Goal: Task Accomplishment & Management: Use online tool/utility

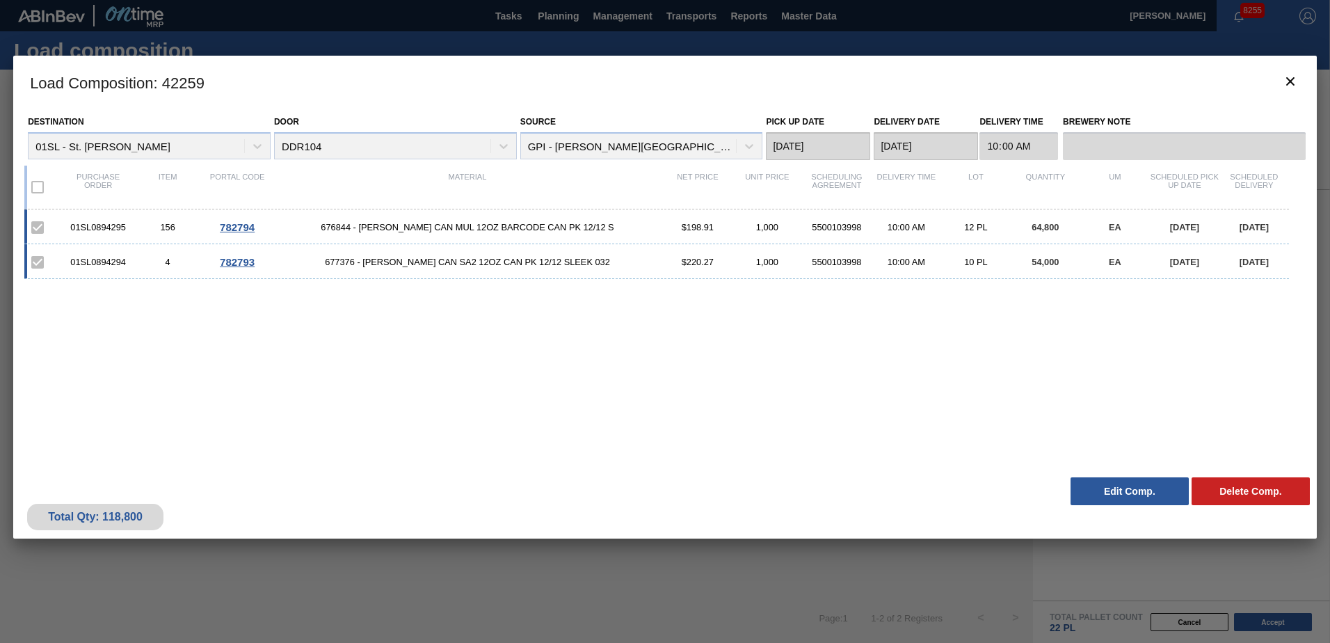
click at [1307, 78] on h3 "Load Composition : 42259" at bounding box center [664, 82] width 1303 height 53
click at [1288, 80] on icon "botão de ícone" at bounding box center [1290, 81] width 8 height 8
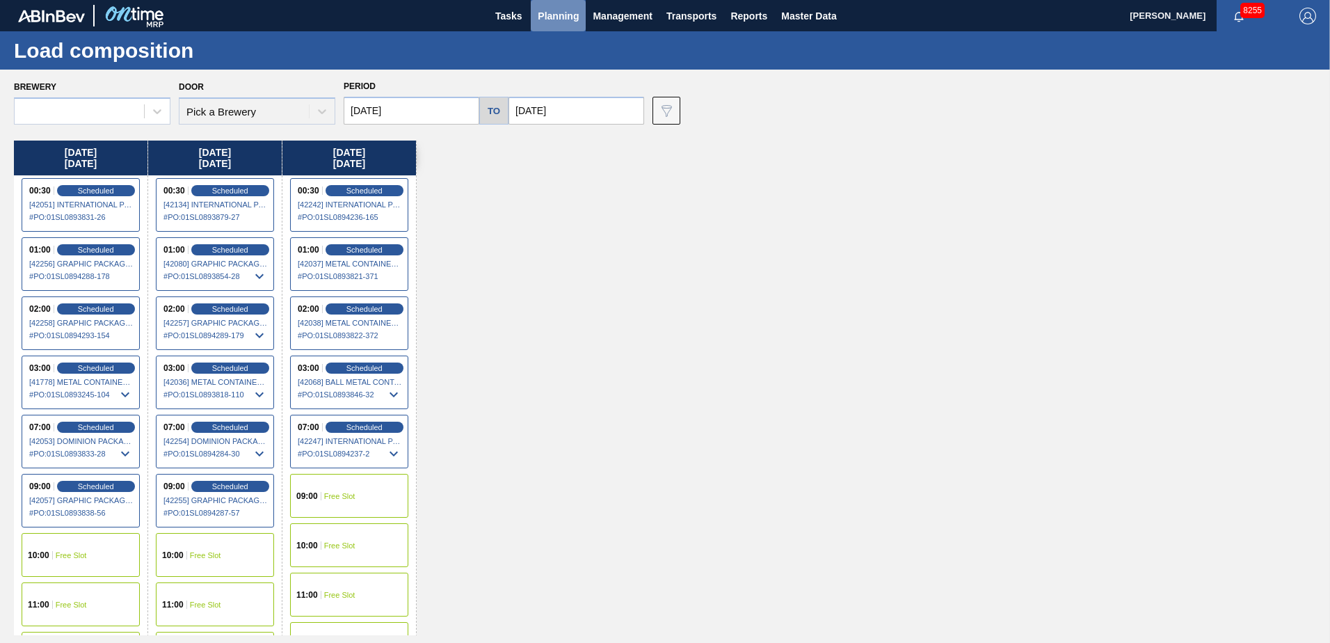
click at [544, 19] on span "Planning" at bounding box center [558, 16] width 41 height 17
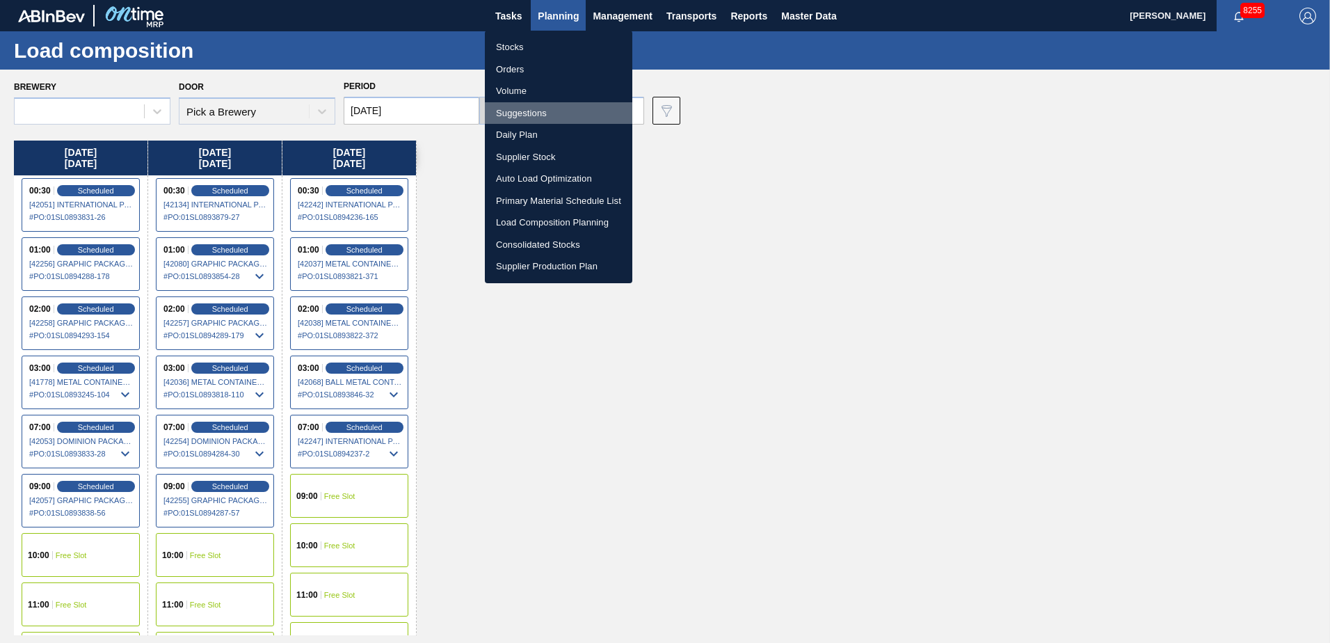
click at [542, 118] on li "Suggestions" at bounding box center [558, 113] width 147 height 22
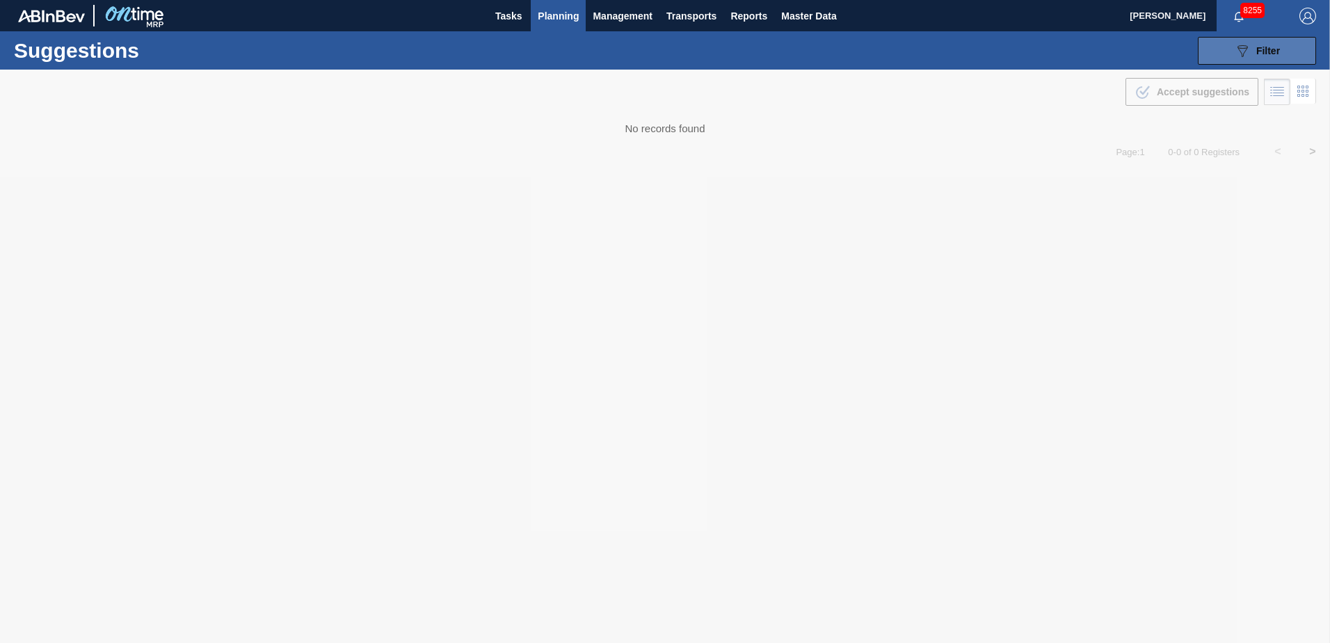
click at [1245, 39] on button "089F7B8B-B2A5-4AFE-B5C0-19BA573D28AC Filter" at bounding box center [1256, 51] width 118 height 28
type from "[DATE]"
type to "[DATE]"
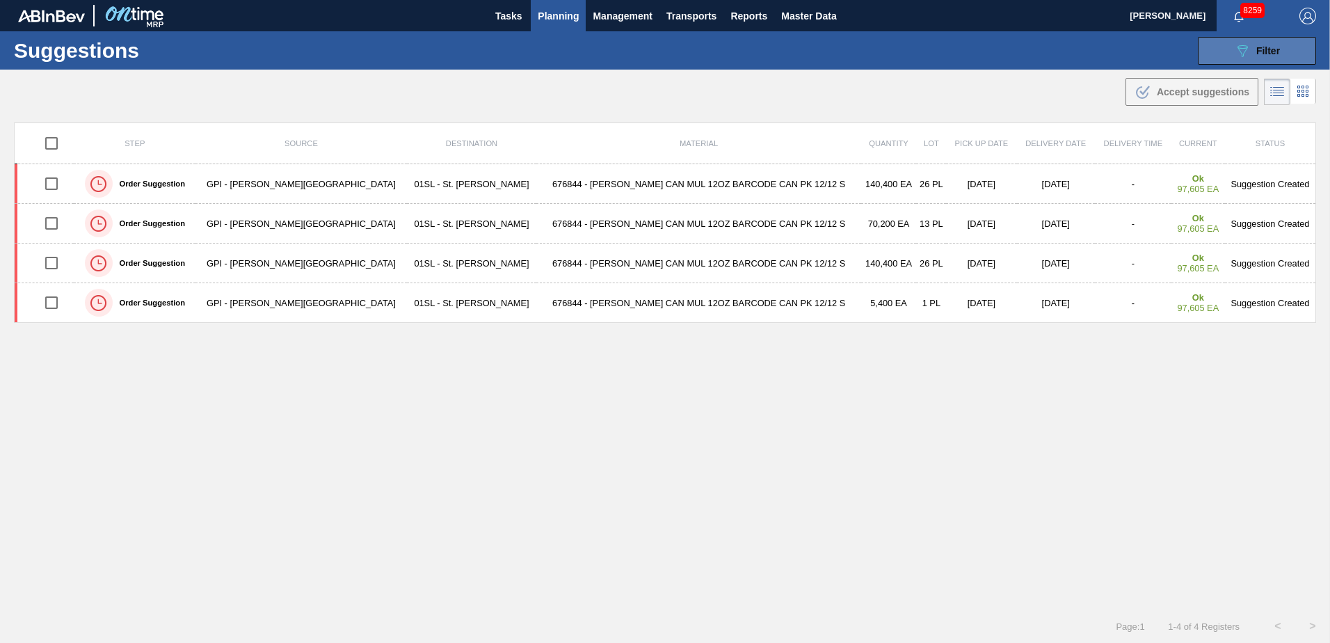
click at [1240, 55] on icon "089F7B8B-B2A5-4AFE-B5C0-19BA573D28AC" at bounding box center [1242, 50] width 17 height 17
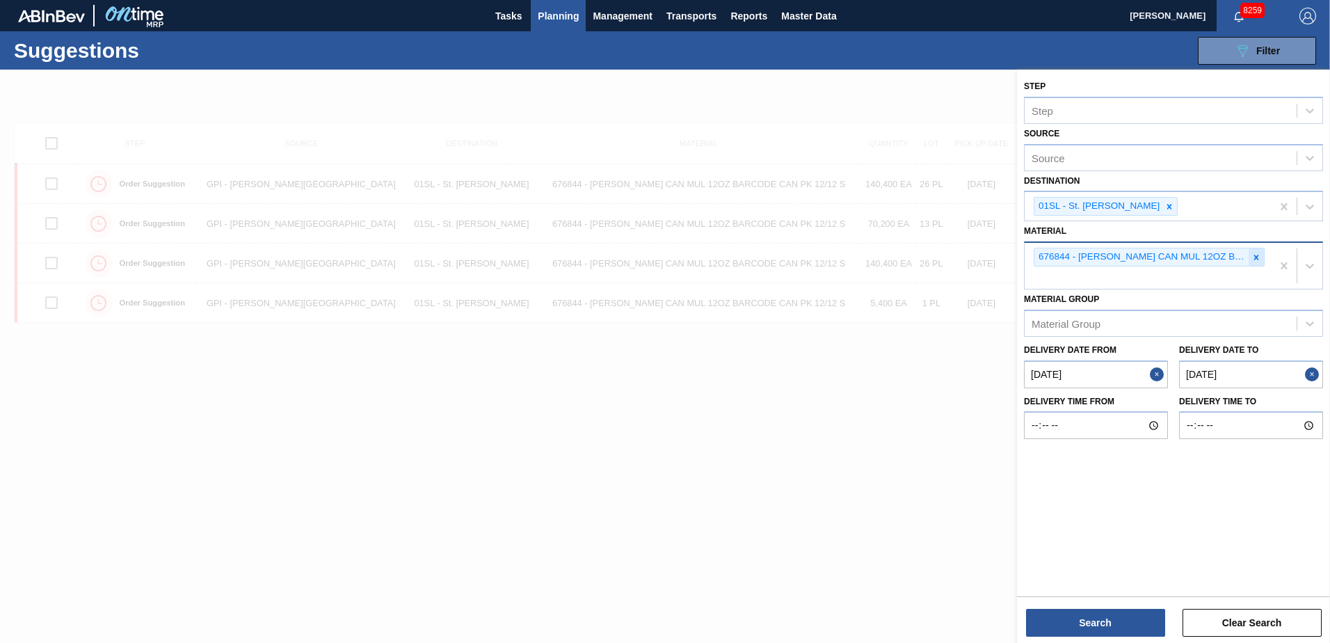
click at [1252, 261] on icon at bounding box center [1256, 257] width 10 height 10
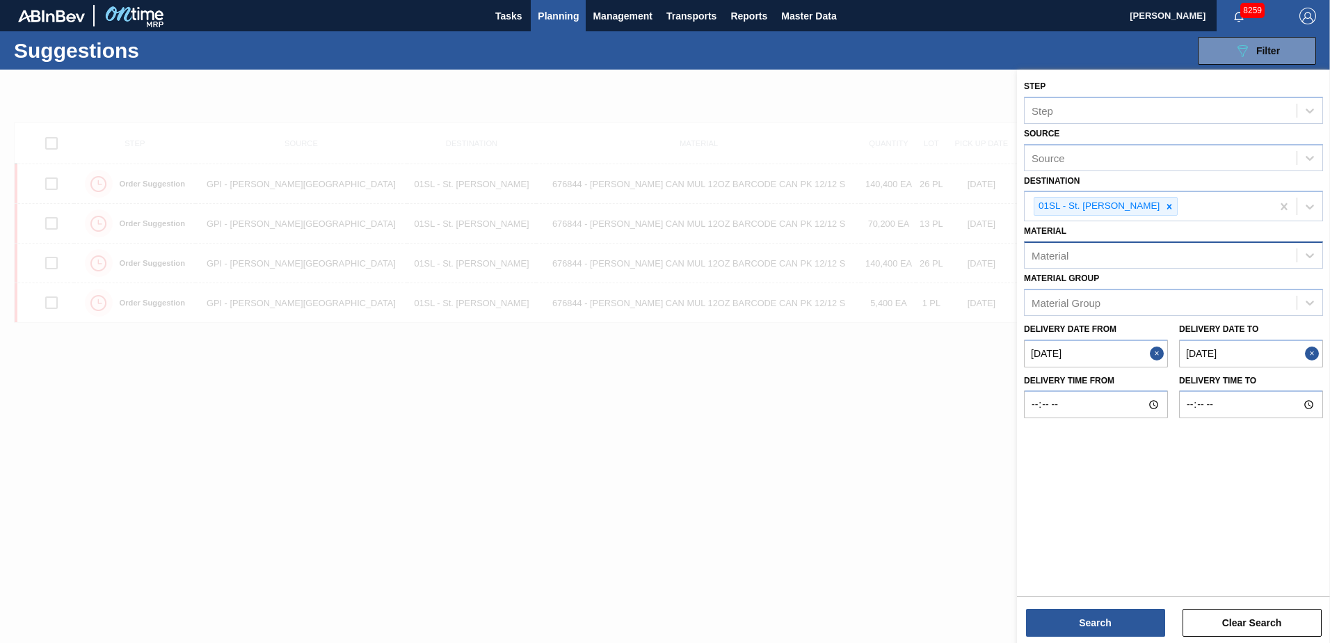
click at [1046, 254] on div "Material" at bounding box center [1049, 256] width 37 height 12
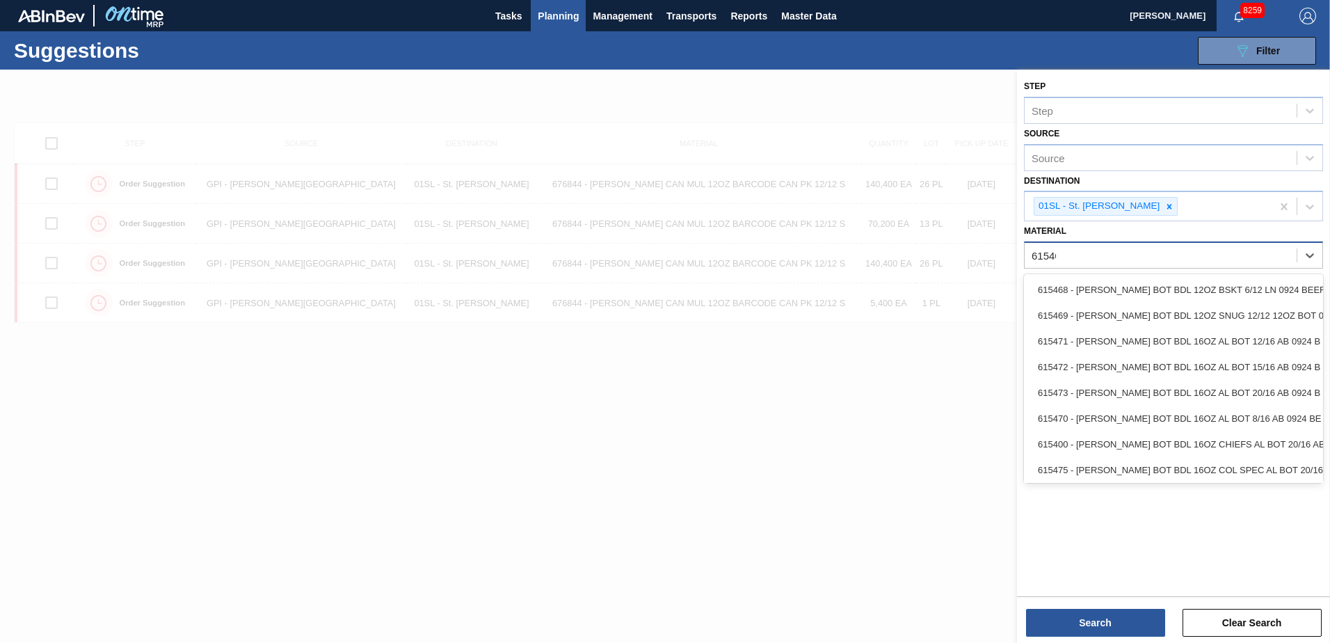
type input "615460"
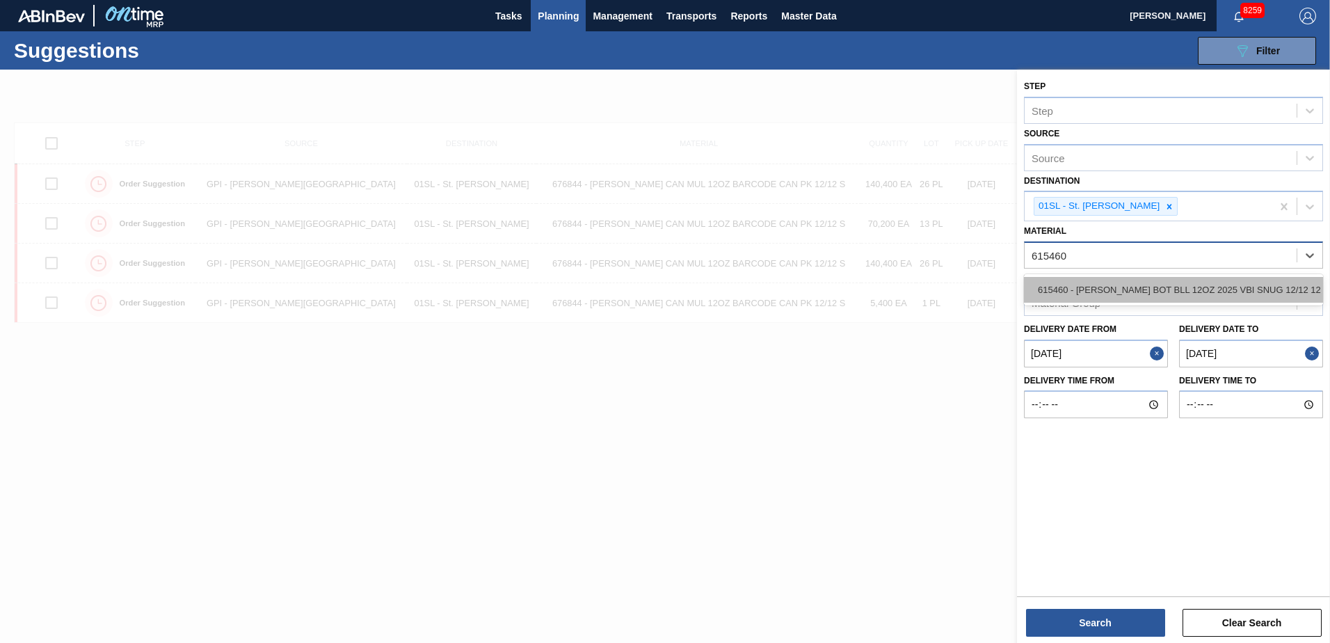
click at [1090, 286] on div "615460 - [PERSON_NAME] BOT BLL 12OZ 2025 VBI SNUG 12/12 12" at bounding box center [1173, 290] width 299 height 26
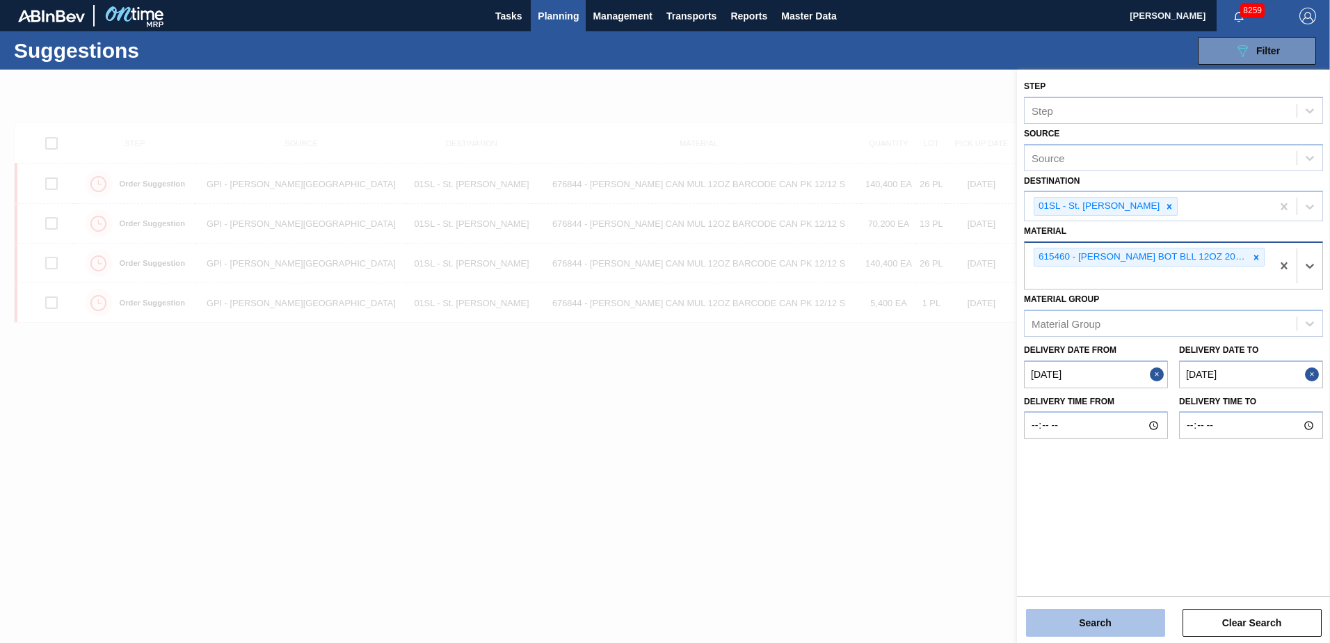
click at [1071, 631] on button "Search" at bounding box center [1095, 622] width 139 height 28
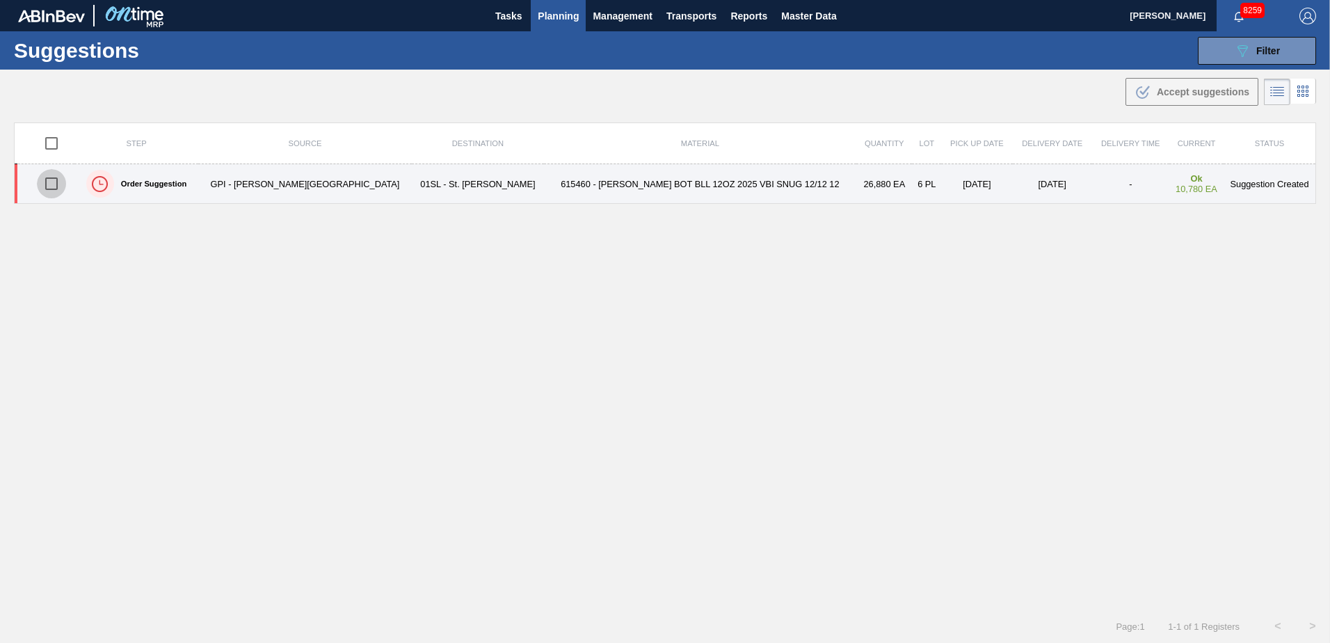
click at [57, 184] on input "checkbox" at bounding box center [51, 183] width 29 height 29
checkbox input "true"
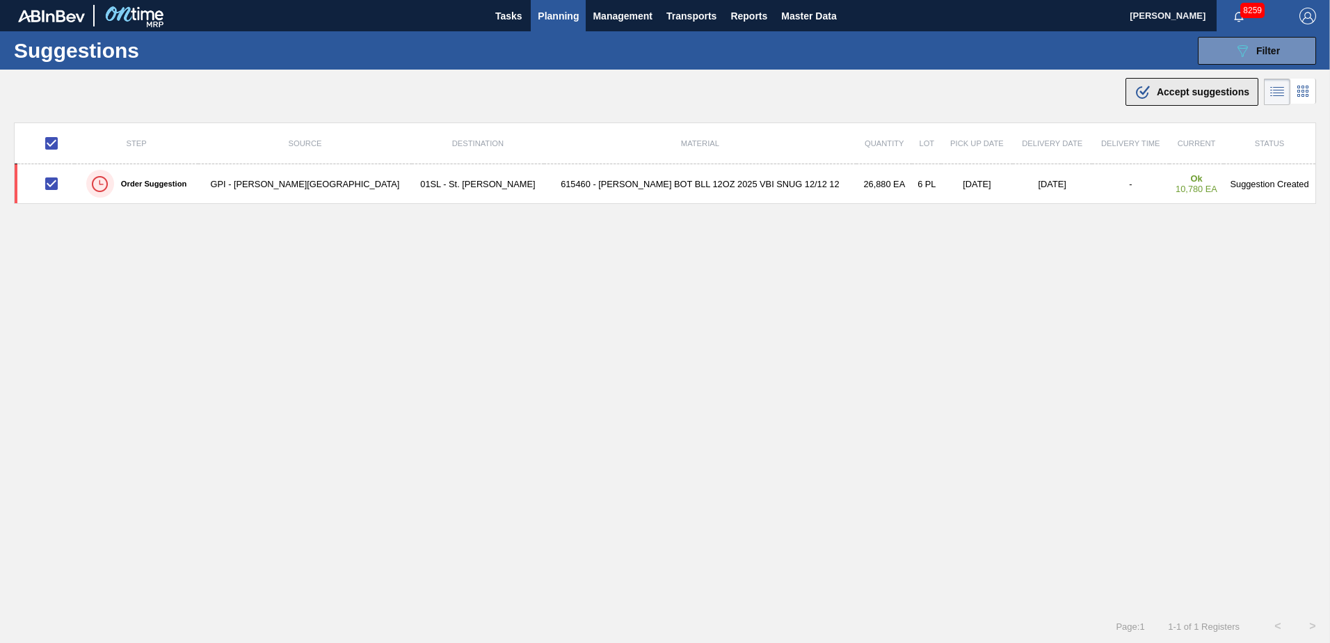
click at [1156, 97] on span "Accept suggestions" at bounding box center [1202, 91] width 92 height 11
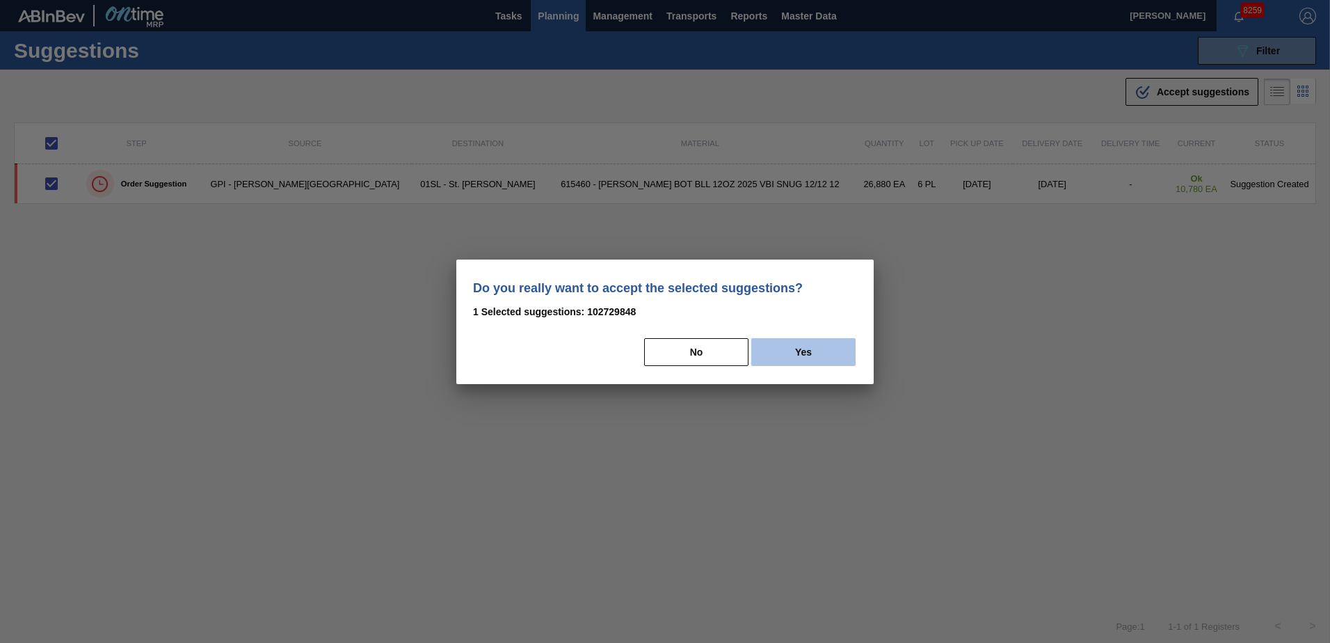
click at [789, 353] on button "Yes" at bounding box center [803, 352] width 104 height 28
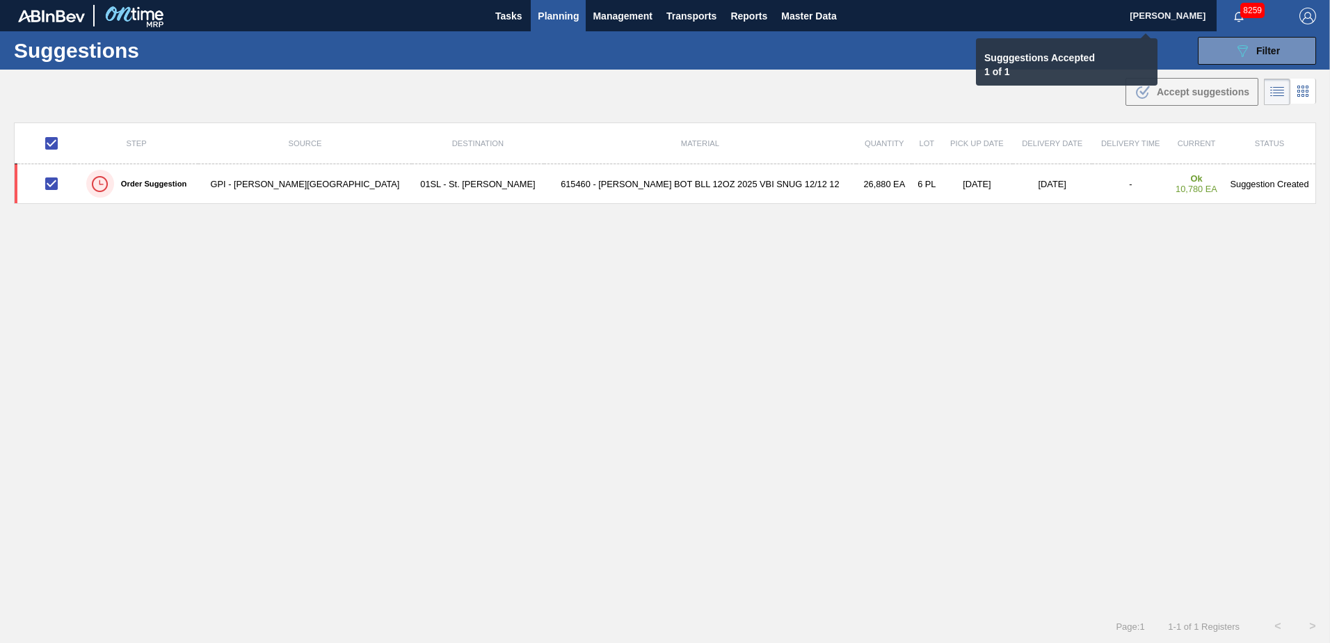
checkbox input "false"
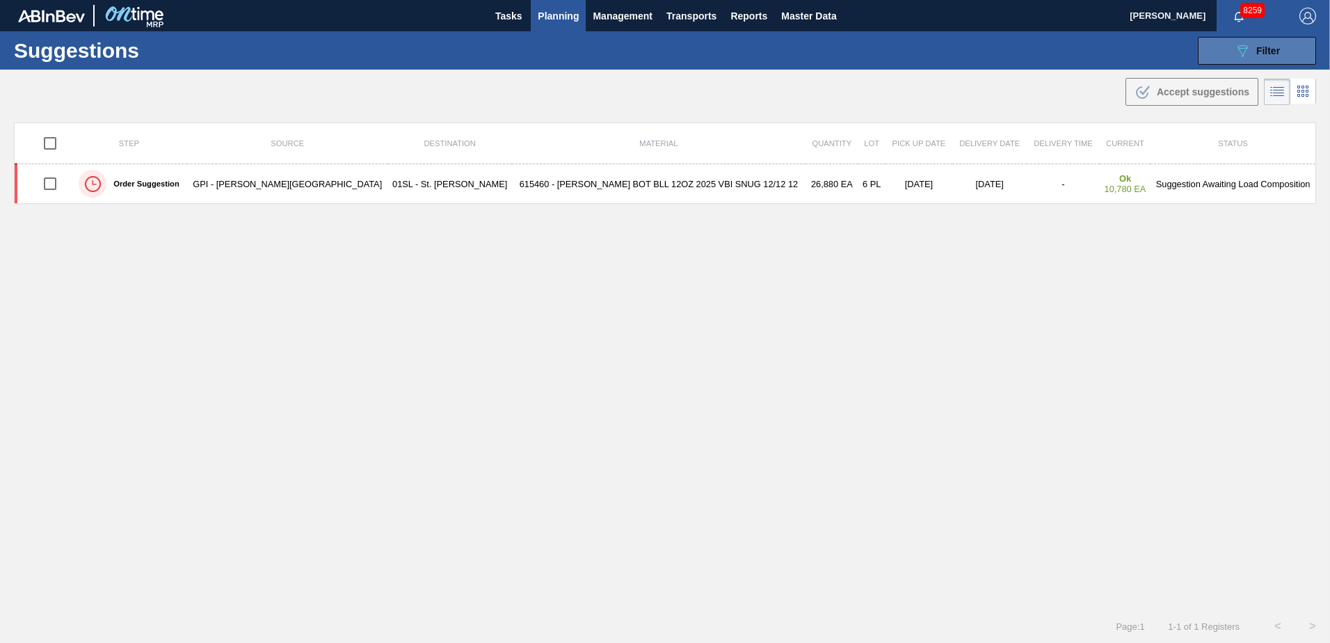
click at [1252, 56] on div "089F7B8B-B2A5-4AFE-B5C0-19BA573D28AC Filter" at bounding box center [1257, 50] width 46 height 17
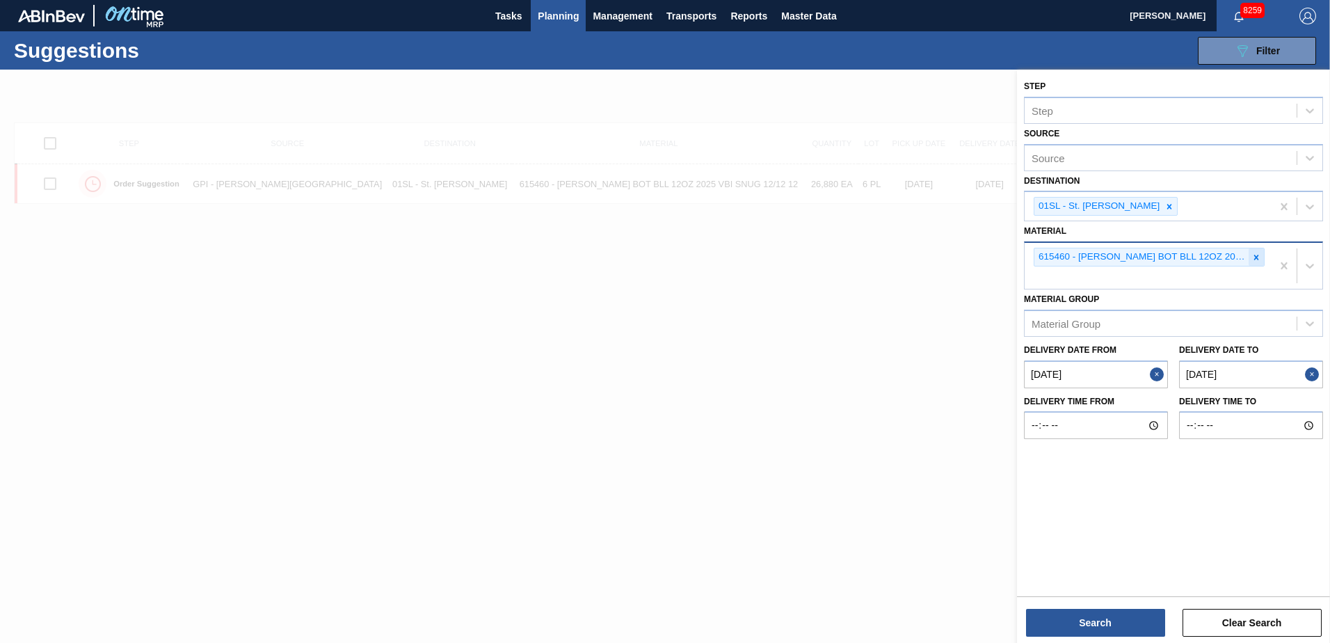
click at [1256, 255] on icon at bounding box center [1256, 257] width 10 height 10
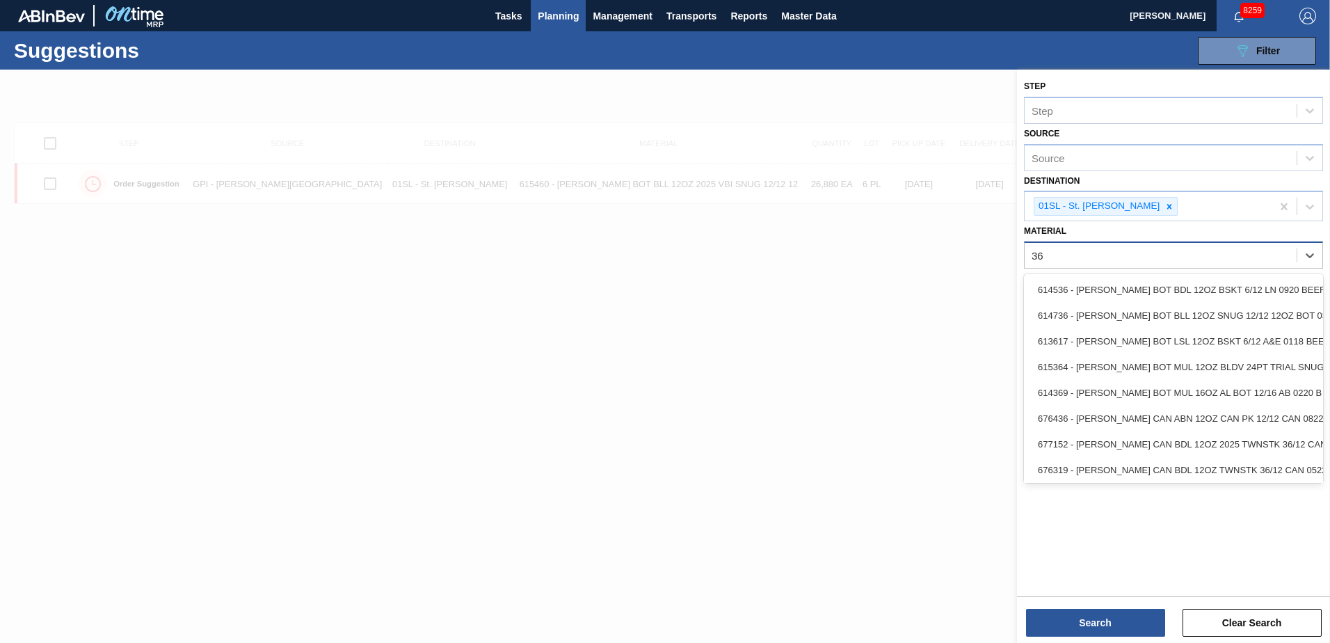
type input "3"
type input "615469"
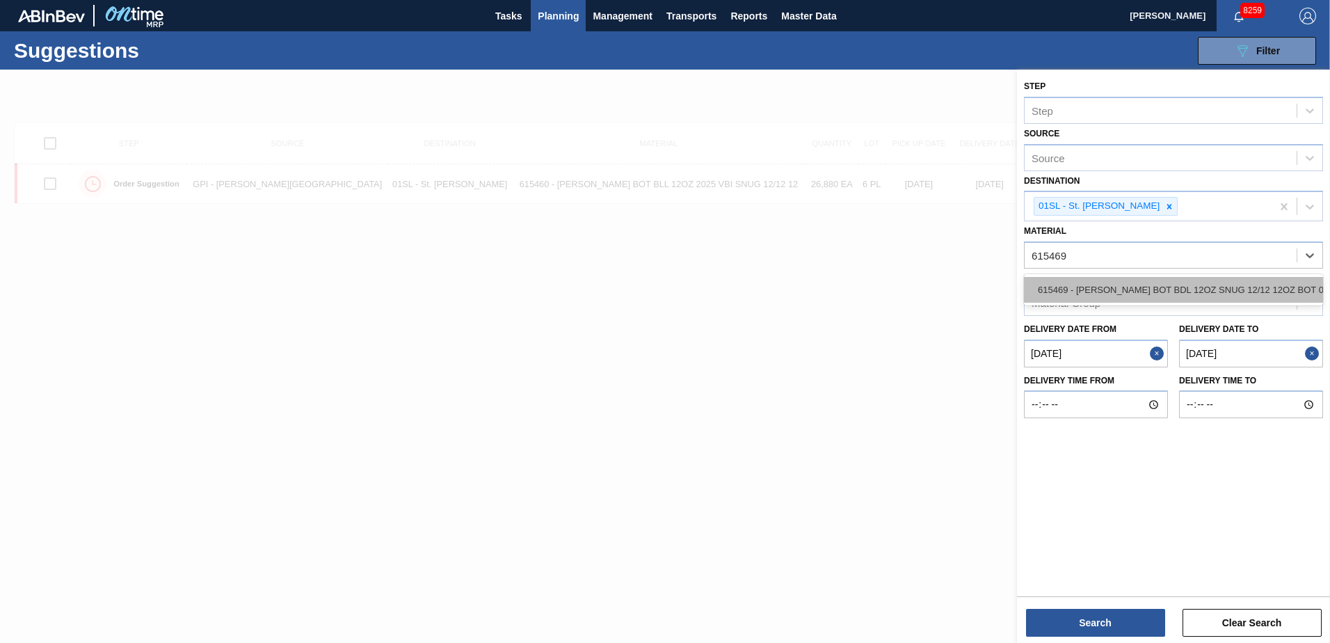
click at [1260, 281] on div "615469 - [PERSON_NAME] BOT BDL 12OZ SNUG 12/12 12OZ BOT 09" at bounding box center [1173, 290] width 299 height 26
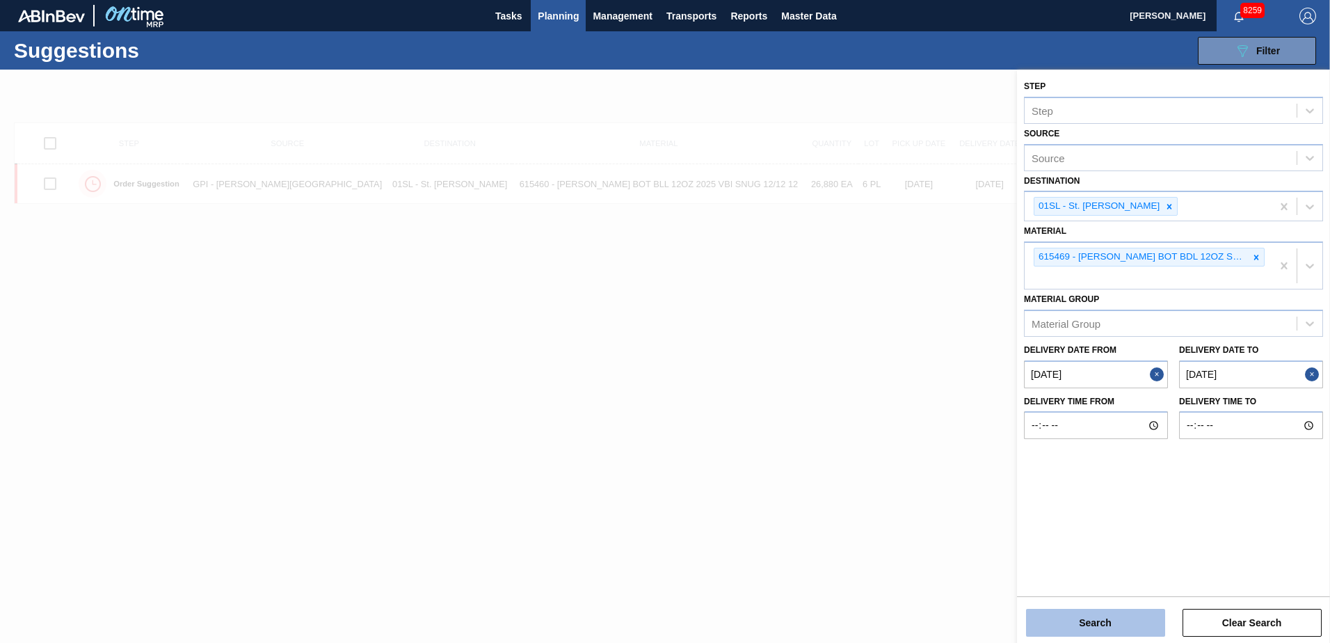
click at [1085, 619] on button "Search" at bounding box center [1095, 622] width 139 height 28
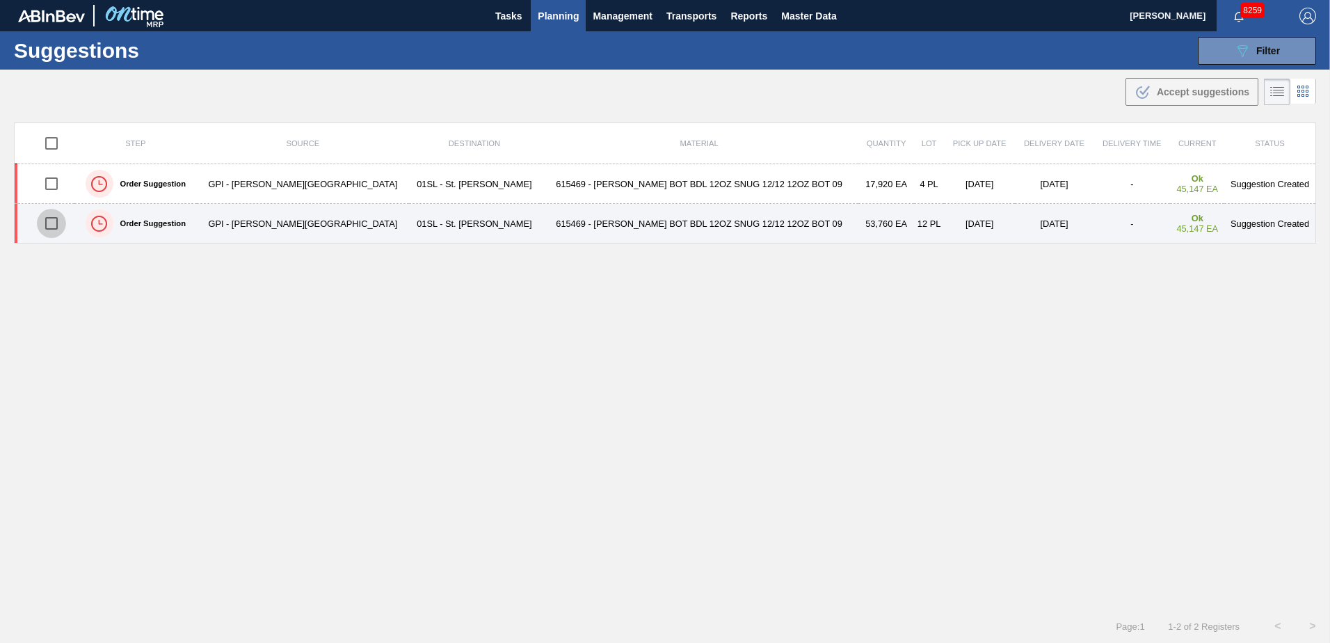
click at [54, 221] on input "checkbox" at bounding box center [51, 223] width 29 height 29
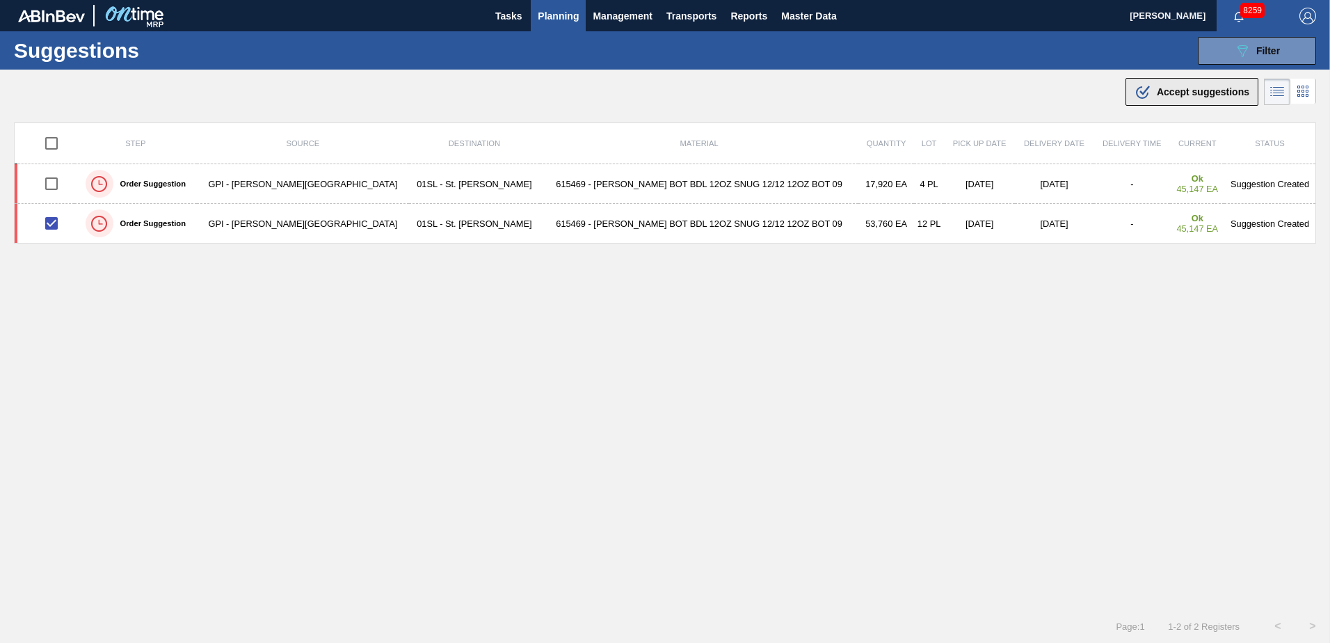
click at [1170, 92] on span "Accept suggestions" at bounding box center [1202, 91] width 92 height 11
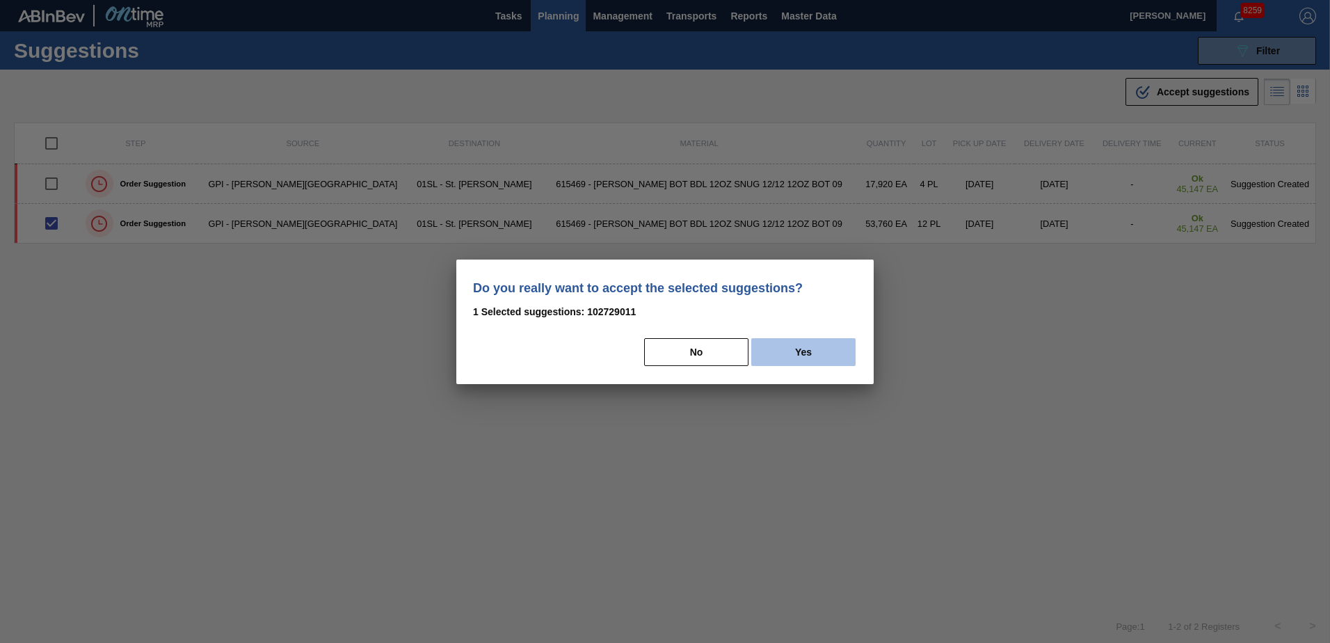
click at [839, 352] on button "Yes" at bounding box center [803, 352] width 104 height 28
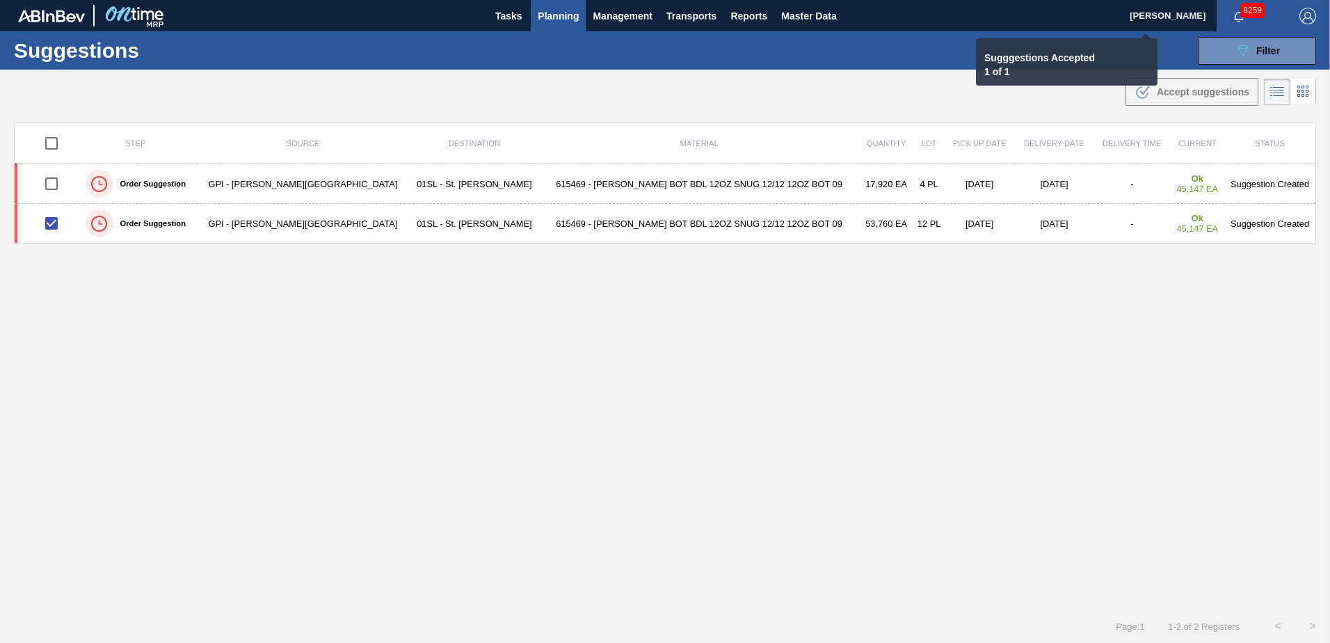
checkbox input "false"
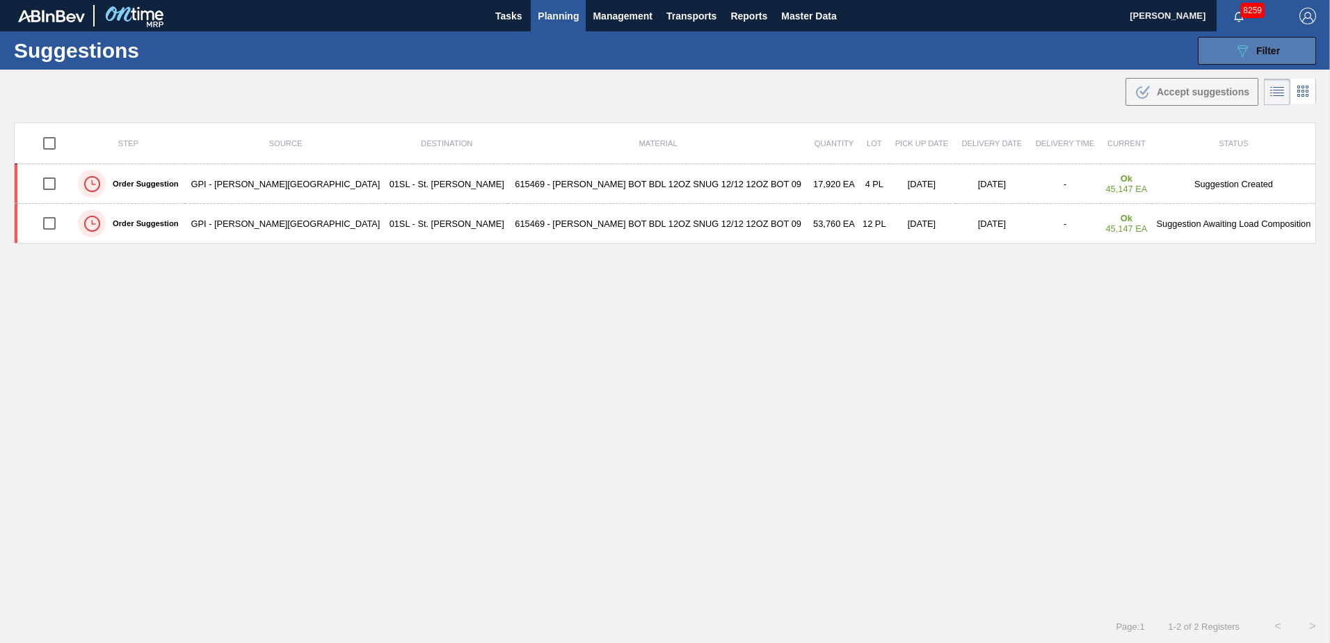
click at [1275, 47] on span "Filter" at bounding box center [1268, 50] width 24 height 11
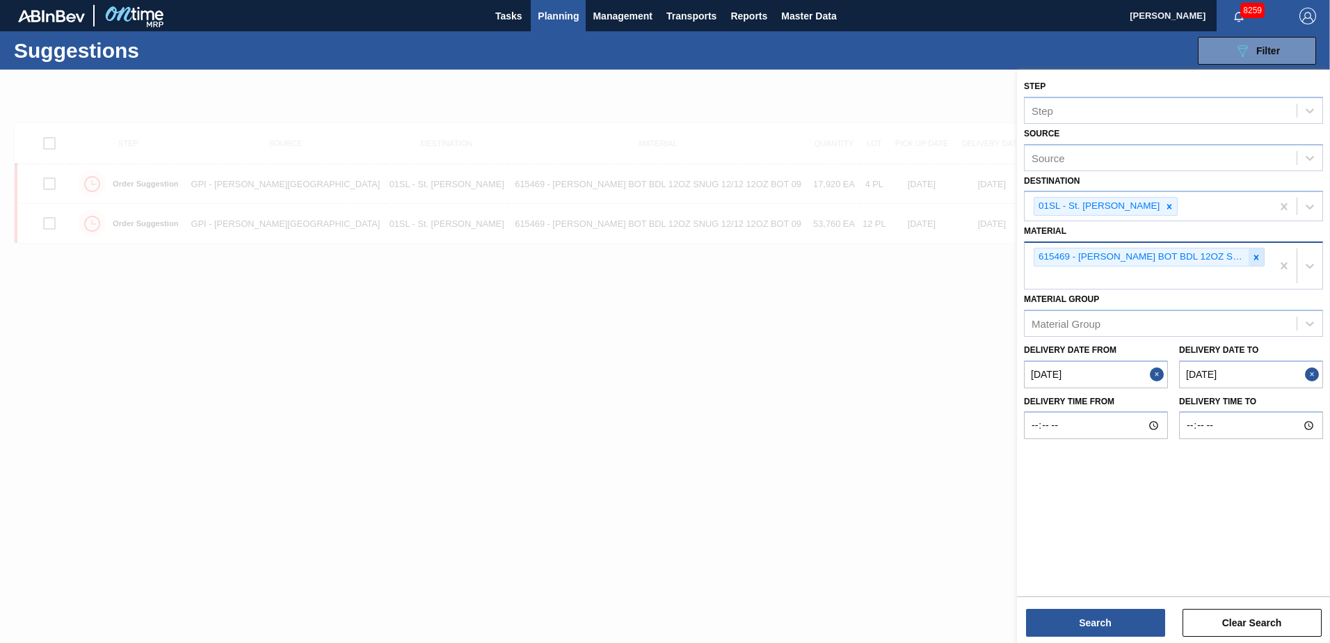
click at [1254, 249] on div at bounding box center [1255, 256] width 15 height 17
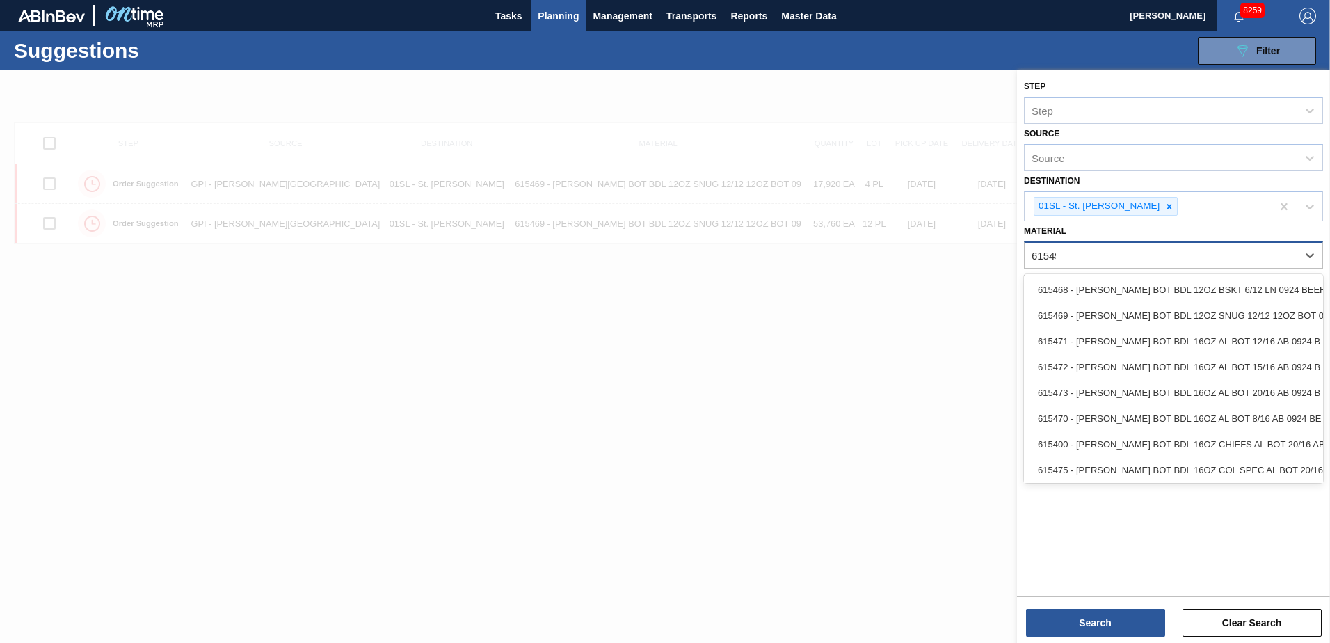
type input "615493"
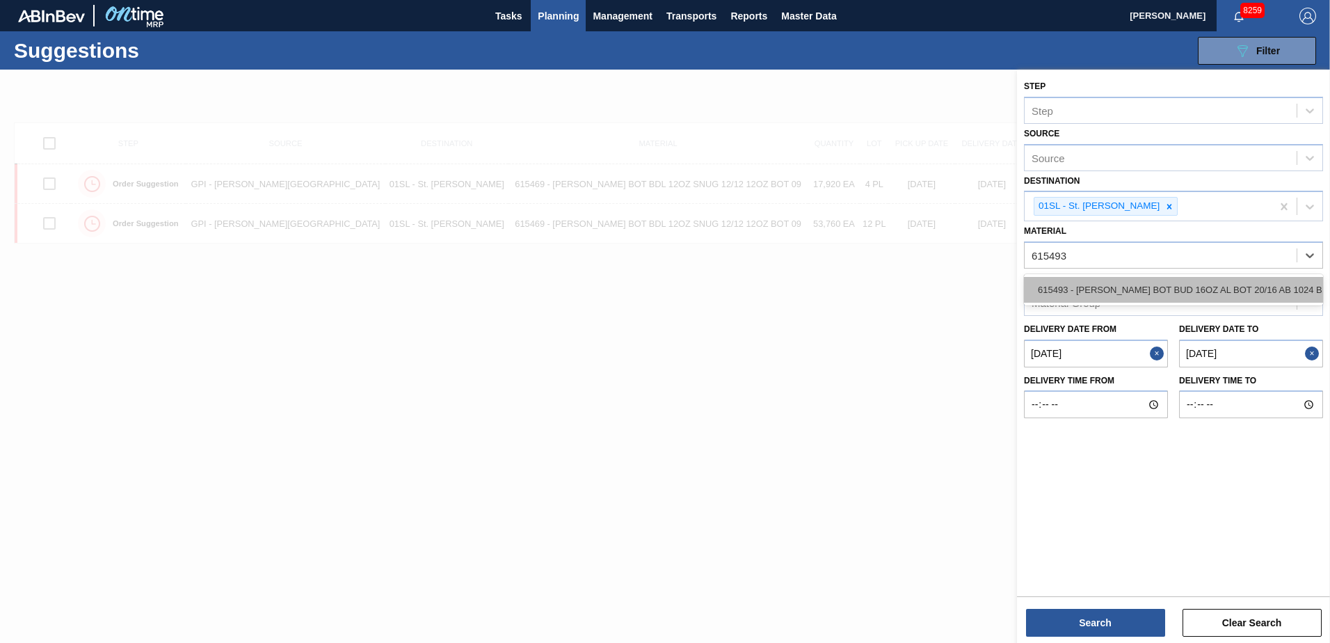
click at [1234, 296] on div "615493 - [PERSON_NAME] BOT BUD 16OZ AL BOT 20/16 AB 1024 B" at bounding box center [1173, 290] width 299 height 26
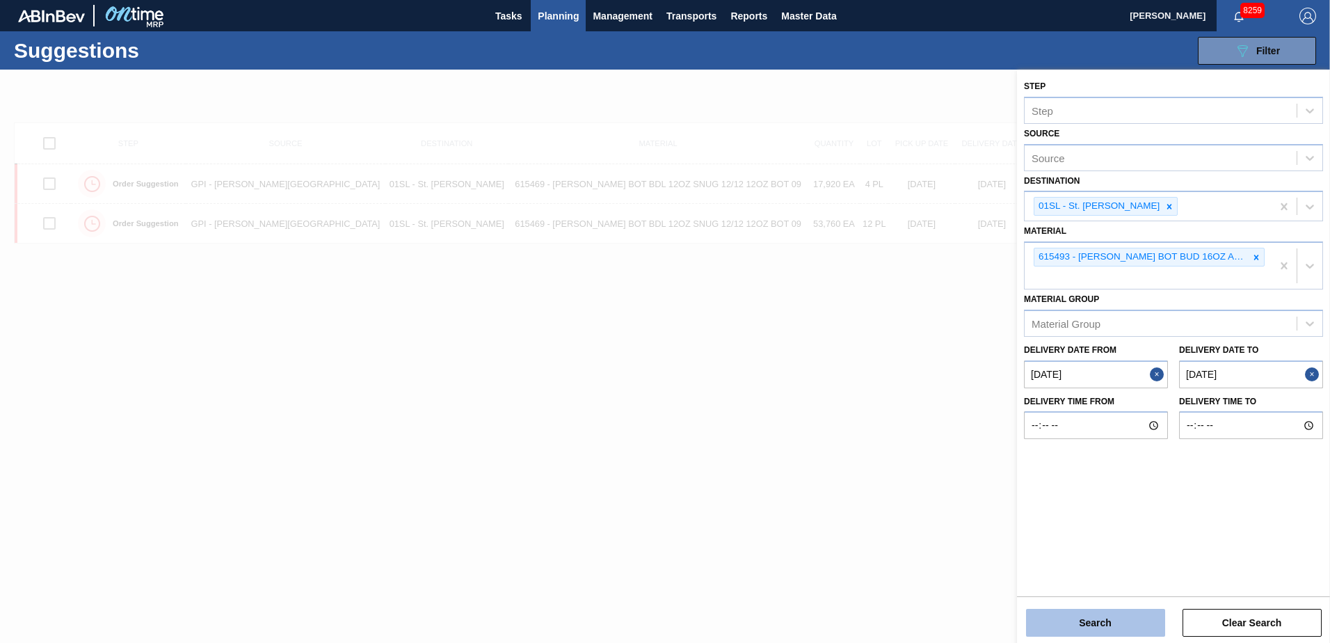
click at [1117, 617] on button "Search" at bounding box center [1095, 622] width 139 height 28
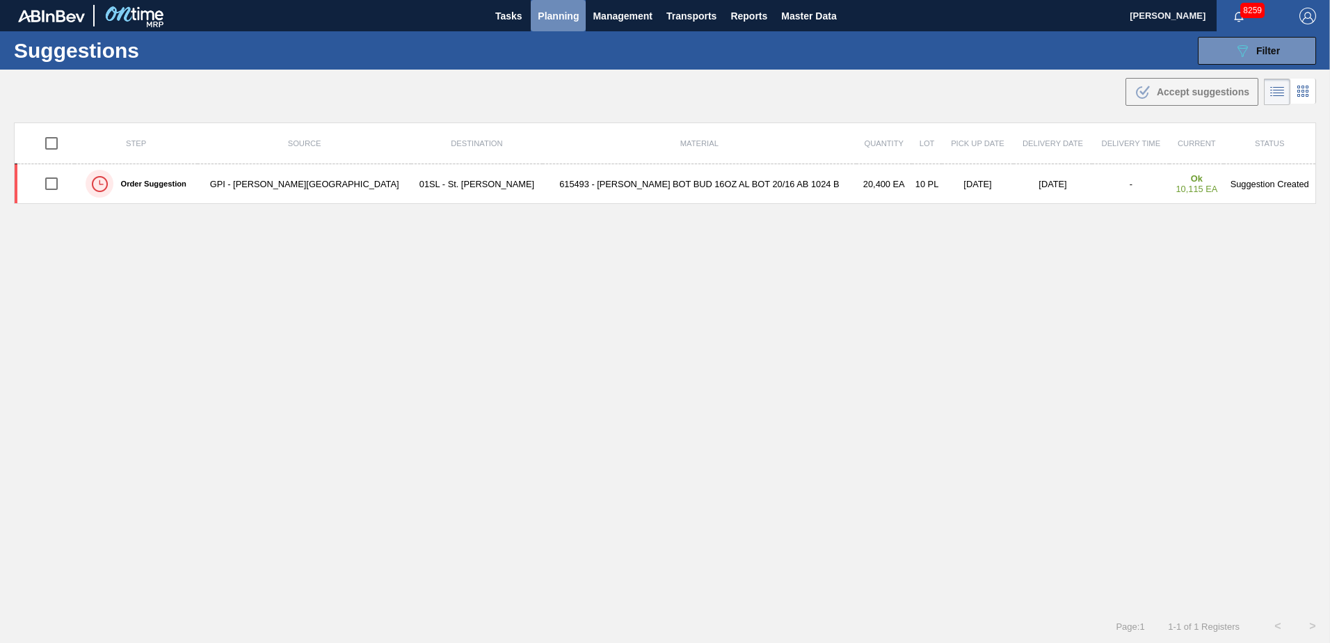
click at [543, 19] on span "Planning" at bounding box center [558, 16] width 41 height 17
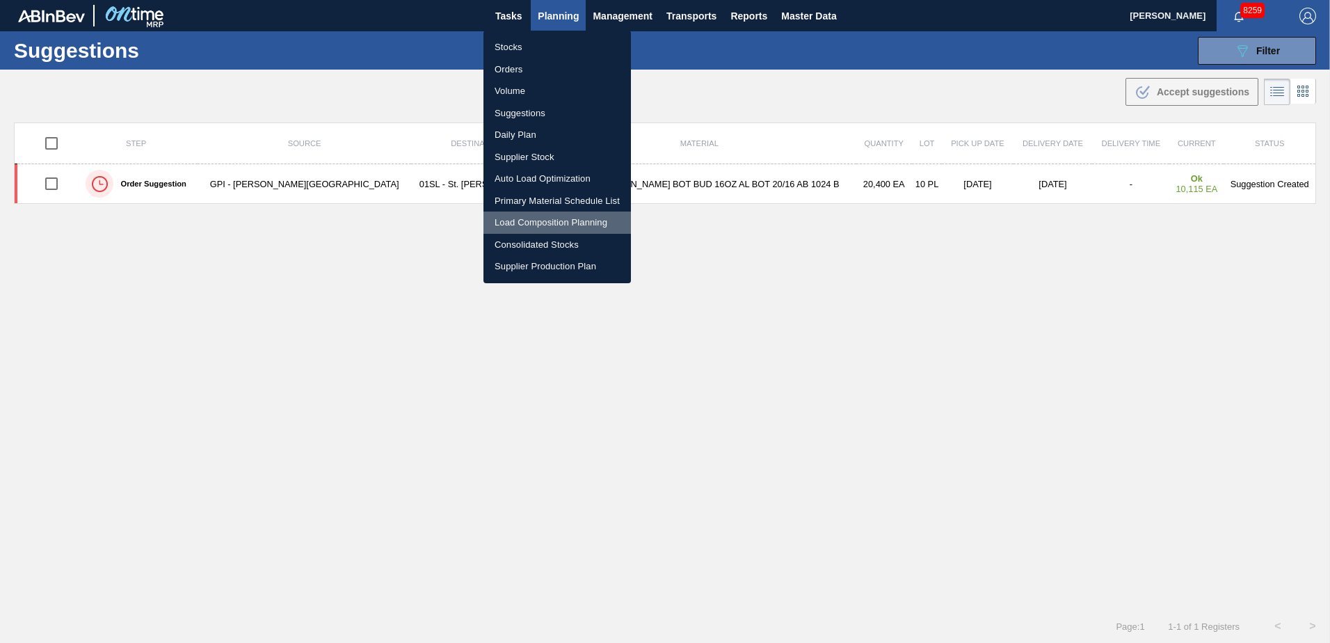
click at [512, 218] on li "Load Composition Planning" at bounding box center [556, 222] width 147 height 22
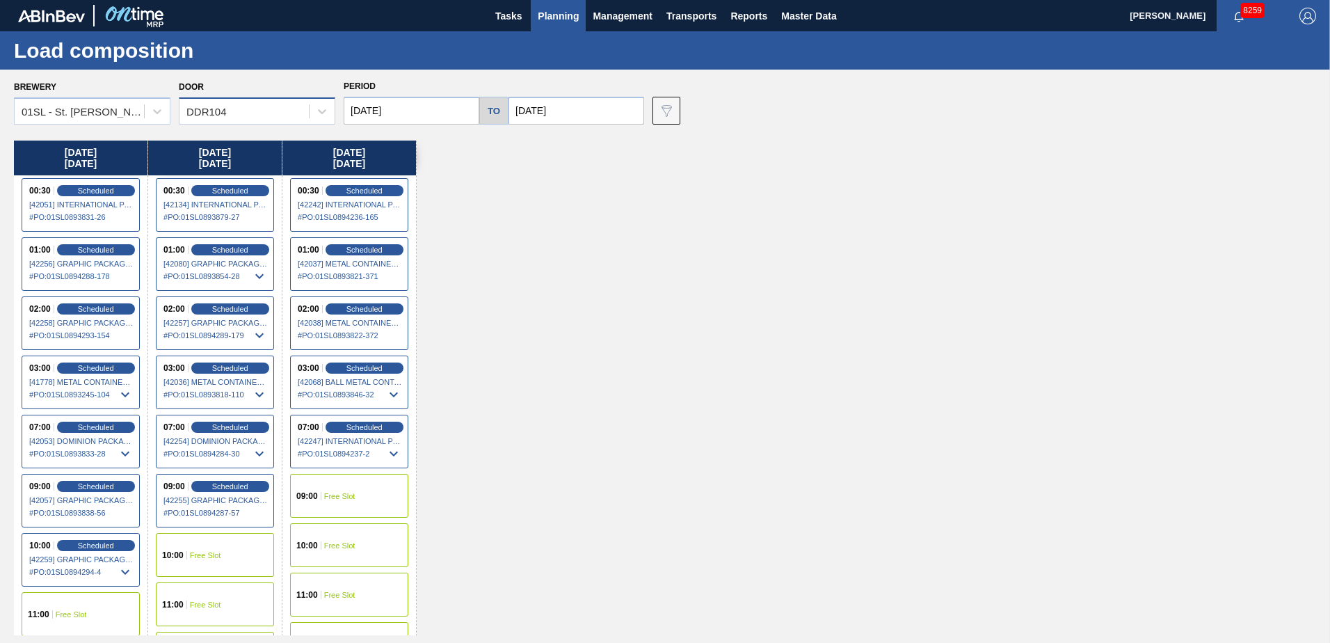
click at [268, 106] on div "DDR104" at bounding box center [243, 112] width 129 height 20
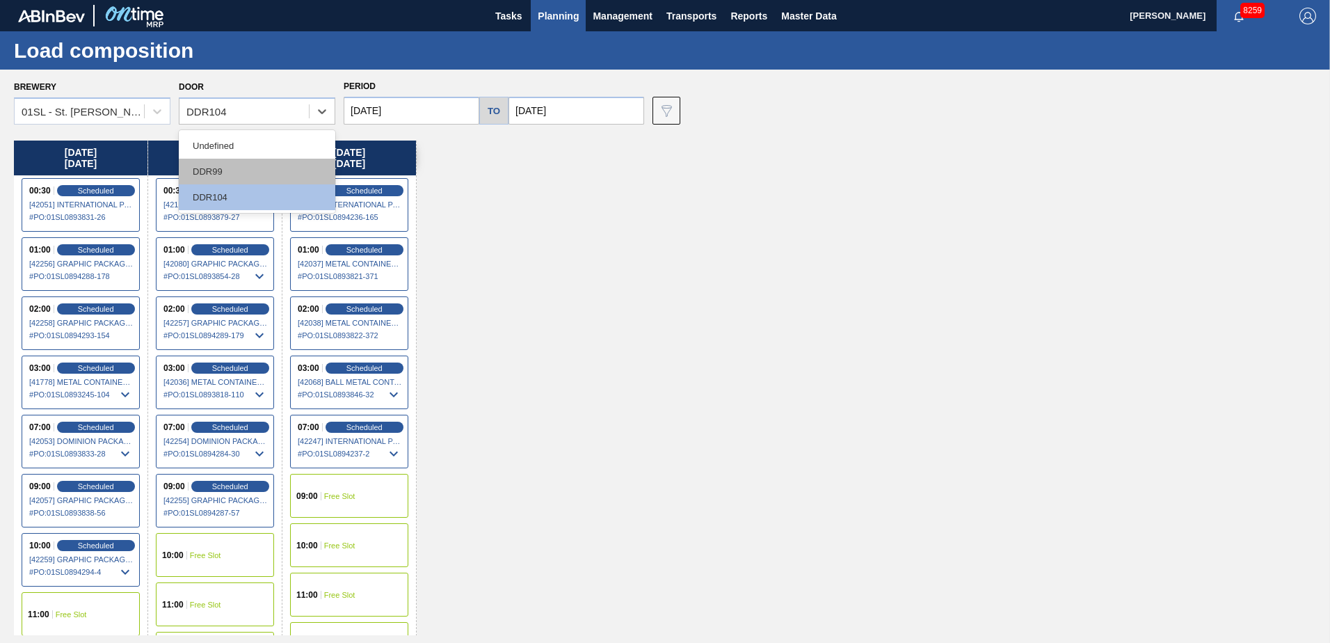
click at [227, 168] on div "DDR99" at bounding box center [257, 172] width 156 height 26
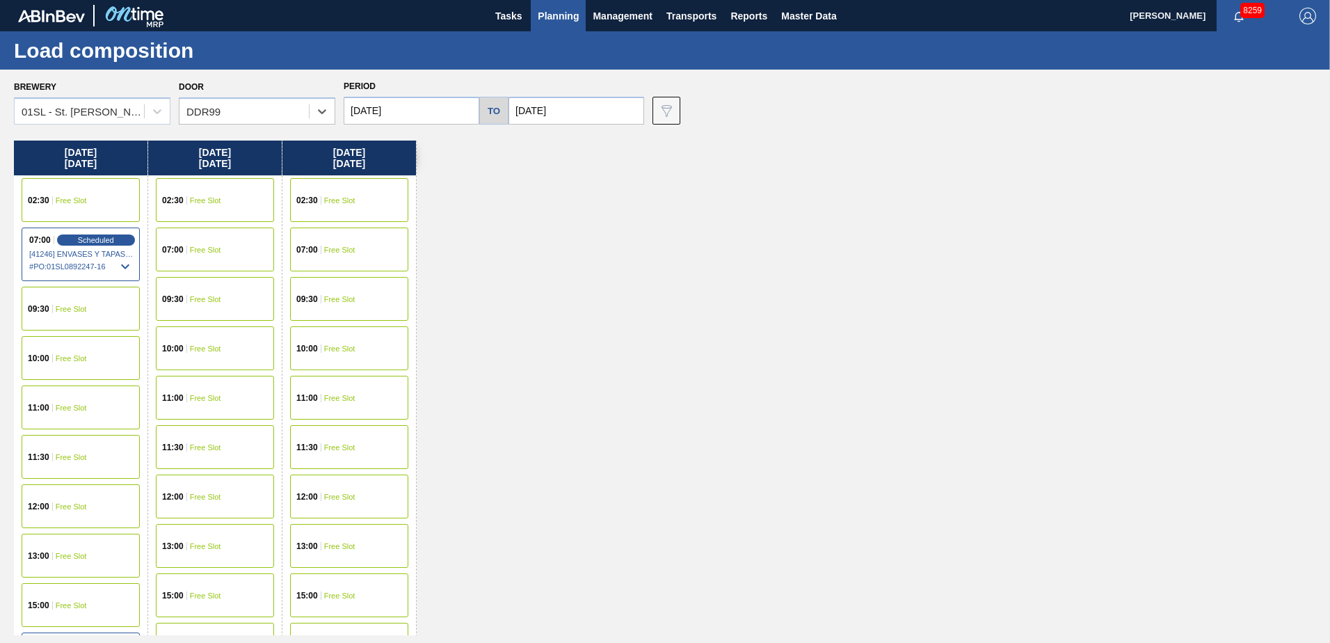
click at [218, 196] on span "Free Slot" at bounding box center [205, 200] width 31 height 8
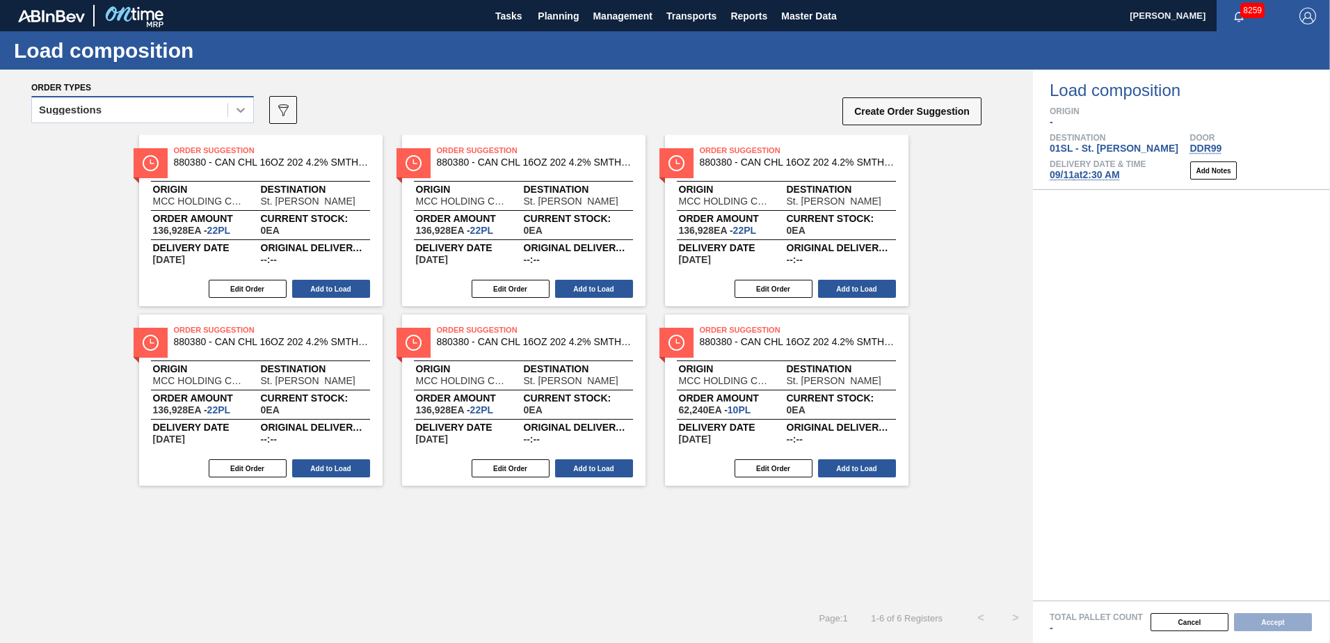
click at [234, 111] on icon at bounding box center [241, 110] width 14 height 14
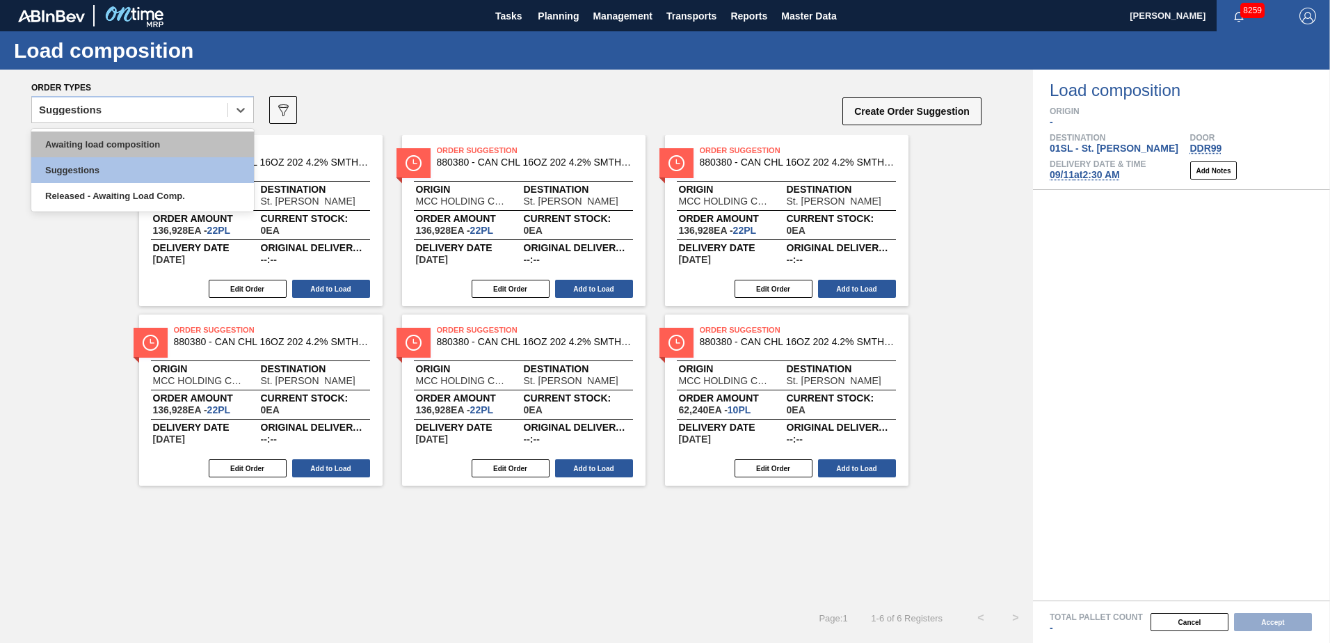
click at [143, 147] on div "Awaiting load composition" at bounding box center [142, 144] width 223 height 26
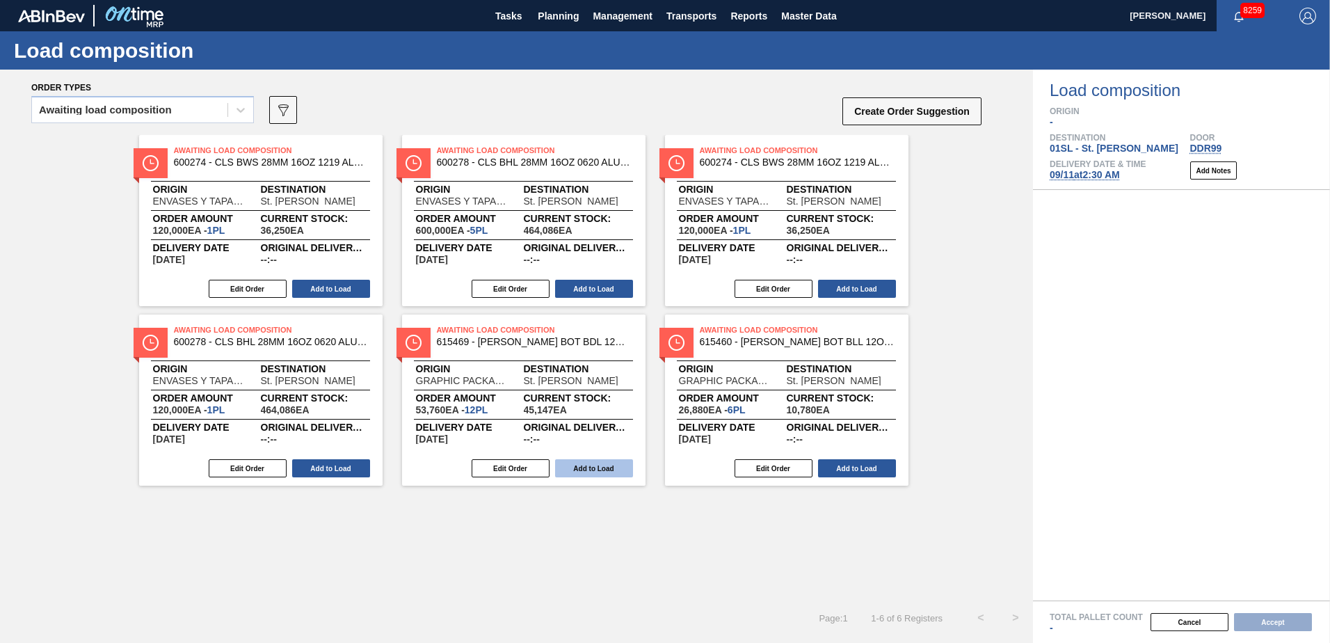
click at [583, 469] on button "Add to Load" at bounding box center [594, 468] width 78 height 18
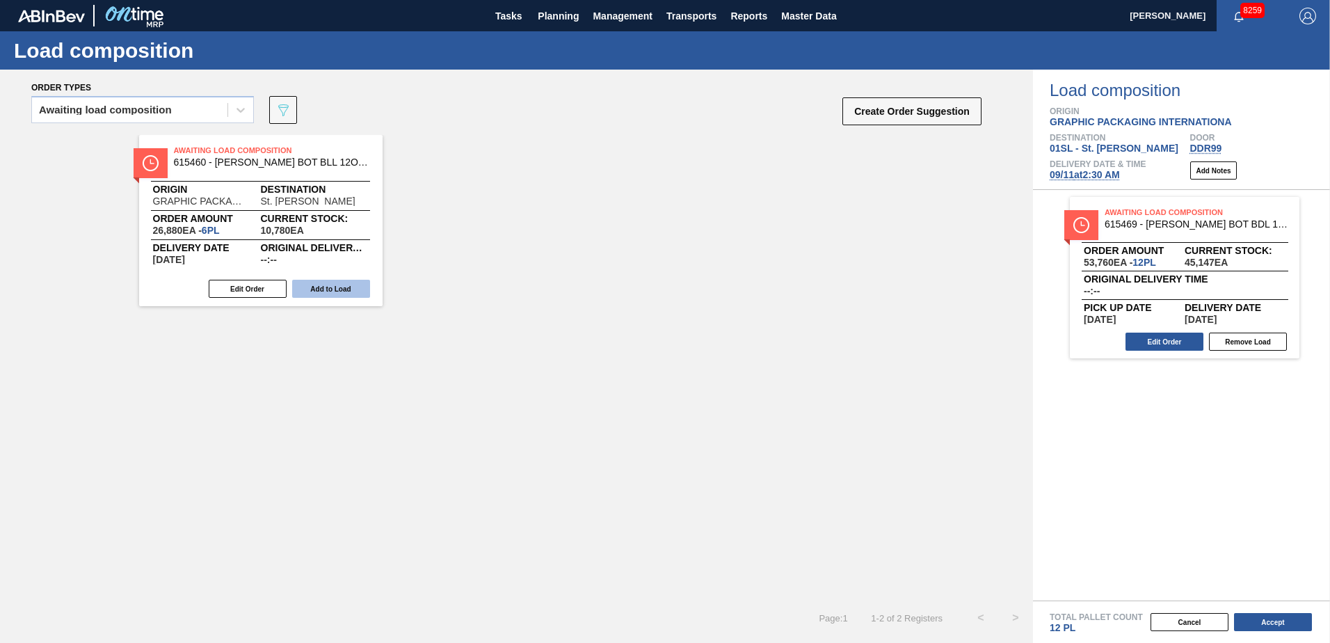
click at [340, 288] on button "Add to Load" at bounding box center [331, 289] width 78 height 18
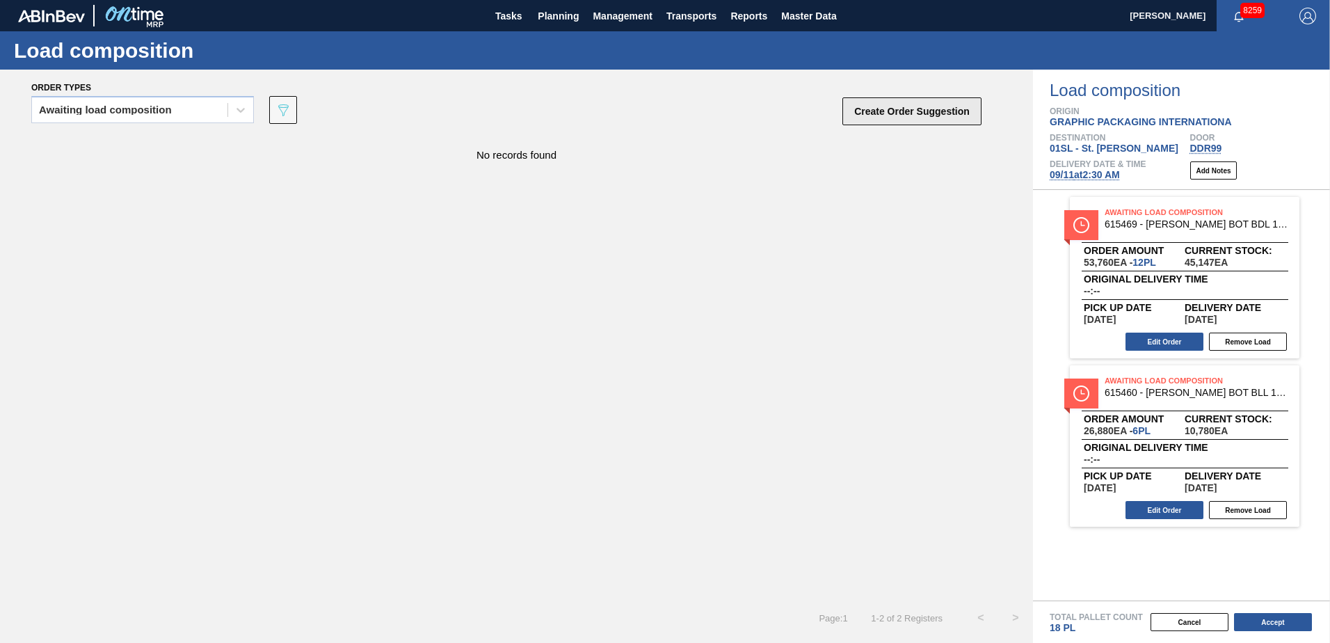
click at [887, 111] on button "Create Order Suggestion" at bounding box center [911, 111] width 139 height 28
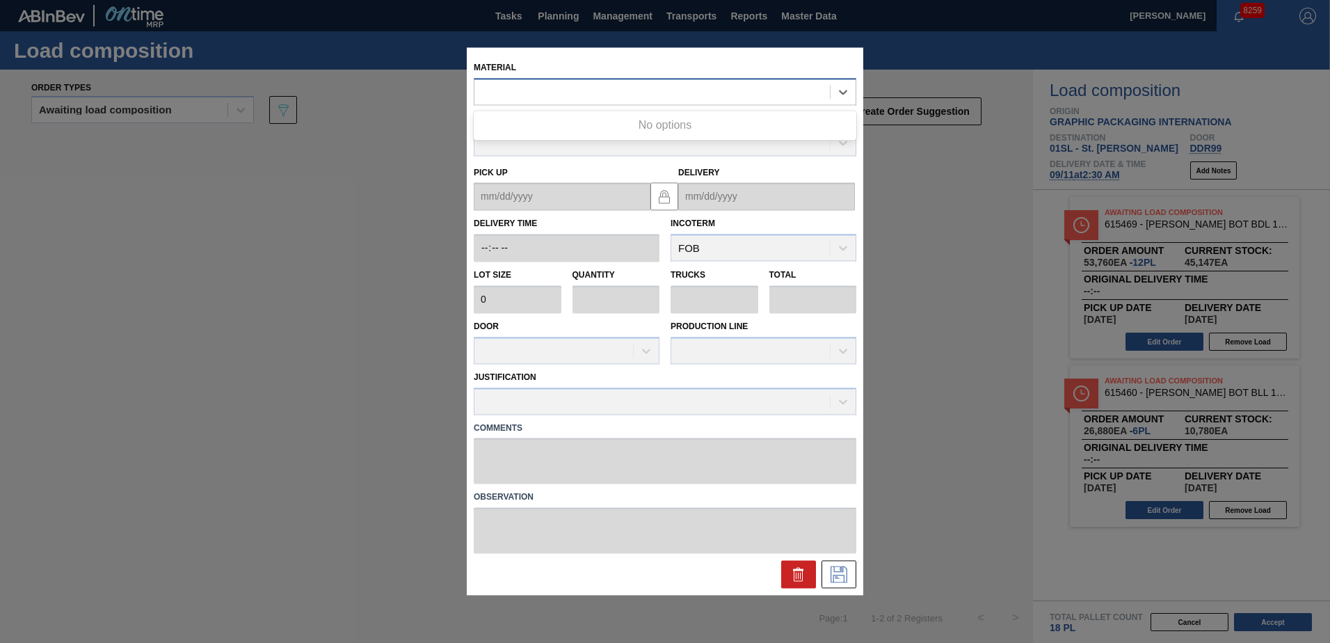
drag, startPoint x: 617, startPoint y: 99, endPoint x: 635, endPoint y: 94, distance: 18.7
click at [617, 96] on div at bounding box center [651, 92] width 355 height 20
type input "615493"
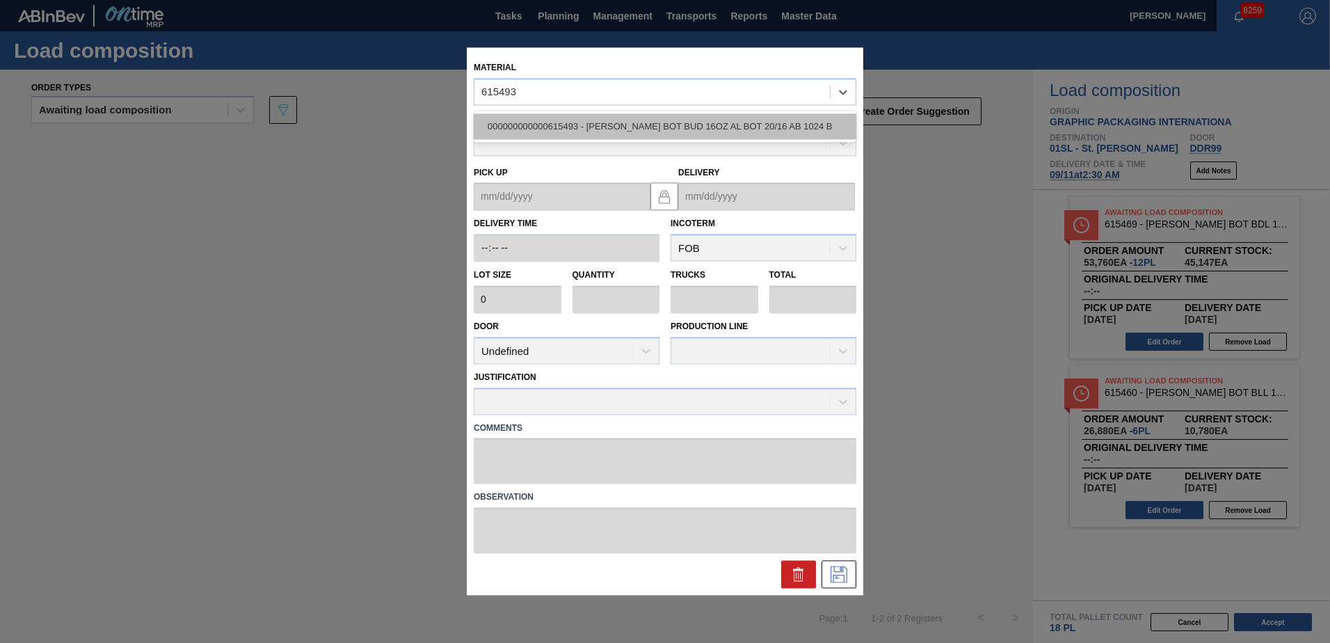
click at [649, 125] on div "000000000000615493 - [PERSON_NAME] BOT BUD 16OZ AL BOT 20/16 AB 1024 B" at bounding box center [665, 126] width 382 height 26
type input "2,040"
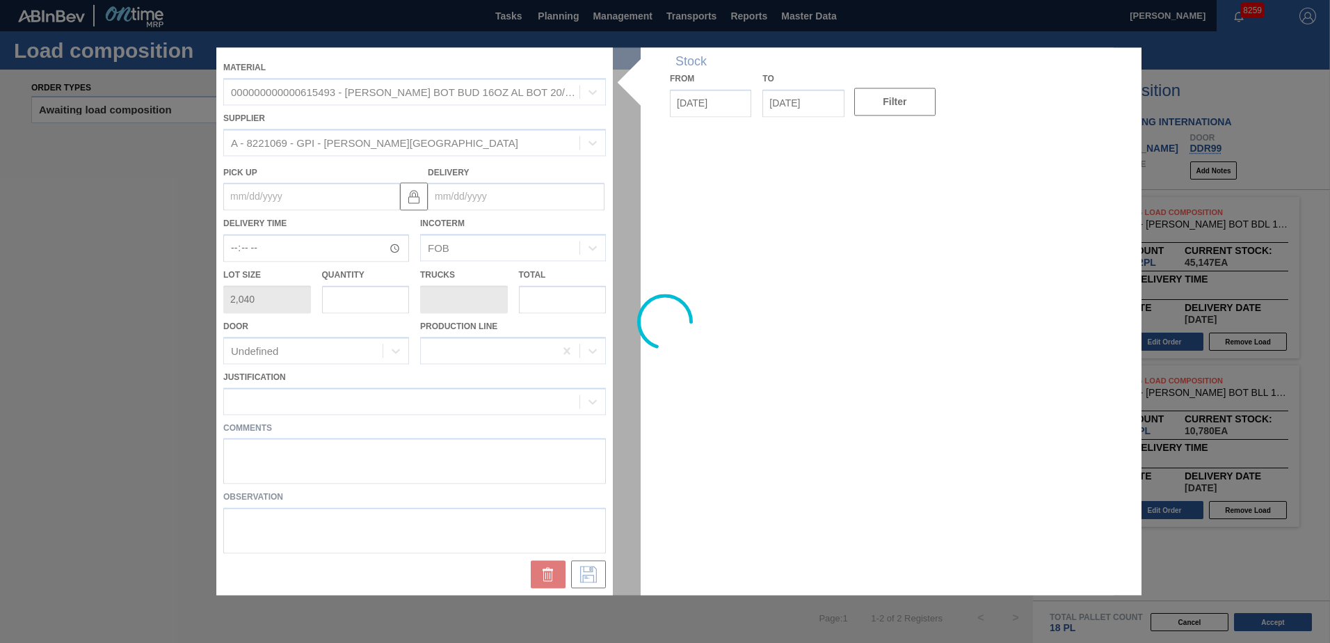
click at [492, 197] on div at bounding box center [664, 320] width 897 height 547
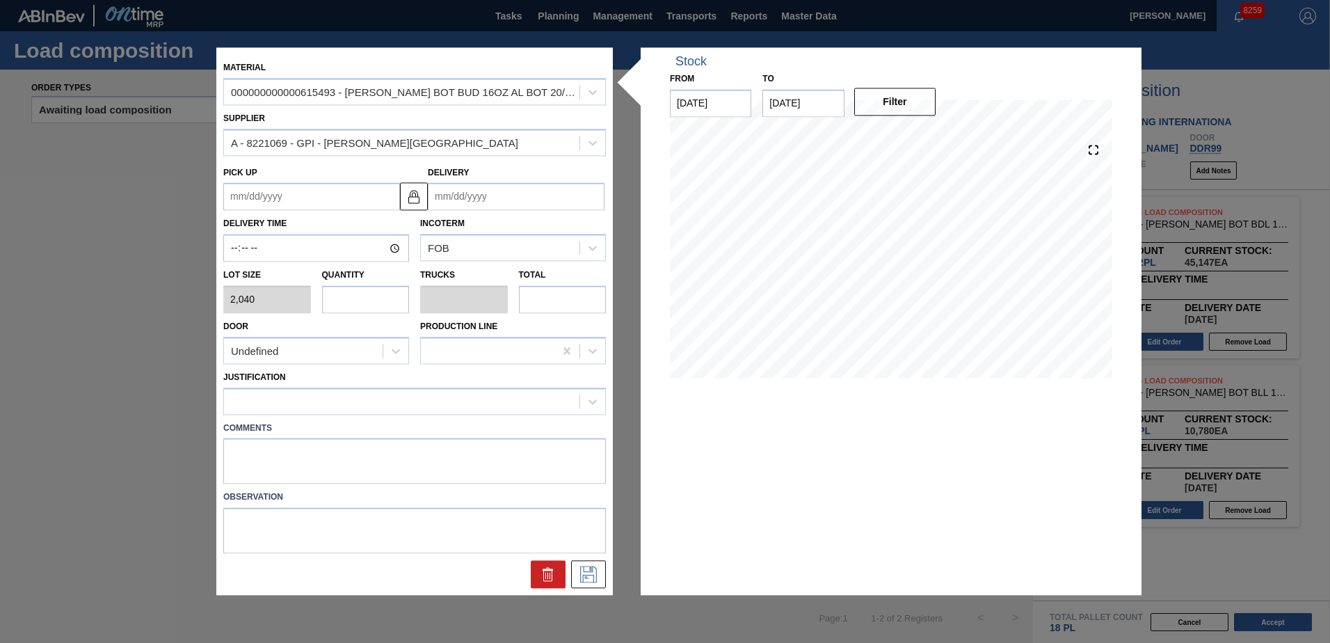
click at [492, 197] on input "Delivery" at bounding box center [516, 197] width 177 height 28
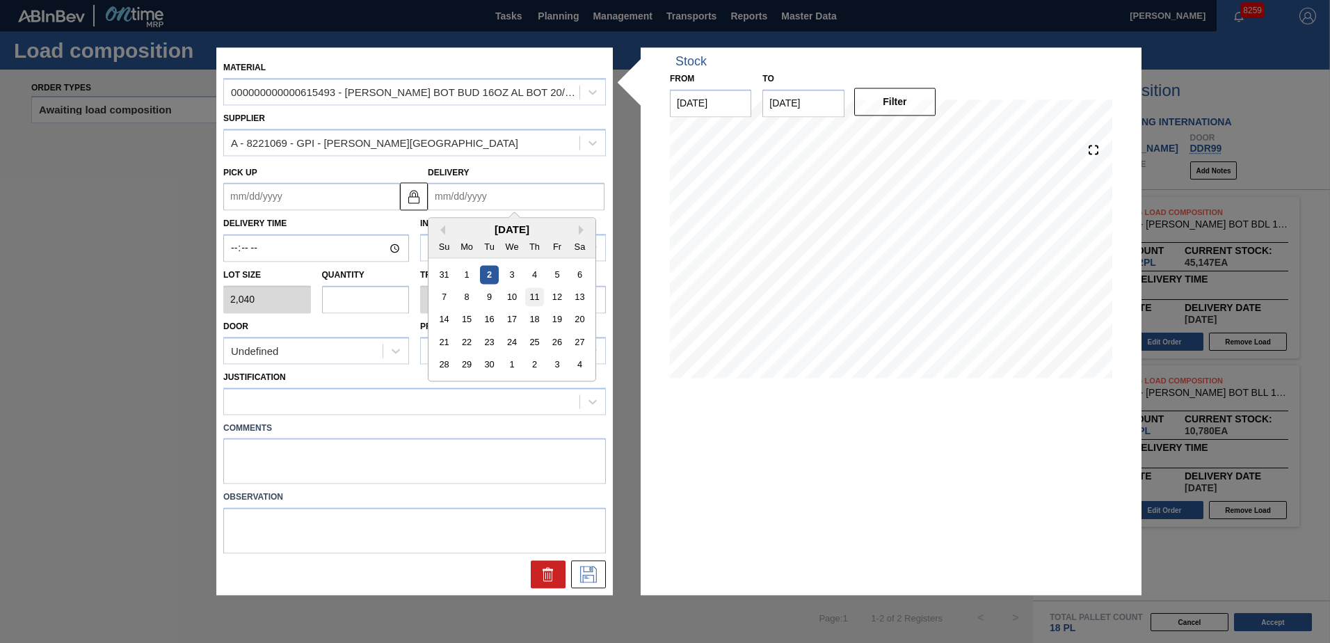
click at [533, 297] on div "11" at bounding box center [534, 297] width 19 height 19
type up "[DATE]"
type input "[DATE]"
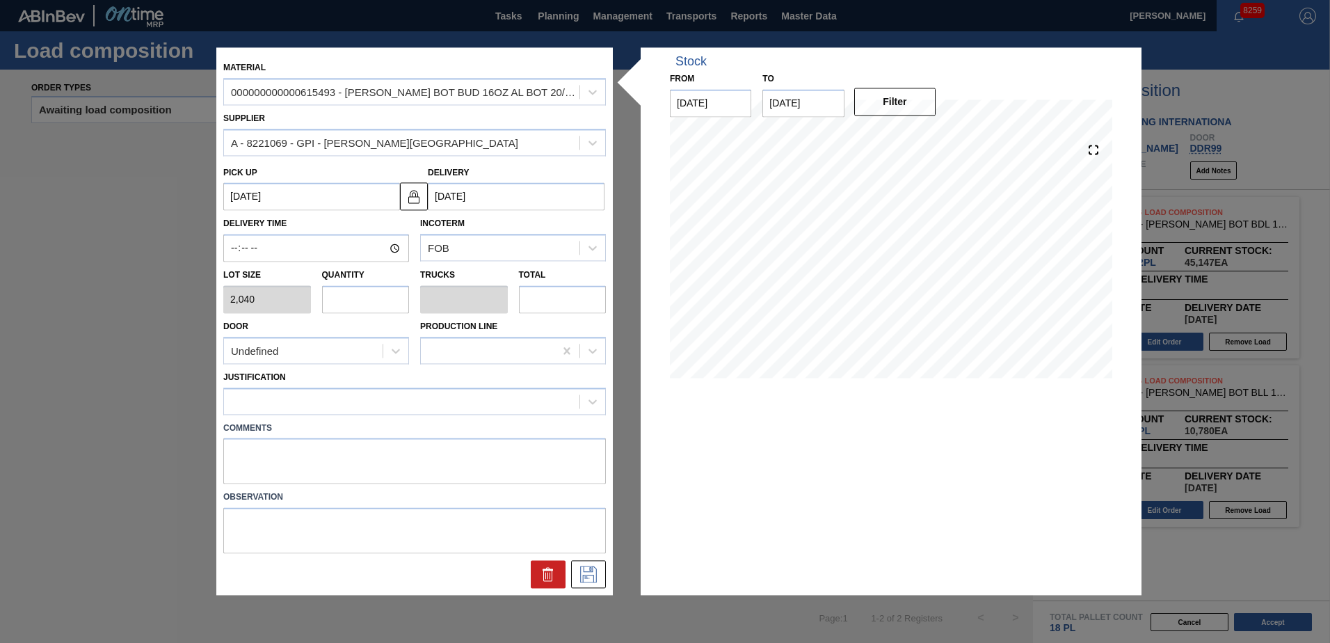
click at [366, 296] on input "text" at bounding box center [366, 299] width 88 height 28
type input "8"
type input "0.308"
type input "16,320"
type input "8"
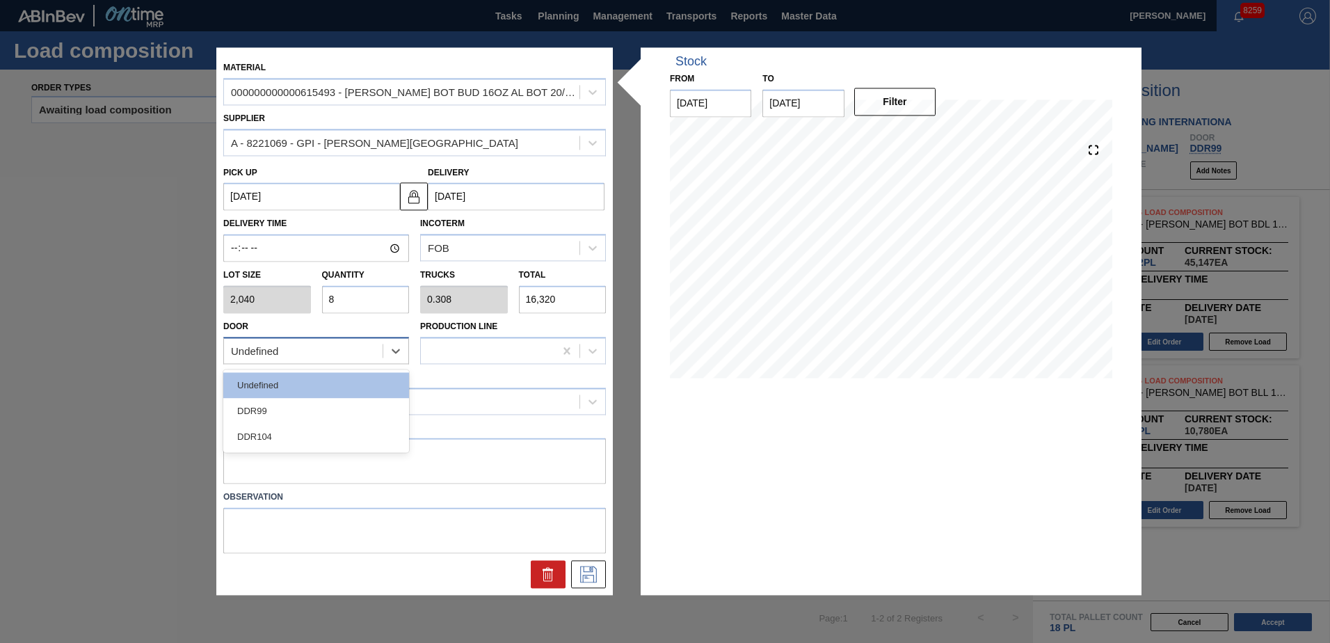
click at [352, 360] on div "Undefined" at bounding box center [303, 351] width 159 height 20
click at [336, 428] on div "DDR104" at bounding box center [316, 436] width 186 height 26
click at [332, 395] on div at bounding box center [401, 401] width 355 height 20
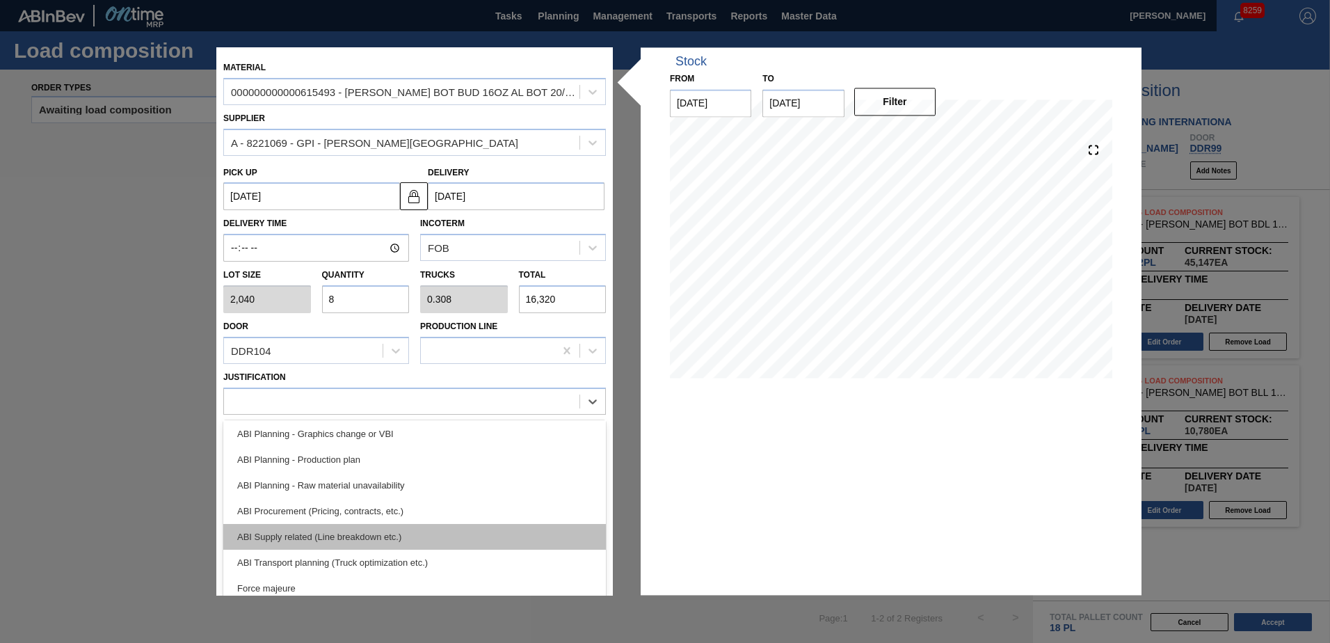
scroll to position [139, 0]
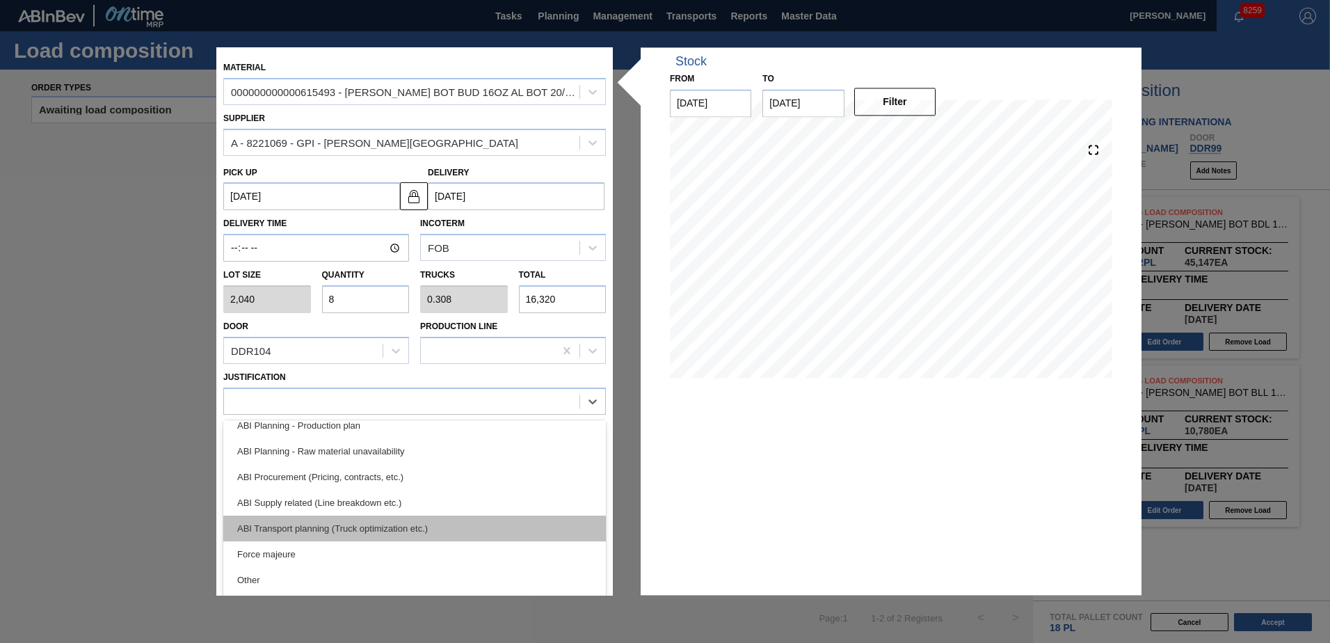
click at [362, 517] on div "ABI Transport planning (Truck optimization etc.)" at bounding box center [414, 528] width 382 height 26
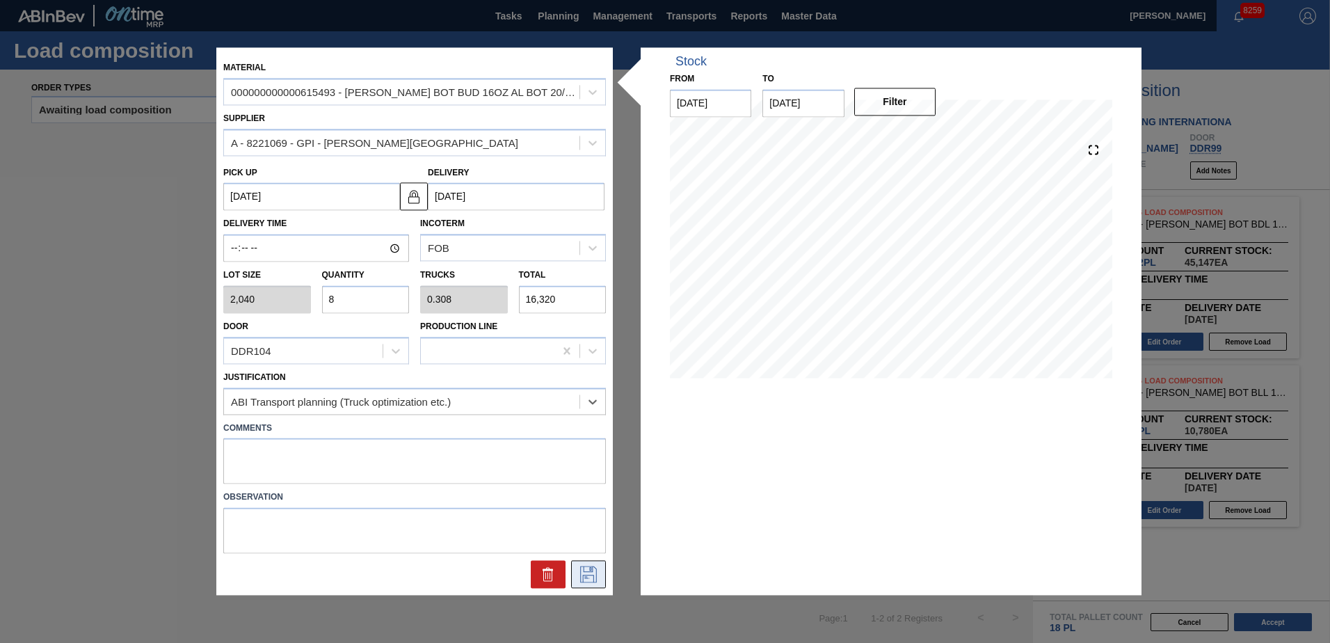
click at [578, 571] on icon at bounding box center [588, 574] width 22 height 17
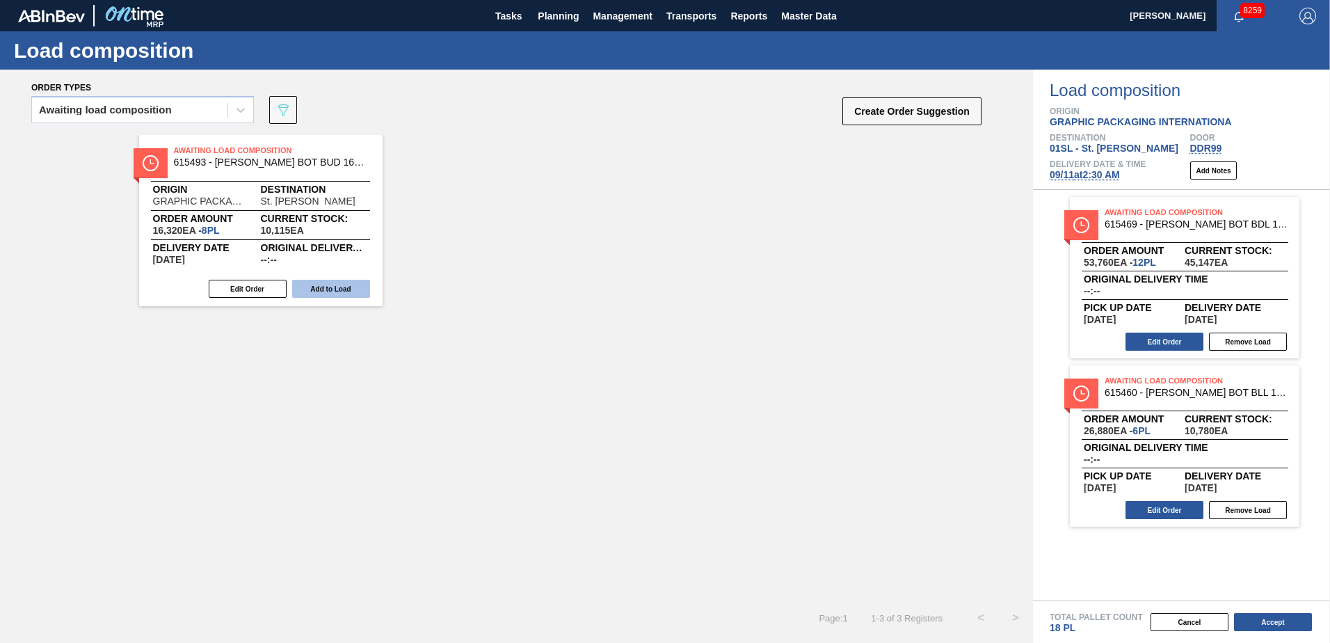
click at [323, 284] on button "Add to Load" at bounding box center [331, 289] width 78 height 18
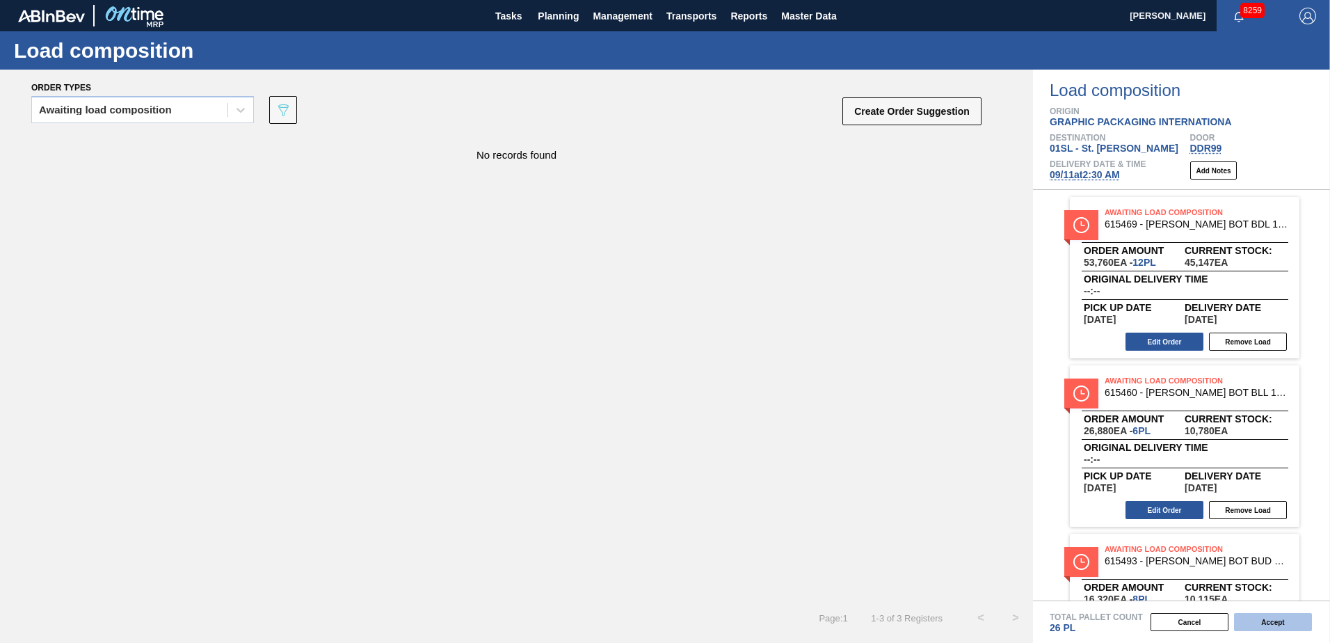
click at [1259, 626] on button "Accept" at bounding box center [1273, 622] width 78 height 18
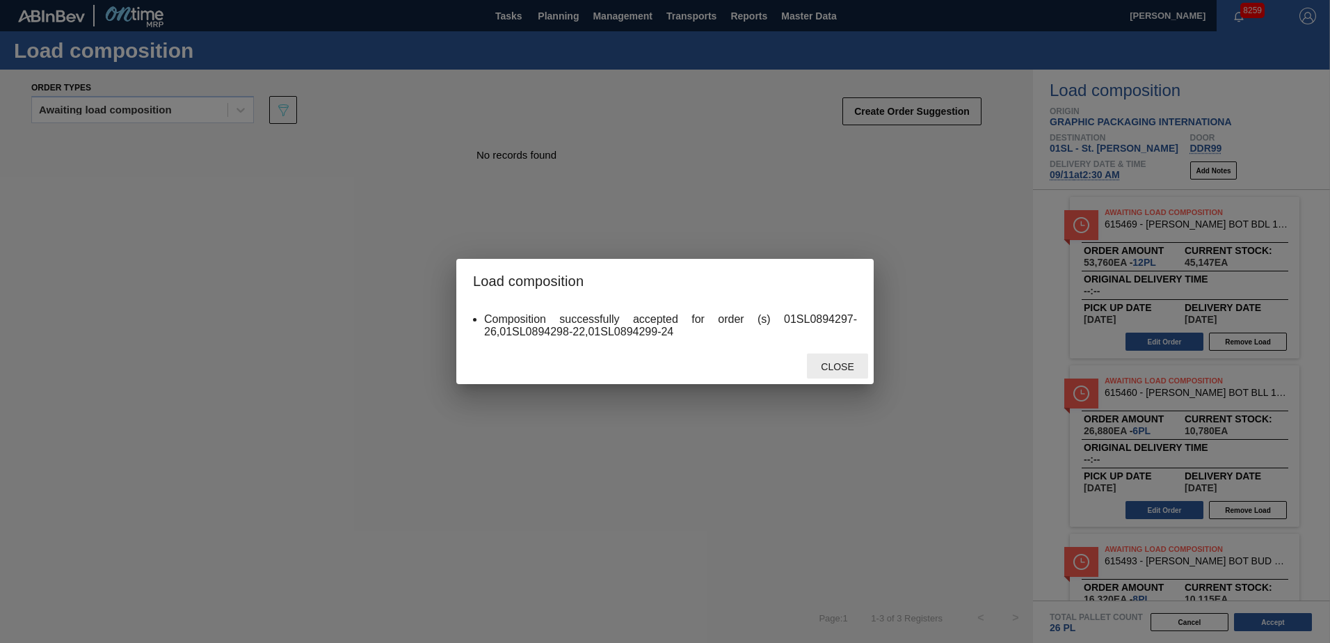
click at [820, 367] on span "Close" at bounding box center [836, 366] width 55 height 11
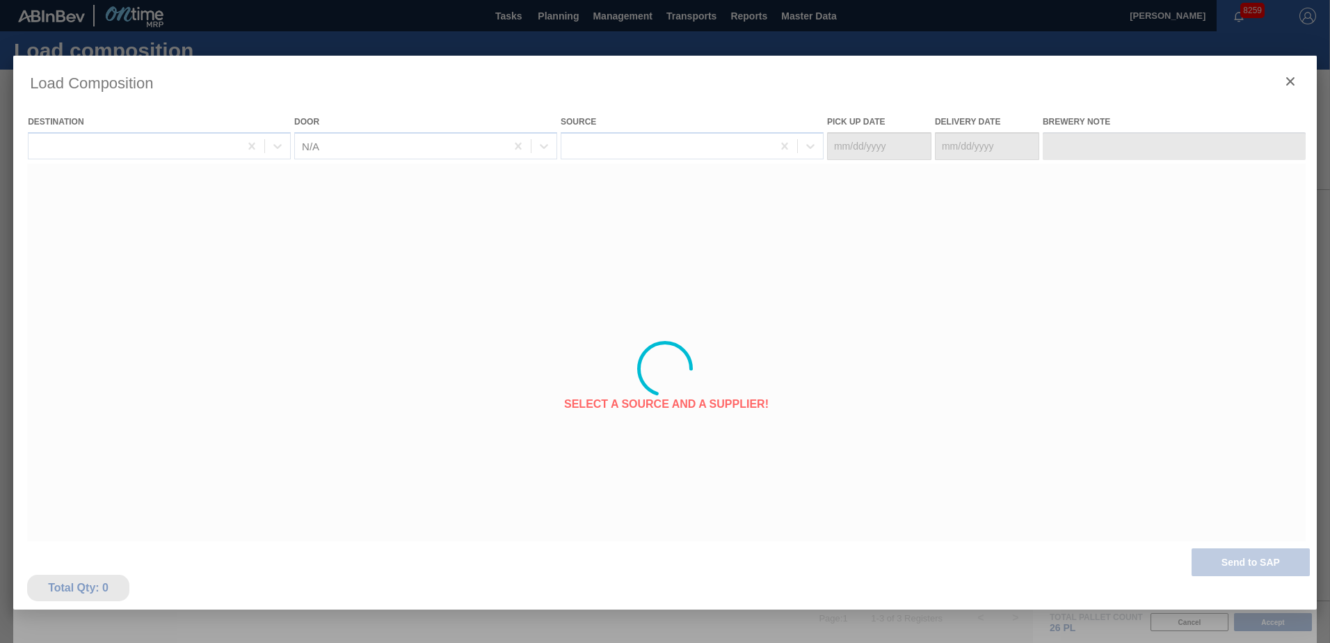
type Date "[DATE]"
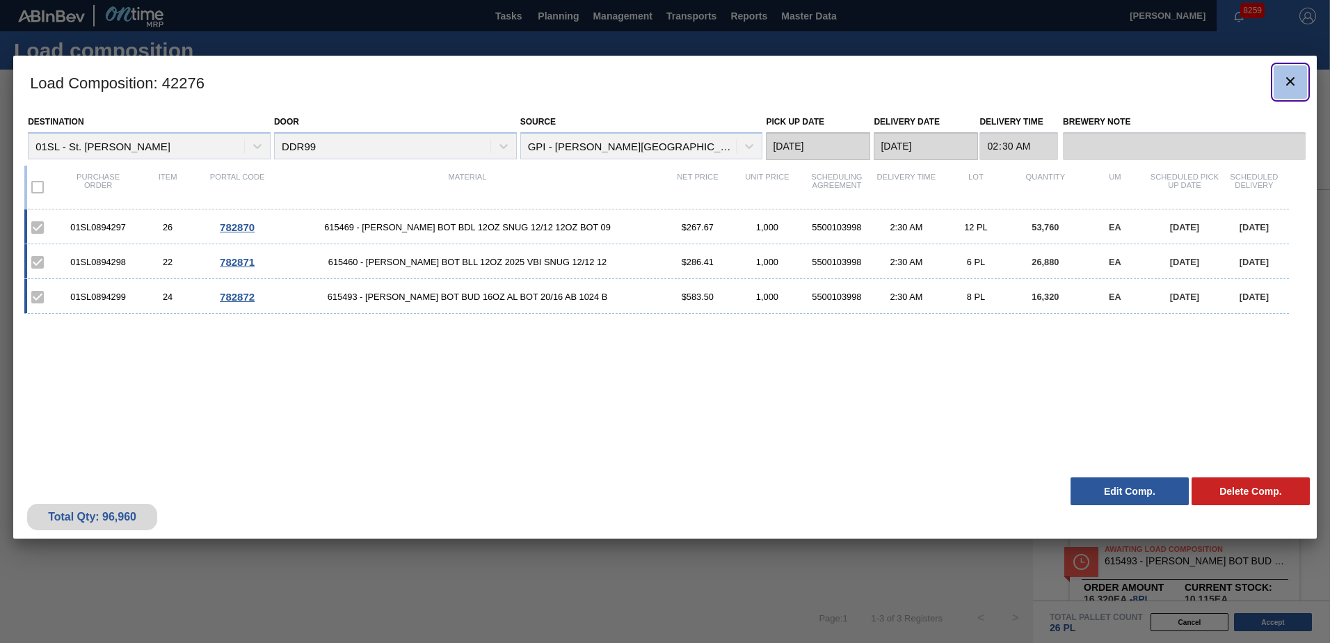
click at [1284, 72] on button "botão de ícone" at bounding box center [1289, 81] width 33 height 33
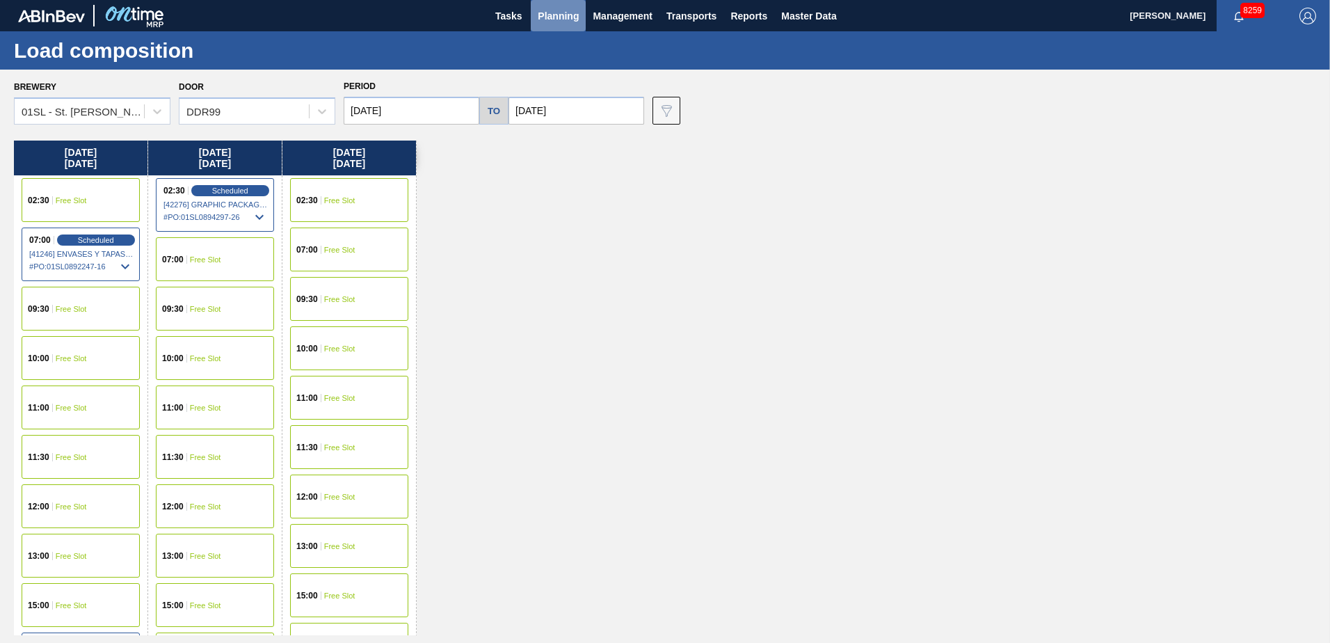
click at [549, 12] on span "Planning" at bounding box center [558, 16] width 41 height 17
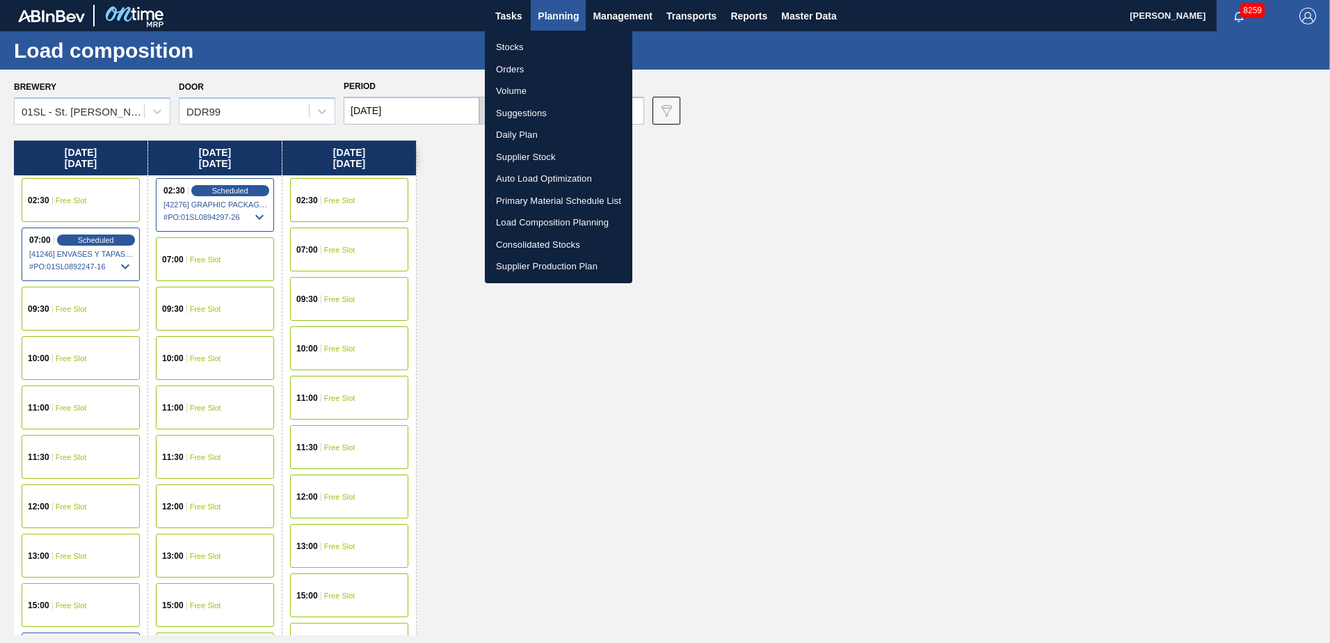
click at [535, 113] on li "Suggestions" at bounding box center [558, 113] width 147 height 22
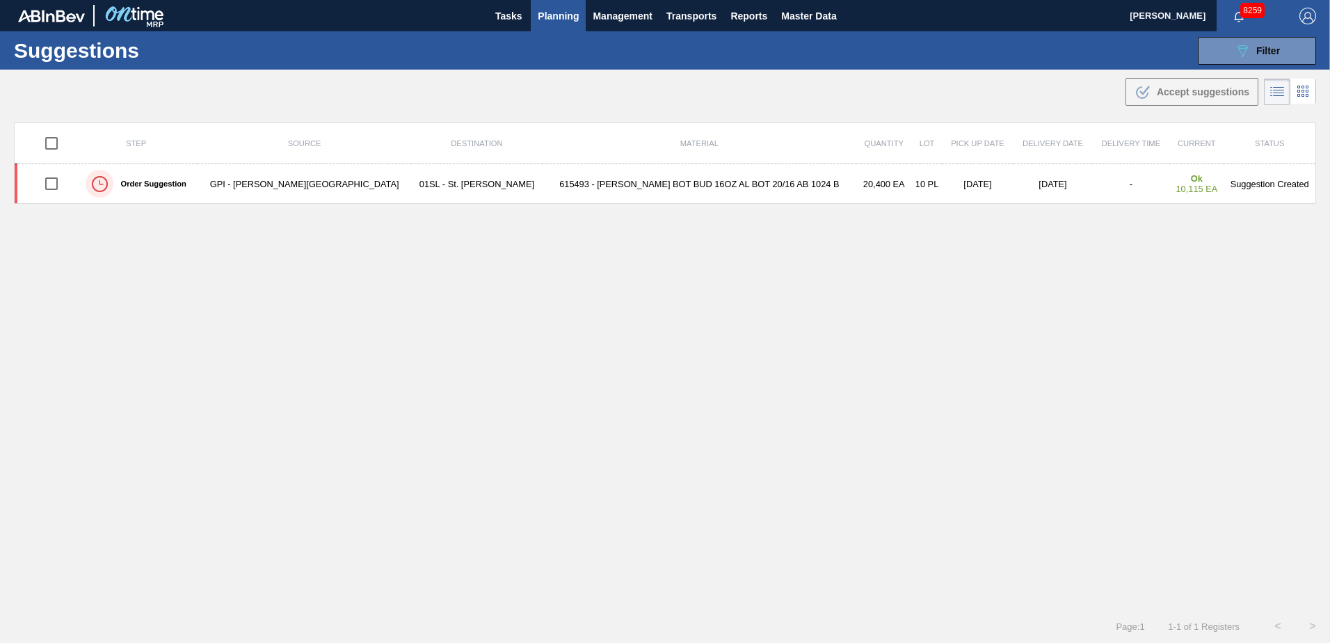
type from "[DATE]"
type to "[DATE]"
click at [1242, 51] on icon at bounding box center [1242, 51] width 10 height 12
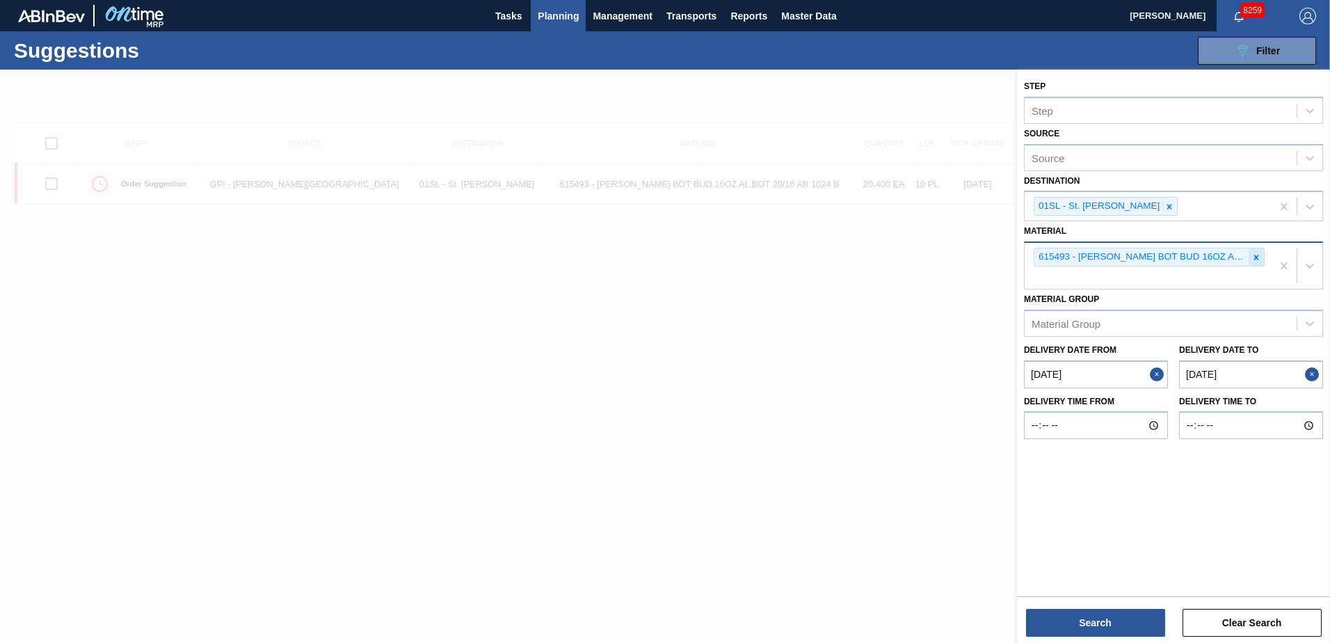
click at [1260, 263] on div at bounding box center [1255, 256] width 15 height 17
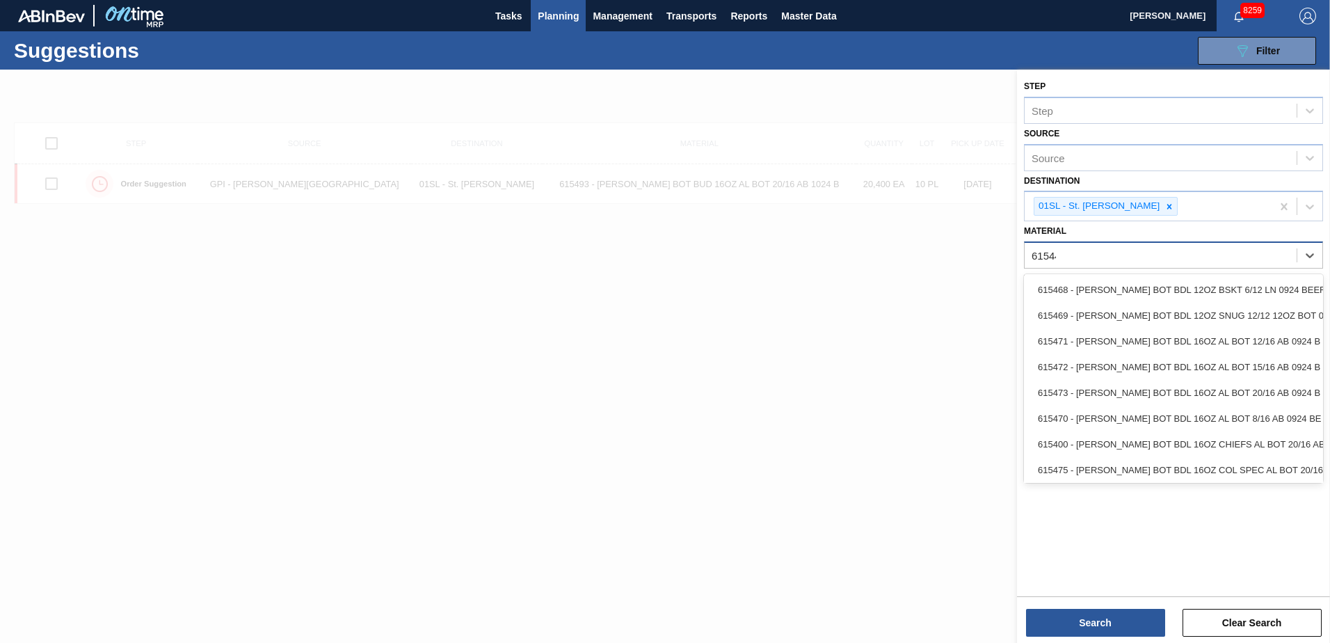
type input "615448"
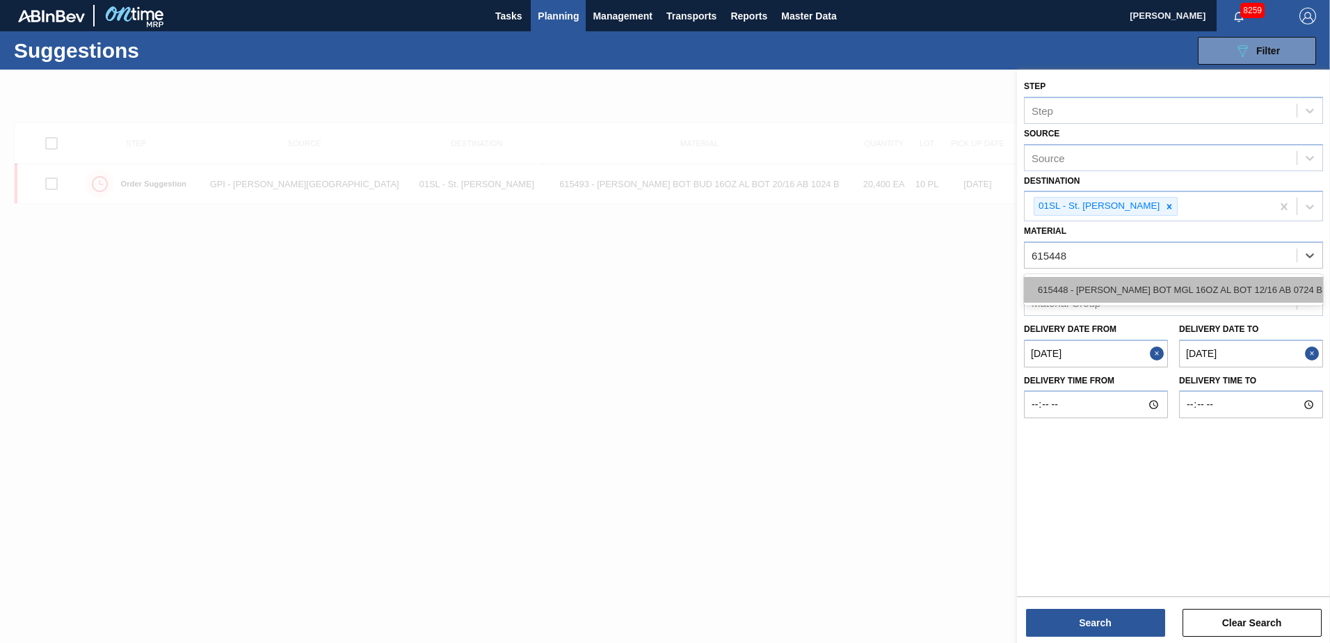
click at [1220, 277] on div "615448 - [PERSON_NAME] BOT MGL 16OZ AL BOT 12/16 AB 0724 B" at bounding box center [1173, 290] width 299 height 26
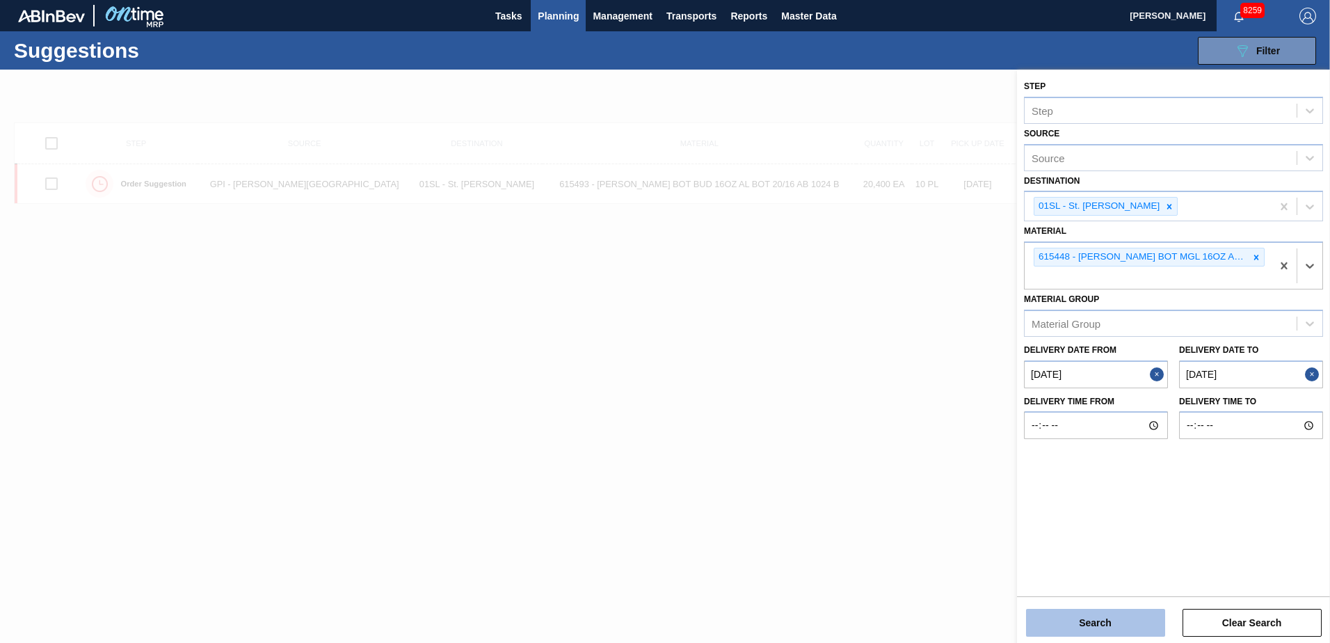
click at [1135, 613] on button "Search" at bounding box center [1095, 622] width 139 height 28
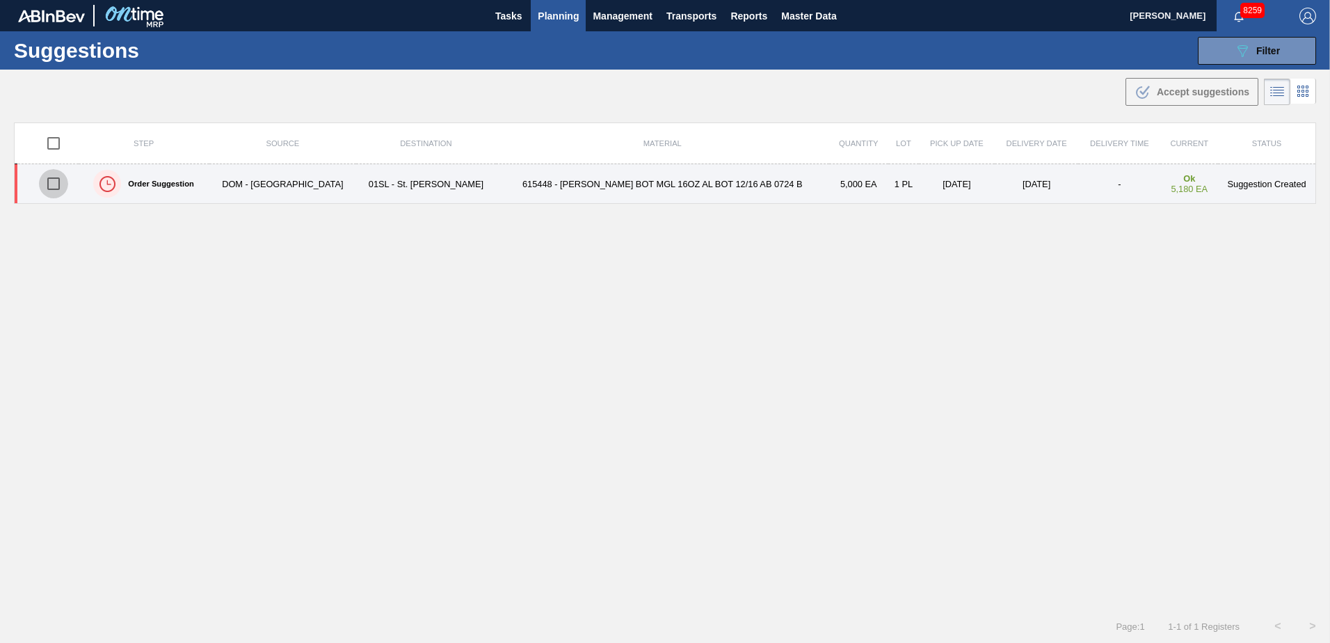
click at [58, 183] on input "checkbox" at bounding box center [53, 183] width 29 height 29
checkbox input "true"
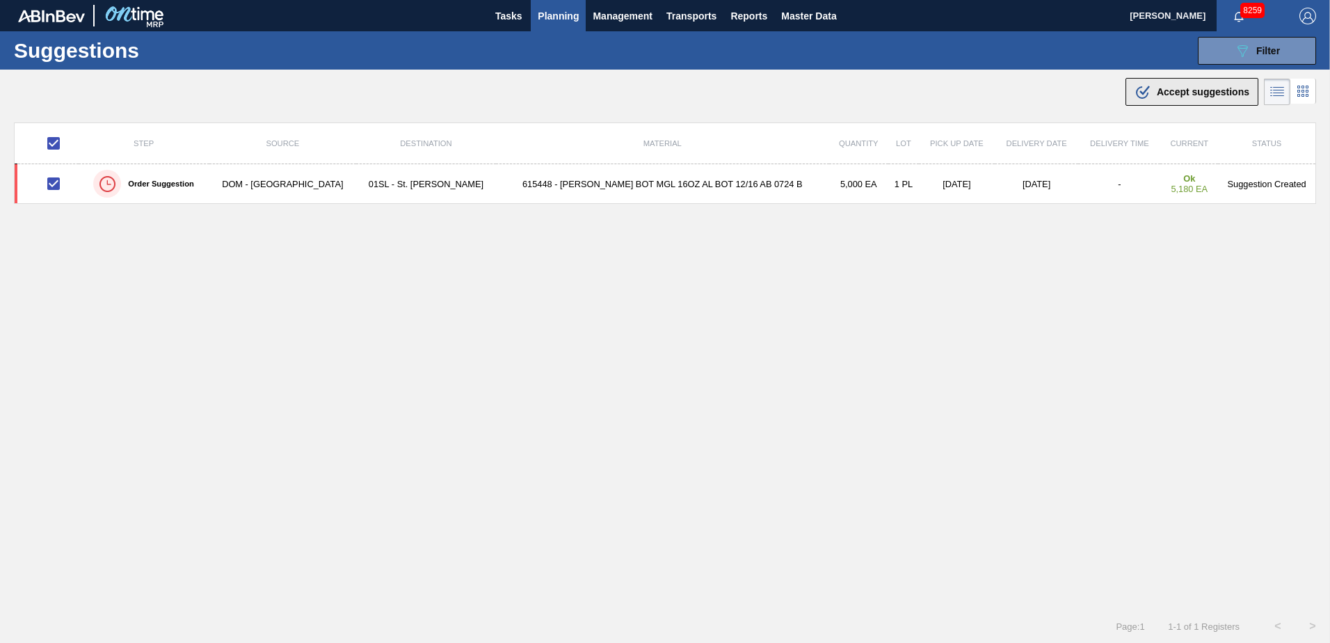
click at [1155, 99] on div ".b{fill:var(--color-action-default)} Accept suggestions" at bounding box center [1191, 91] width 115 height 17
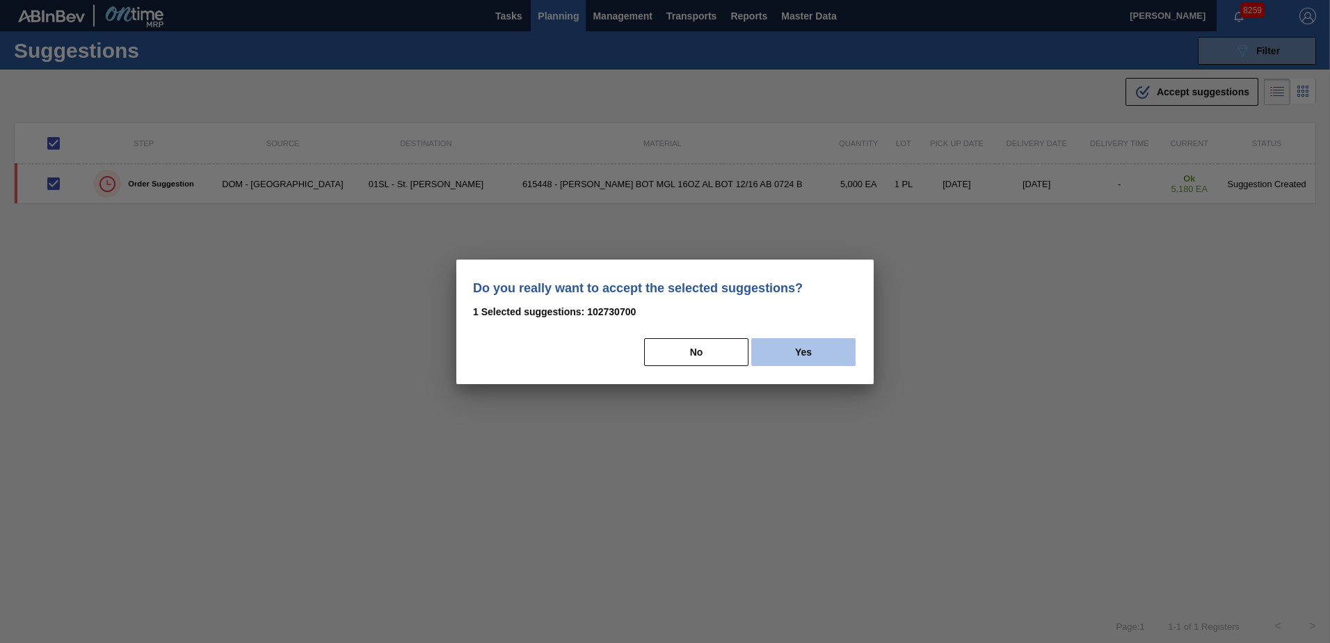
click at [821, 346] on button "Yes" at bounding box center [803, 352] width 104 height 28
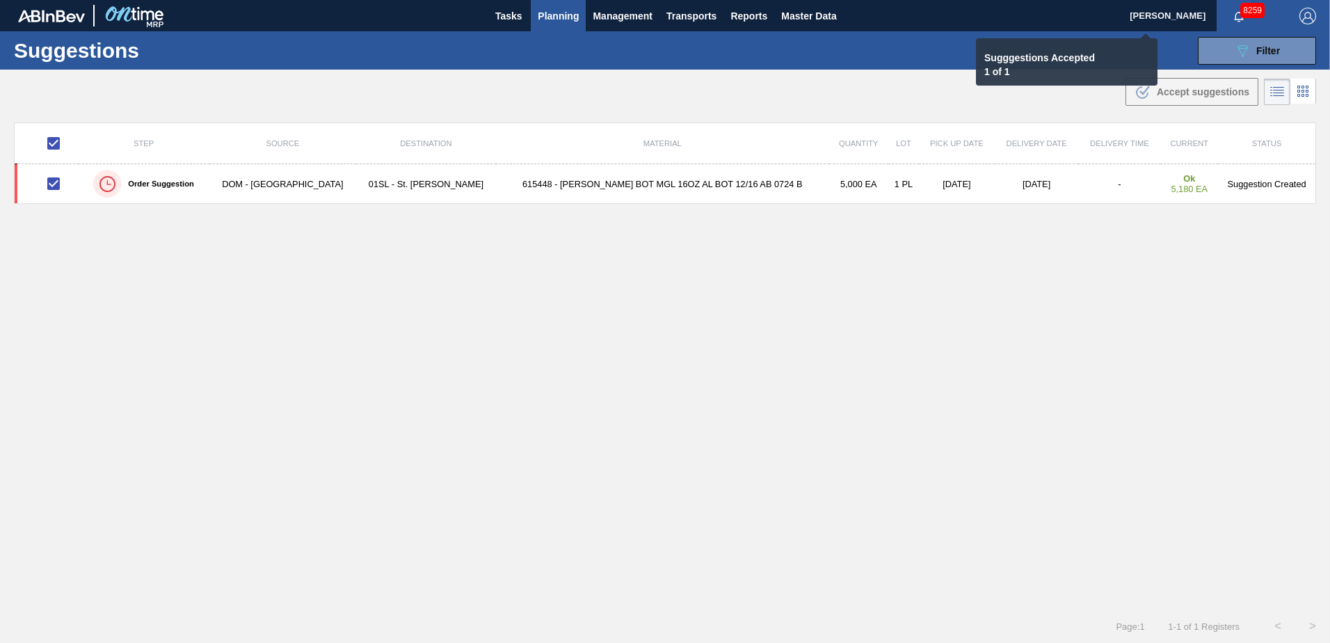
checkbox input "false"
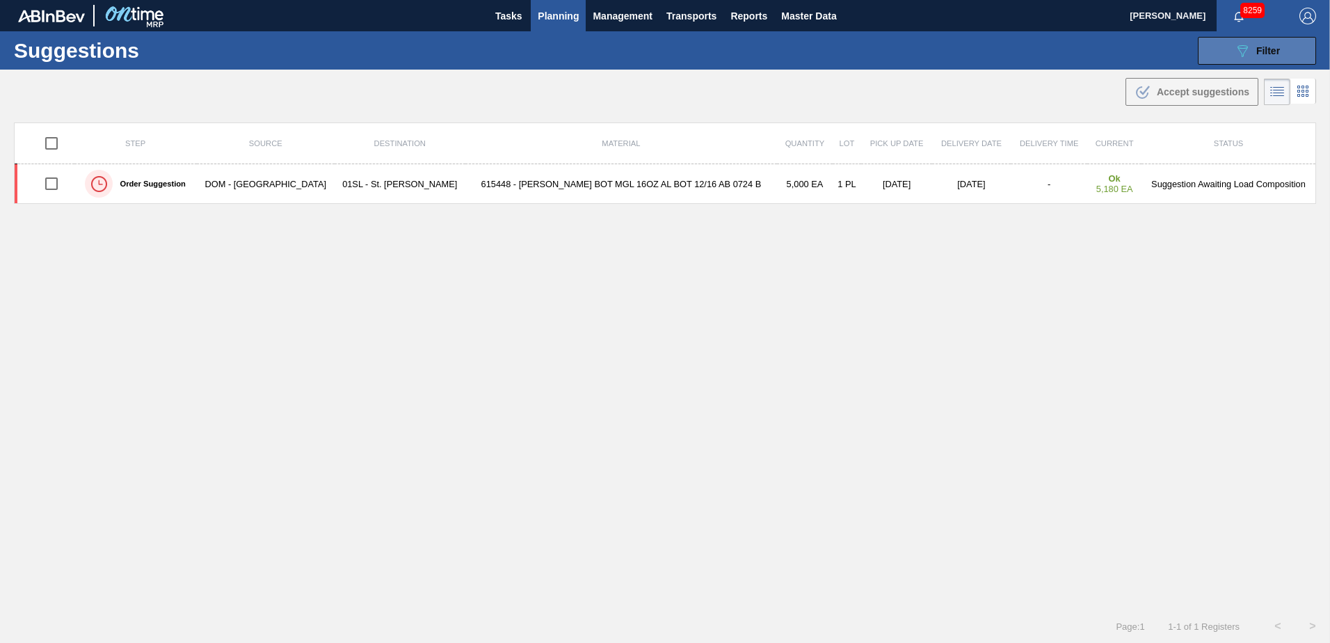
click at [1282, 51] on button "089F7B8B-B2A5-4AFE-B5C0-19BA573D28AC Filter" at bounding box center [1256, 51] width 118 height 28
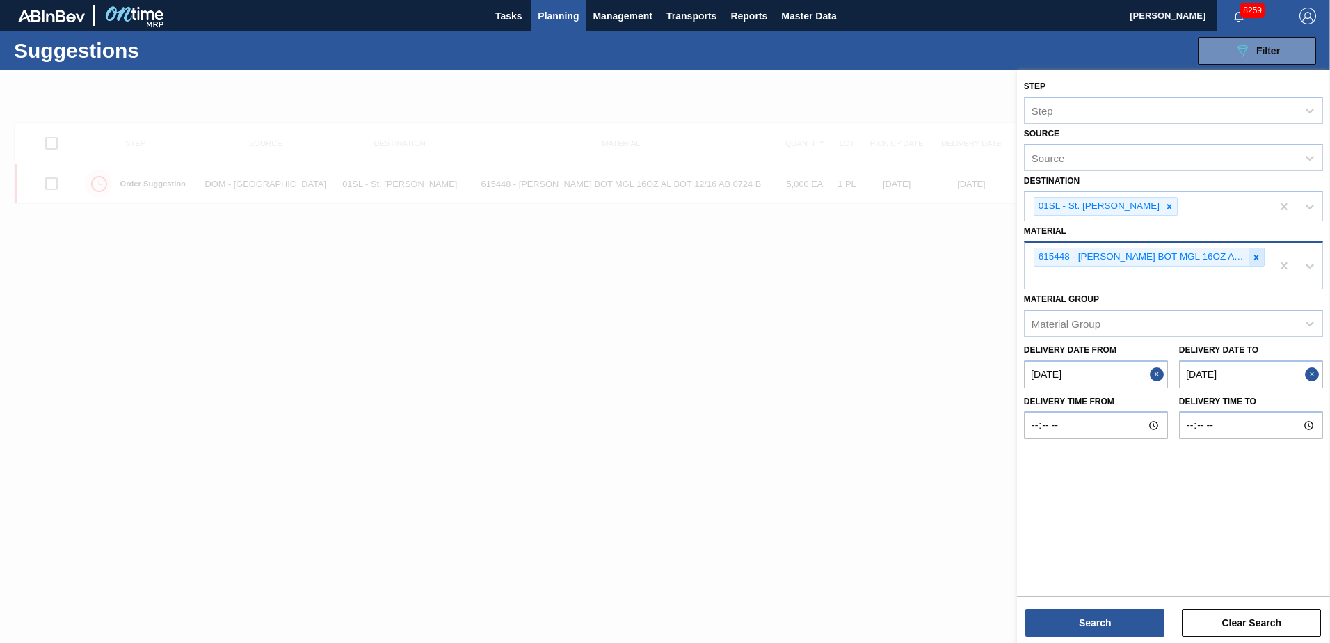
click at [1251, 257] on icon at bounding box center [1256, 257] width 10 height 10
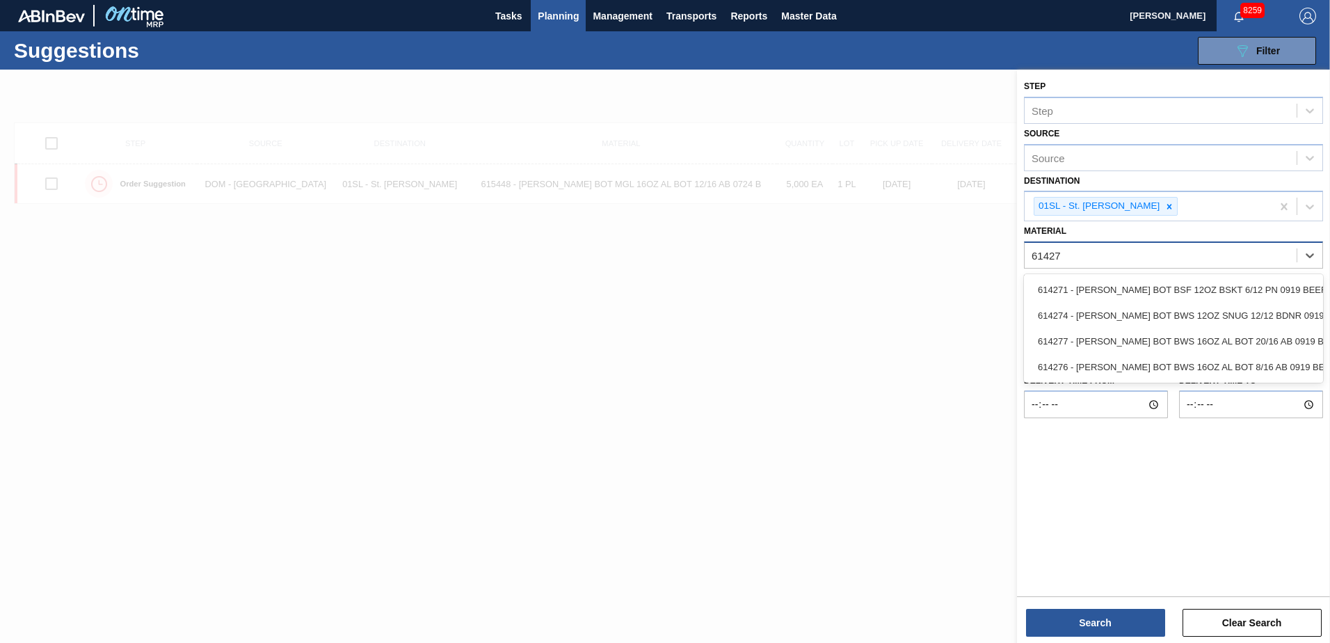
type input "614276"
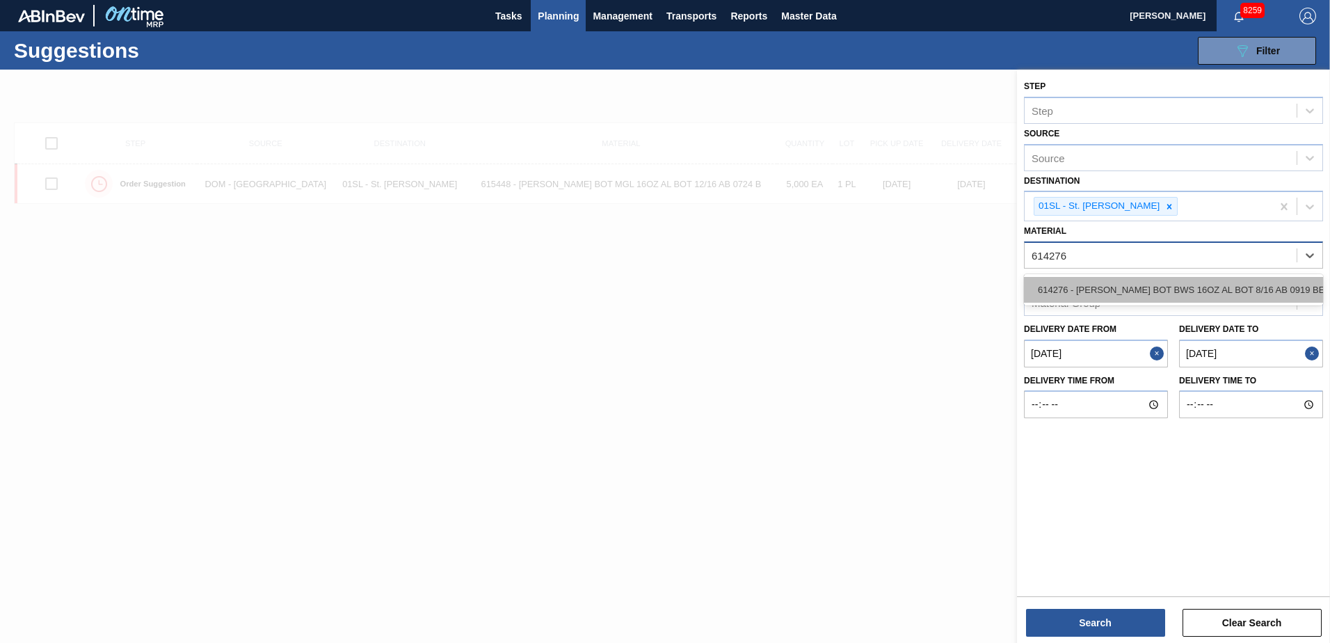
click at [1262, 293] on div "614276 - [PERSON_NAME] BOT BWS 16OZ AL BOT 8/16 AB 0919 BE" at bounding box center [1173, 290] width 299 height 26
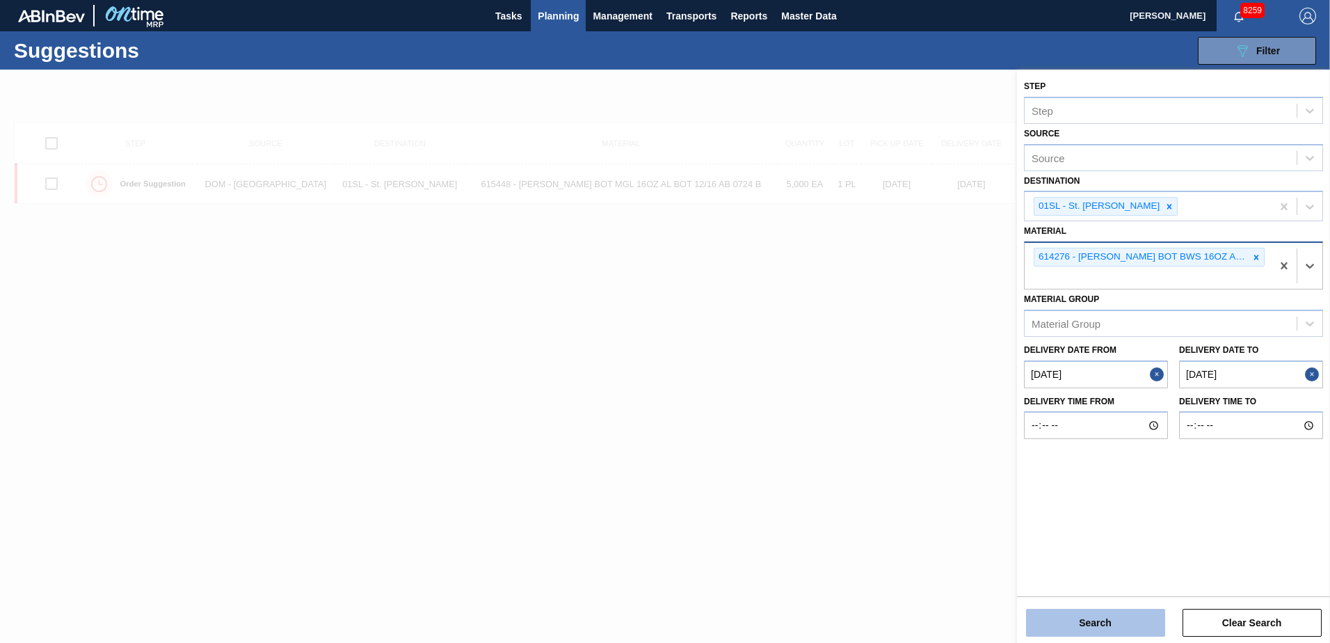
click at [1097, 618] on button "Search" at bounding box center [1095, 622] width 139 height 28
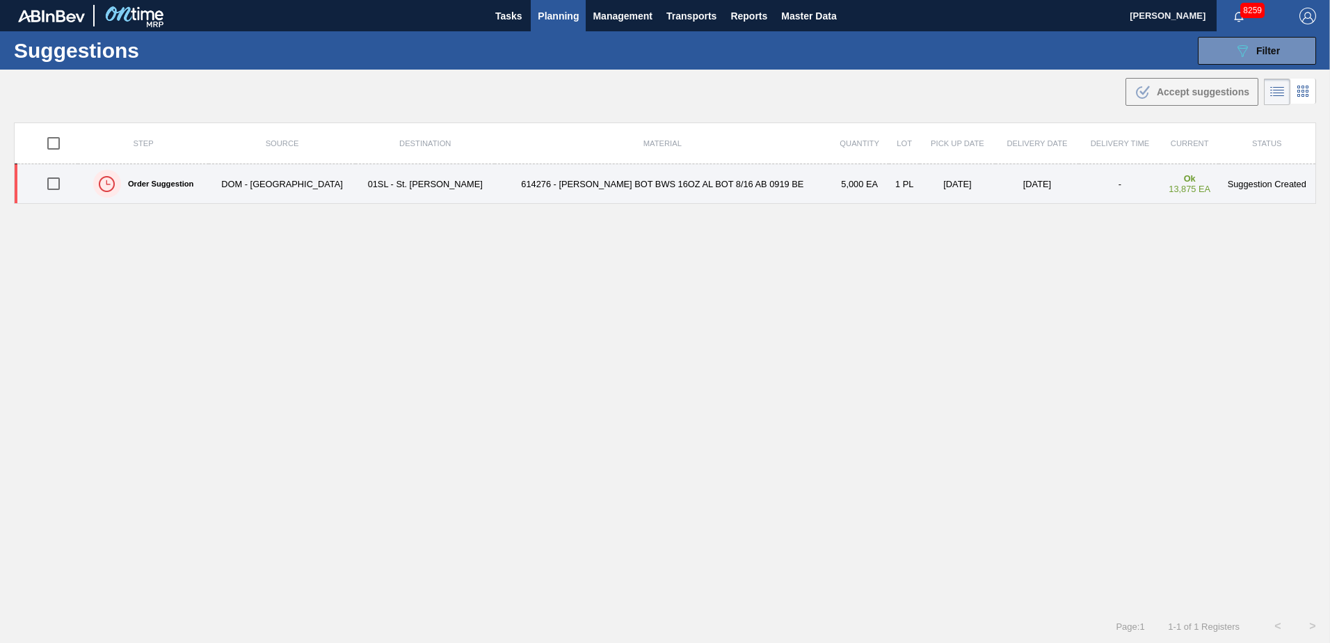
click at [56, 186] on input "checkbox" at bounding box center [53, 183] width 29 height 29
checkbox input "true"
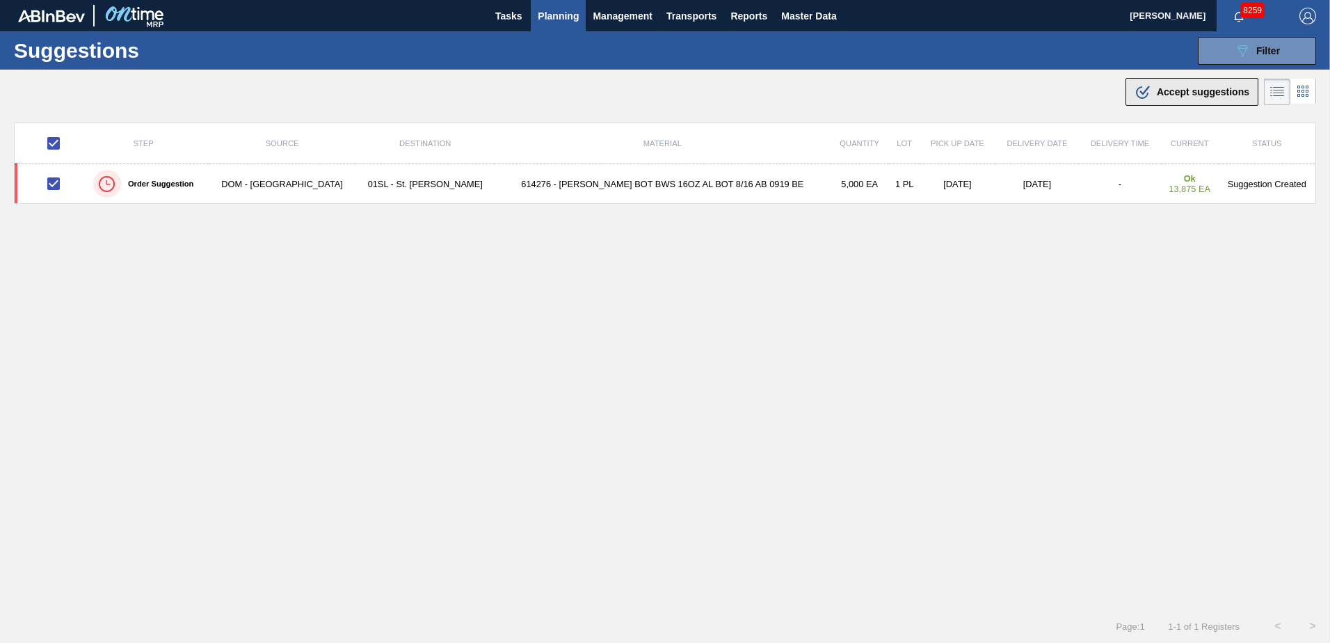
click at [1156, 93] on span "Accept suggestions" at bounding box center [1202, 91] width 92 height 11
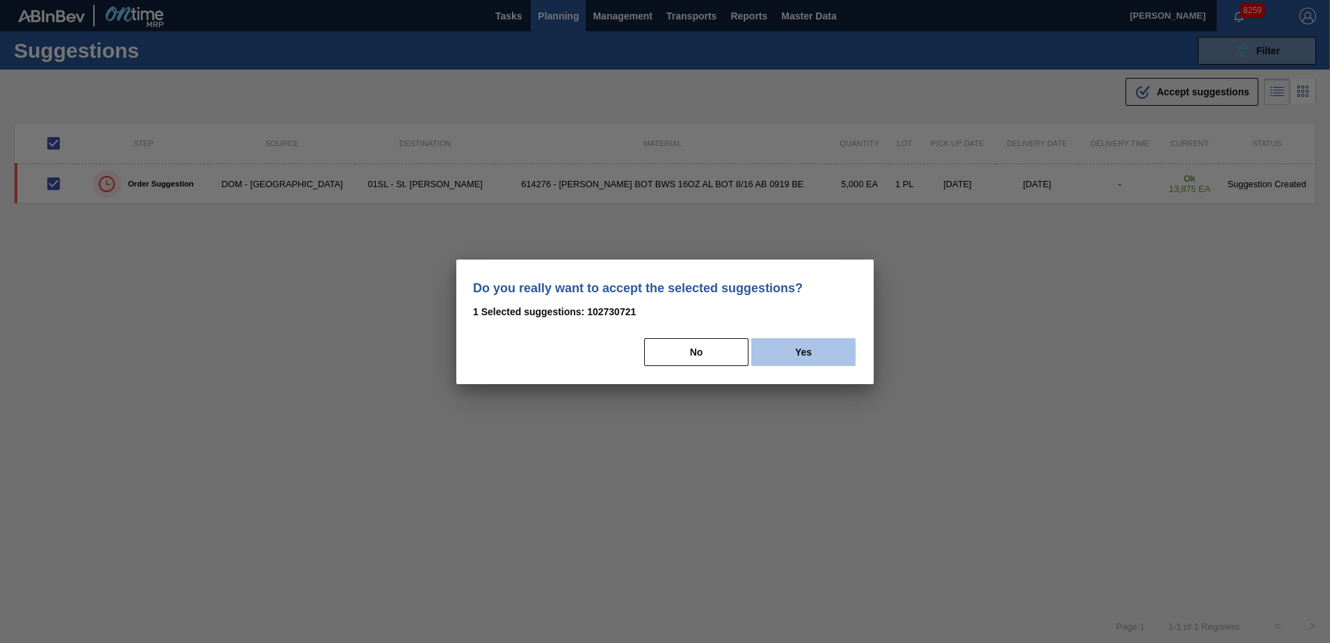
click at [803, 360] on button "Yes" at bounding box center [803, 352] width 104 height 28
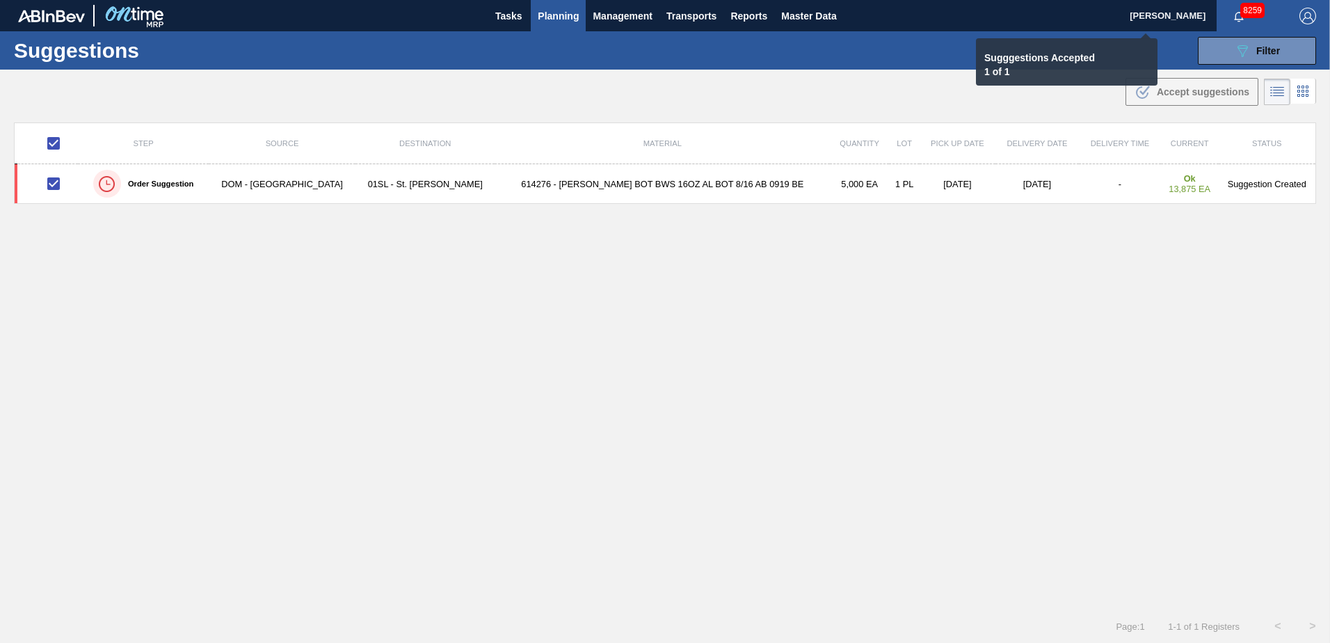
checkbox input "false"
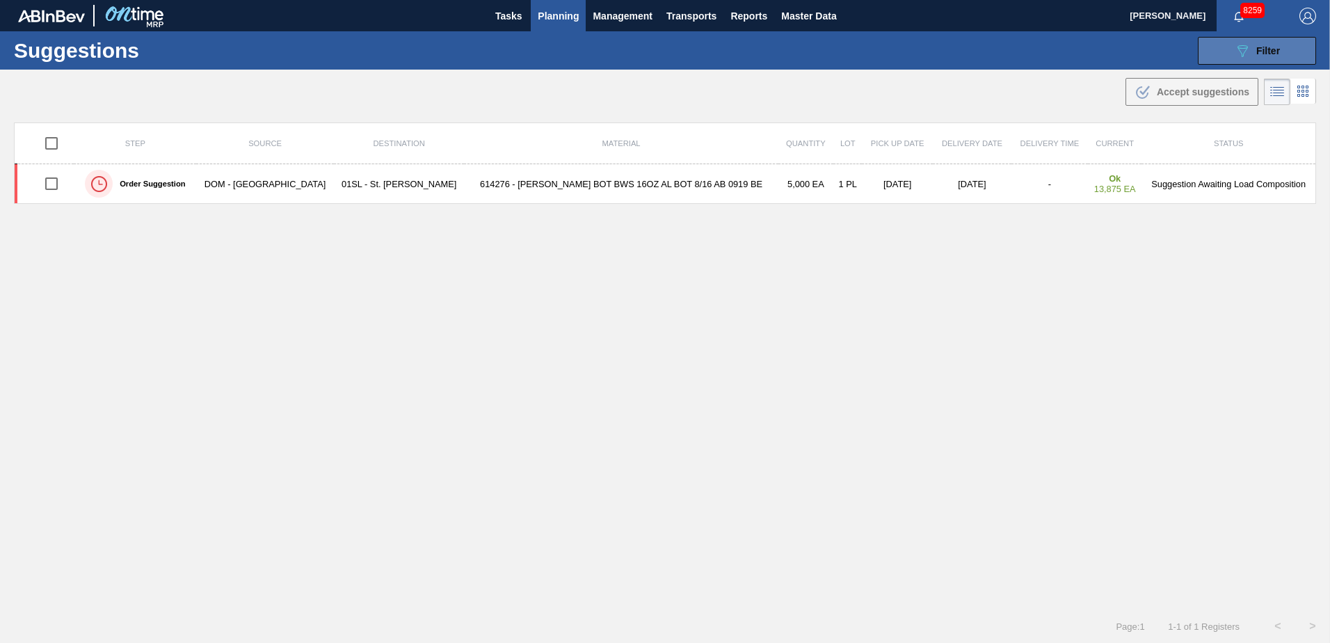
click at [1230, 56] on button "089F7B8B-B2A5-4AFE-B5C0-19BA573D28AC Filter" at bounding box center [1256, 51] width 118 height 28
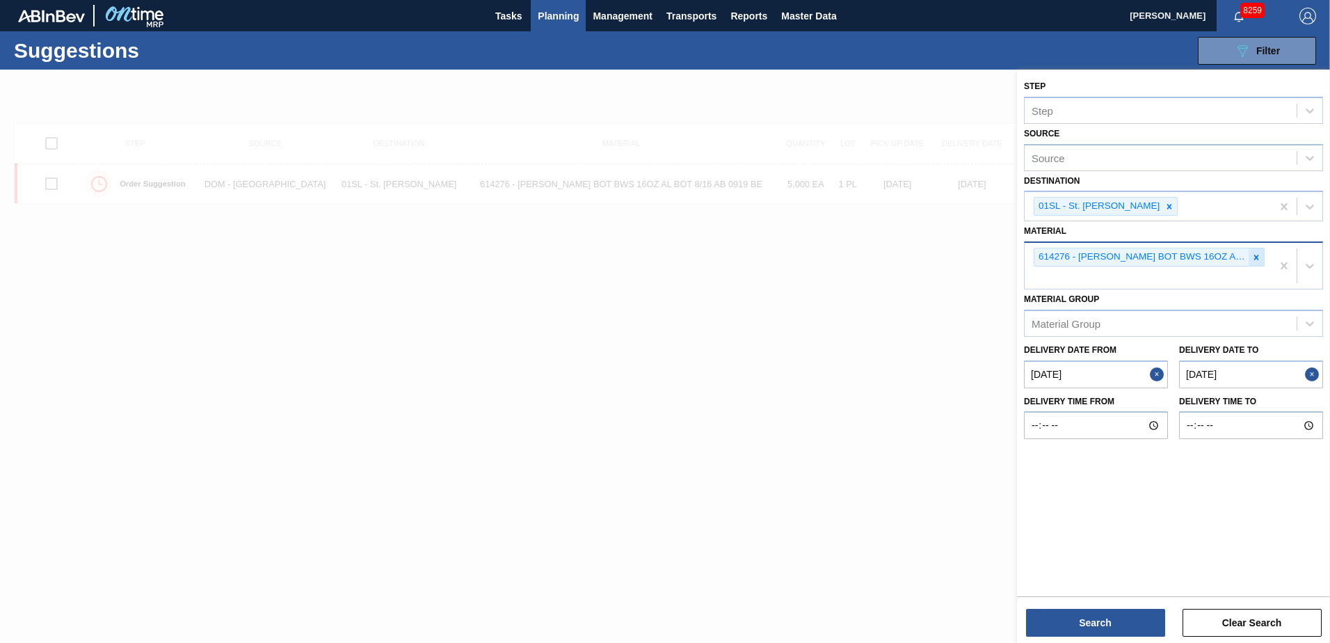
click at [1256, 263] on div at bounding box center [1255, 256] width 15 height 17
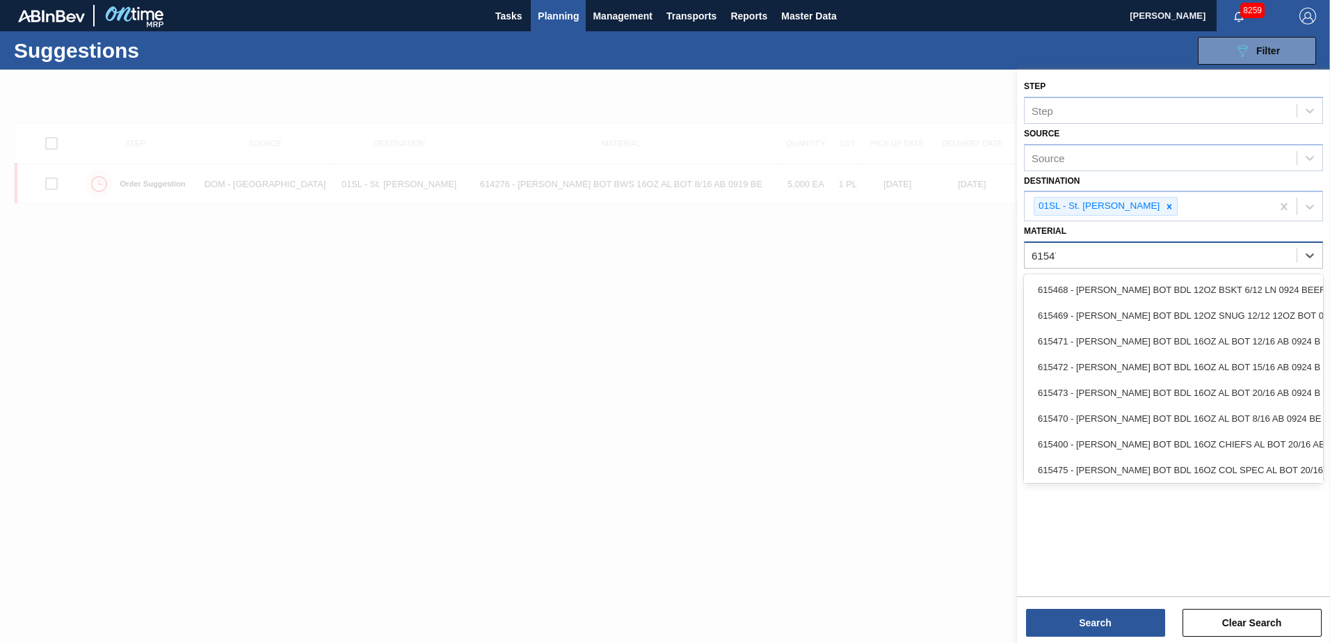
type input "615470"
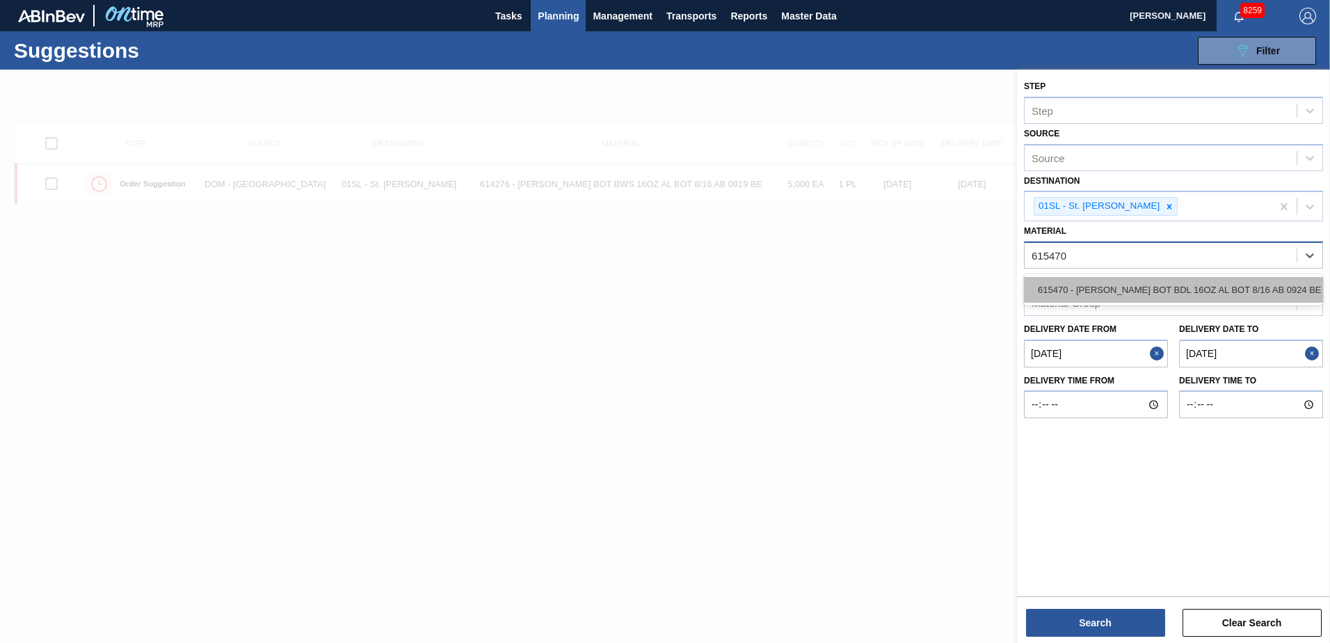
click at [1210, 285] on div "615470 - [PERSON_NAME] BOT BDL 16OZ AL BOT 8/16 AB 0924 BE" at bounding box center [1173, 290] width 299 height 26
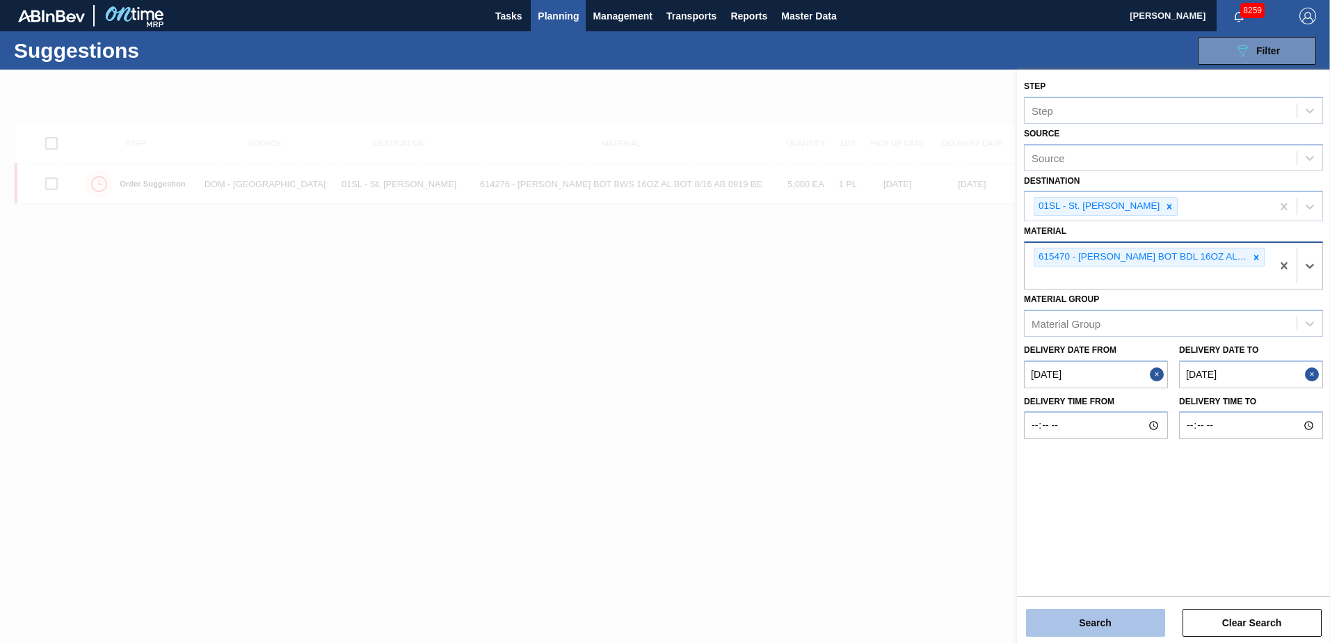
click at [1085, 626] on button "Search" at bounding box center [1095, 622] width 139 height 28
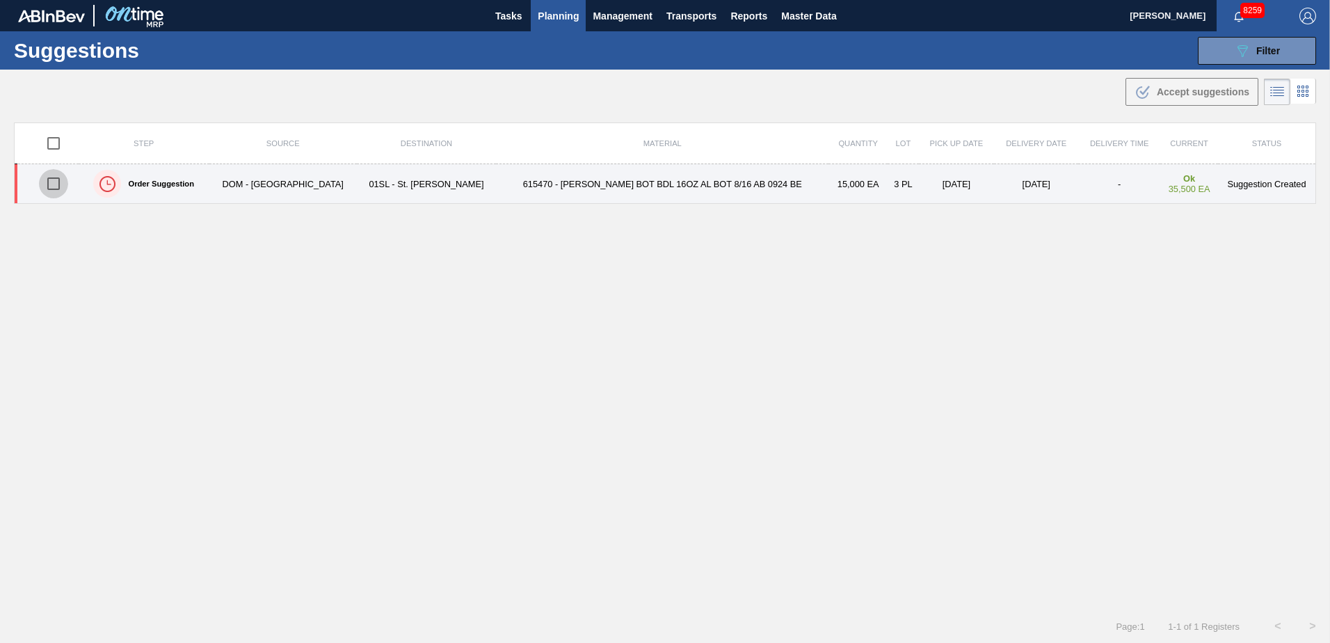
click at [55, 186] on input "checkbox" at bounding box center [53, 183] width 29 height 29
checkbox input "true"
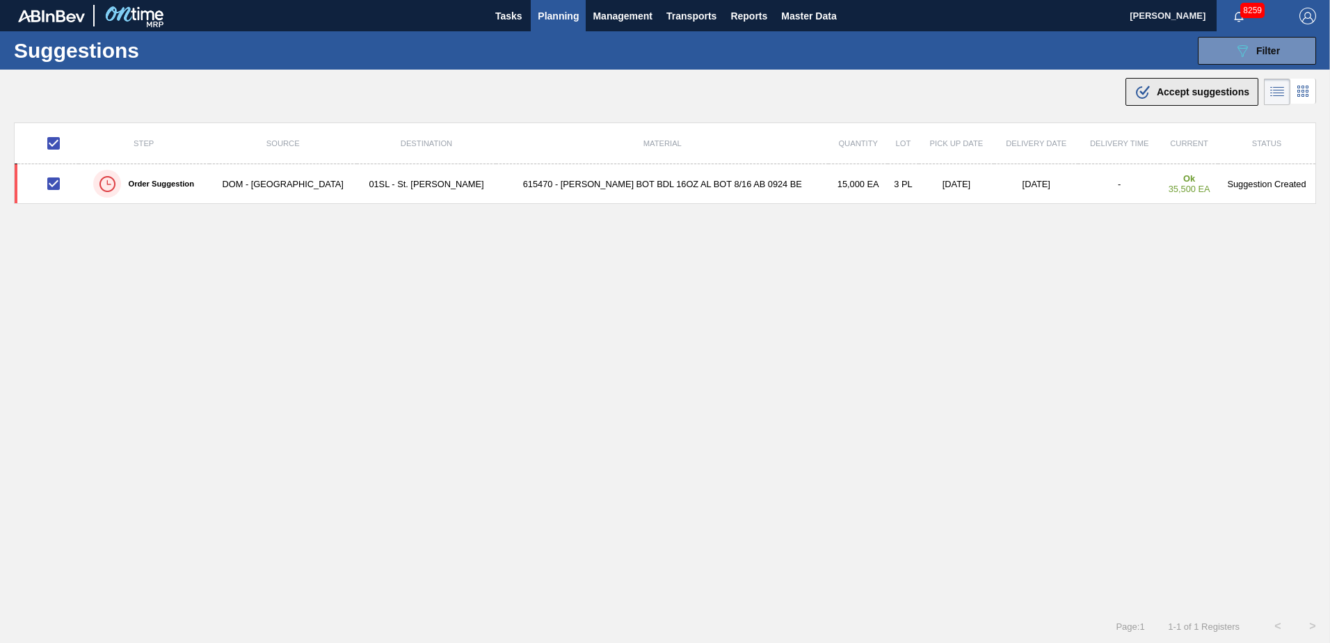
click at [1156, 94] on span "Accept suggestions" at bounding box center [1202, 91] width 92 height 11
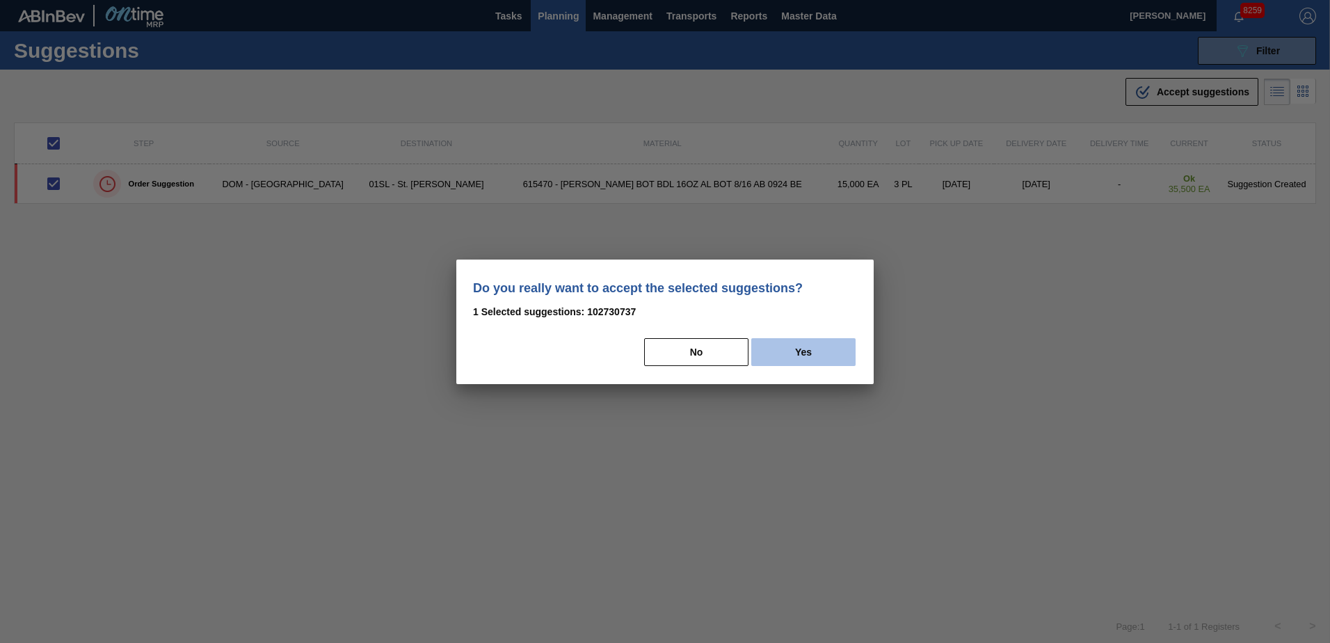
click at [823, 351] on button "Yes" at bounding box center [803, 352] width 104 height 28
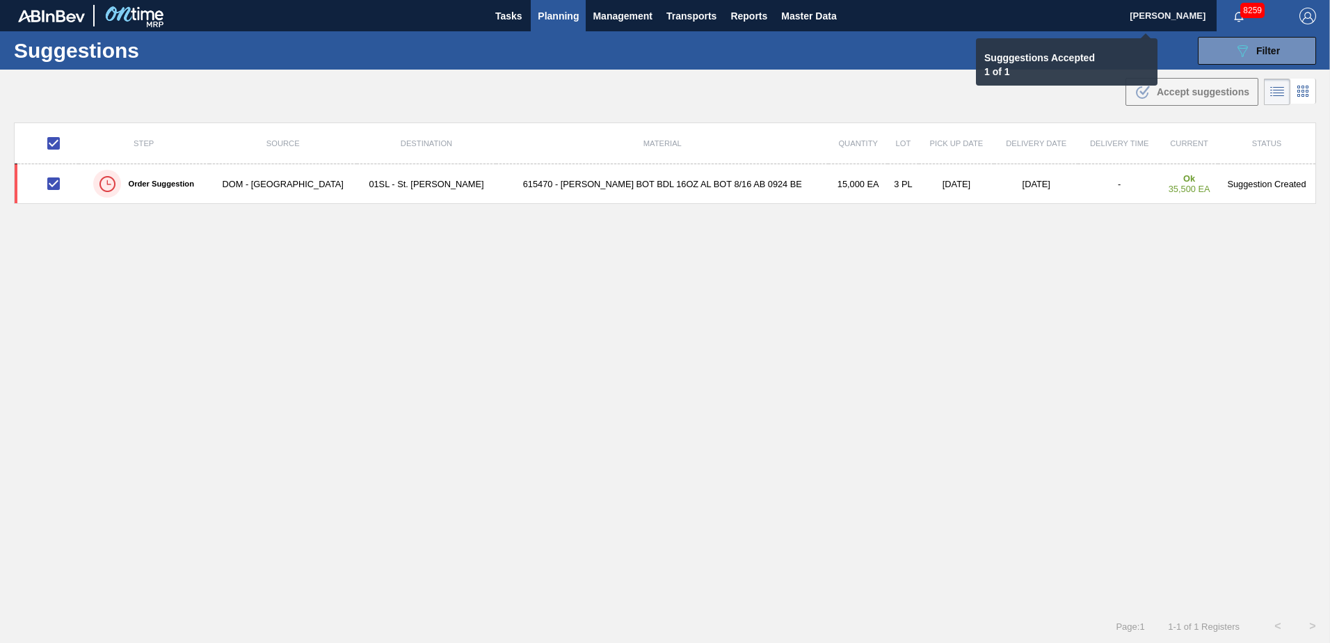
checkbox input "false"
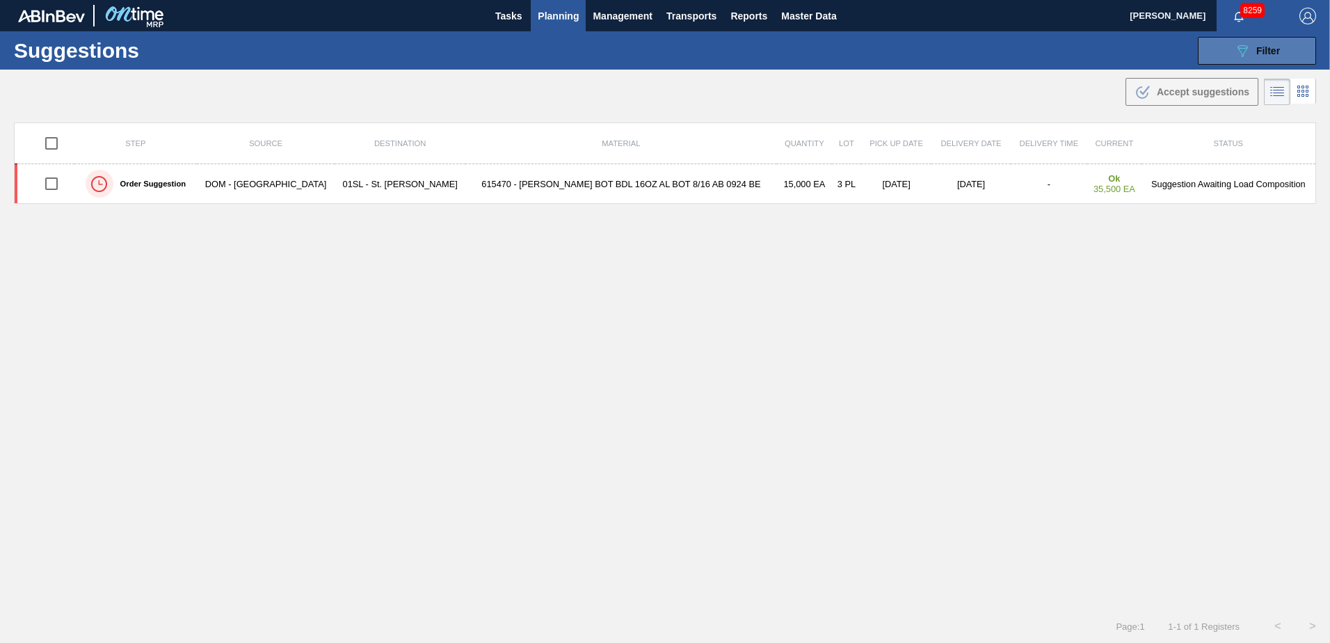
click at [1241, 58] on icon "089F7B8B-B2A5-4AFE-B5C0-19BA573D28AC" at bounding box center [1242, 50] width 17 height 17
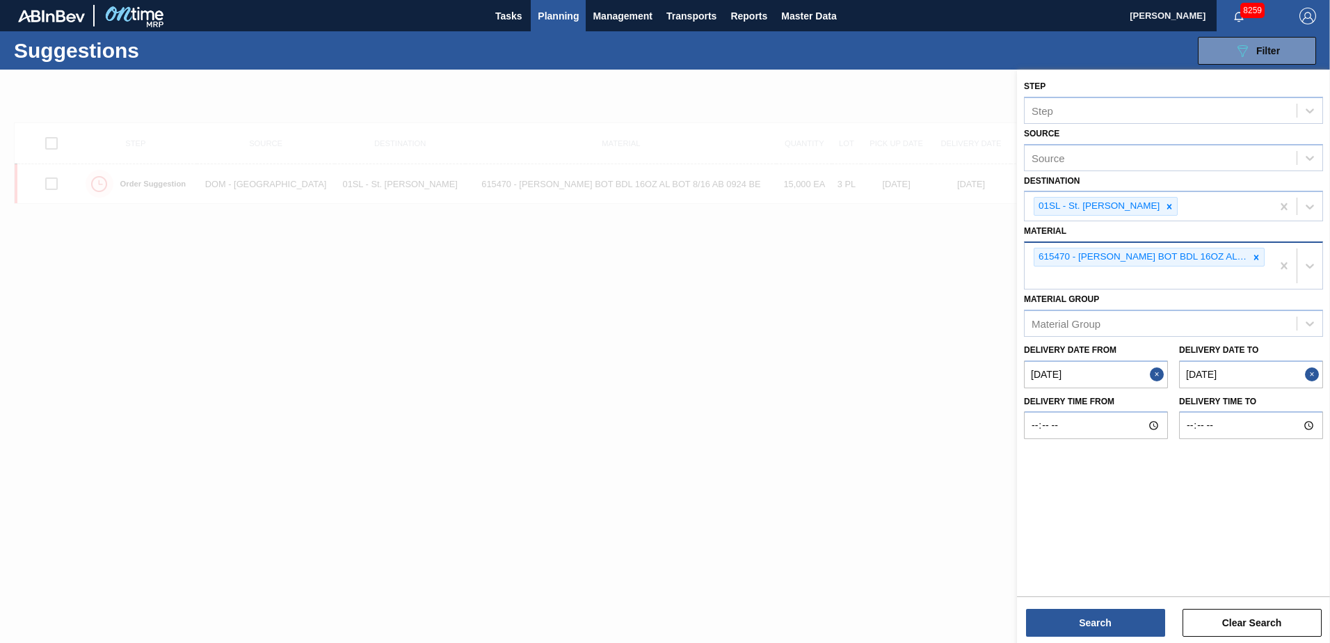
drag, startPoint x: 1241, startPoint y: 58, endPoint x: 1092, endPoint y: 269, distance: 257.9
click at [1049, 273] on div "615470 - [PERSON_NAME] BOT BDL 16OZ AL BOT 8/16 AB 0924 BE" at bounding box center [1147, 266] width 247 height 46
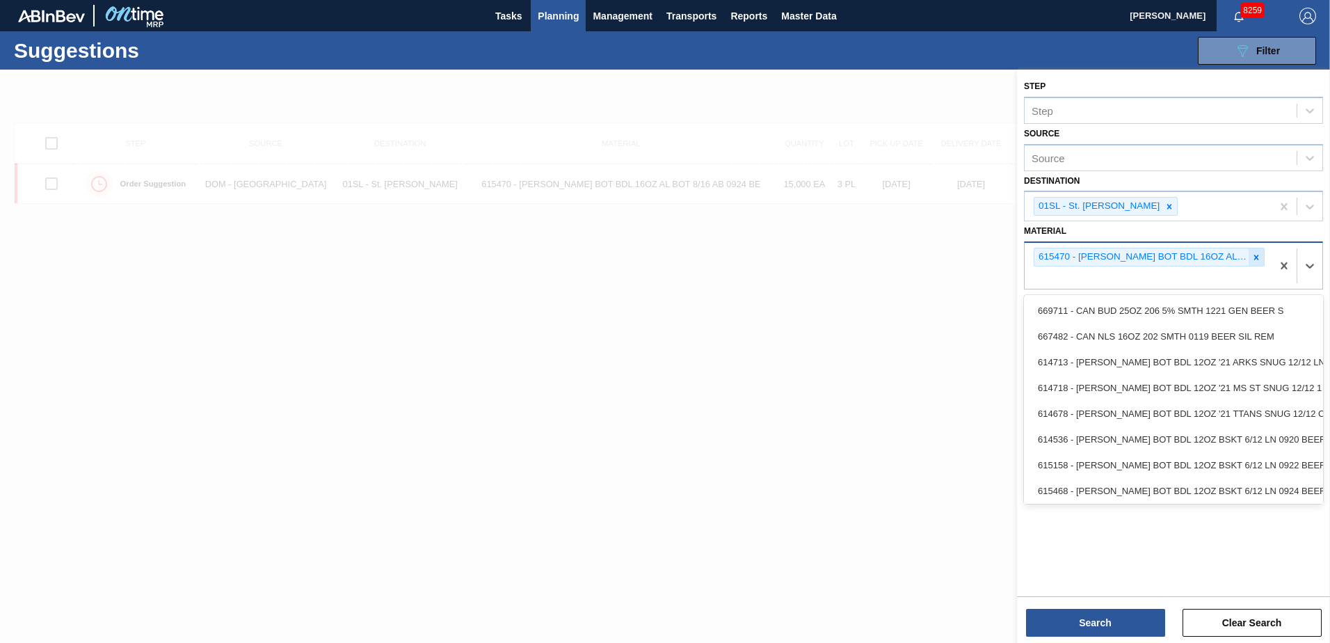
click at [1254, 255] on icon at bounding box center [1256, 257] width 5 height 5
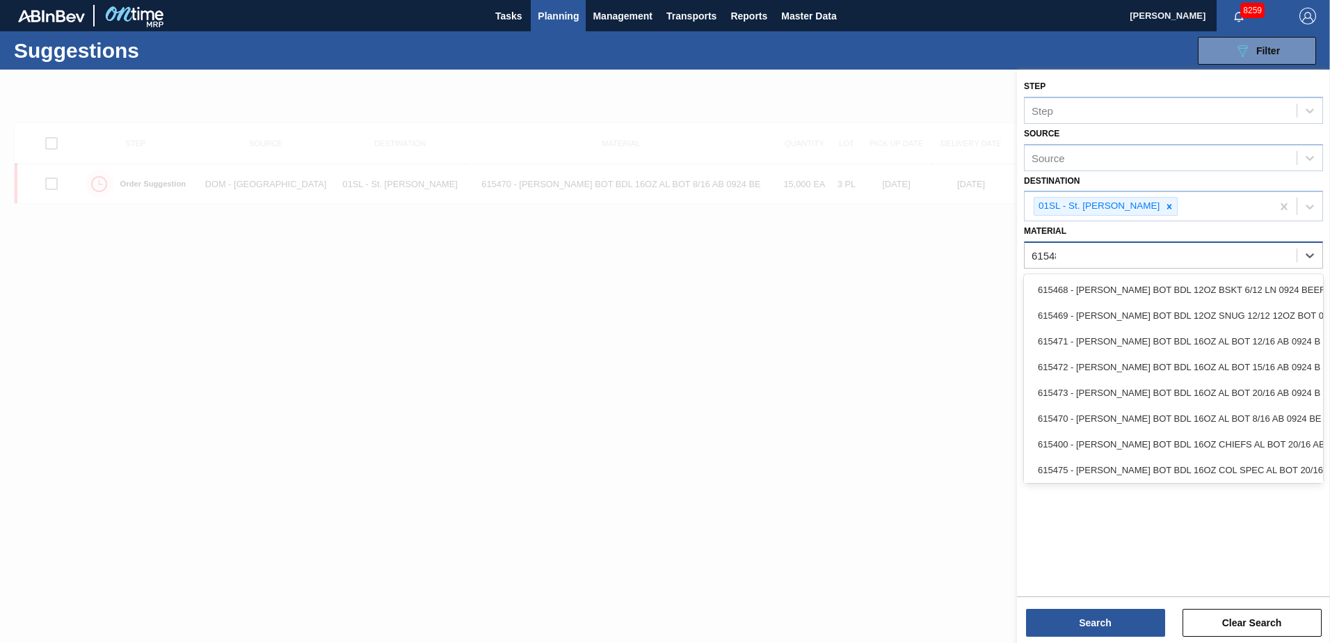
type input "615488"
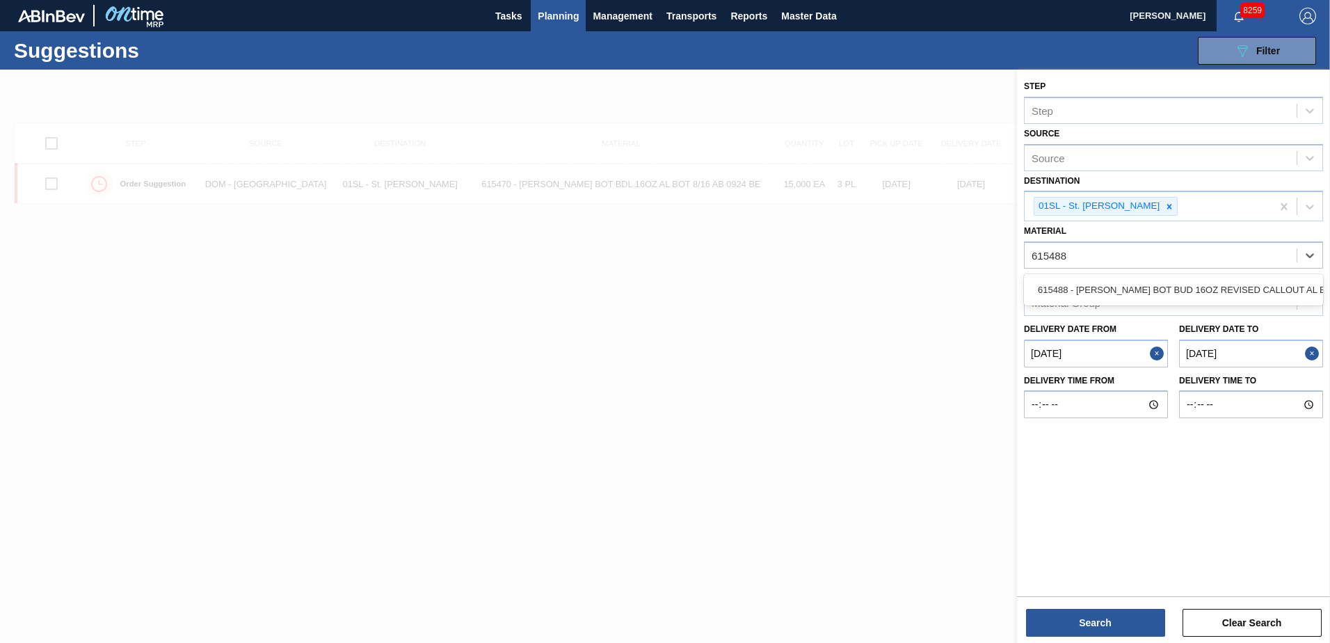
drag, startPoint x: 1215, startPoint y: 278, endPoint x: 1195, endPoint y: 363, distance: 87.2
click at [1215, 279] on div "615488 - [PERSON_NAME] BOT BUD 16OZ REVISED CALLOUT AL BOT" at bounding box center [1173, 290] width 299 height 26
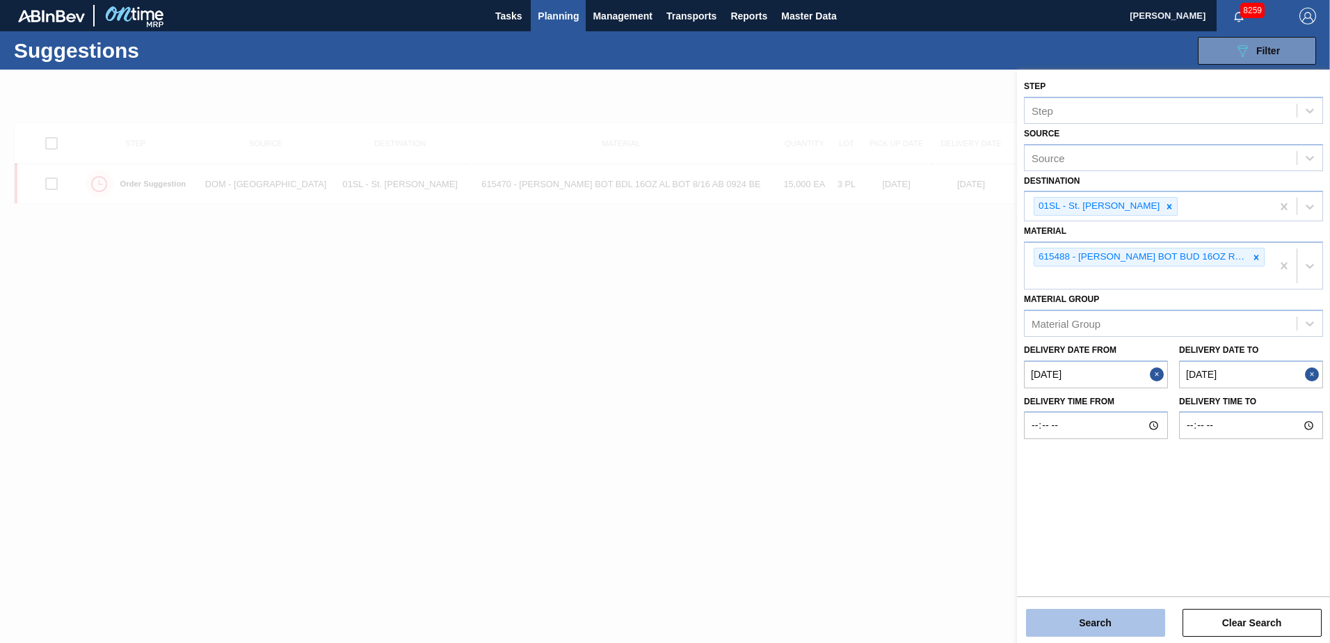
click at [1078, 622] on button "Search" at bounding box center [1095, 622] width 139 height 28
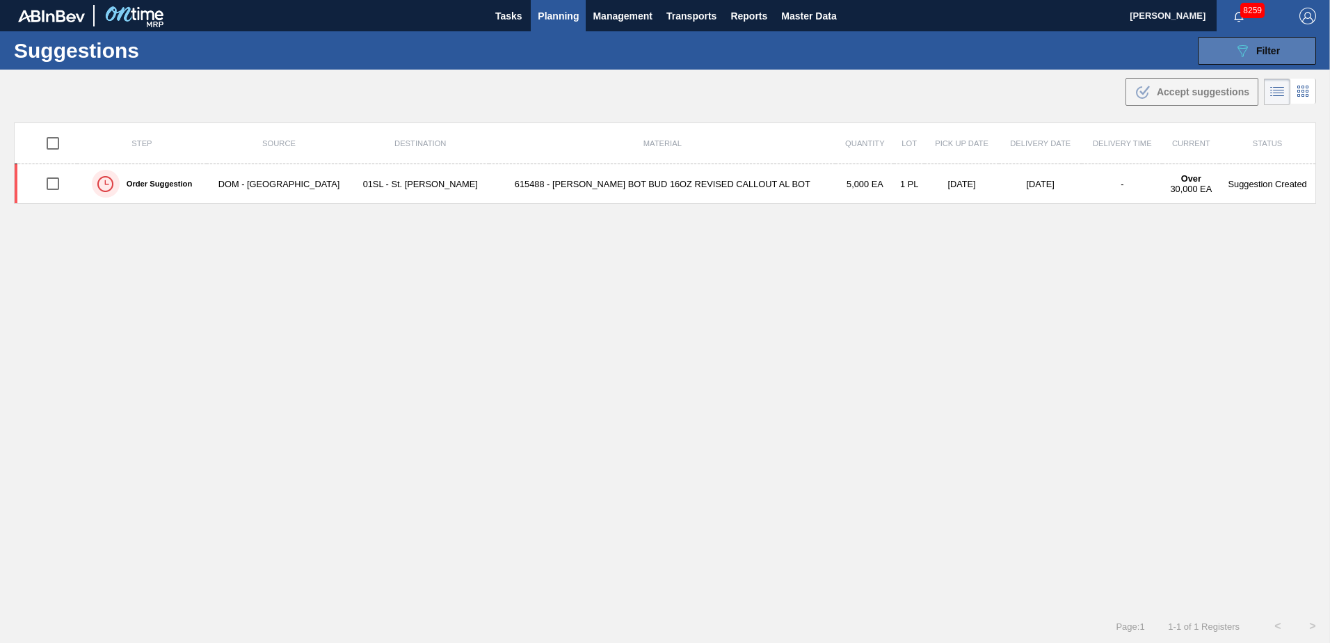
click at [1259, 56] on div "089F7B8B-B2A5-4AFE-B5C0-19BA573D28AC Filter" at bounding box center [1257, 50] width 46 height 17
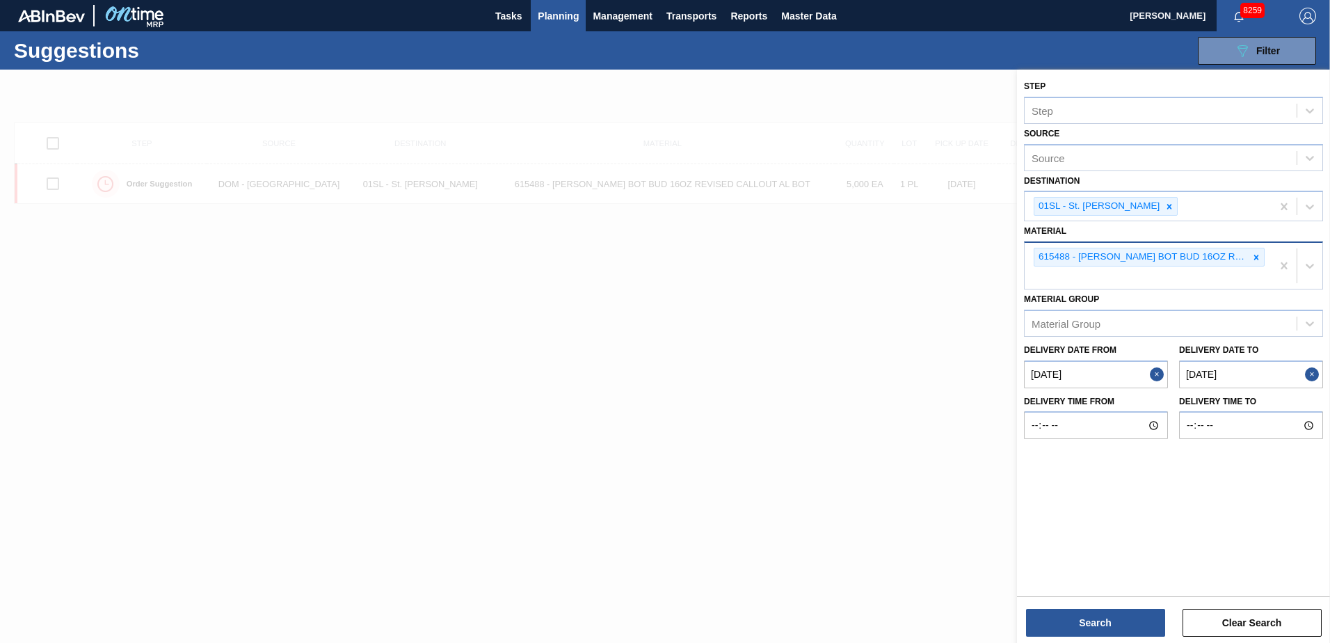
click at [1250, 254] on div at bounding box center [1255, 256] width 15 height 17
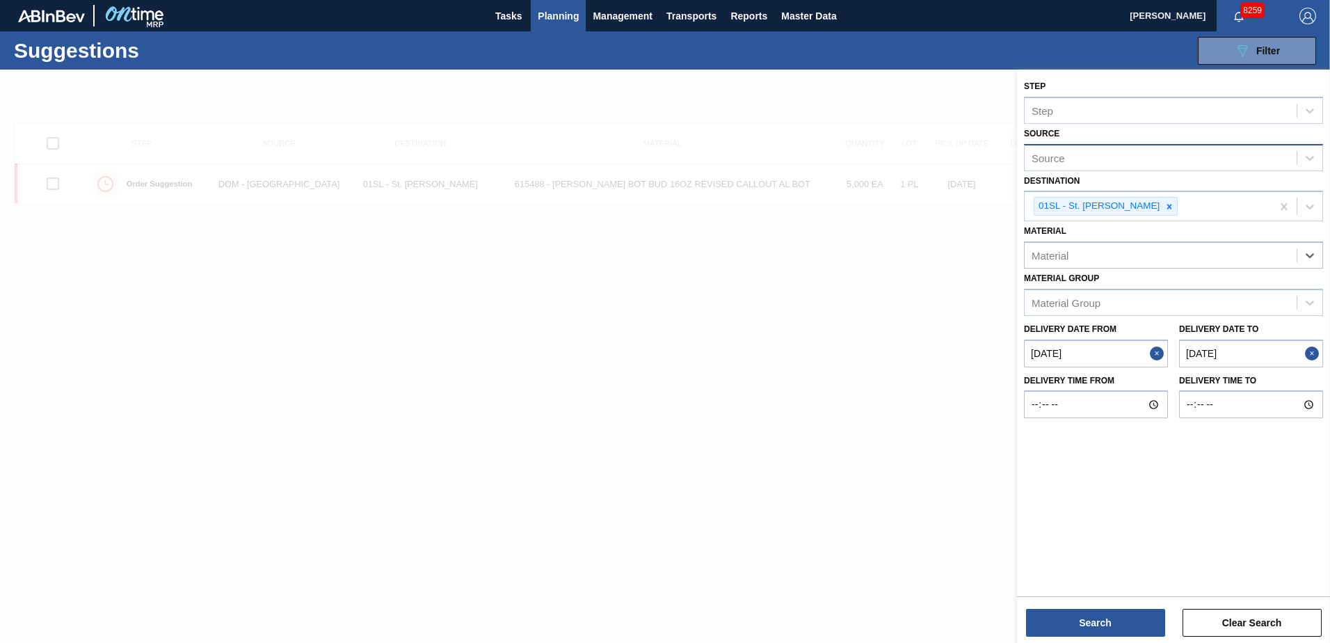
click at [1160, 156] on div "Source" at bounding box center [1160, 157] width 272 height 20
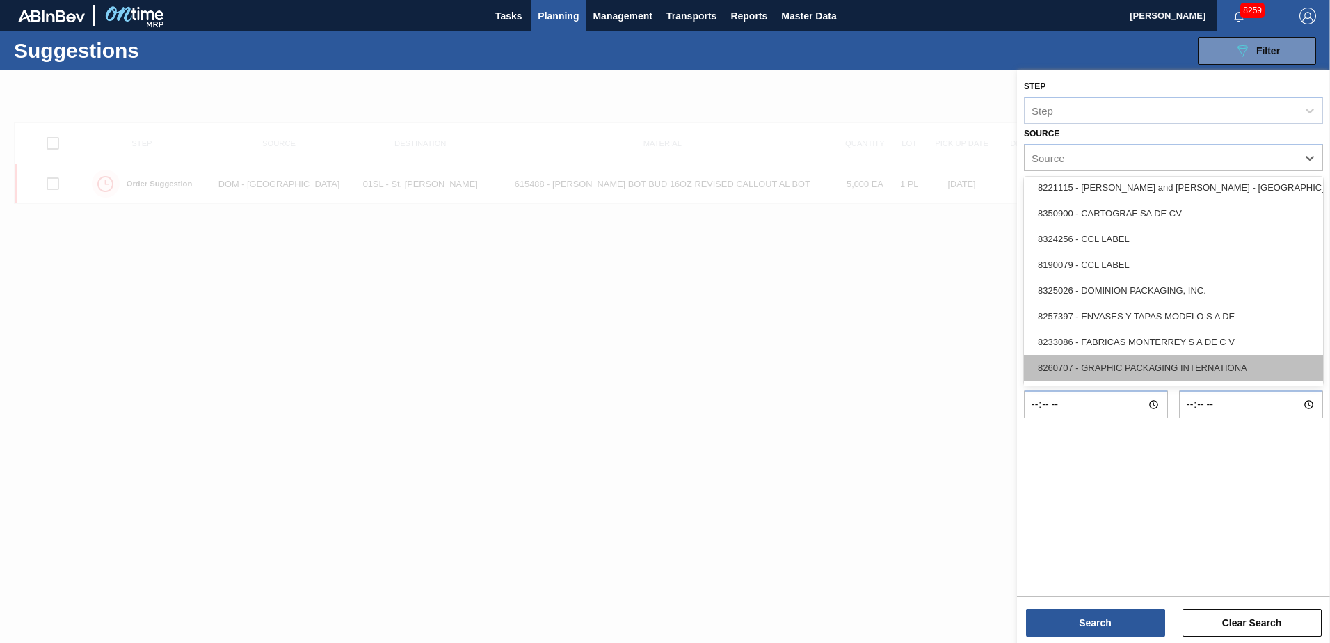
scroll to position [209, 0]
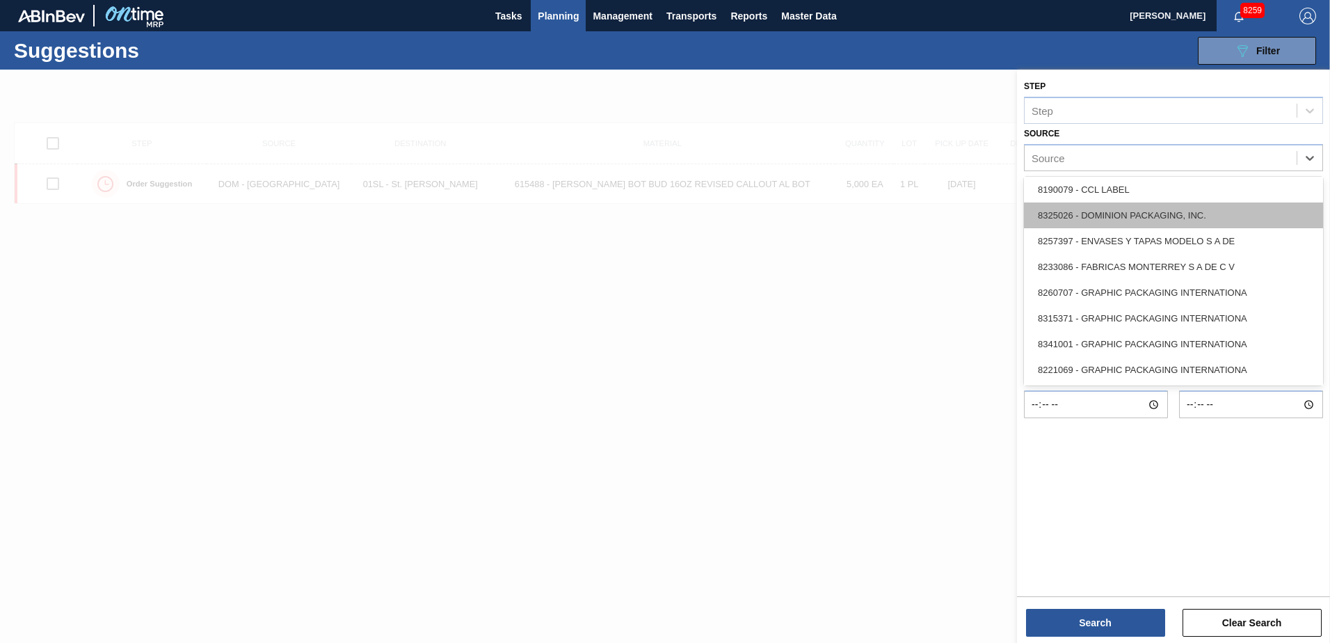
click at [1135, 210] on div "8325026 - DOMINION PACKAGING, INC." at bounding box center [1173, 215] width 299 height 26
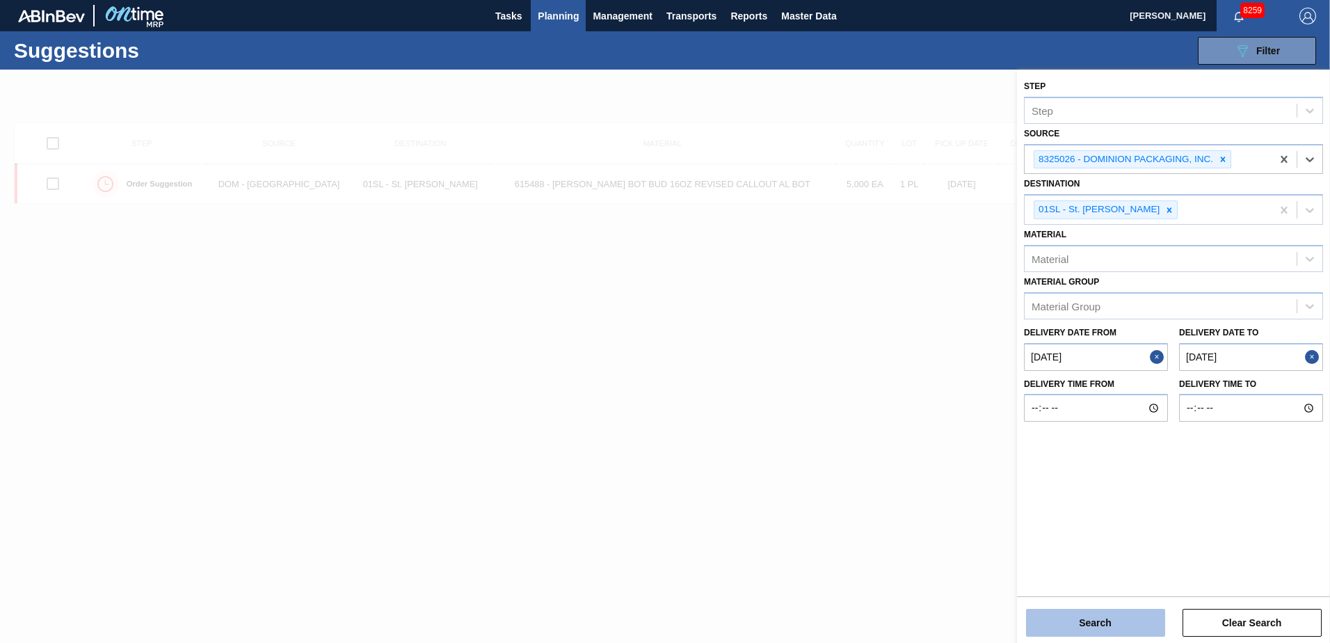
click at [1085, 622] on button "Search" at bounding box center [1095, 622] width 139 height 28
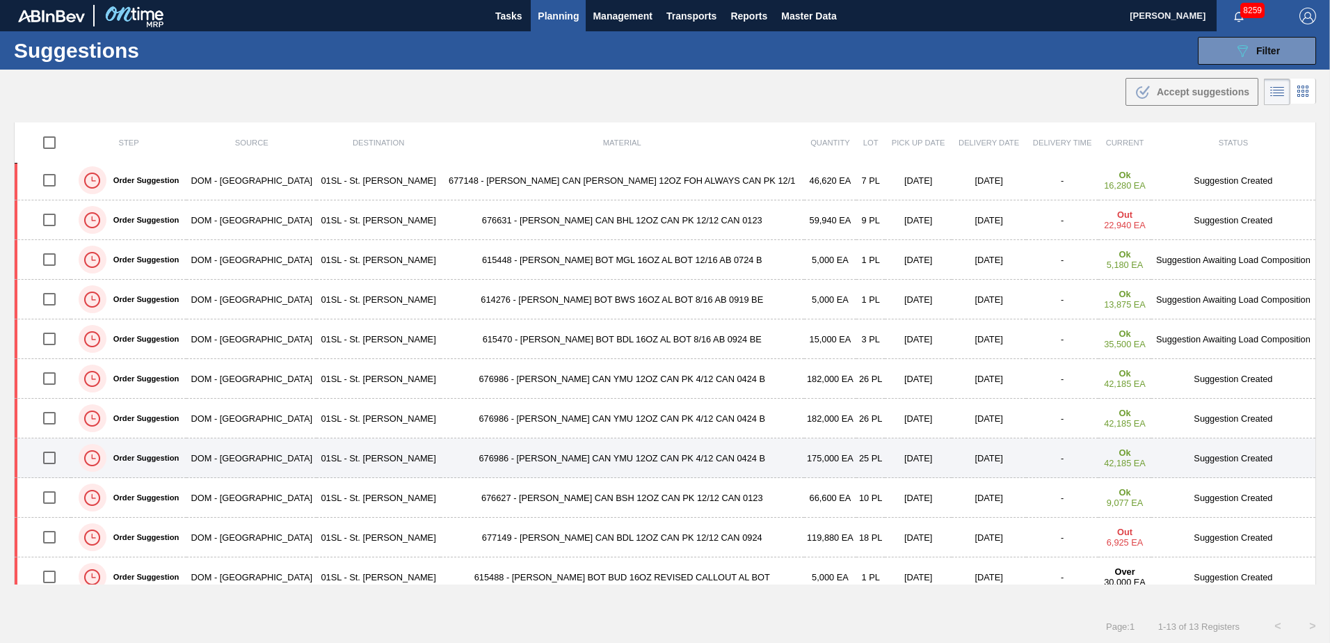
scroll to position [95, 0]
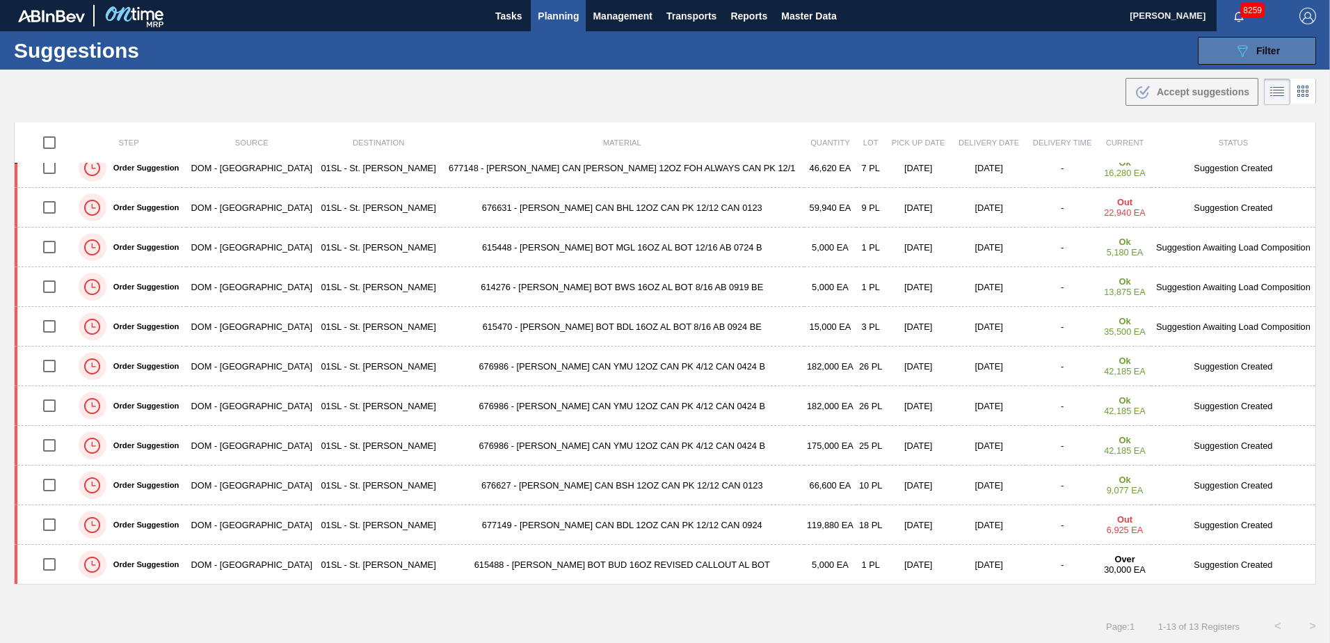
click at [1213, 62] on button "089F7B8B-B2A5-4AFE-B5C0-19BA573D28AC Filter" at bounding box center [1256, 51] width 118 height 28
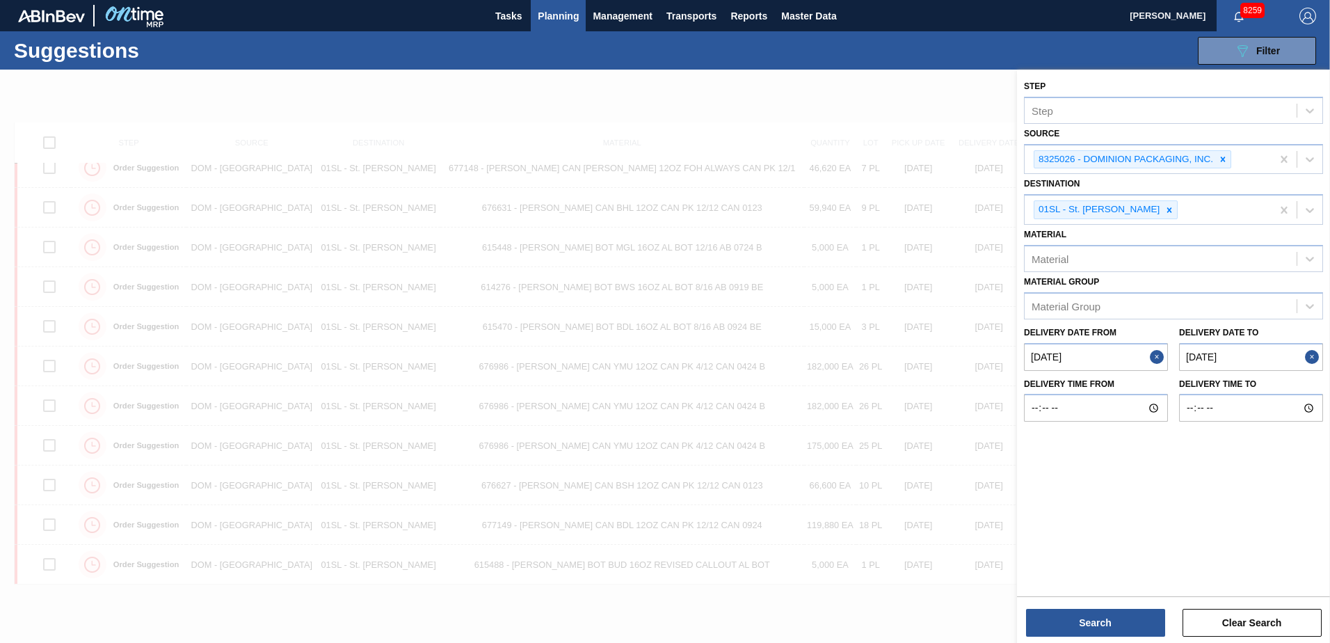
click at [1126, 257] on div "Material" at bounding box center [1160, 258] width 272 height 20
type input "615449"
click at [1163, 315] on div "Material Group" at bounding box center [1160, 306] width 272 height 20
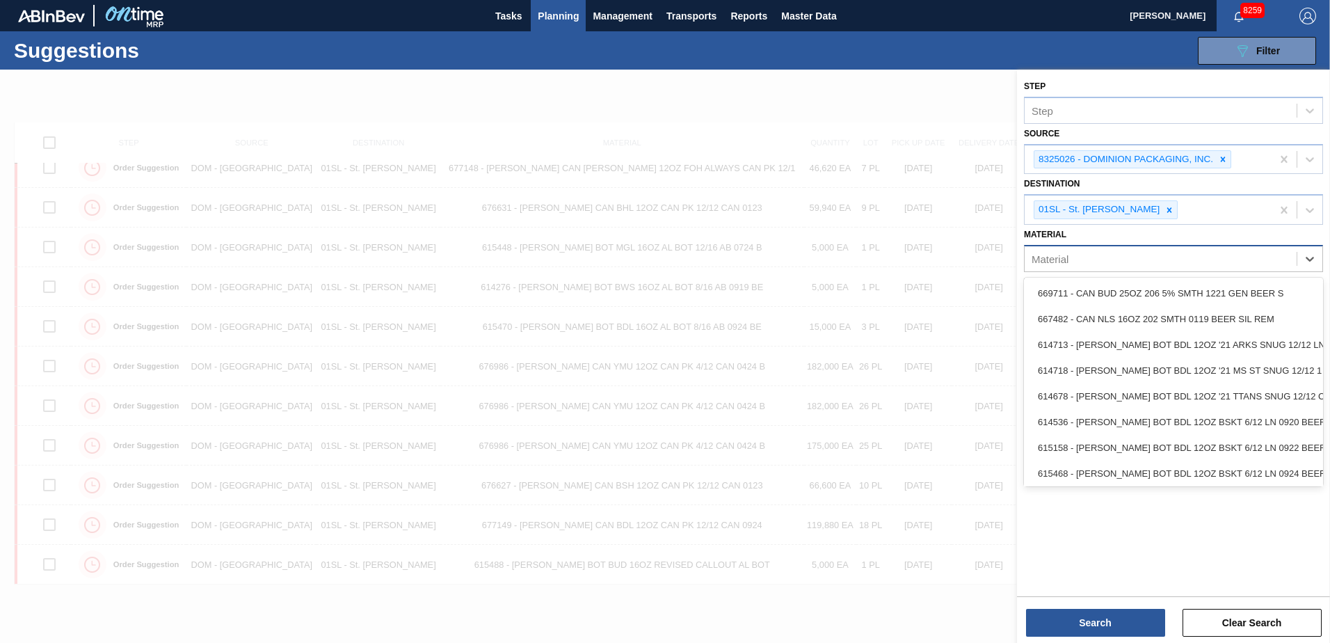
click at [1161, 267] on div "Material" at bounding box center [1160, 258] width 272 height 20
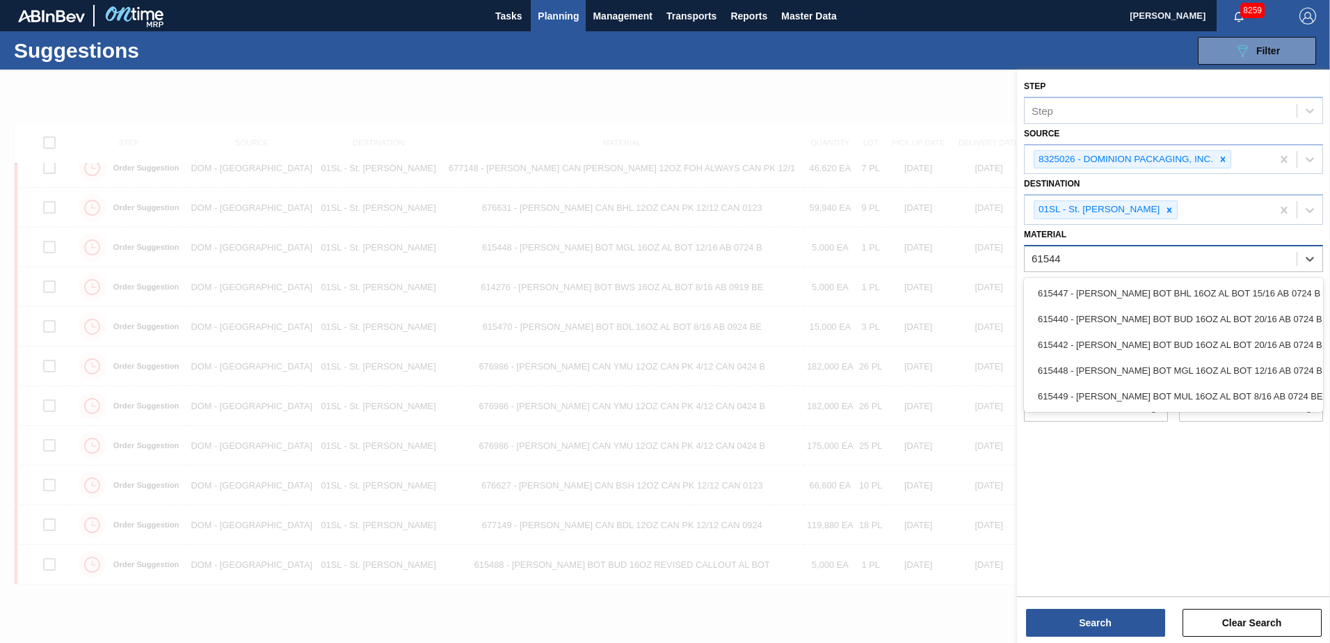
type input "615449"
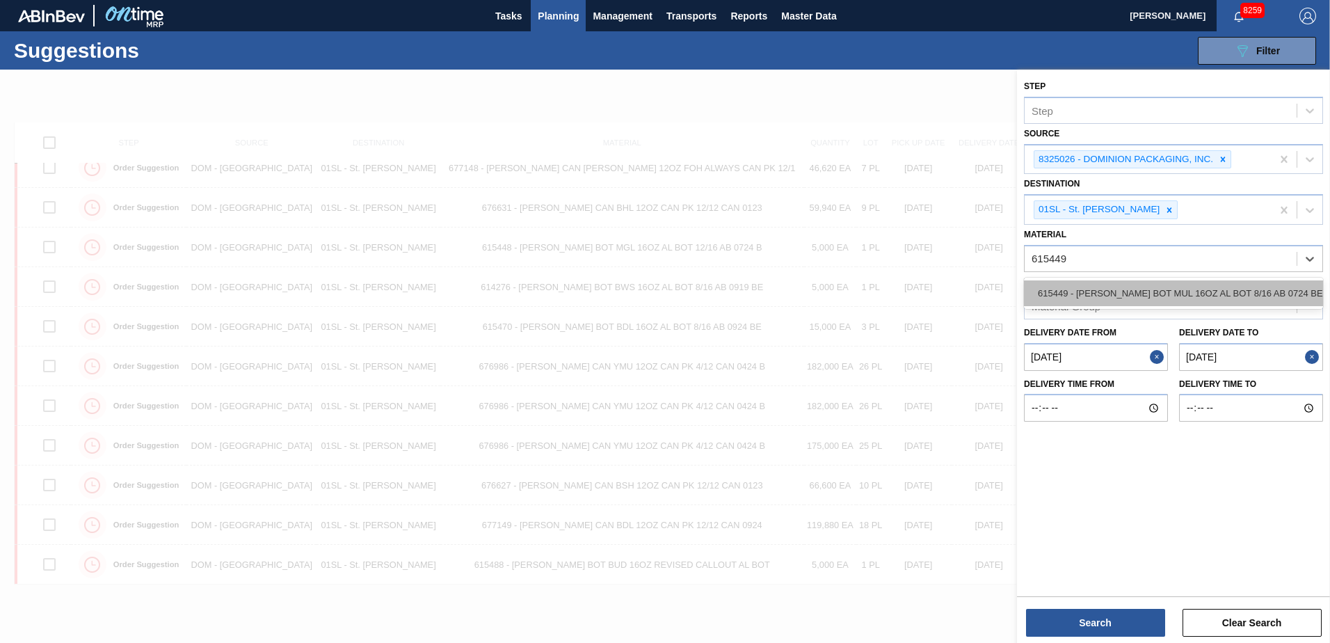
click at [1155, 286] on div "615449 - [PERSON_NAME] BOT MUL 16OZ AL BOT 8/16 AB 0724 BE" at bounding box center [1173, 293] width 299 height 26
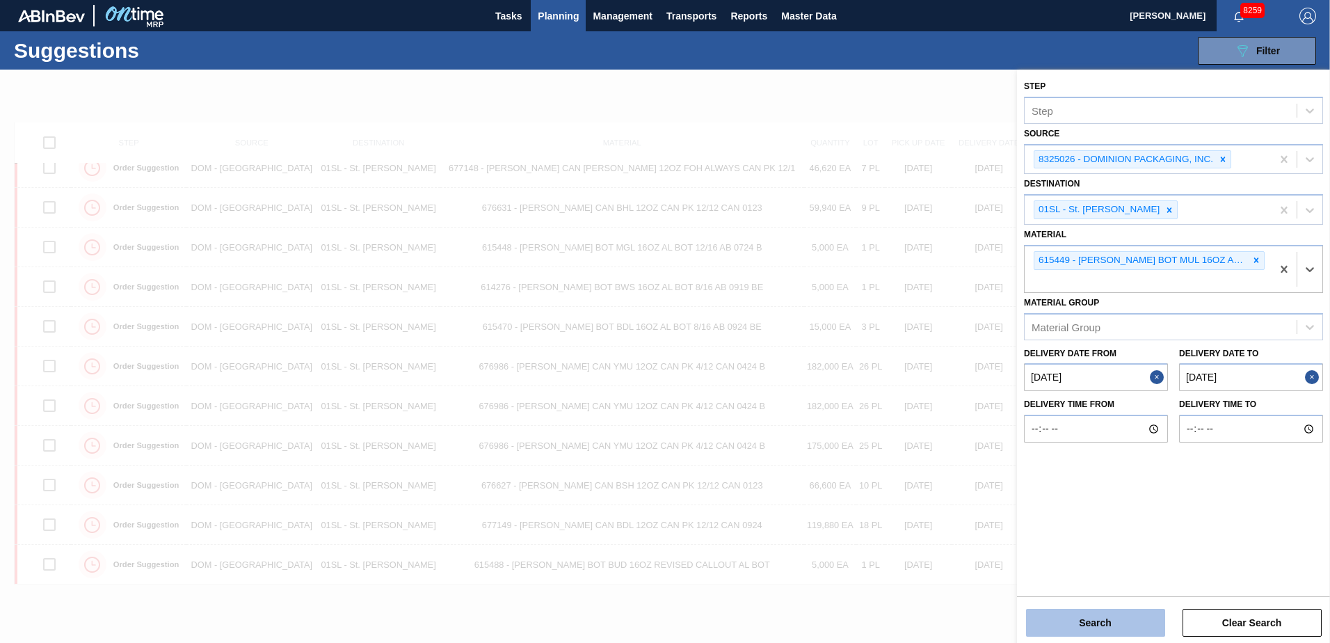
click at [1136, 615] on button "Search" at bounding box center [1095, 622] width 139 height 28
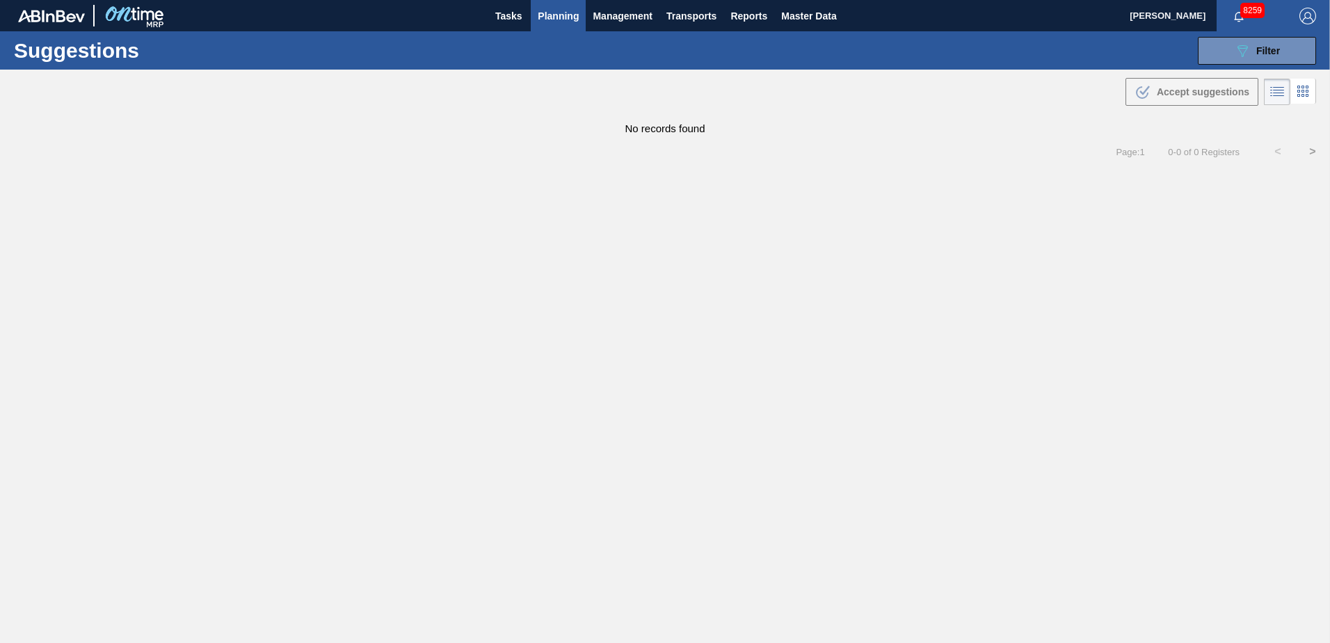
click at [563, 15] on span "Planning" at bounding box center [558, 16] width 41 height 17
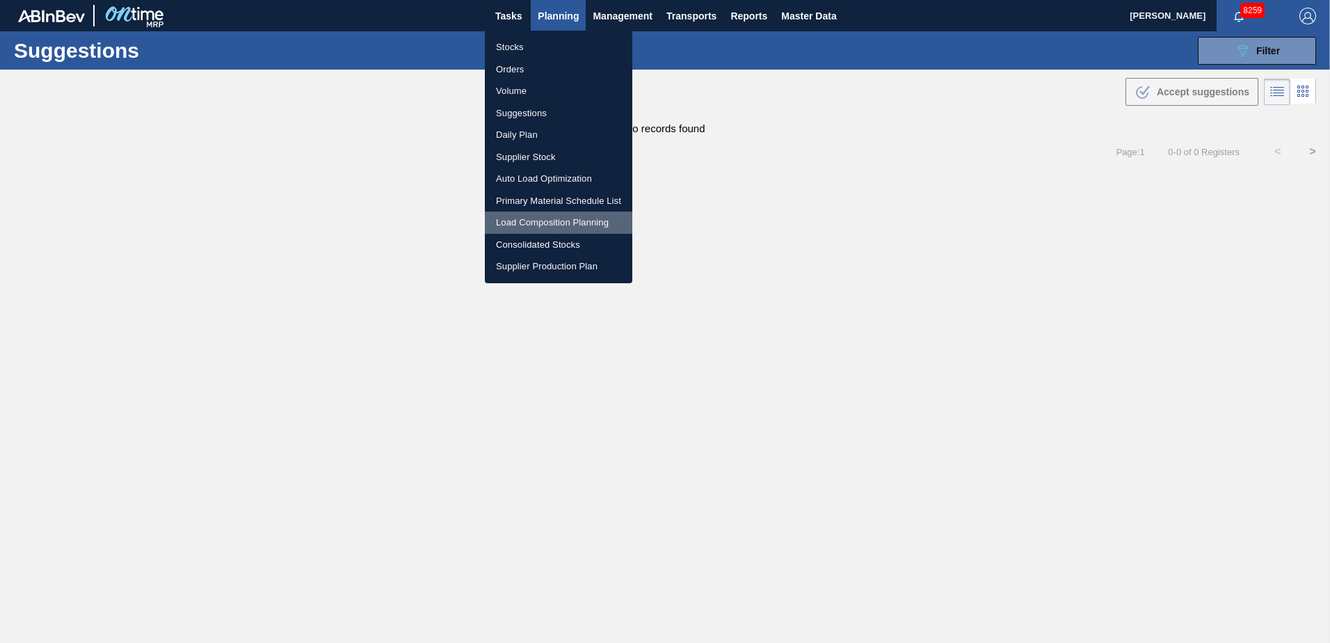
click at [518, 228] on li "Load Composition Planning" at bounding box center [558, 222] width 147 height 22
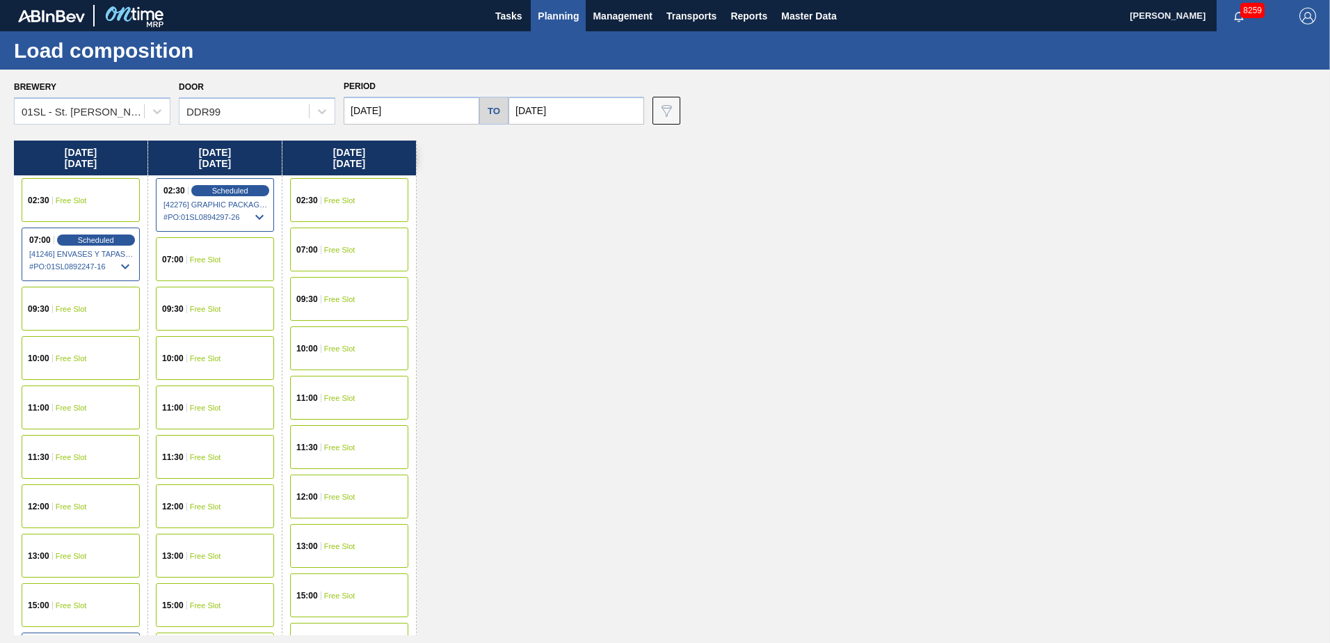
click at [191, 307] on span "Free Slot" at bounding box center [205, 309] width 31 height 8
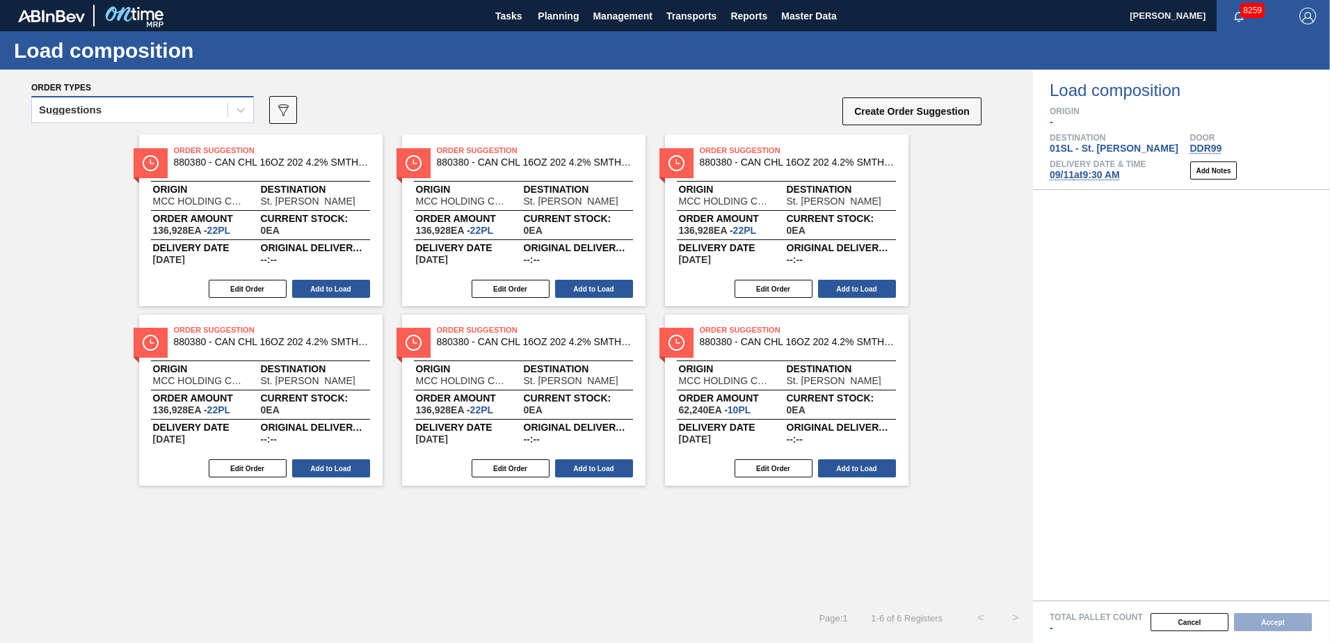
click at [216, 120] on div "Suggestions" at bounding box center [129, 110] width 195 height 20
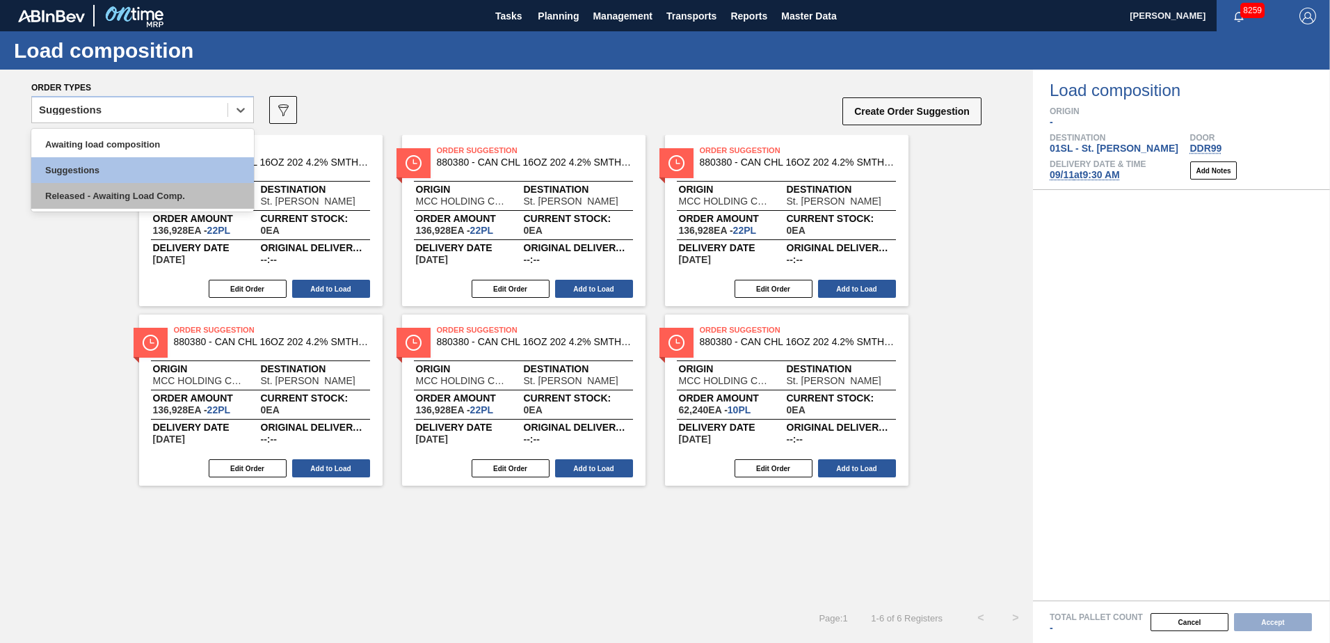
click at [143, 188] on div "Released - Awaiting Load Comp." at bounding box center [142, 196] width 223 height 26
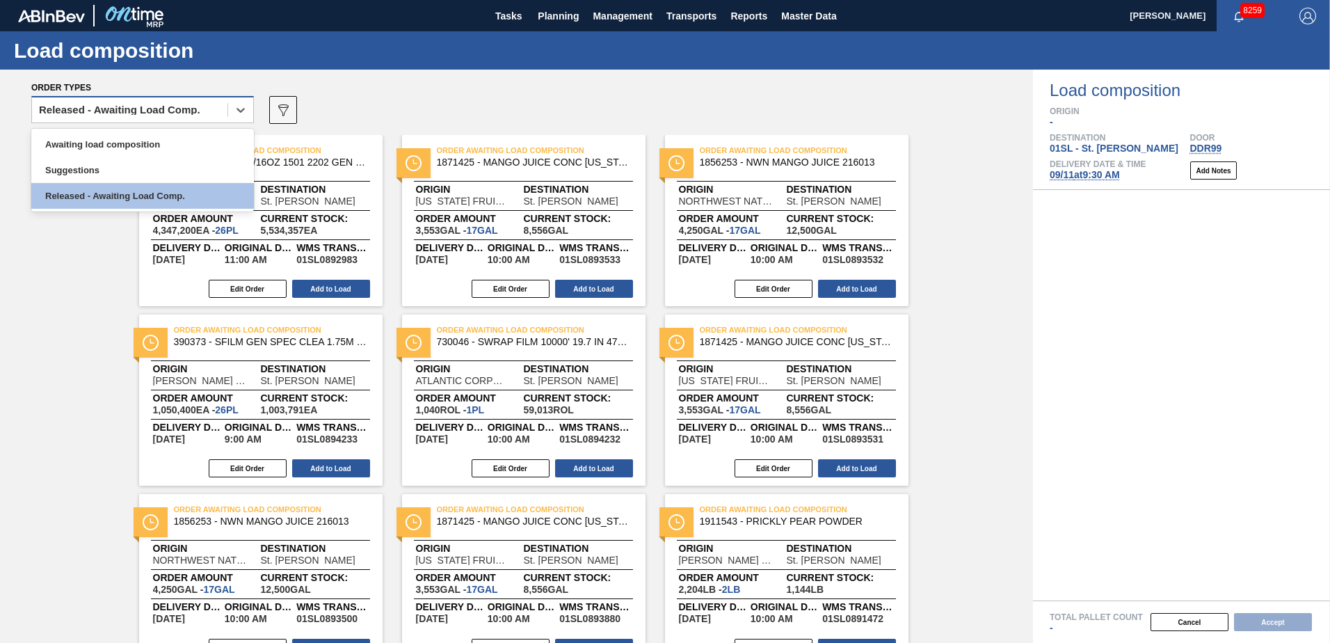
click at [212, 105] on div "Released - Awaiting Load Comp." at bounding box center [129, 110] width 195 height 20
click at [122, 143] on div "Awaiting load composition" at bounding box center [142, 144] width 223 height 26
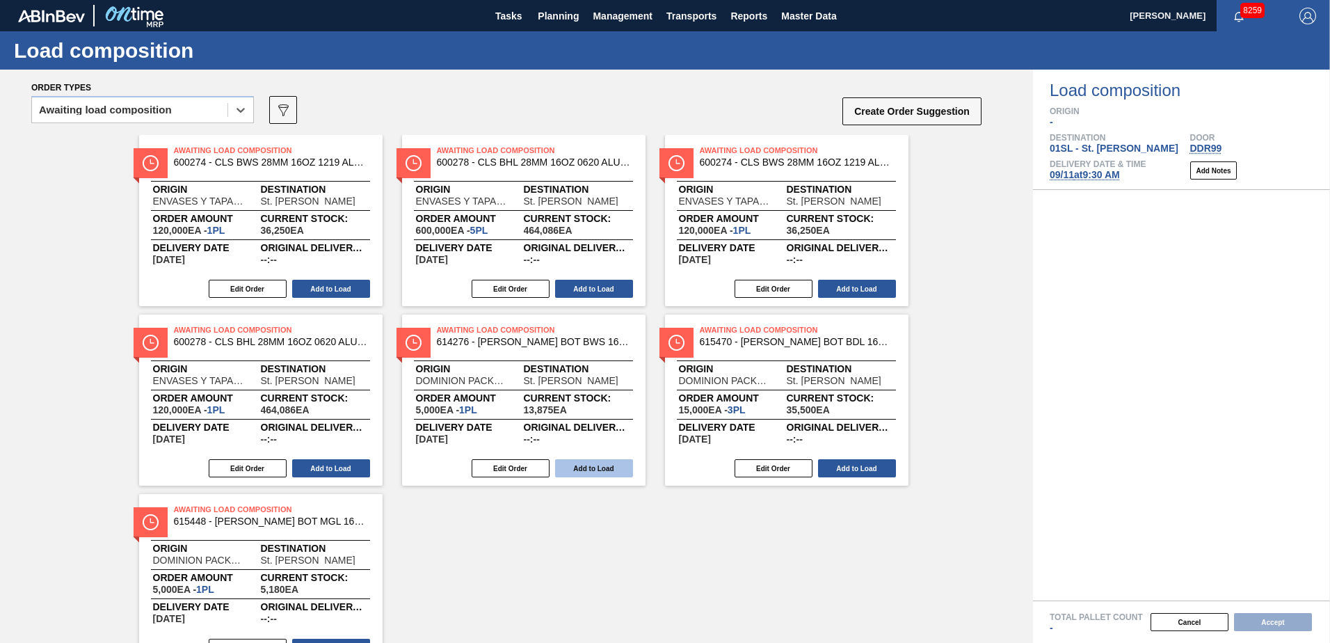
click at [597, 474] on button "Add to Load" at bounding box center [594, 468] width 78 height 18
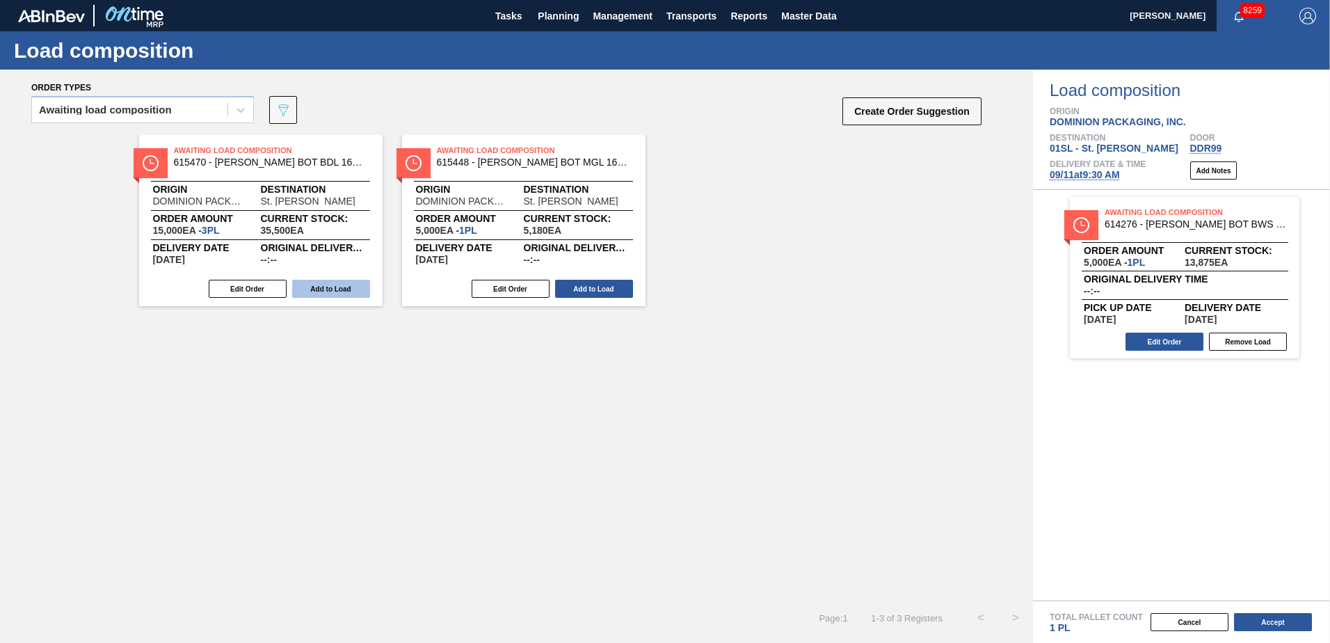
click at [330, 287] on button "Add to Load" at bounding box center [331, 289] width 78 height 18
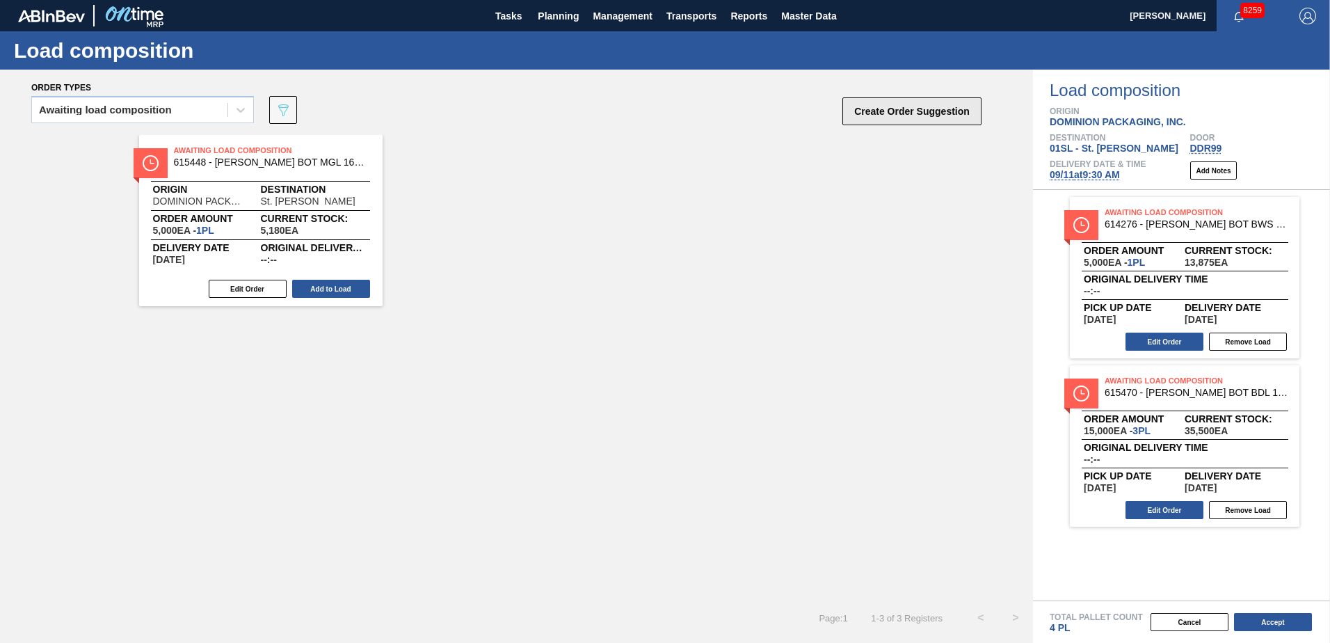
click at [935, 106] on button "Create Order Suggestion" at bounding box center [911, 111] width 139 height 28
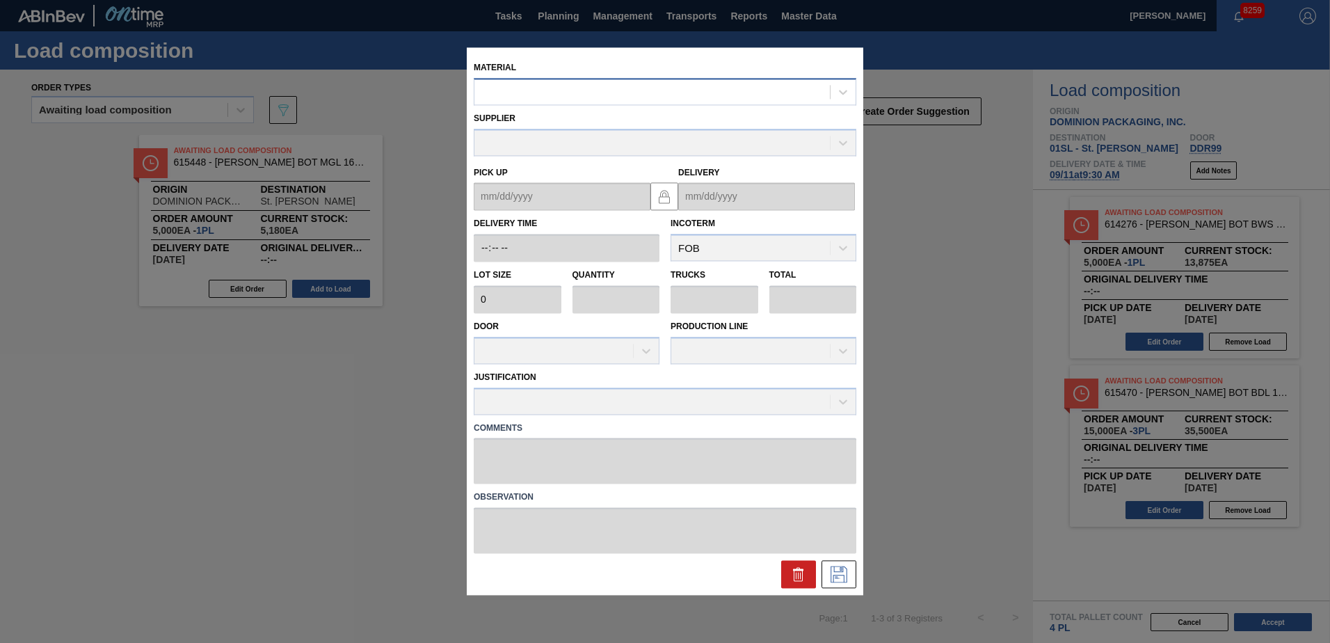
click at [609, 88] on div at bounding box center [651, 92] width 355 height 20
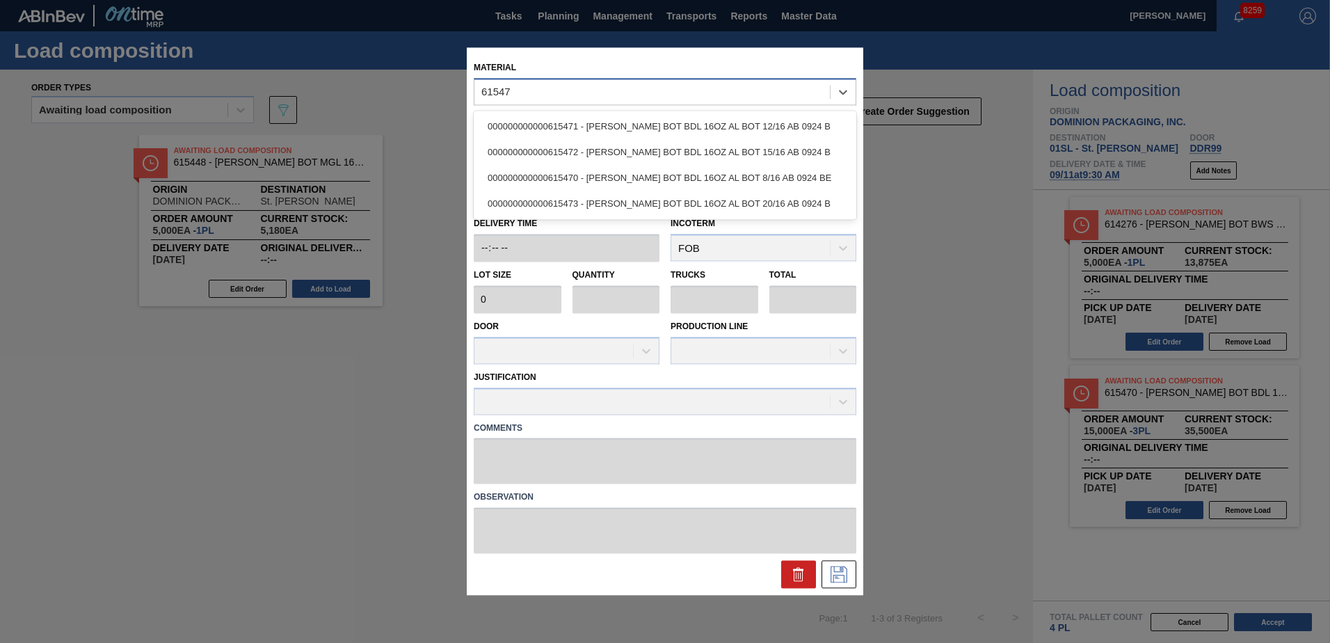
type input "615470"
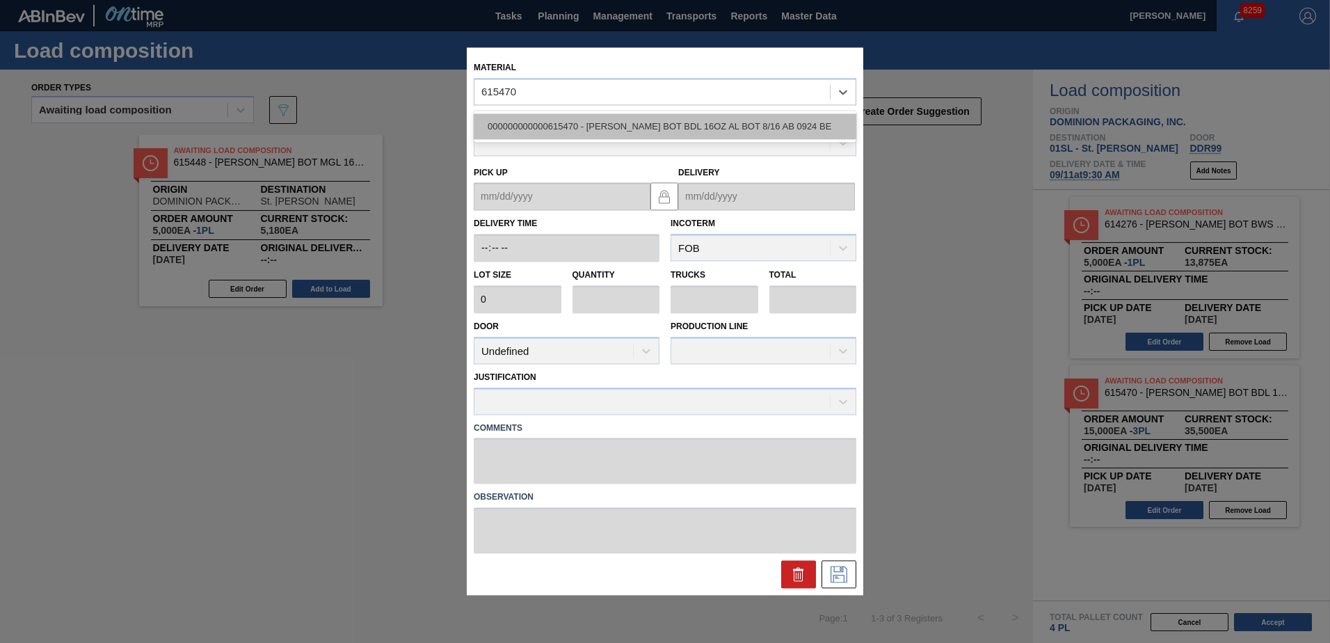
click at [638, 118] on div "000000000000615470 - [PERSON_NAME] BOT BDL 16OZ AL BOT 8/16 AB 0924 BE" at bounding box center [665, 126] width 382 height 26
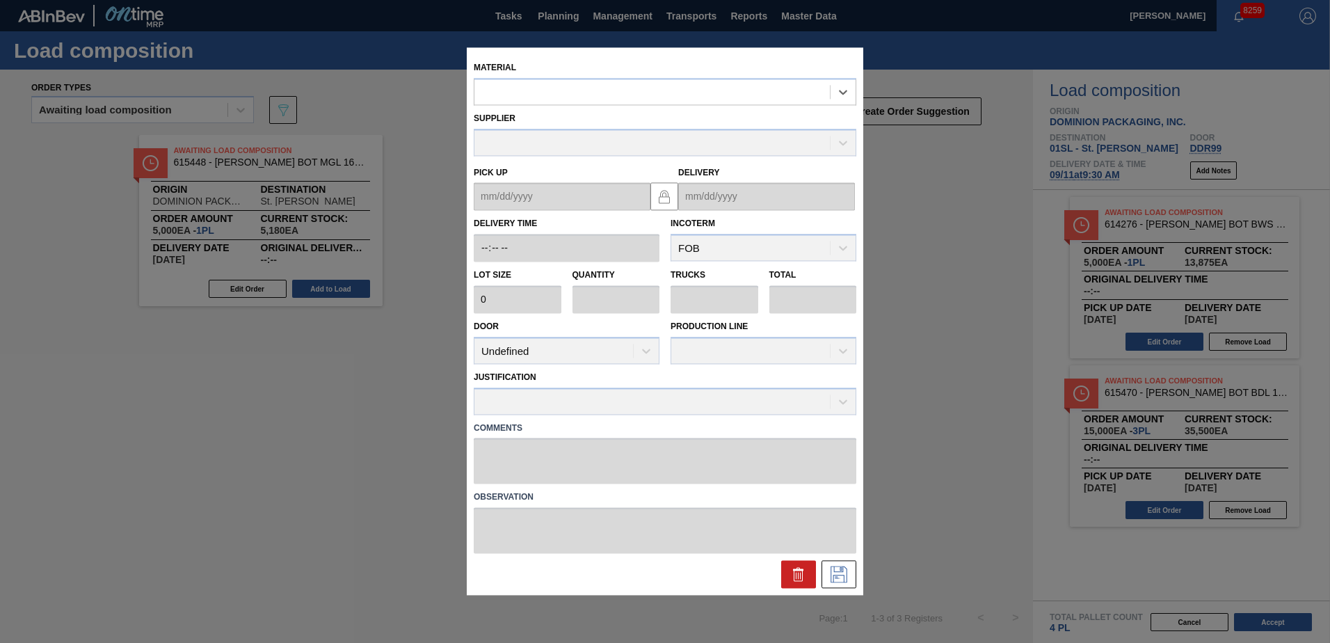
type input "5,000"
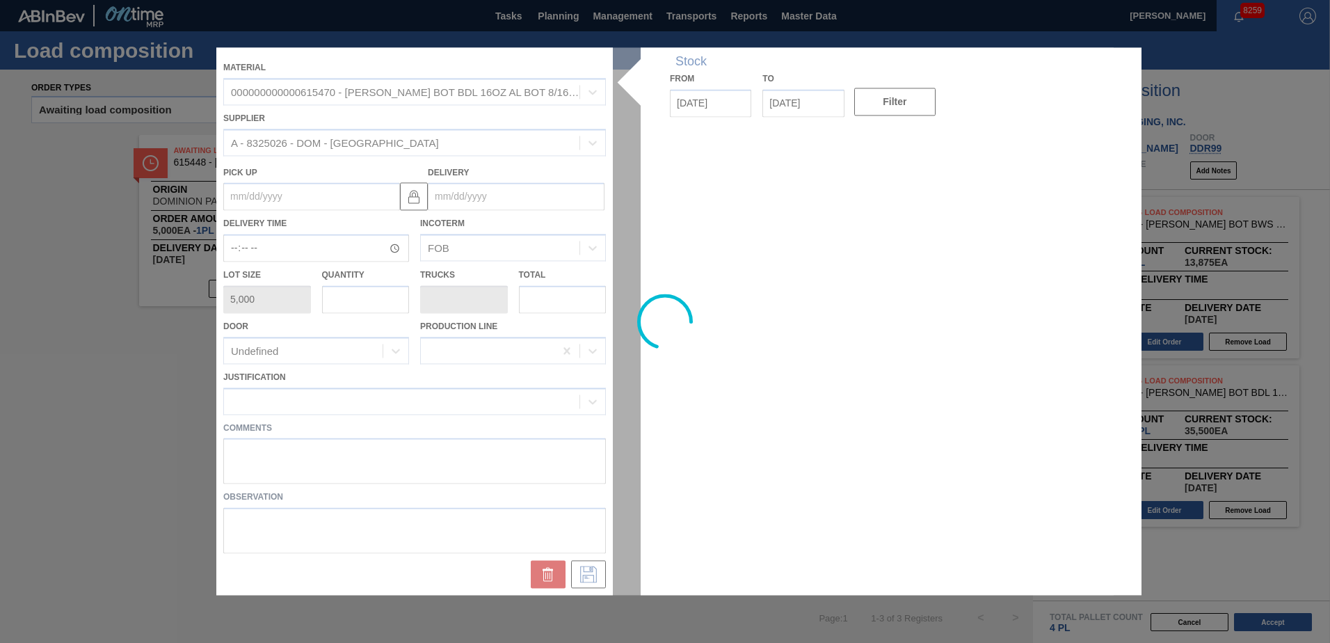
click at [471, 201] on div at bounding box center [664, 320] width 897 height 547
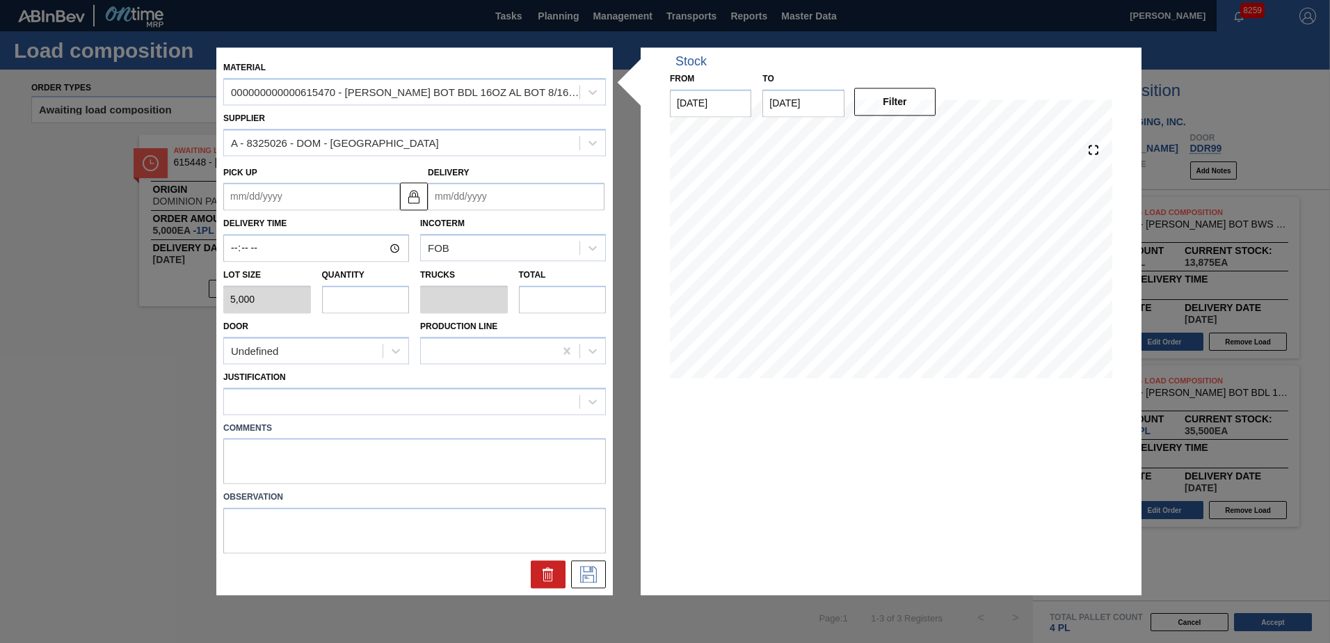
click at [483, 198] on input "Delivery" at bounding box center [516, 197] width 177 height 28
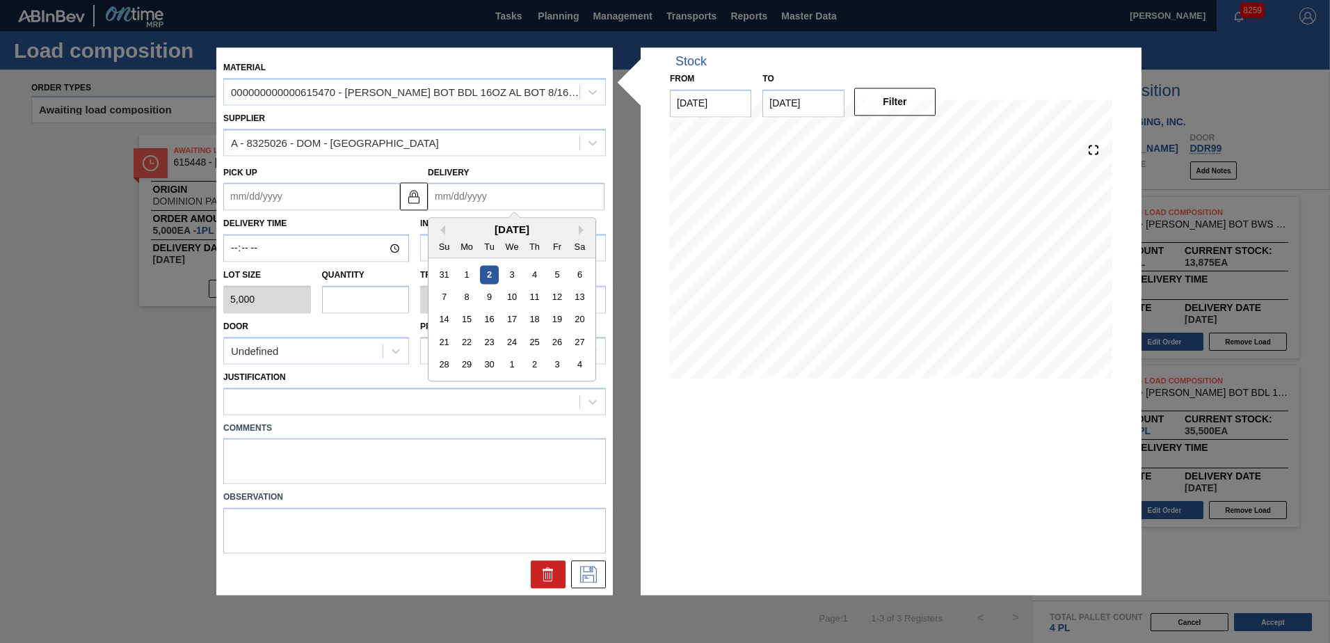
click at [537, 295] on div "11" at bounding box center [534, 297] width 19 height 19
type up "[DATE]"
type input "[DATE]"
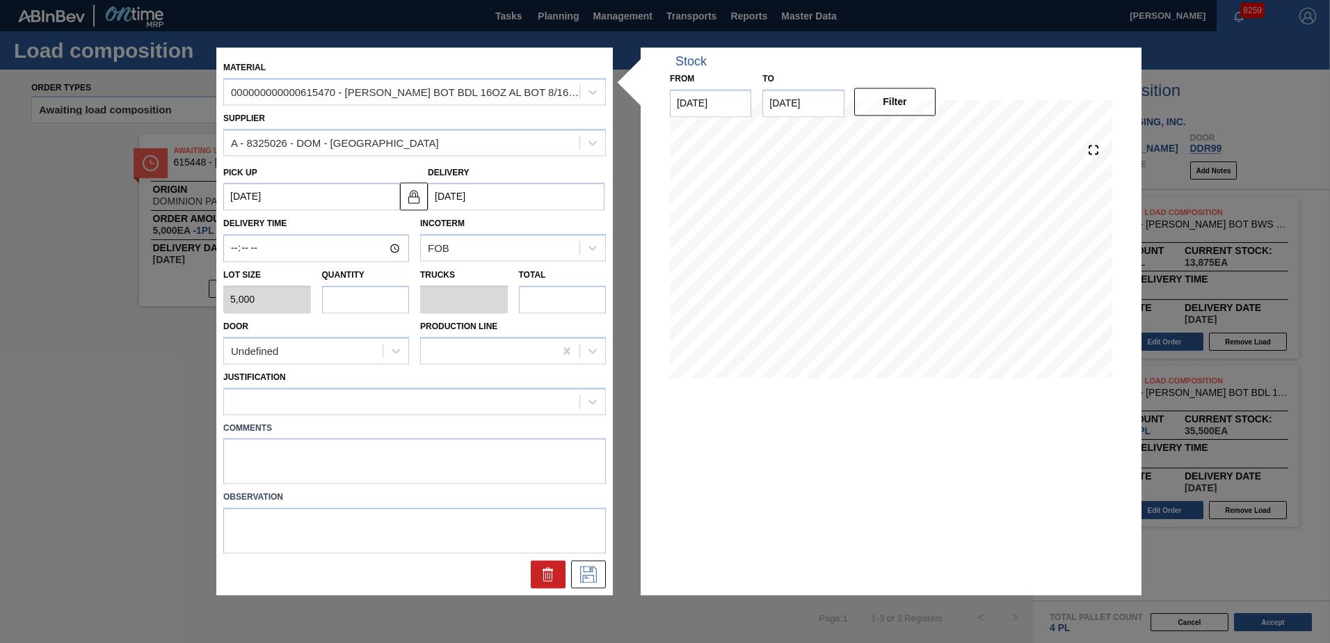
click at [337, 294] on input "text" at bounding box center [366, 299] width 88 height 28
type input "0"
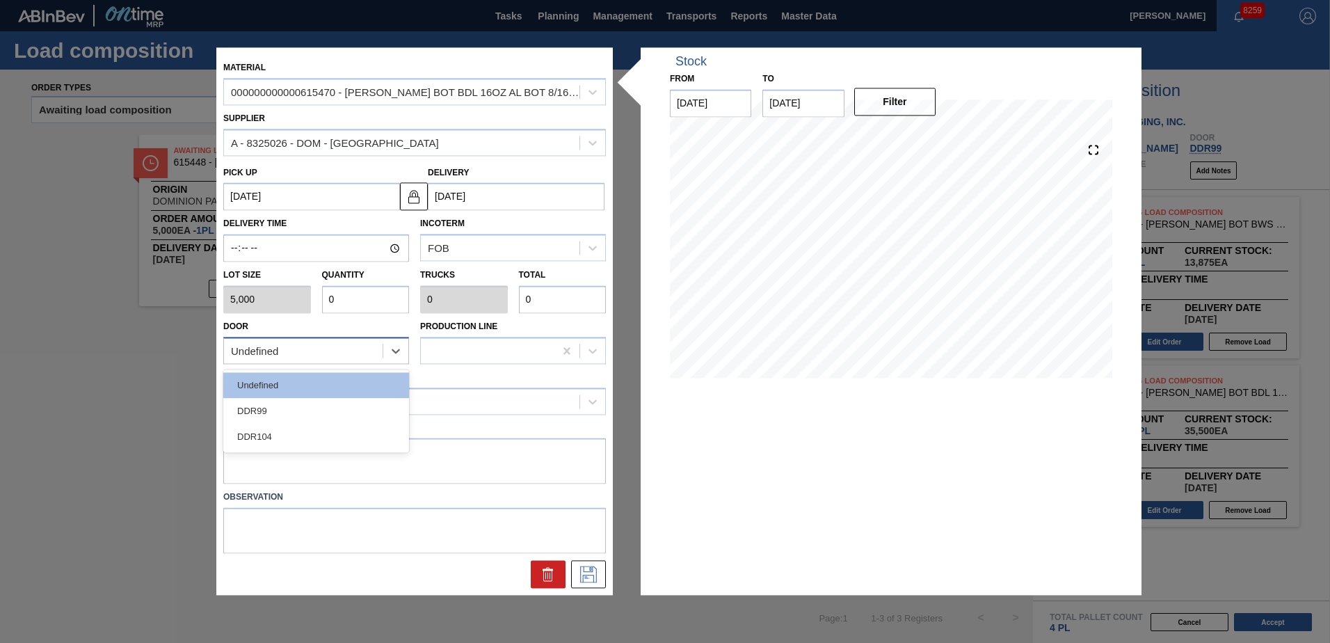
click at [316, 341] on div "Undefined" at bounding box center [303, 351] width 159 height 20
click at [293, 434] on div "DDR104" at bounding box center [316, 436] width 186 height 26
click at [292, 401] on div at bounding box center [401, 401] width 355 height 20
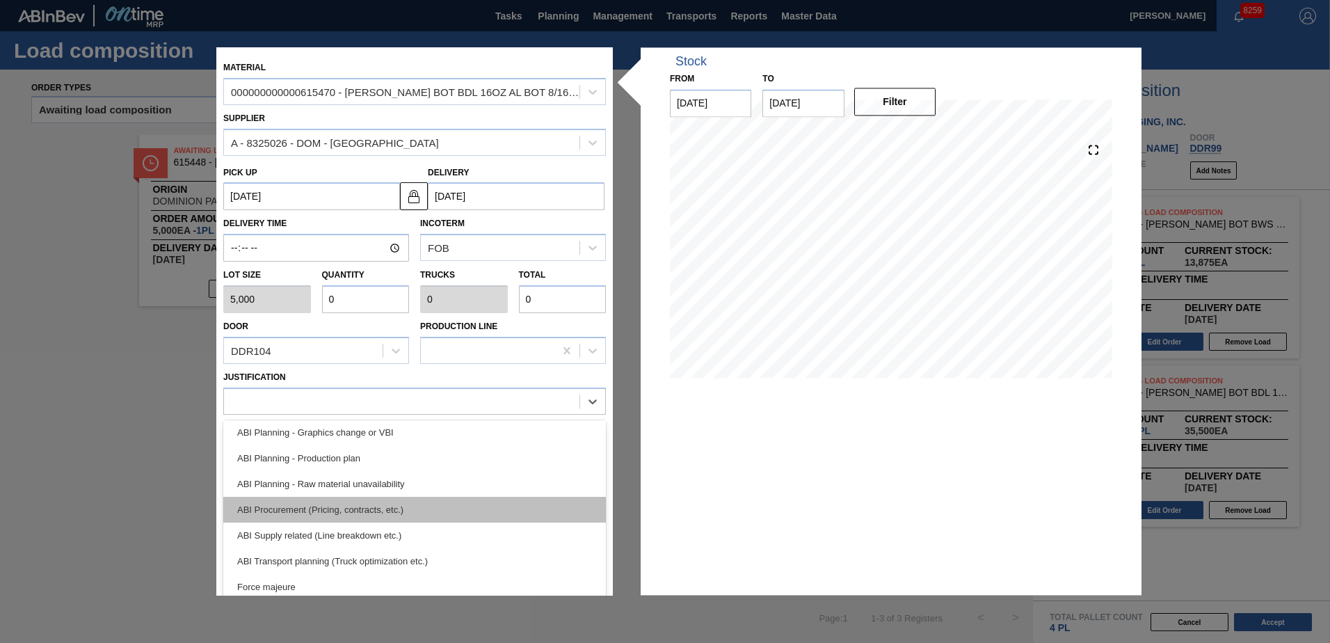
scroll to position [139, 0]
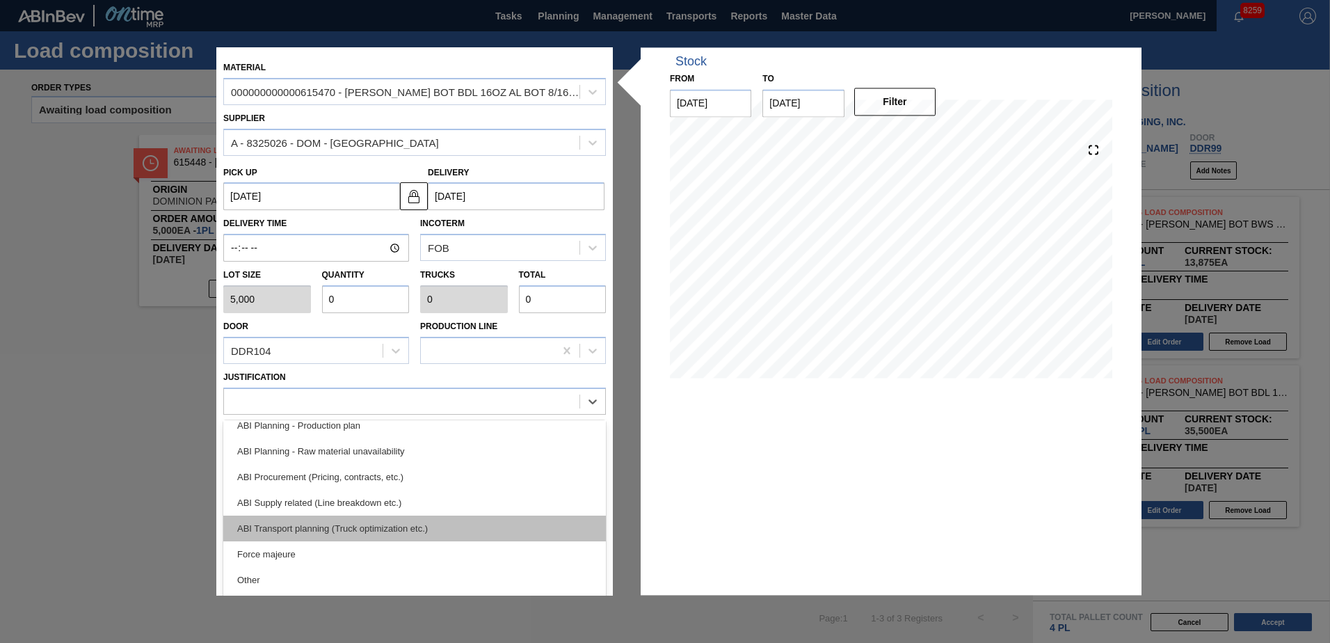
click at [355, 525] on div "ABI Transport planning (Truck optimization etc.)" at bounding box center [414, 528] width 382 height 26
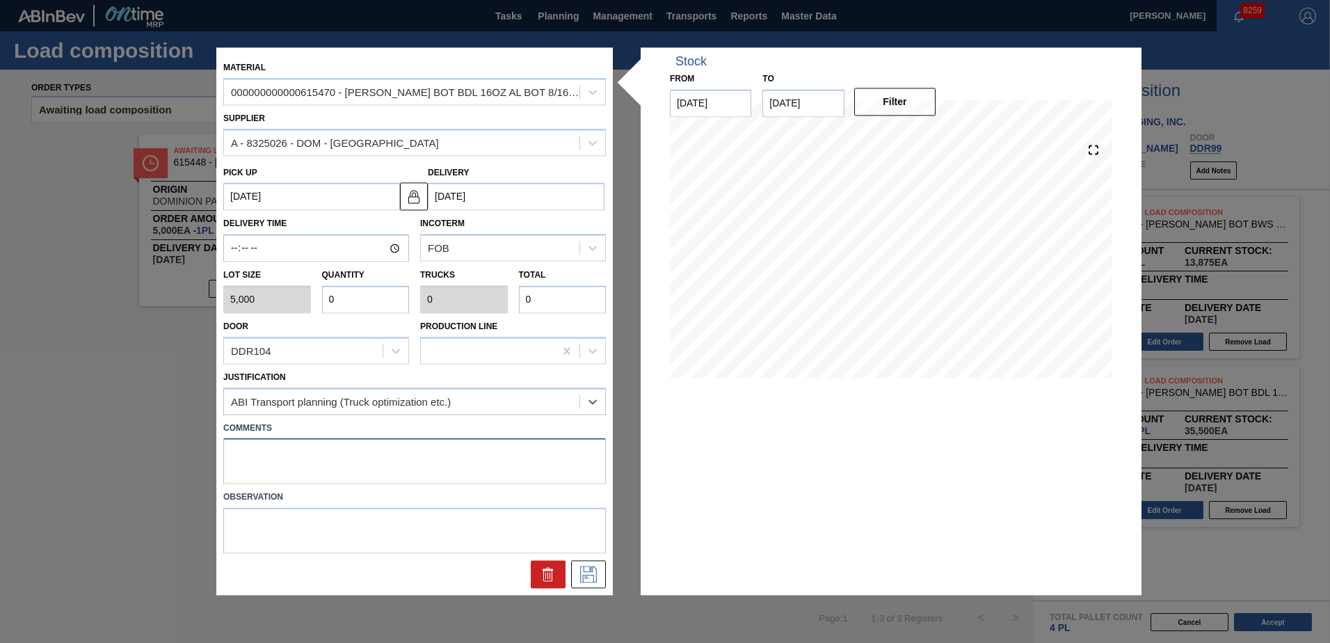
click at [310, 458] on textarea at bounding box center [414, 461] width 382 height 46
type textarea "Live unload"
click at [583, 573] on icon at bounding box center [588, 574] width 22 height 17
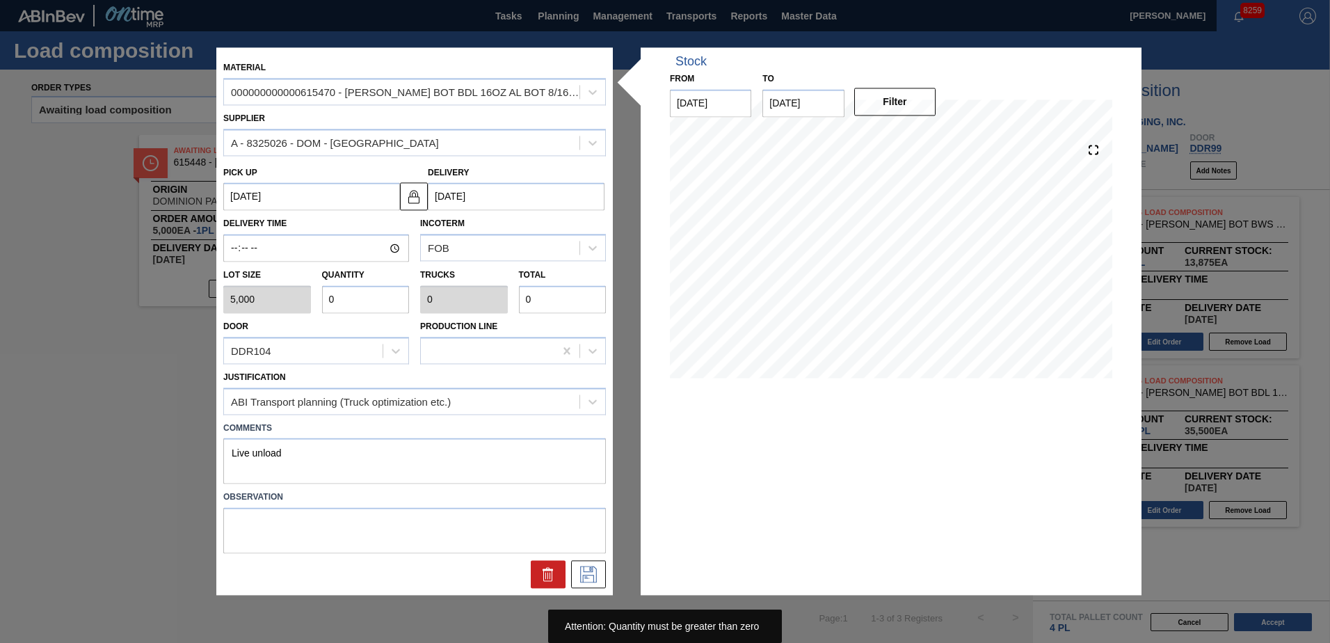
click at [356, 302] on input "0" at bounding box center [366, 299] width 88 height 28
type input "2"
type input "0.077"
type input "10,000"
type input "2"
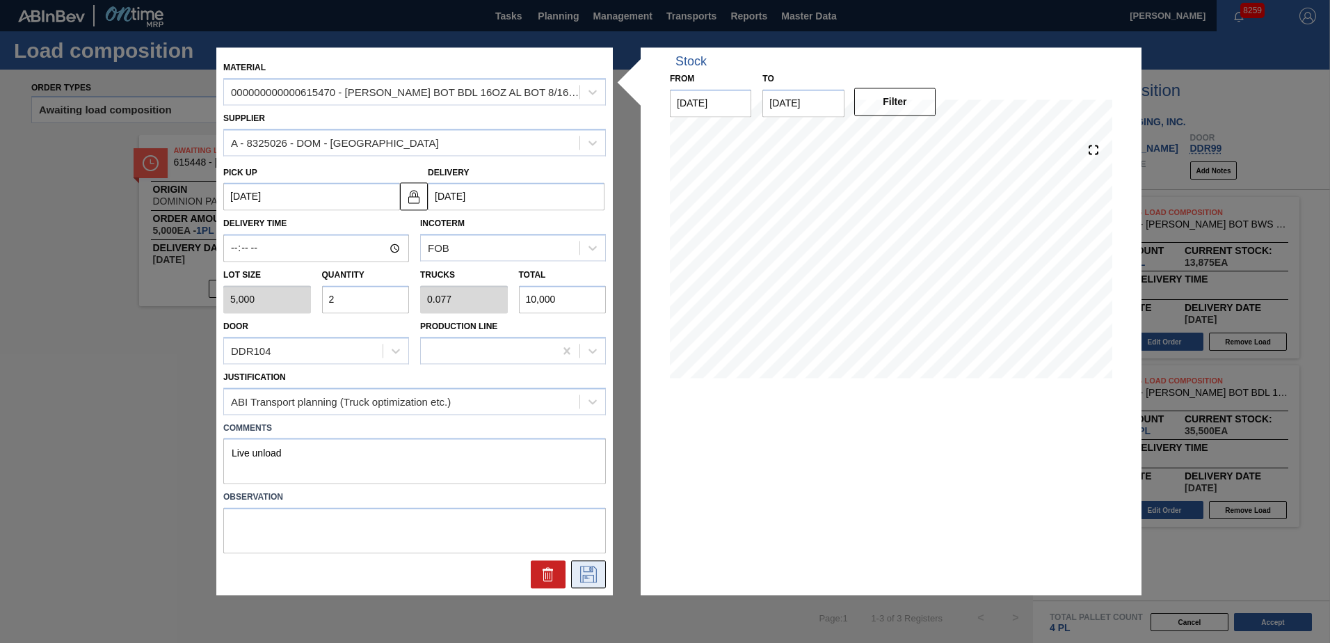
click at [592, 568] on icon at bounding box center [588, 574] width 22 height 17
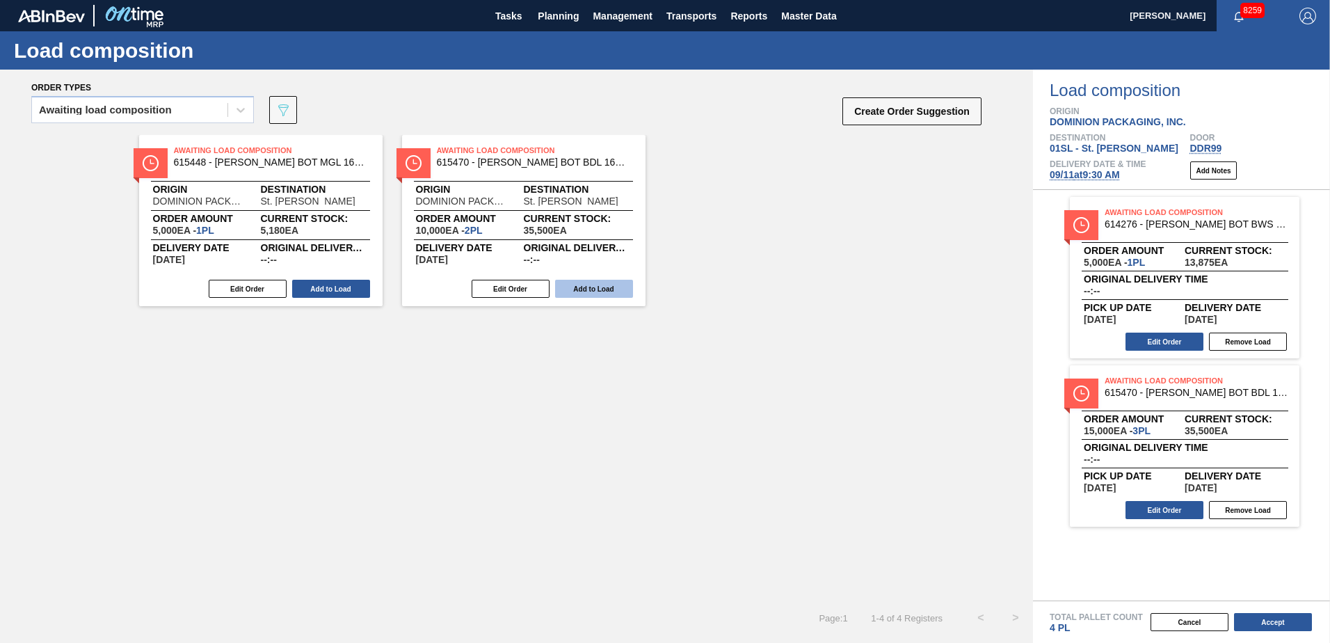
click at [591, 289] on button "Add to Load" at bounding box center [594, 289] width 78 height 18
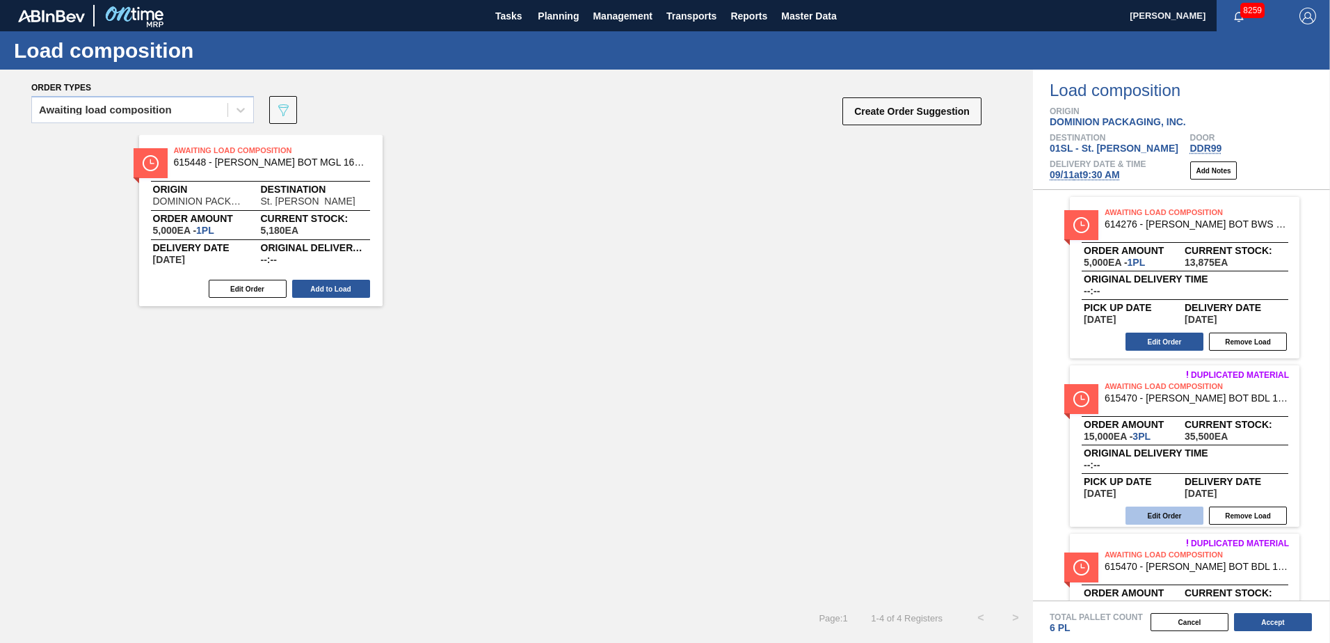
click at [1175, 510] on button "Edit Order" at bounding box center [1164, 515] width 78 height 18
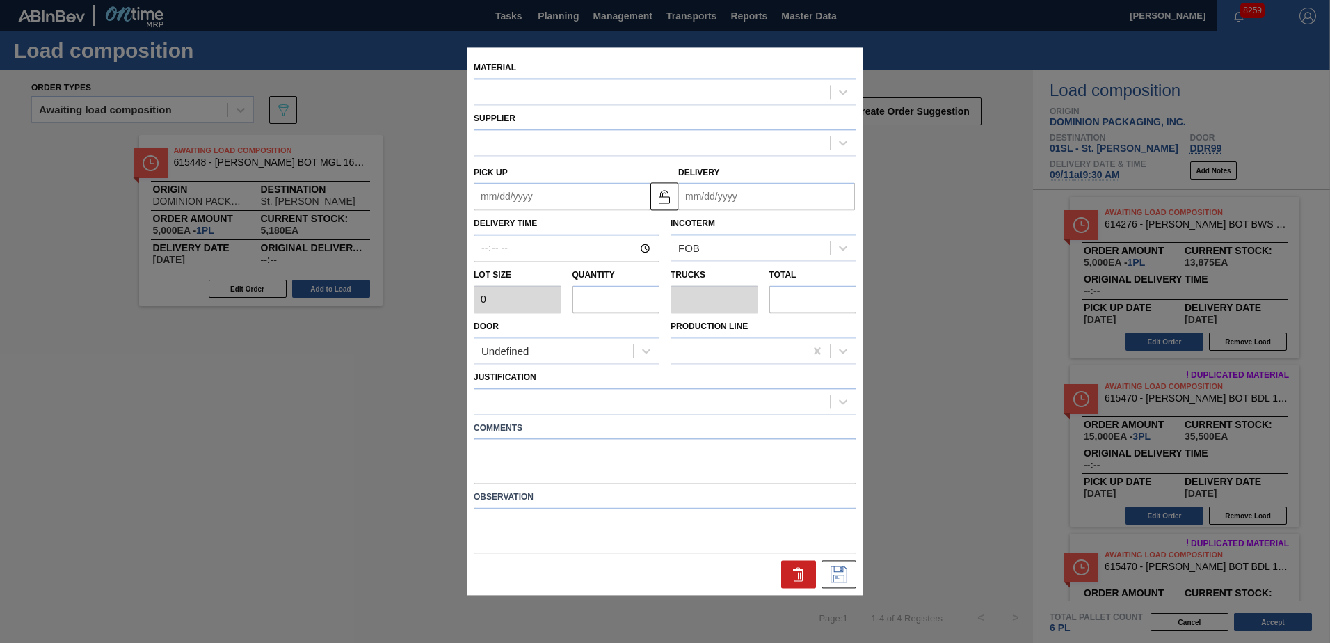
type input "5,000"
type input "3"
type input "0.115"
type input "15,000"
type up "[DATE]"
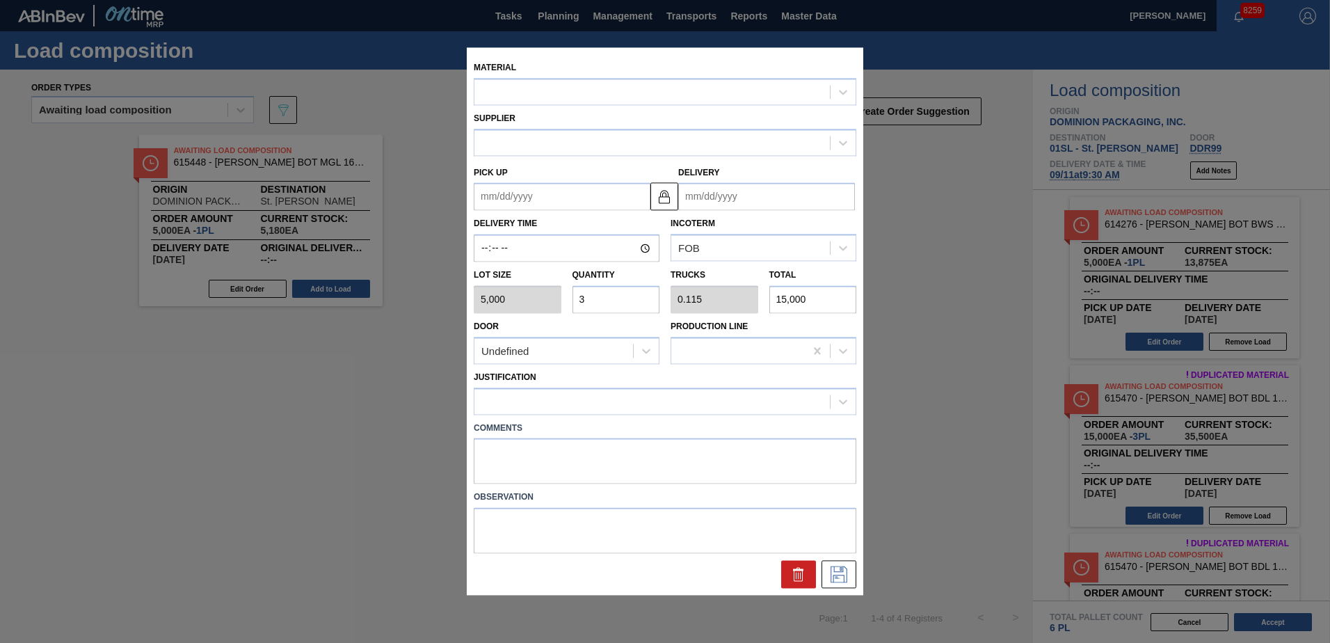
type input "[DATE]"
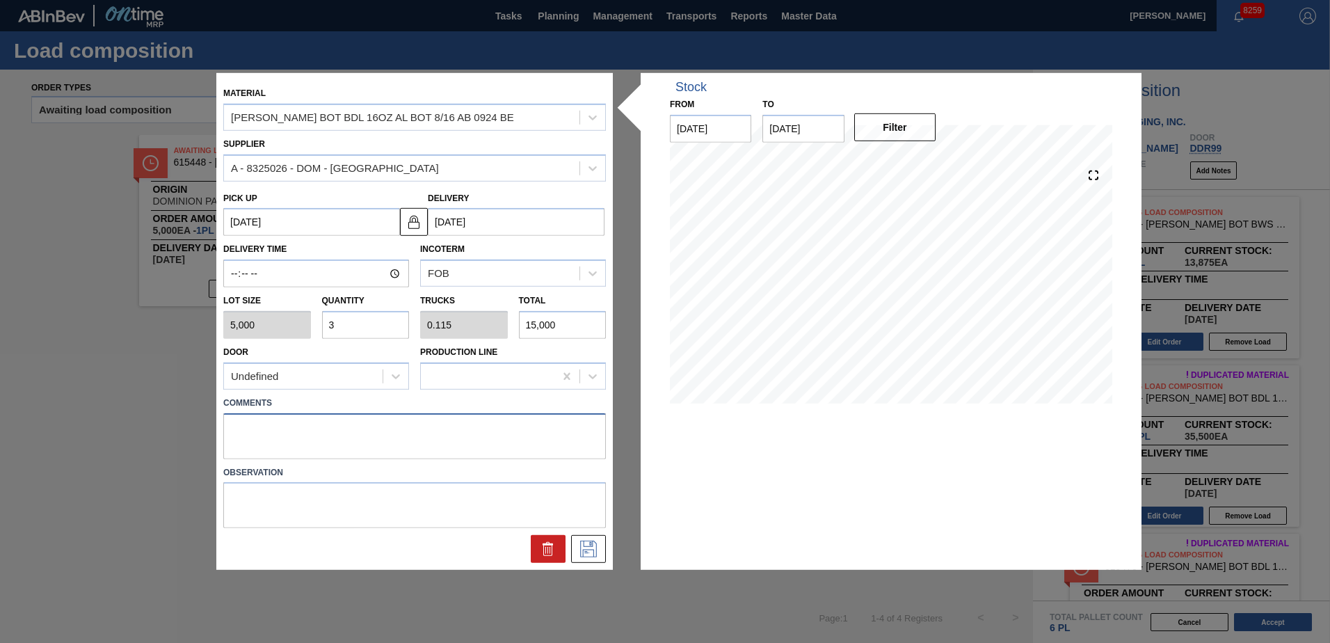
click at [291, 422] on textarea at bounding box center [414, 435] width 382 height 46
type textarea "Live unload"
click at [599, 544] on icon at bounding box center [588, 548] width 22 height 17
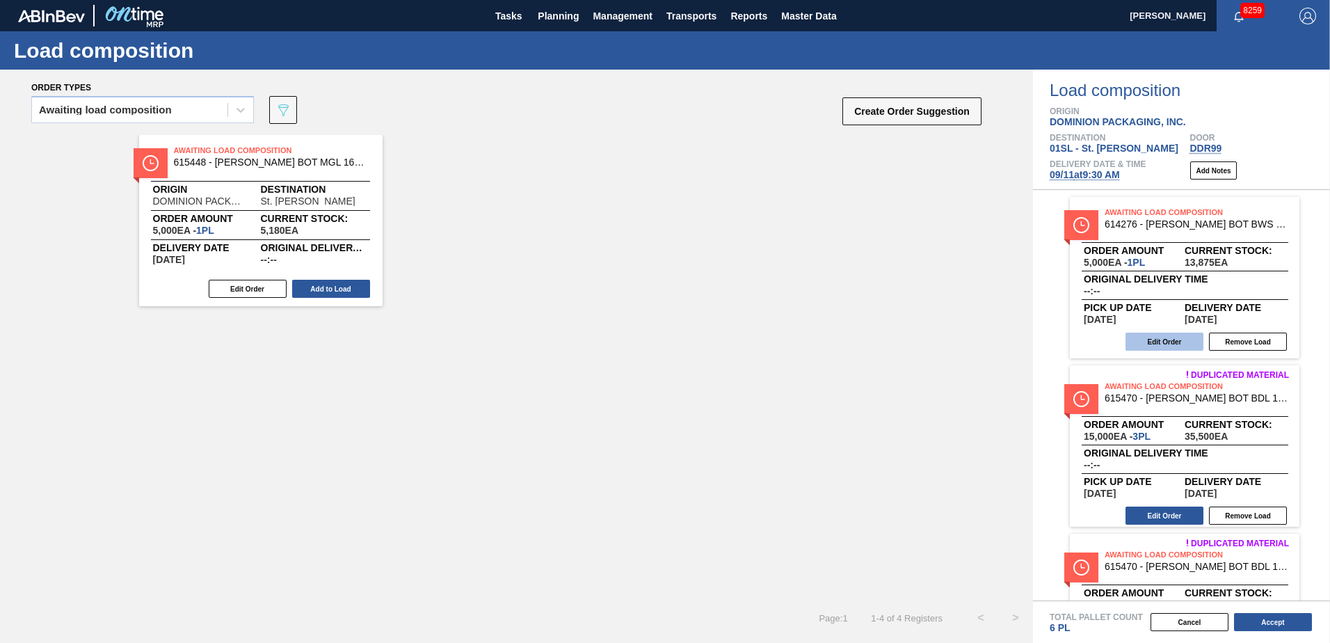
click at [1147, 346] on button "Edit Order" at bounding box center [1164, 341] width 78 height 18
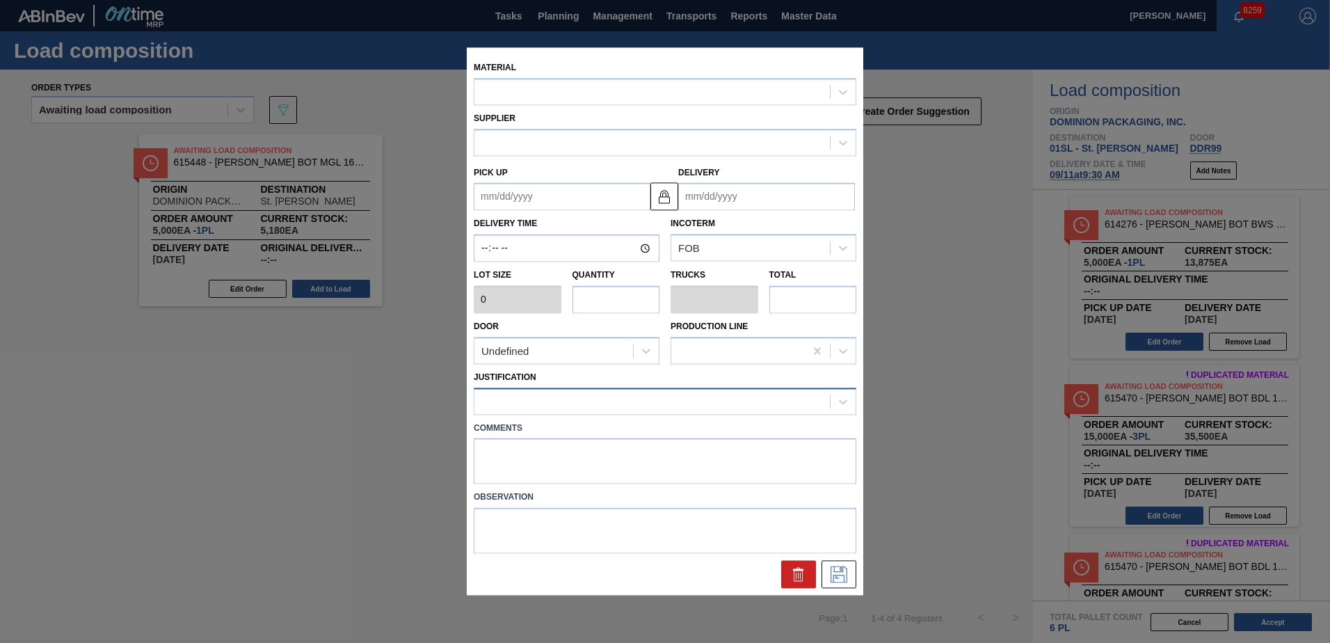
type input "5,000"
type input "1"
type input "0.038"
type input "5,000"
type up "[DATE]"
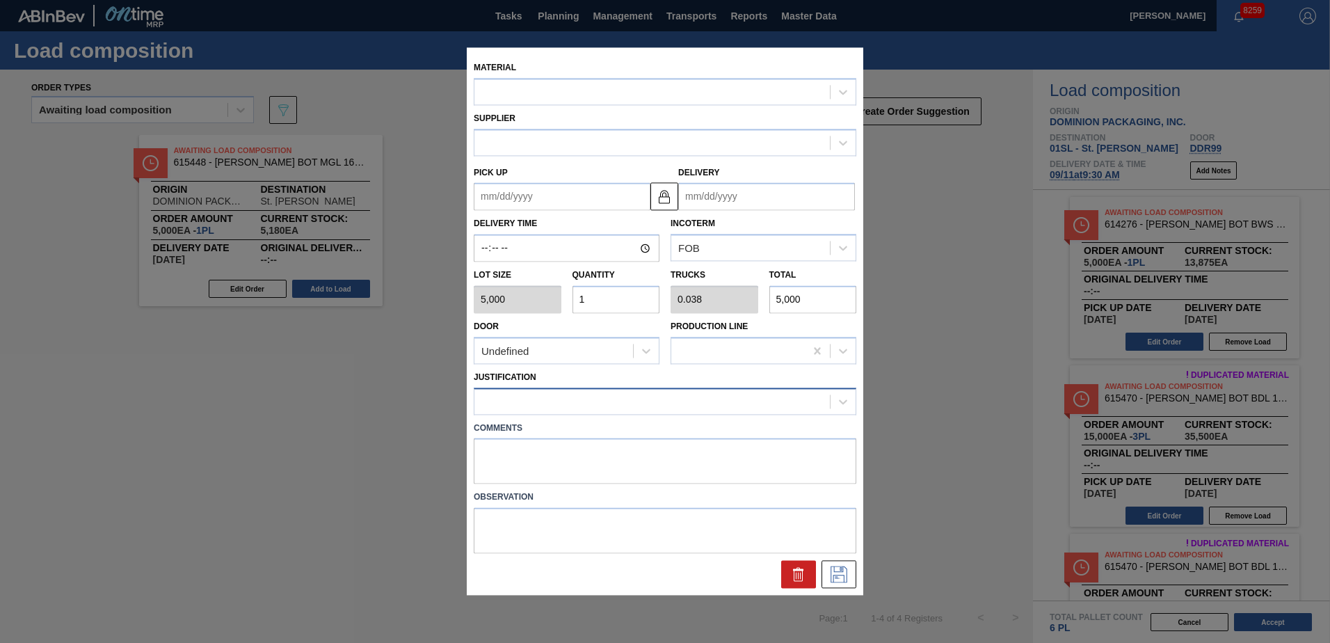
type input "[DATE]"
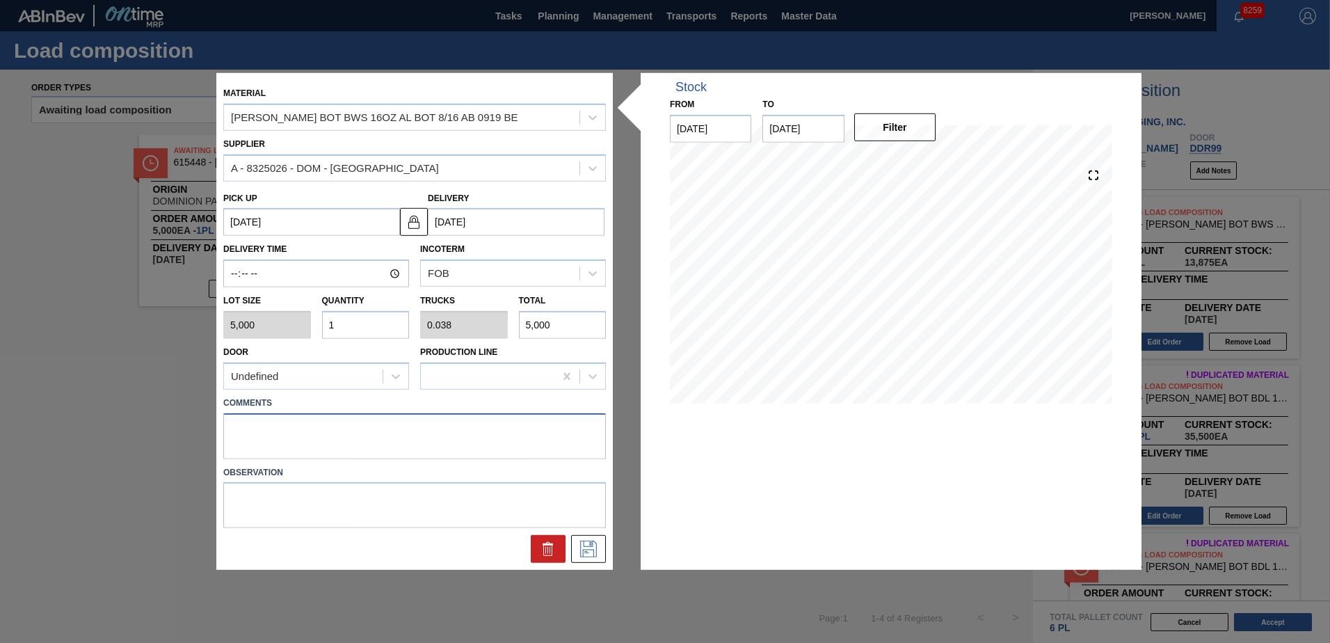
click at [287, 427] on textarea at bounding box center [414, 435] width 382 height 46
type textarea "Live unload"
click at [582, 547] on icon at bounding box center [588, 548] width 22 height 17
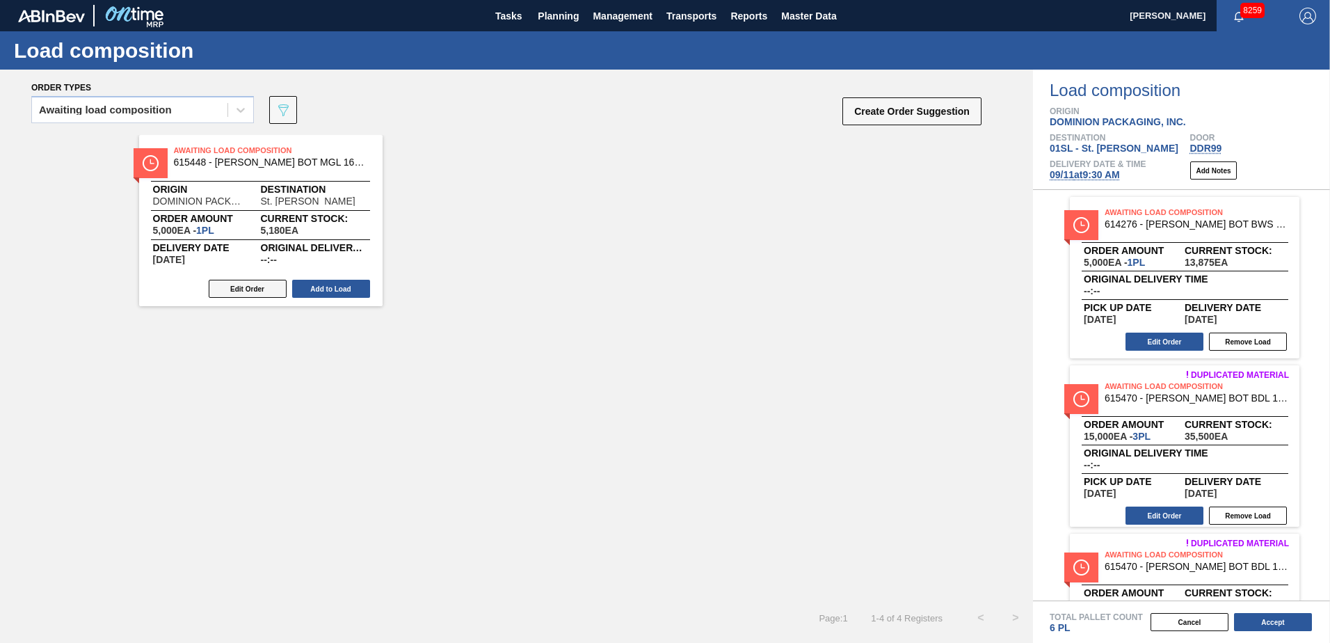
click at [264, 293] on button "Edit Order" at bounding box center [248, 289] width 78 height 18
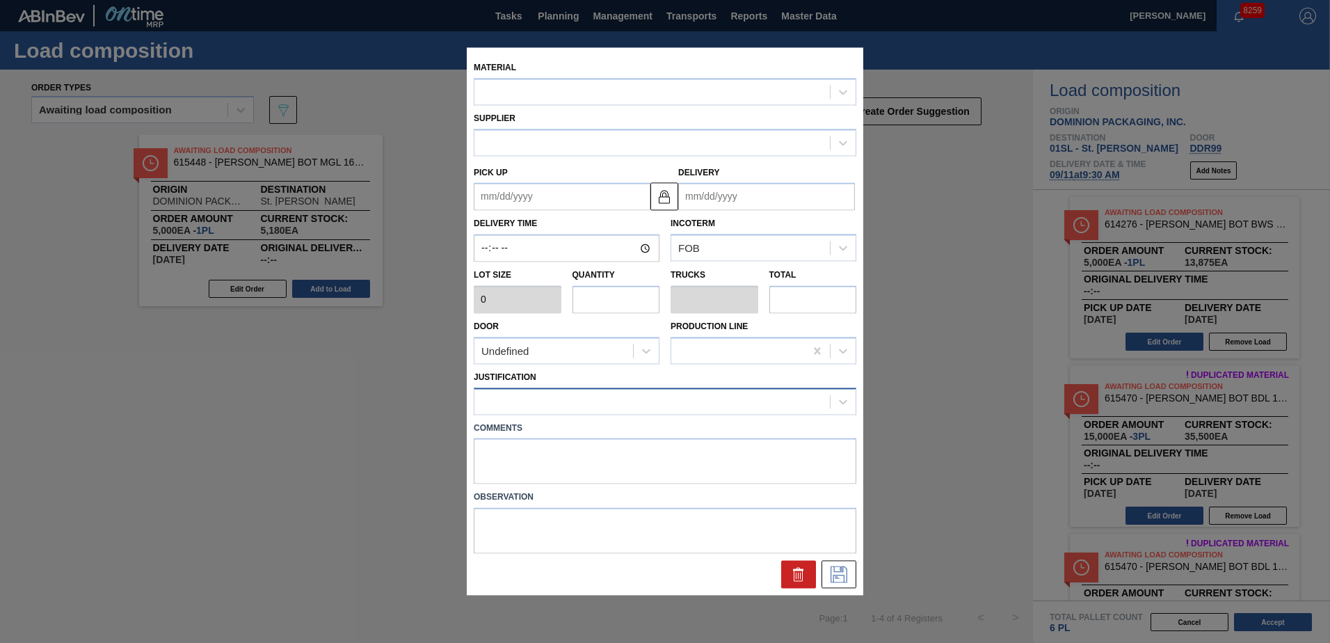
type input "5,000"
type input "1"
type input "0.038"
type input "5,000"
type up "[DATE]"
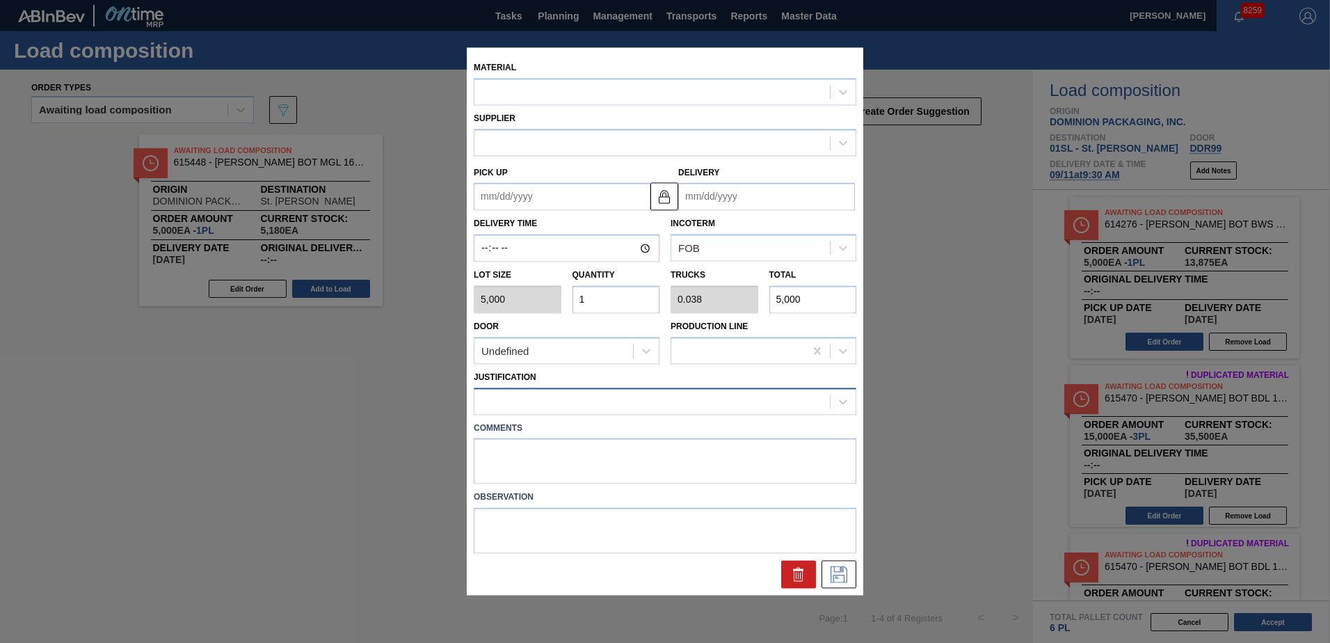
type input "[DATE]"
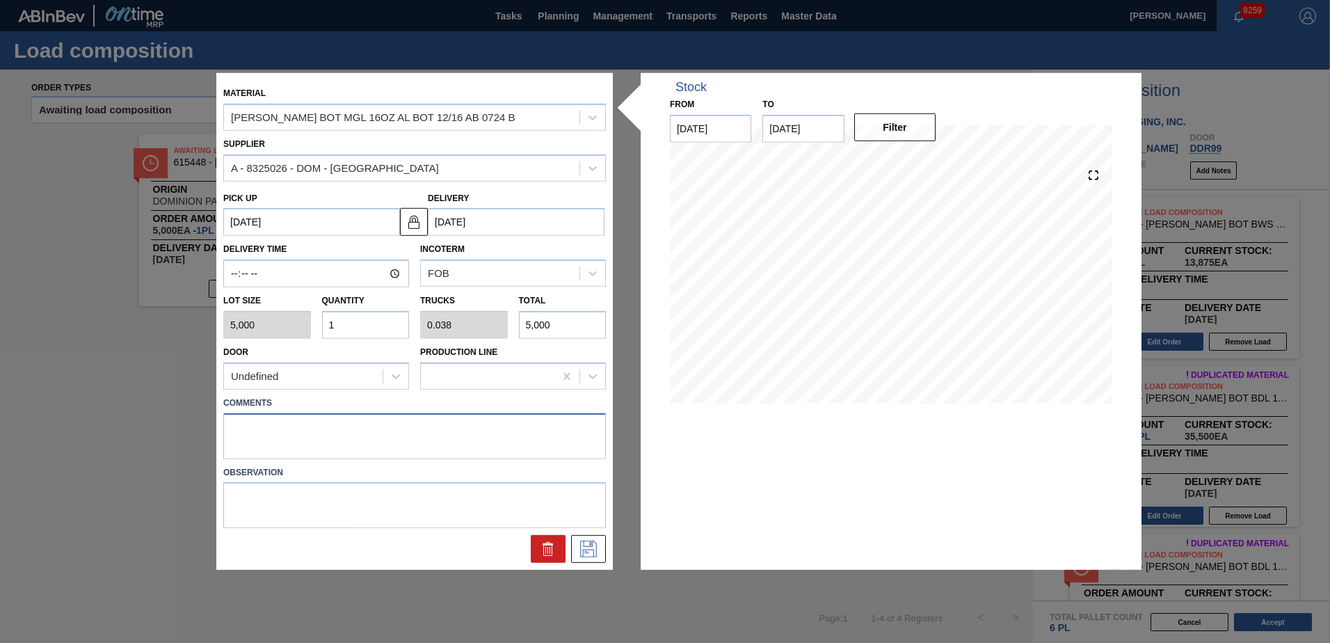
click at [273, 427] on textarea at bounding box center [414, 435] width 382 height 46
type textarea "'"
type textarea "Live unload"
click at [582, 551] on icon at bounding box center [588, 548] width 22 height 17
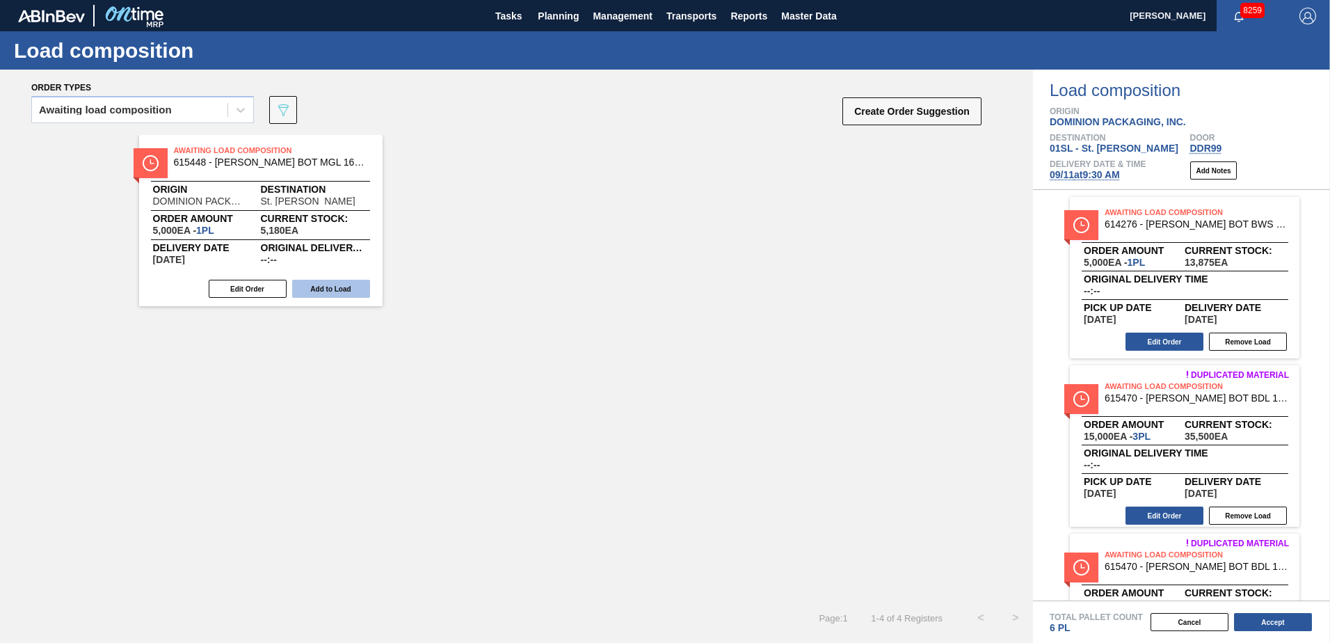
click at [348, 284] on button "Add to Load" at bounding box center [331, 289] width 78 height 18
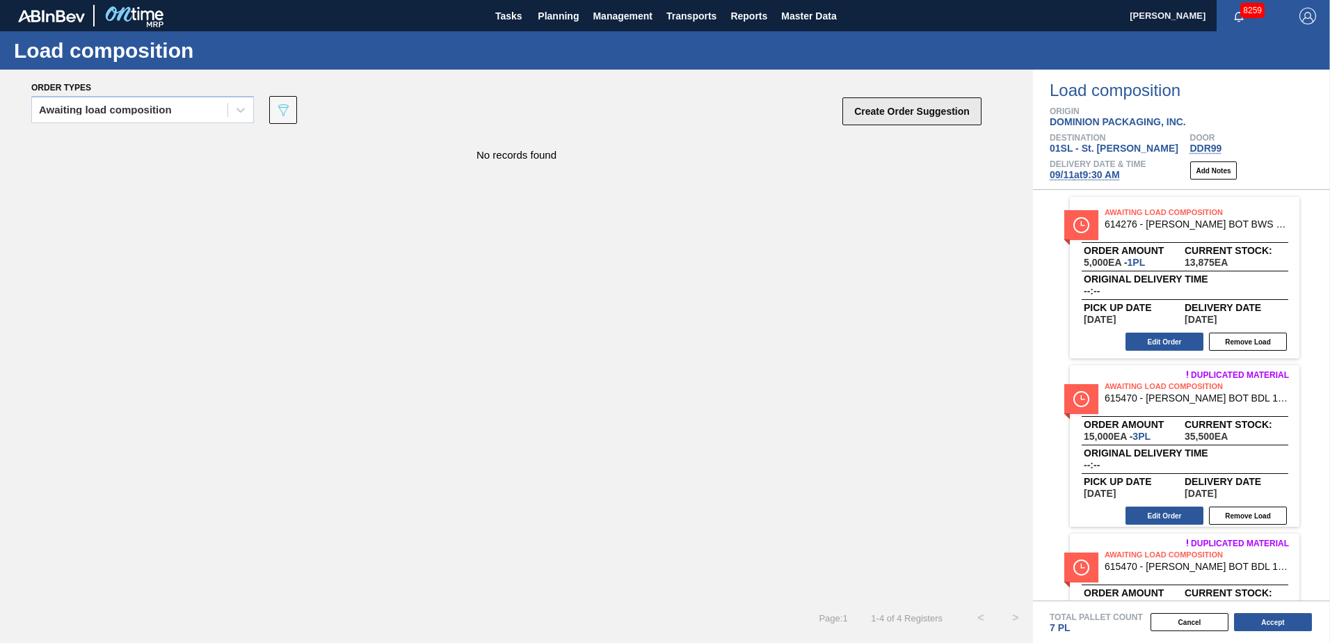
click at [932, 117] on button "Create Order Suggestion" at bounding box center [911, 111] width 139 height 28
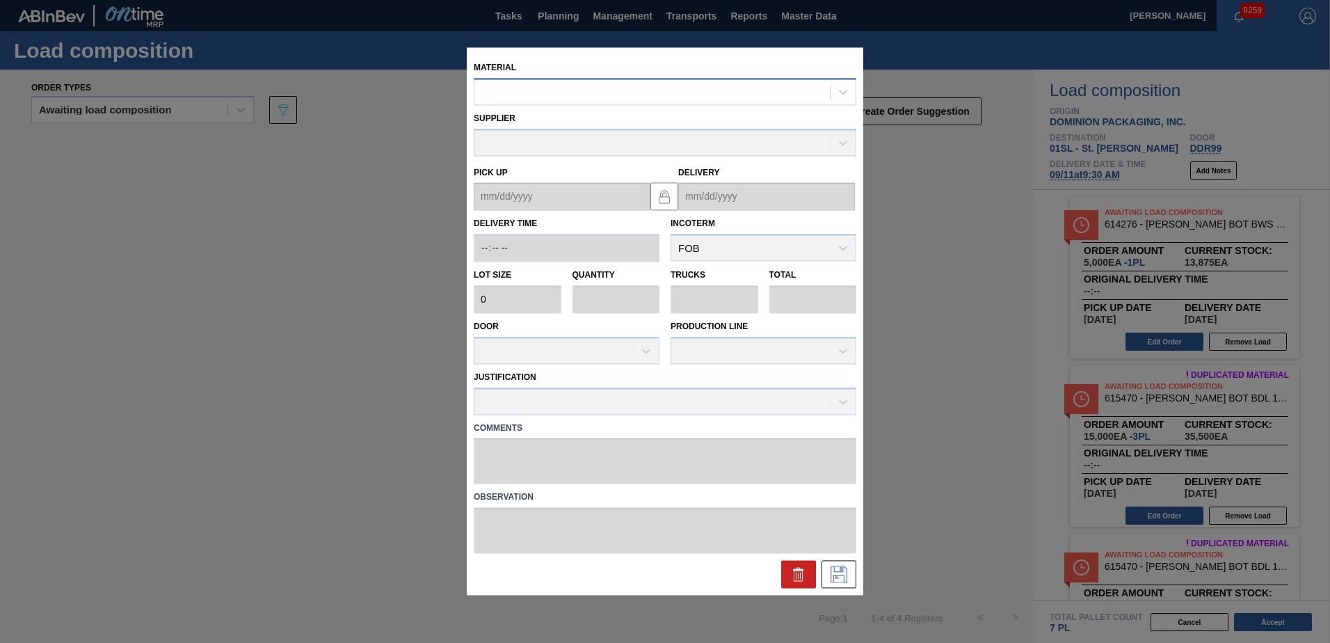
click at [686, 97] on div at bounding box center [651, 92] width 355 height 20
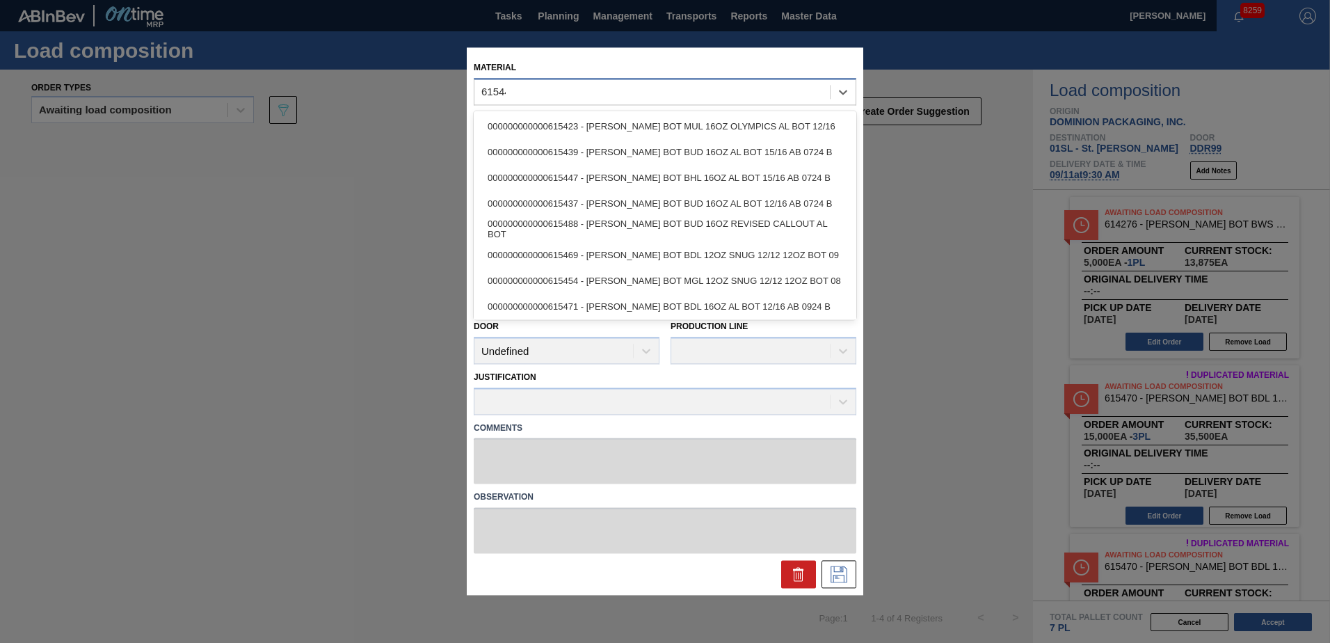
type input "615448"
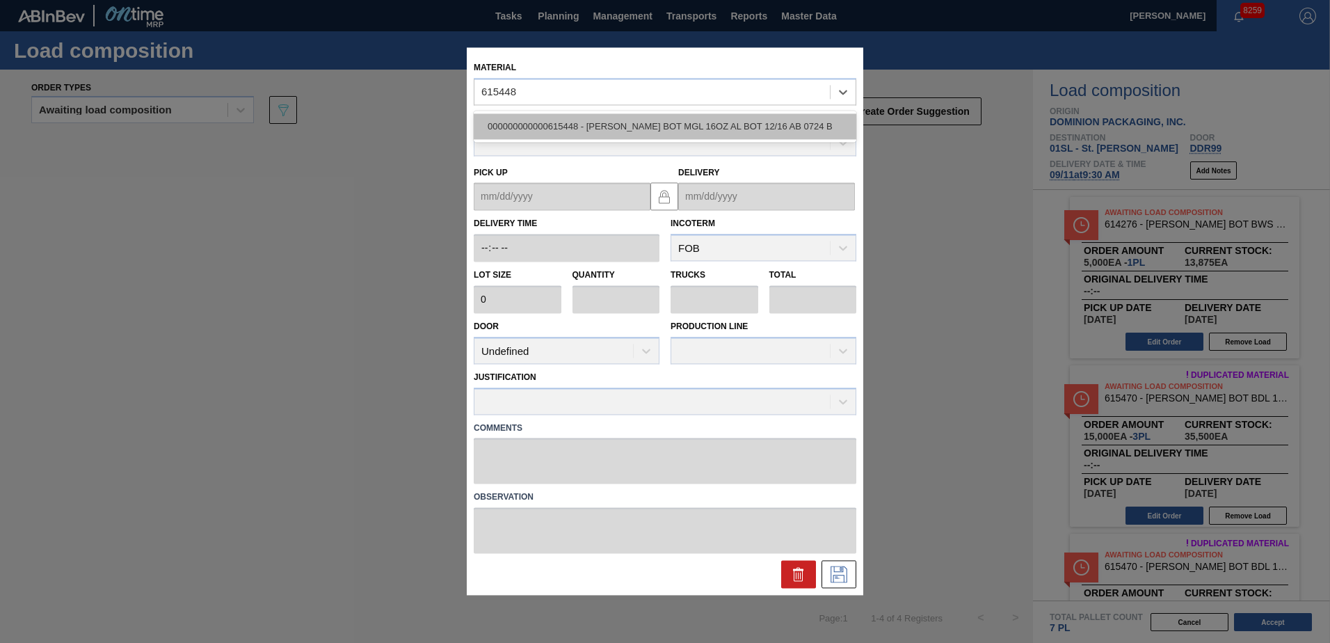
click at [693, 119] on div "000000000000615448 - [PERSON_NAME] BOT MGL 16OZ AL BOT 12/16 AB 0724 B" at bounding box center [665, 126] width 382 height 26
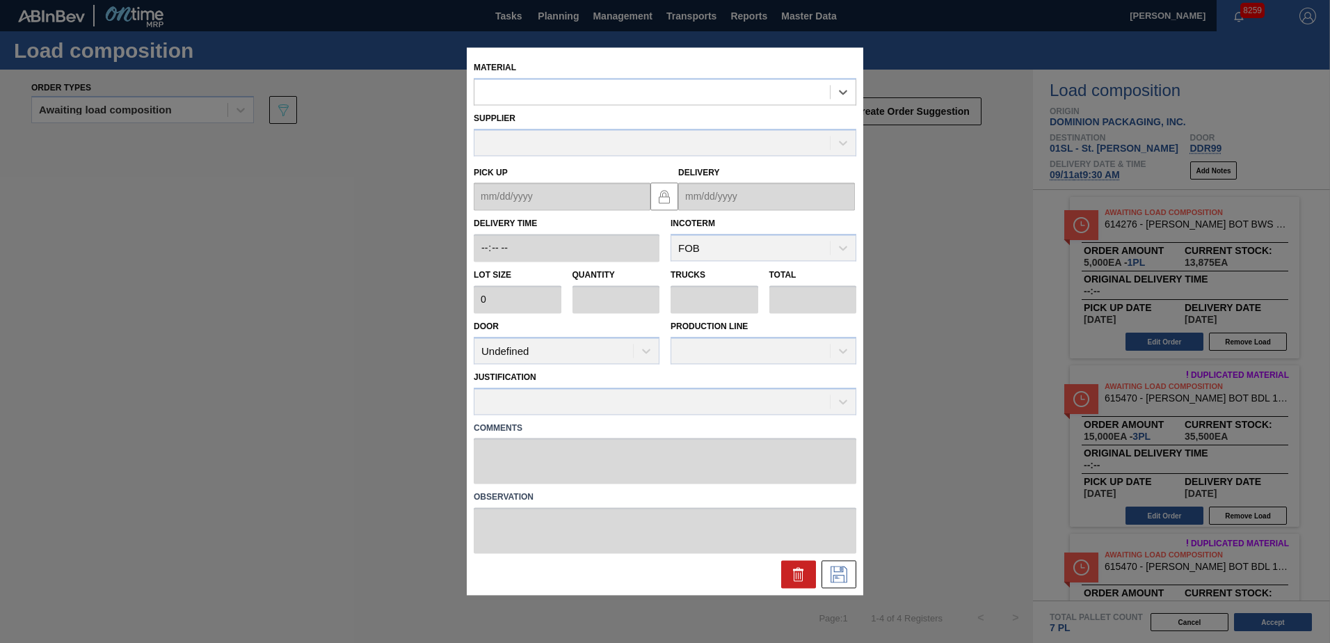
type input "5,000"
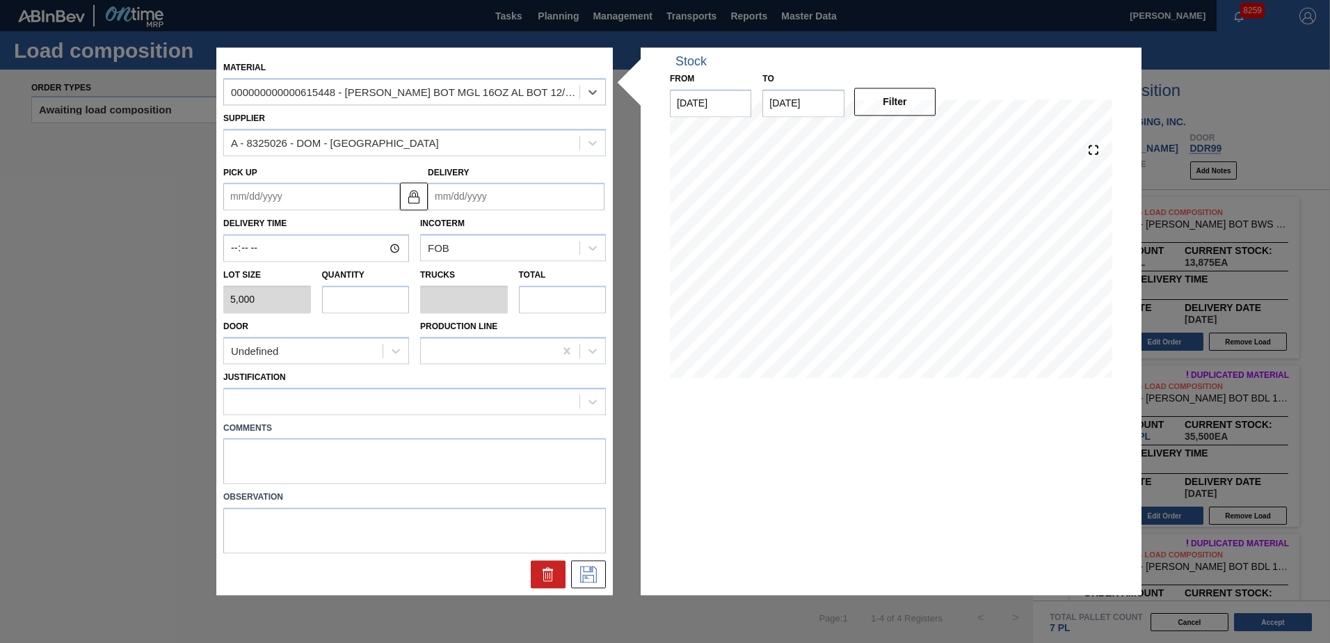
click at [478, 196] on input "Delivery" at bounding box center [516, 197] width 177 height 28
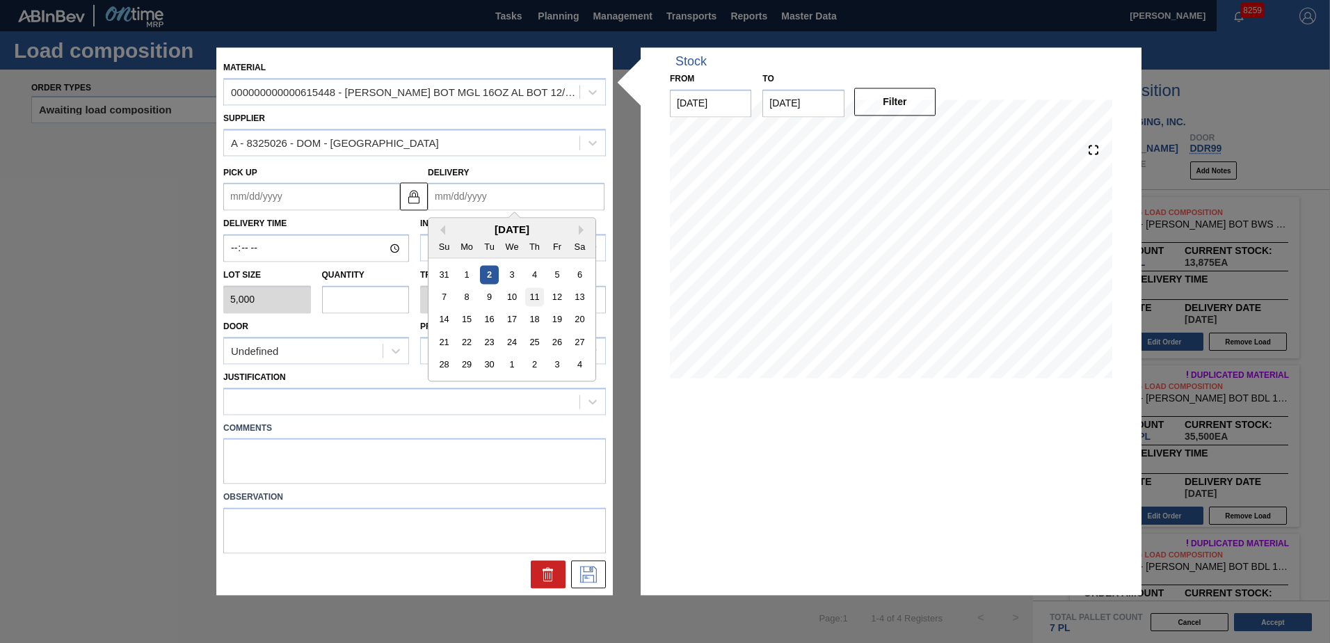
click at [535, 295] on div "11" at bounding box center [534, 297] width 19 height 19
type up "[DATE]"
type input "[DATE]"
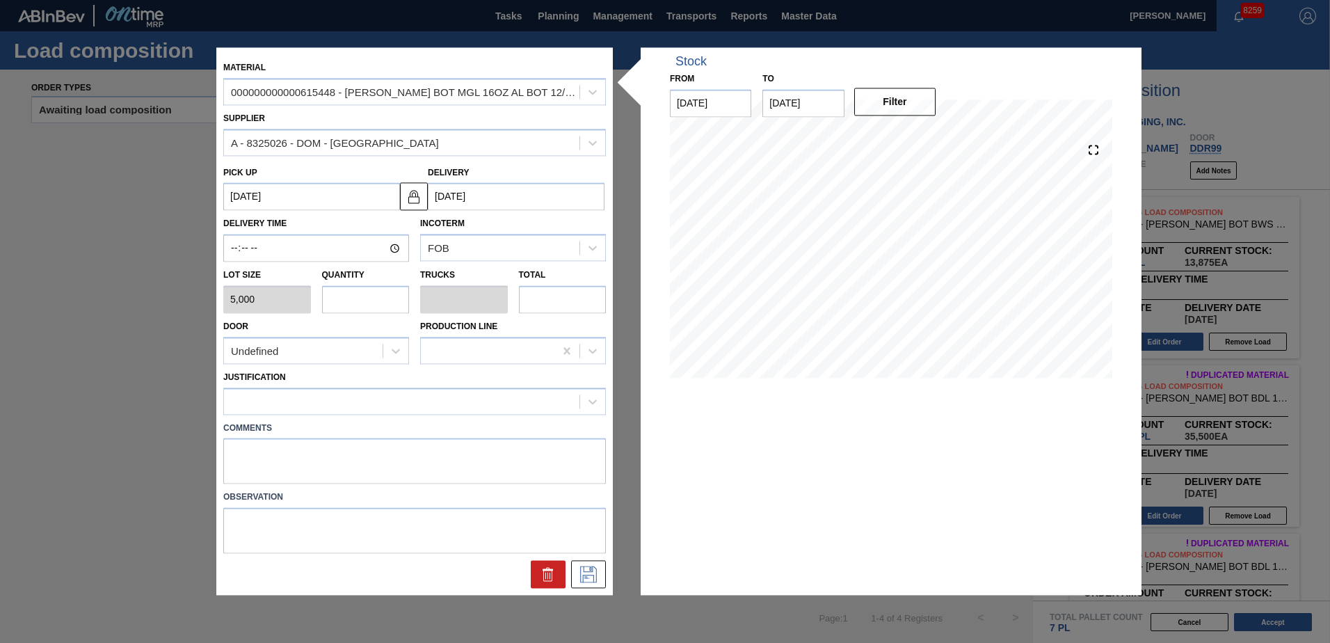
click at [396, 296] on input "text" at bounding box center [366, 299] width 88 height 28
type input "1"
type input "0.038"
type input "5,000"
type input "1"
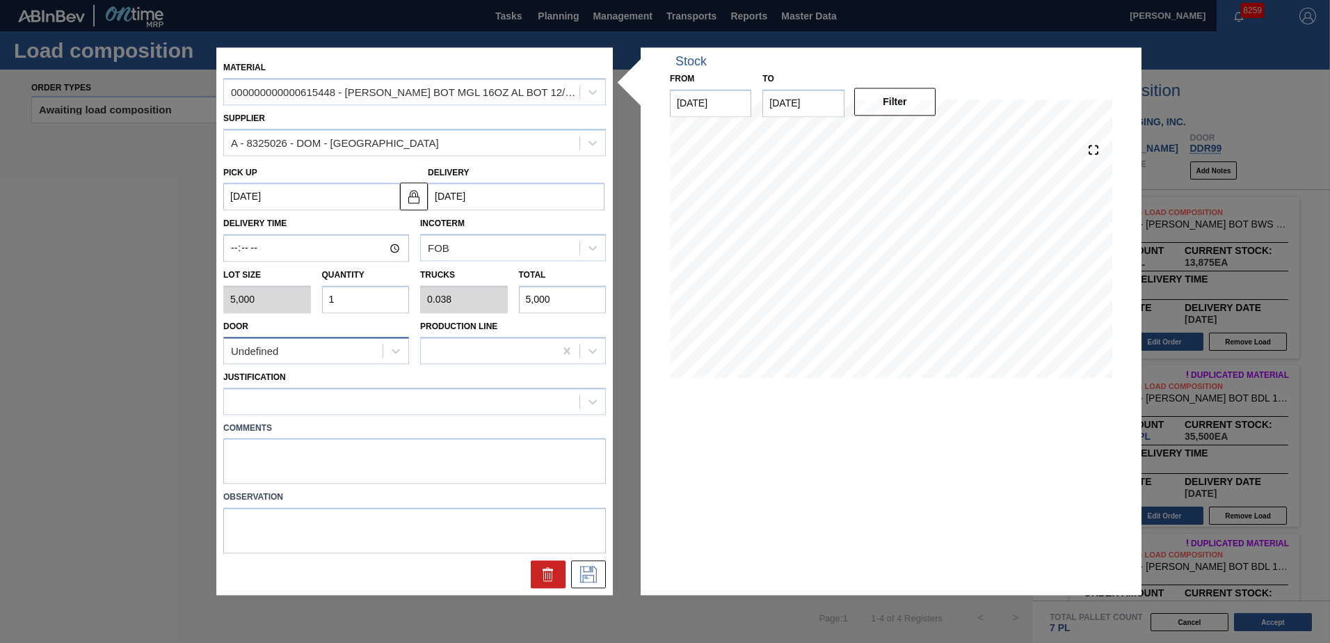
click at [360, 350] on div "Undefined" at bounding box center [303, 351] width 159 height 20
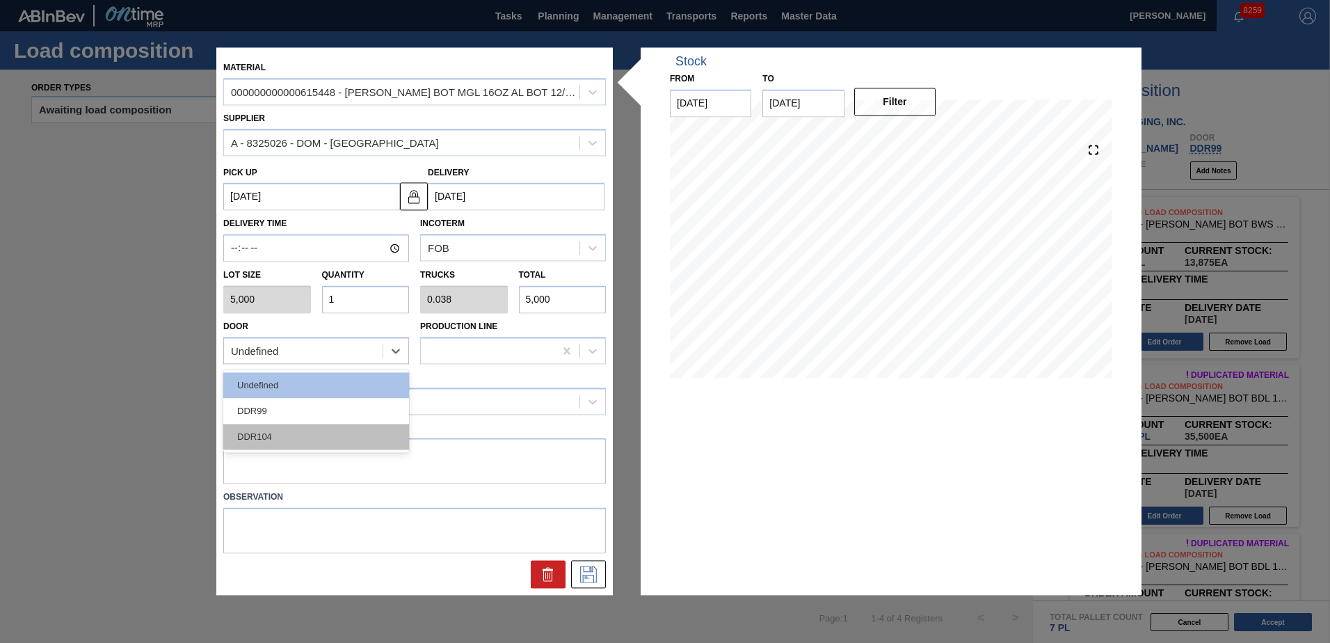
click at [294, 438] on div "DDR104" at bounding box center [316, 436] width 186 height 26
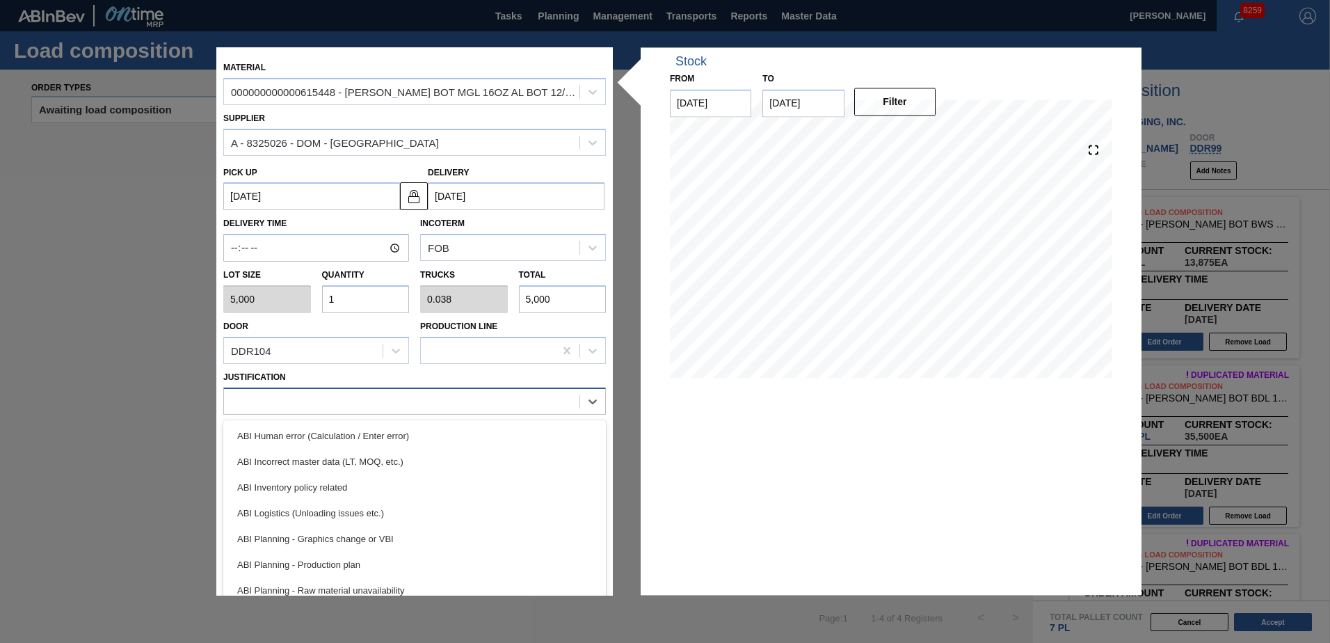
click at [298, 401] on div at bounding box center [401, 401] width 355 height 20
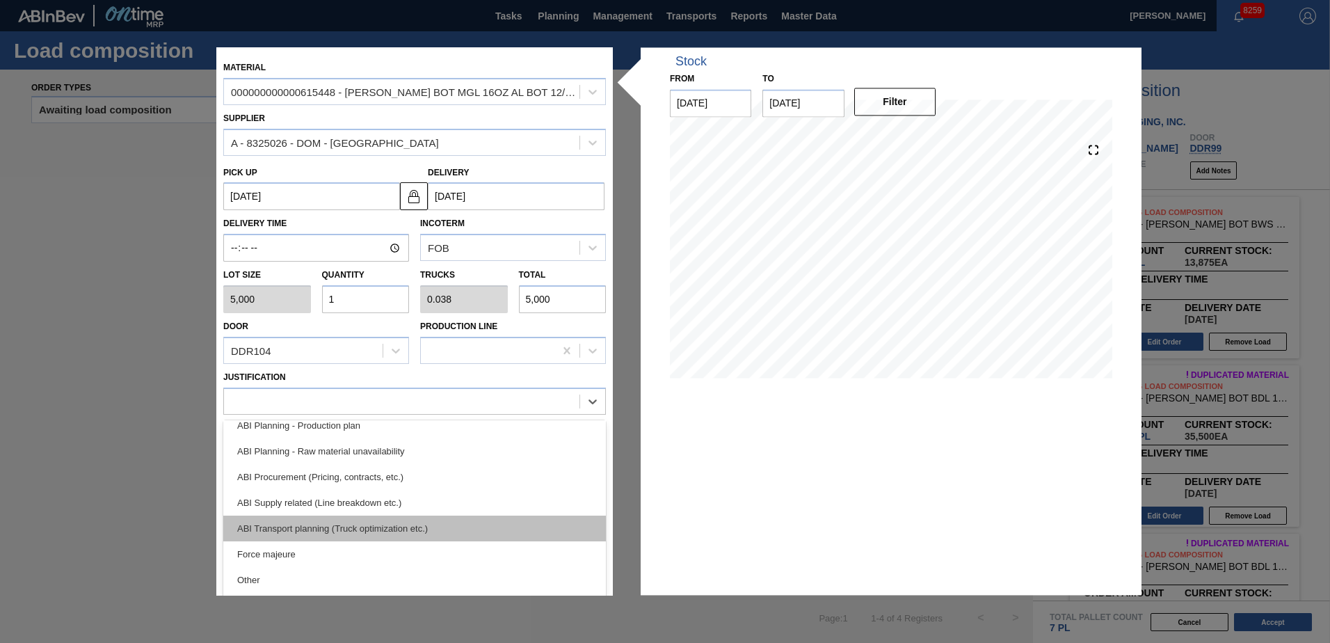
click at [332, 522] on div "ABI Transport planning (Truck optimization etc.)" at bounding box center [414, 528] width 382 height 26
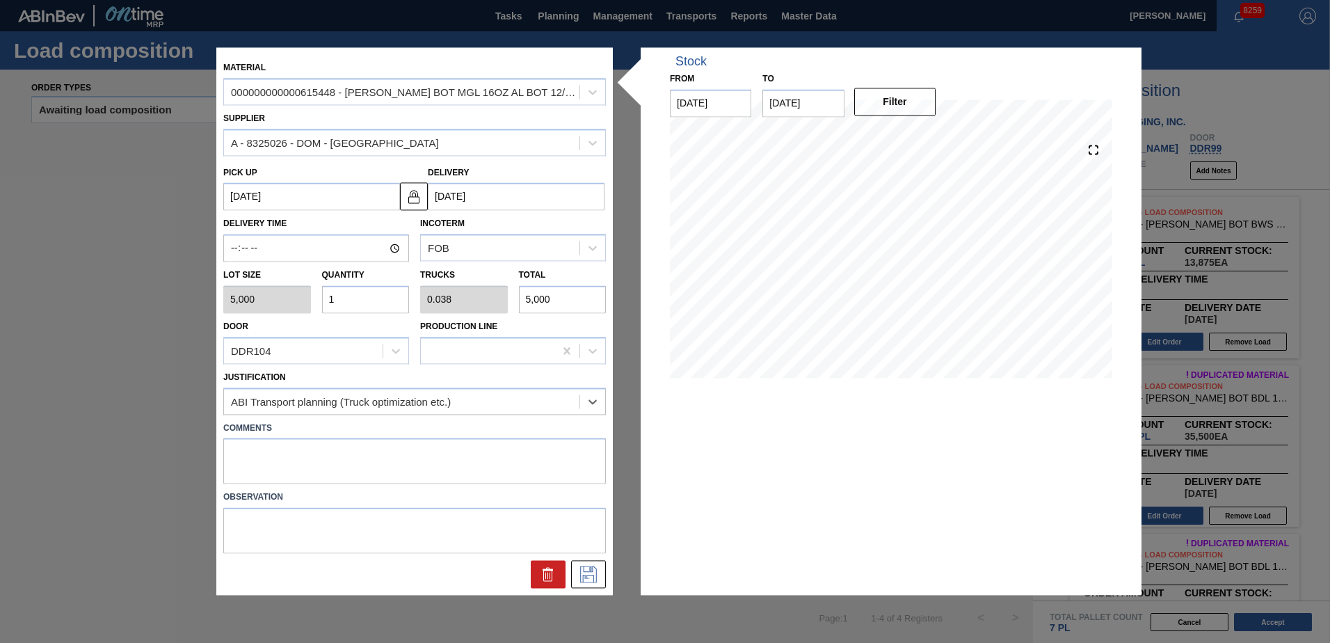
click at [262, 430] on label "Comments" at bounding box center [414, 428] width 382 height 20
click at [281, 480] on textarea at bounding box center [414, 461] width 382 height 46
type textarea "Live unload"
click at [592, 563] on button at bounding box center [588, 574] width 35 height 28
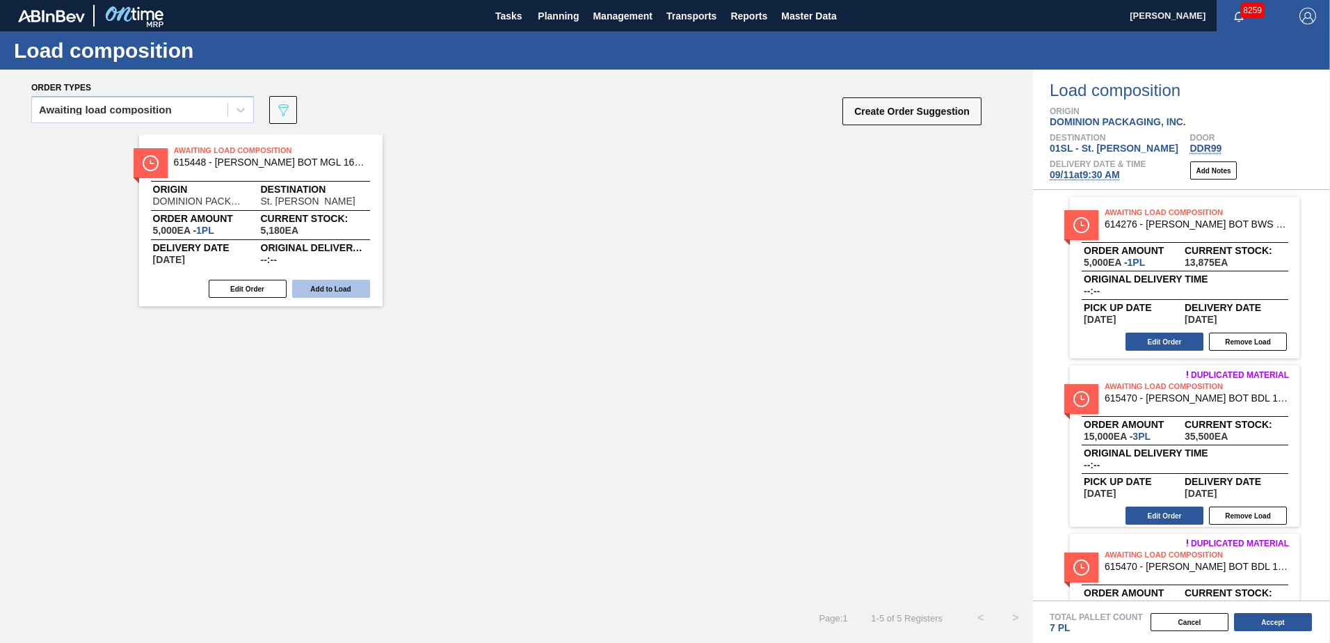
click at [340, 280] on button "Add to Load" at bounding box center [331, 289] width 78 height 18
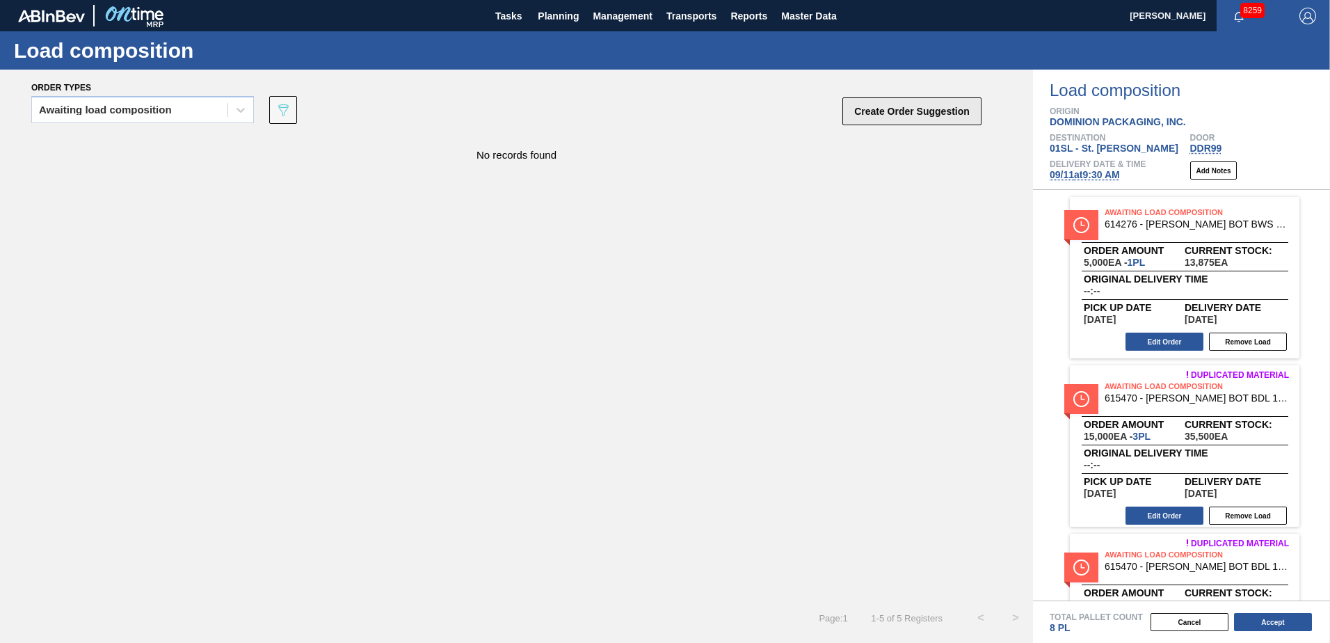
click at [943, 113] on button "Create Order Suggestion" at bounding box center [911, 111] width 139 height 28
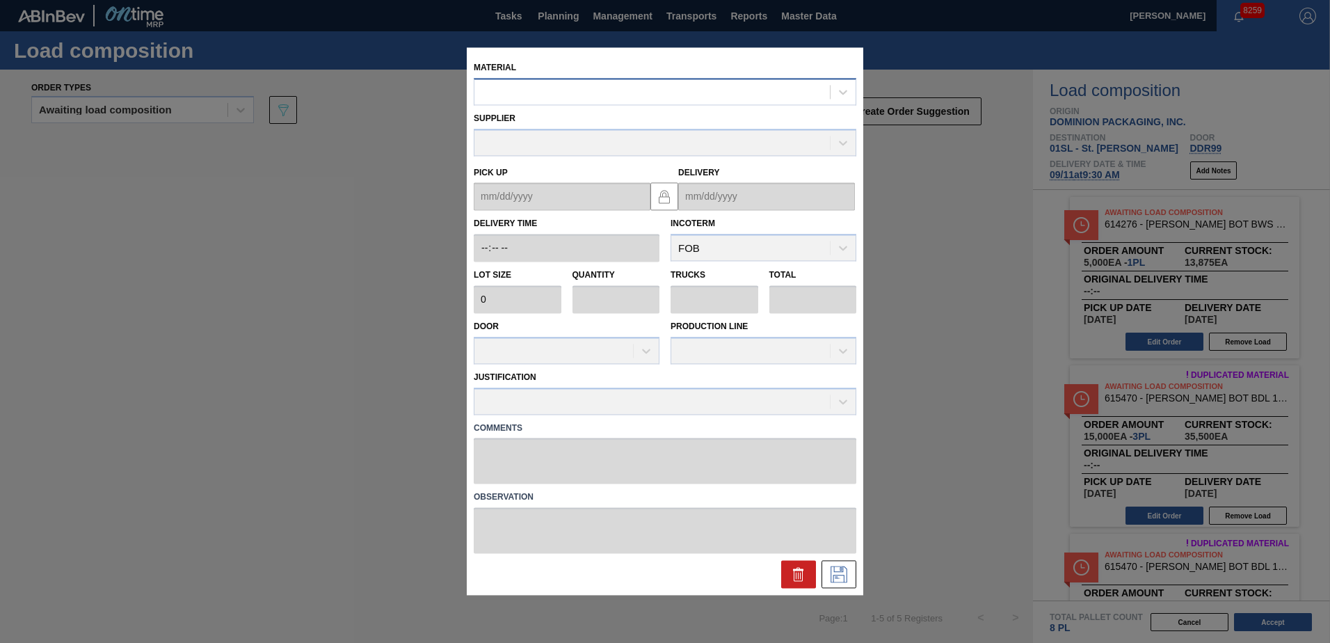
drag, startPoint x: 581, startPoint y: 95, endPoint x: 595, endPoint y: 83, distance: 18.8
click at [580, 93] on div at bounding box center [651, 92] width 355 height 20
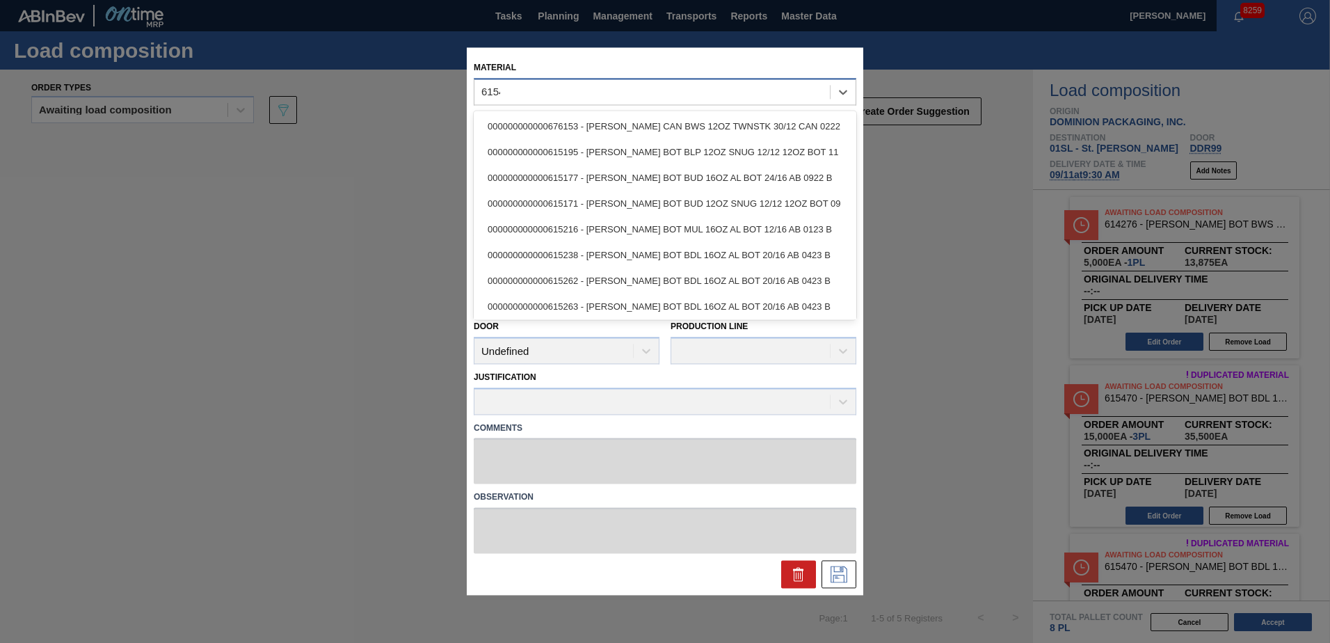
type input "615449"
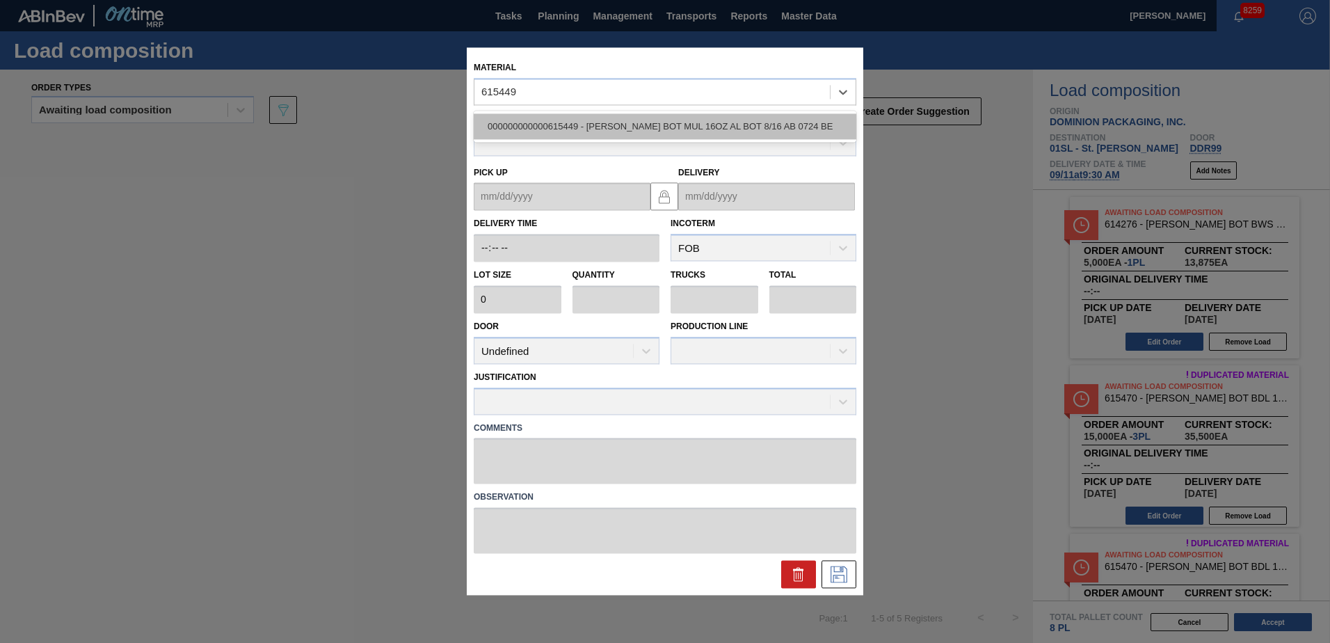
click at [572, 118] on div "000000000000615449 - [PERSON_NAME] BOT MUL 16OZ AL BOT 8/16 AB 0724 BE" at bounding box center [665, 126] width 382 height 26
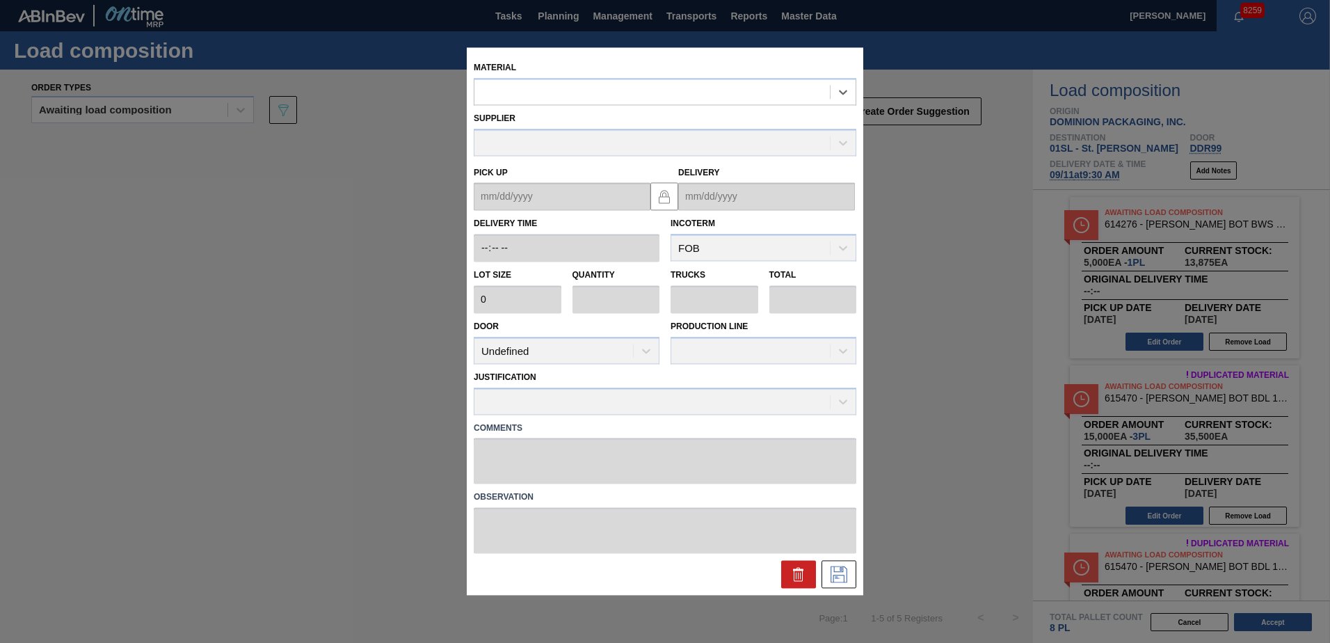
type input "5,000"
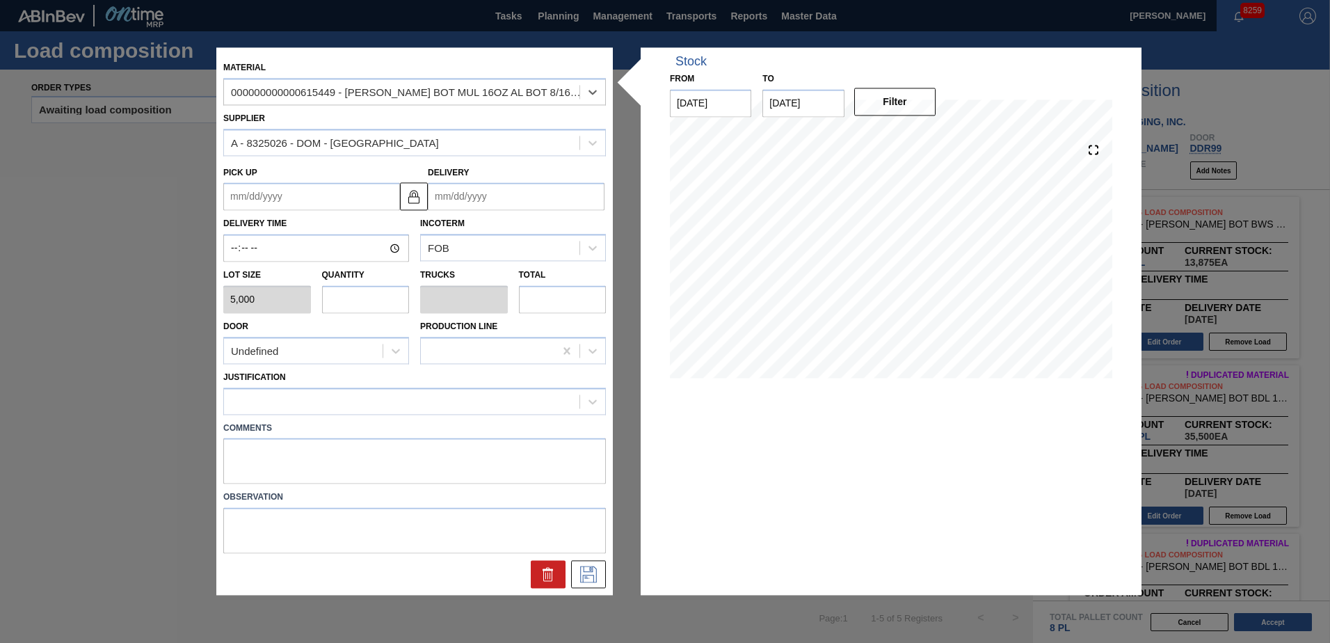
click at [497, 195] on input "Delivery" at bounding box center [516, 197] width 177 height 28
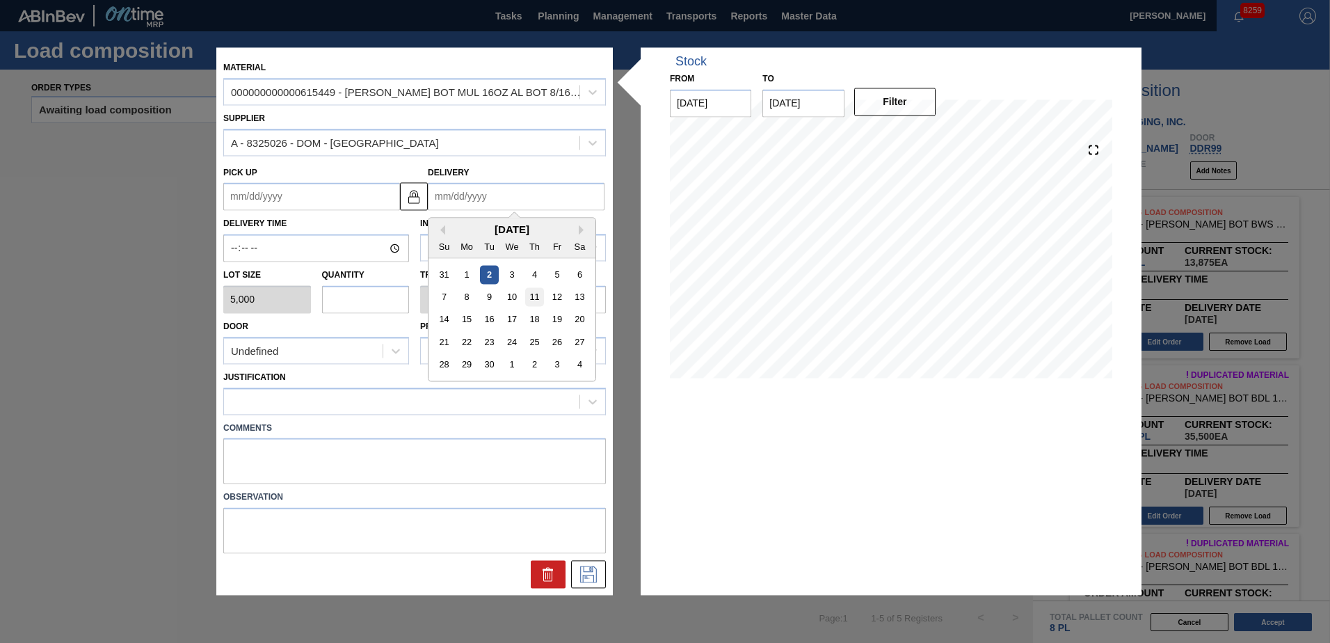
click at [529, 296] on div "11" at bounding box center [534, 297] width 19 height 19
type up "[DATE]"
type input "[DATE]"
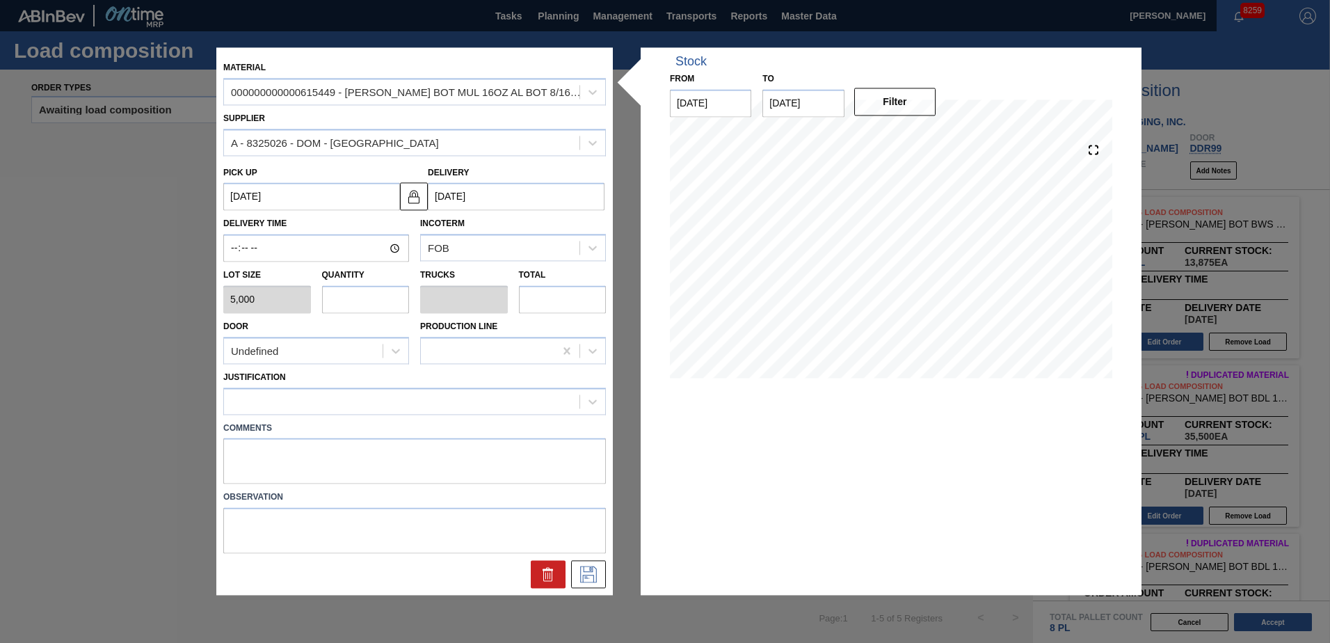
click at [366, 302] on input "text" at bounding box center [366, 299] width 88 height 28
type input "8"
type input "0.308"
type input "40,000"
type input "8"
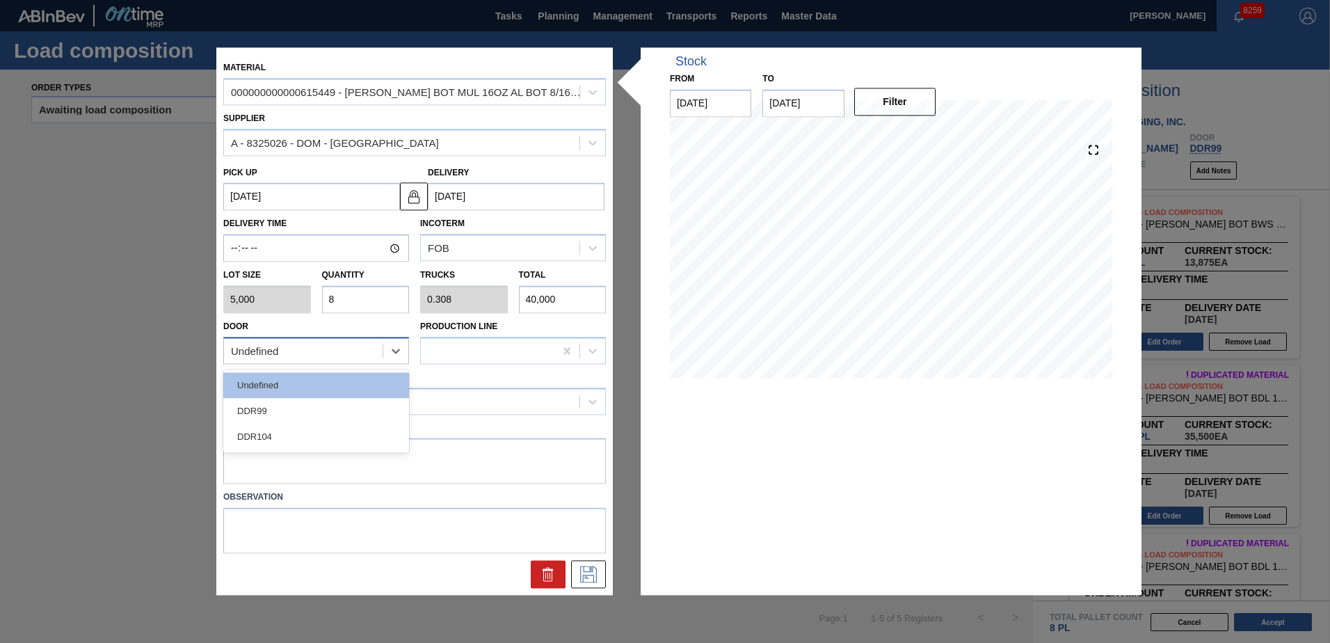
click at [337, 358] on div "Undefined" at bounding box center [303, 351] width 159 height 20
click at [314, 440] on div "DDR104" at bounding box center [316, 436] width 186 height 26
click at [312, 386] on div "Justification" at bounding box center [414, 390] width 382 height 47
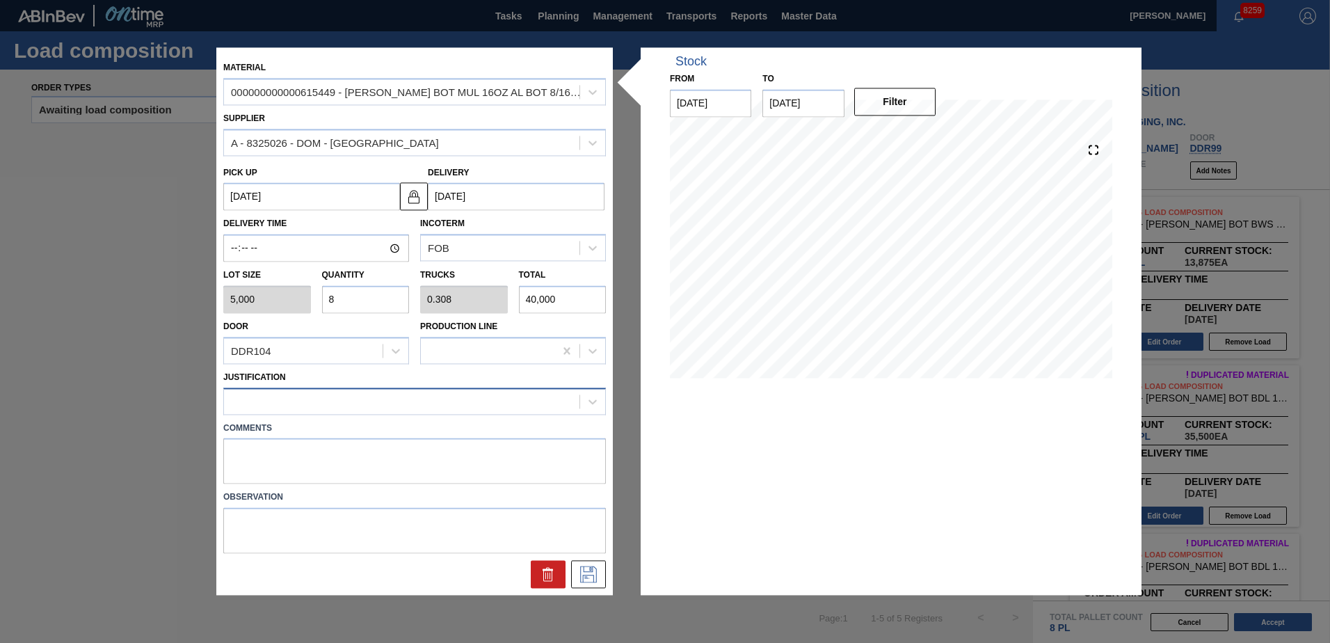
click at [316, 396] on div at bounding box center [401, 401] width 355 height 20
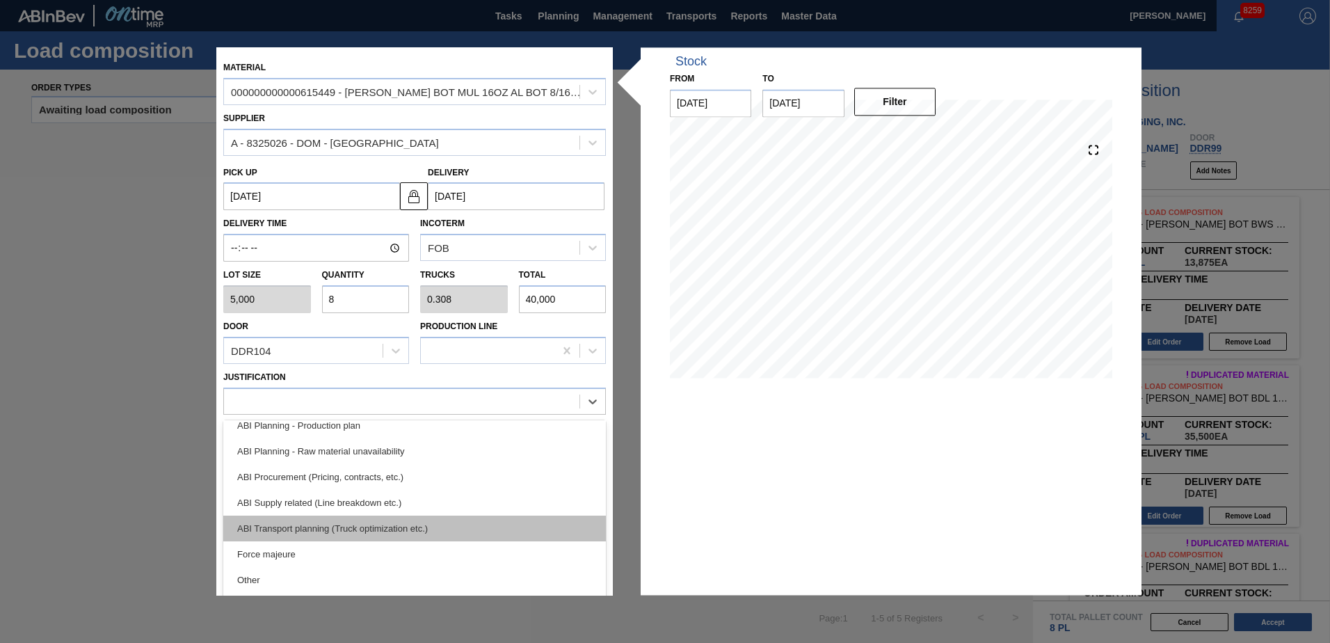
click at [337, 522] on div "ABI Transport planning (Truck optimization etc.)" at bounding box center [414, 528] width 382 height 26
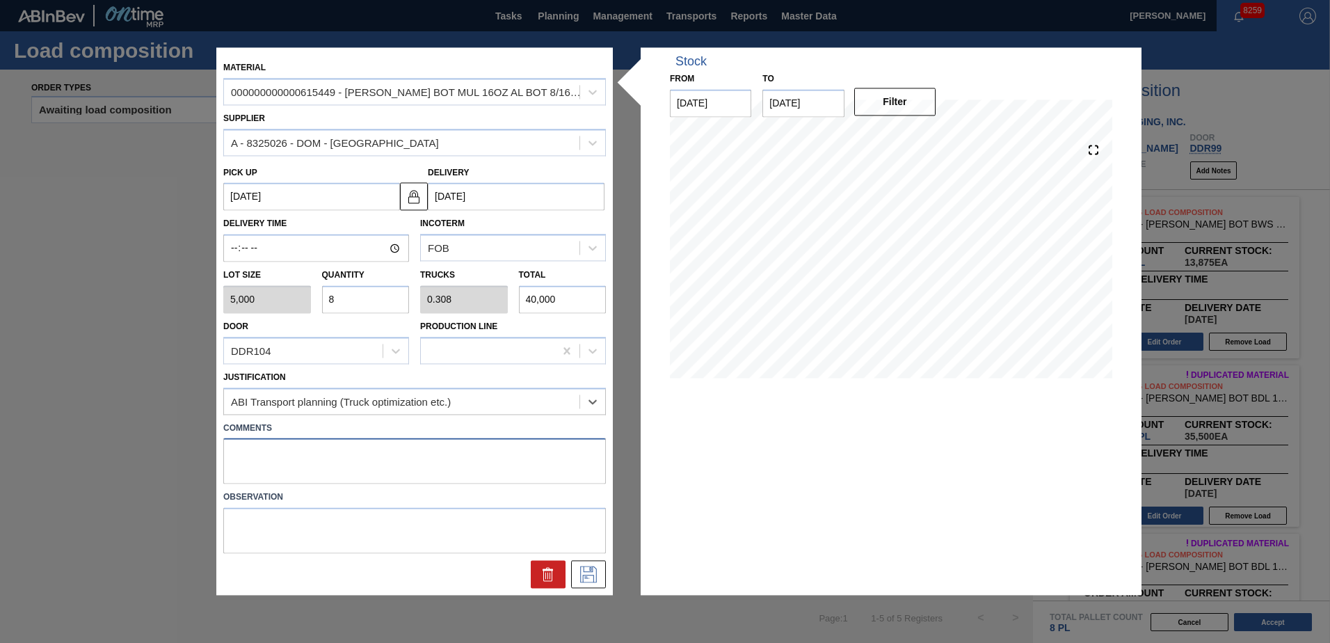
click at [302, 451] on textarea at bounding box center [414, 461] width 382 height 46
type textarea "Live unload"
click at [588, 576] on icon at bounding box center [588, 574] width 22 height 17
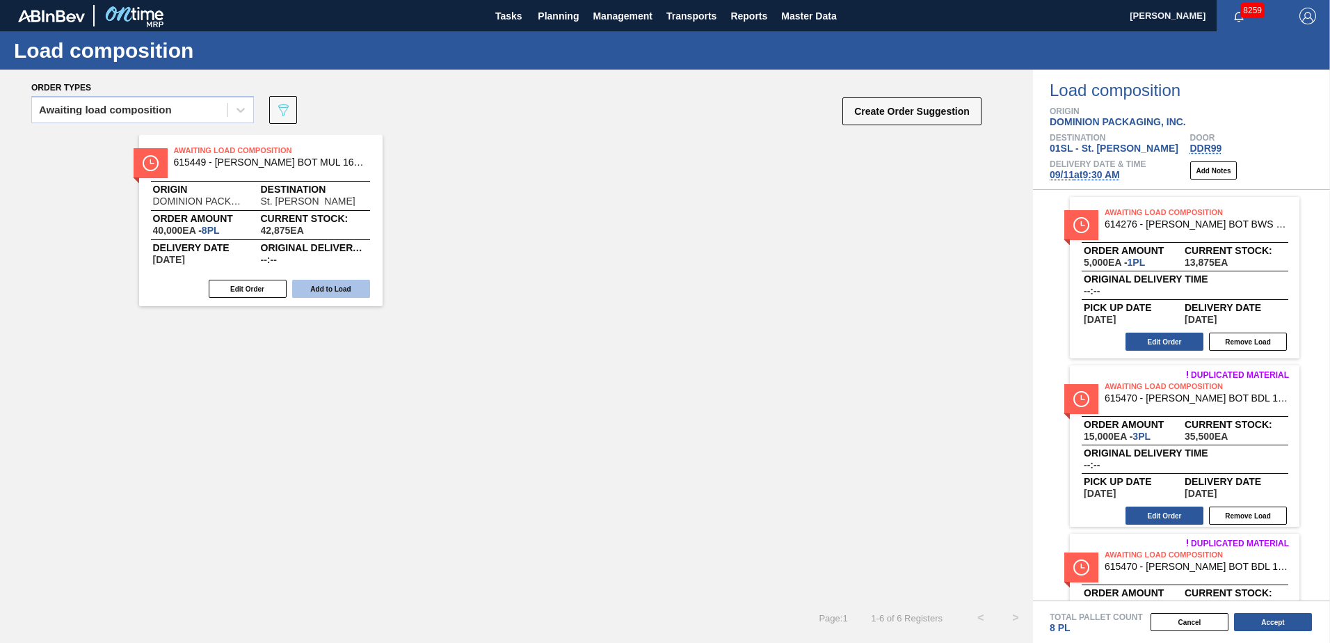
click at [347, 297] on button "Add to Load" at bounding box center [331, 289] width 78 height 18
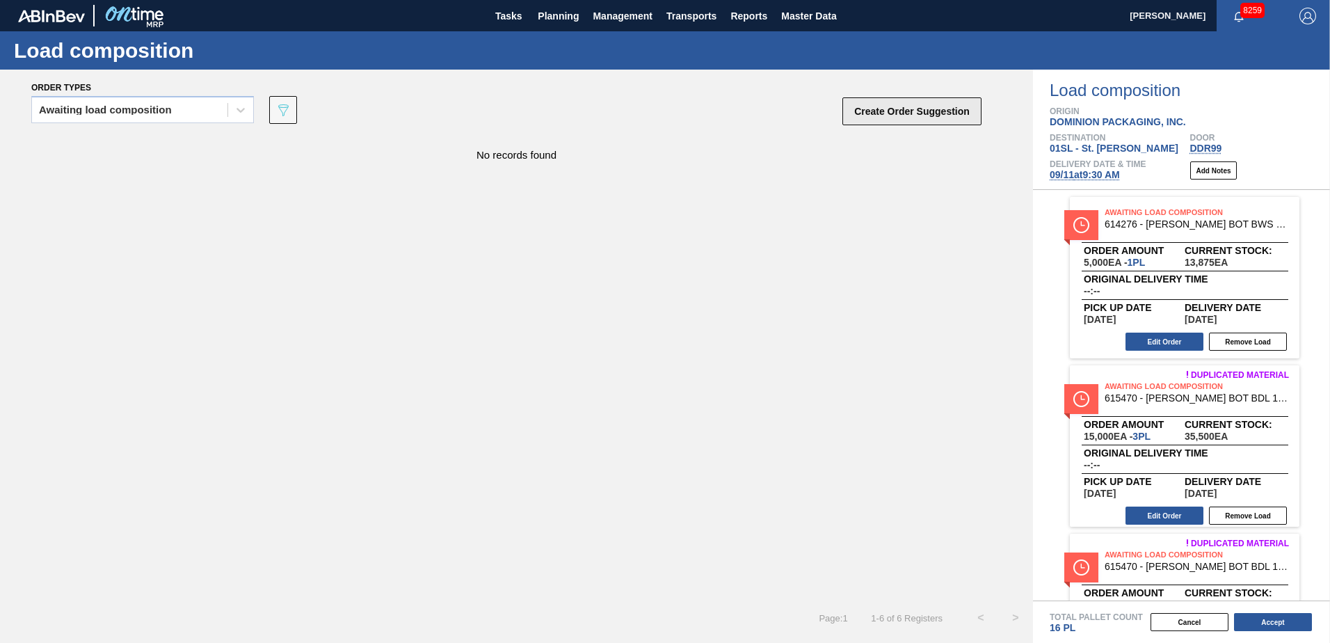
click at [930, 119] on button "Create Order Suggestion" at bounding box center [911, 111] width 139 height 28
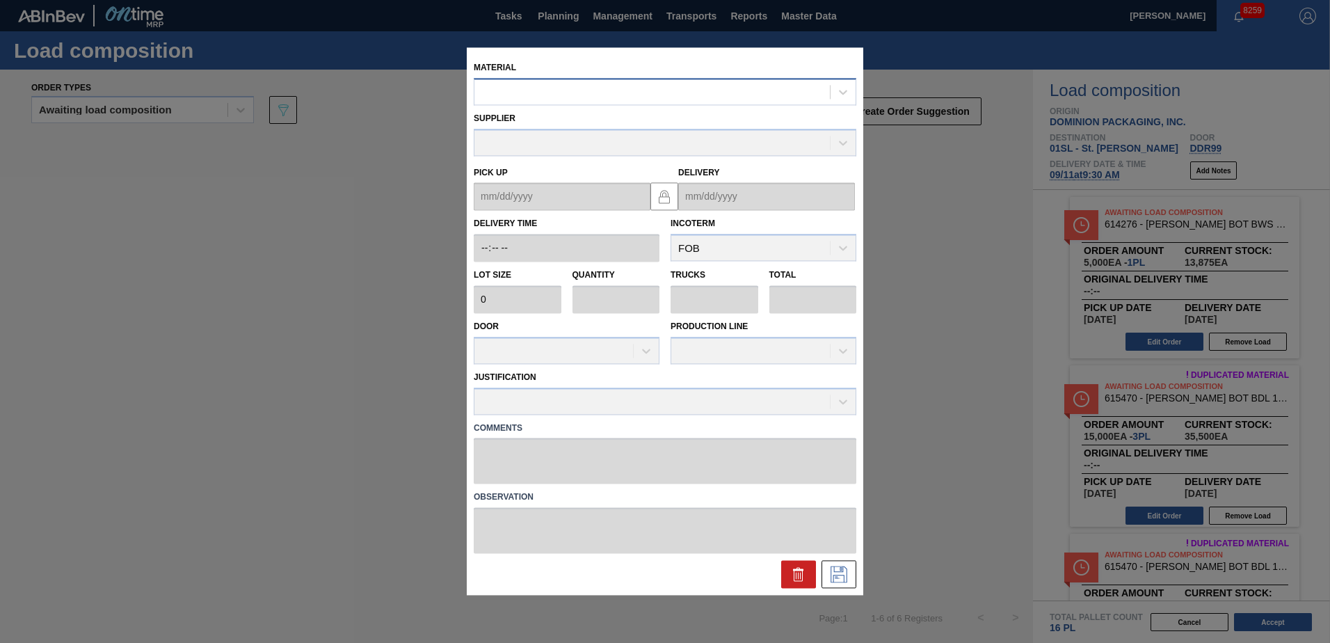
click at [514, 86] on div at bounding box center [651, 92] width 355 height 20
click at [496, 97] on div at bounding box center [651, 92] width 355 height 20
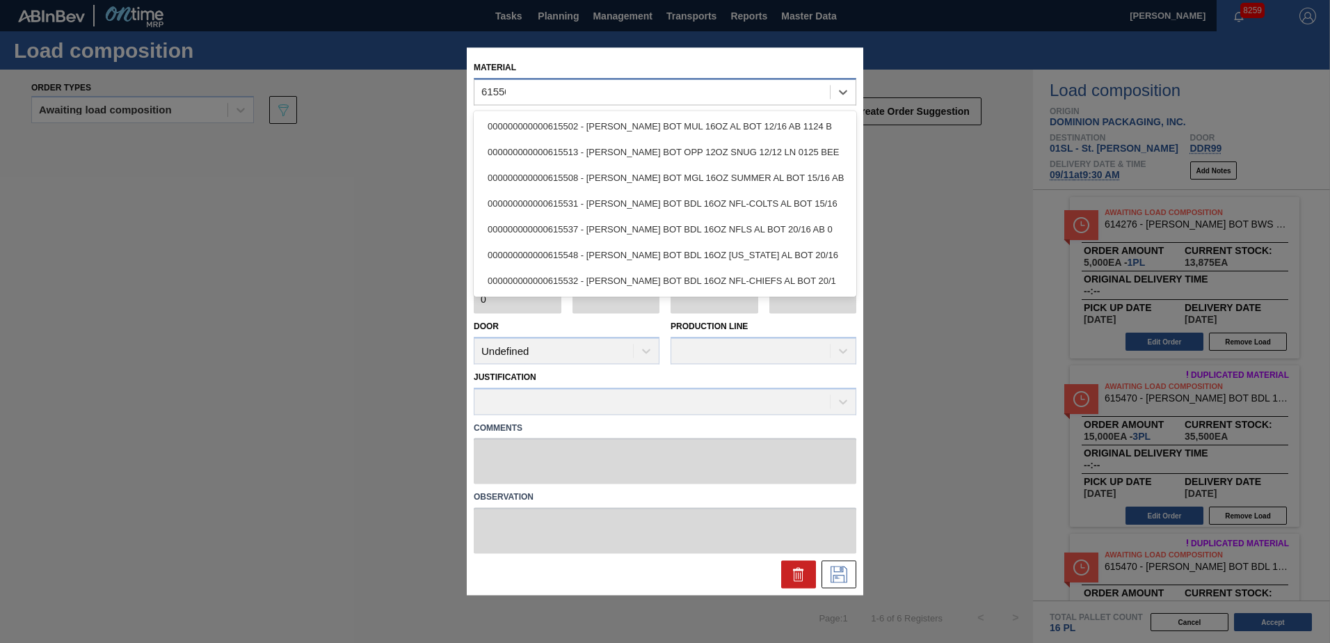
type input "615502"
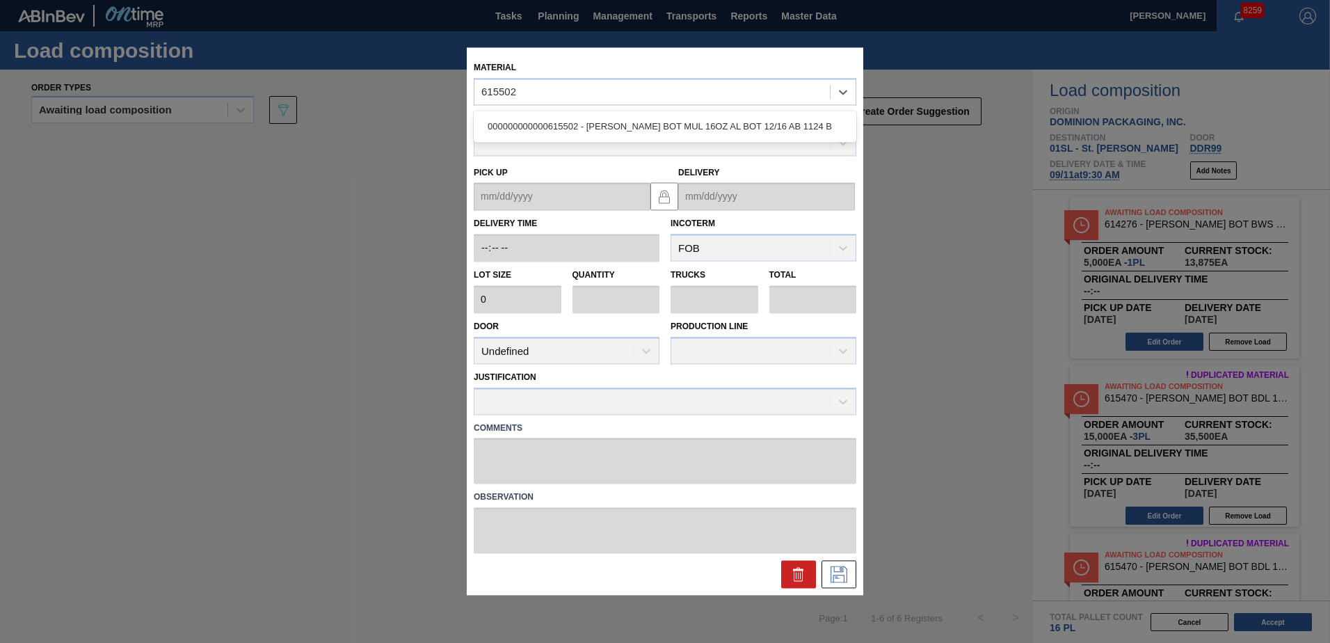
click at [589, 142] on div "000000000000615502 - [PERSON_NAME] BOT MUL 16OZ AL BOT 12/16 AB 1124 B" at bounding box center [665, 126] width 382 height 31
click at [599, 120] on div "000000000000615502 - [PERSON_NAME] BOT MUL 16OZ AL BOT 12/16 AB 1124 B" at bounding box center [665, 126] width 382 height 26
type input "5,000"
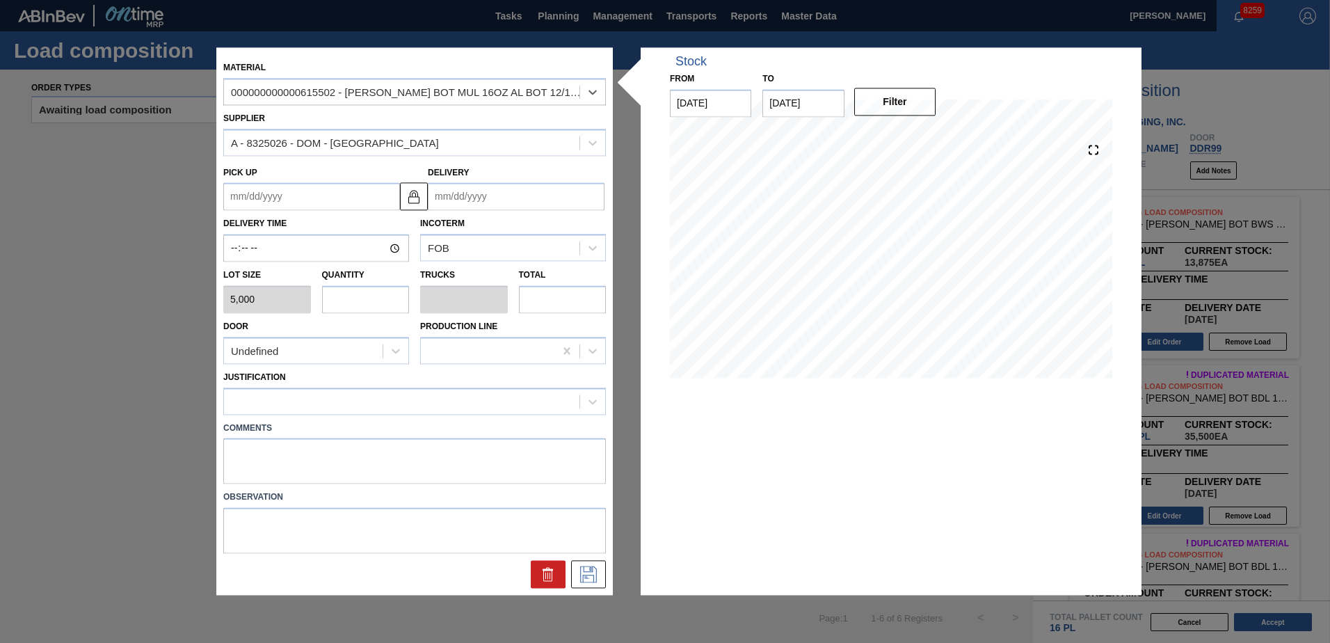
click at [493, 191] on input "Delivery" at bounding box center [516, 197] width 177 height 28
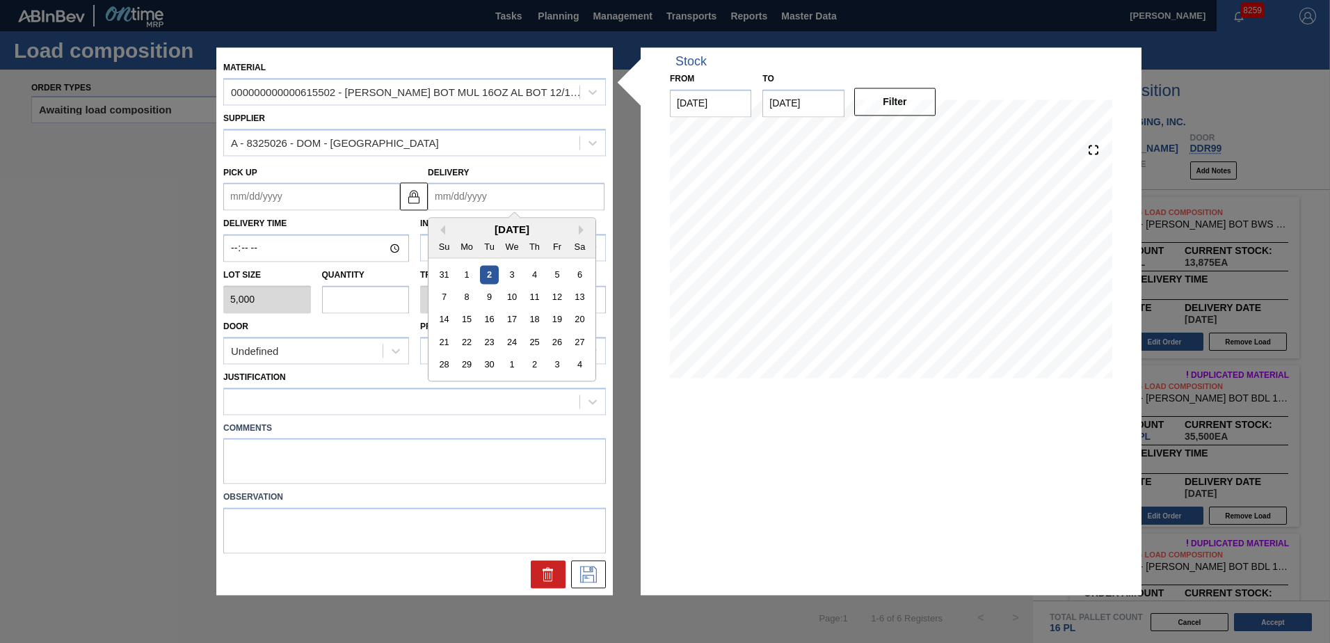
click at [531, 294] on div "11" at bounding box center [534, 297] width 19 height 19
type up "[DATE]"
type input "[DATE]"
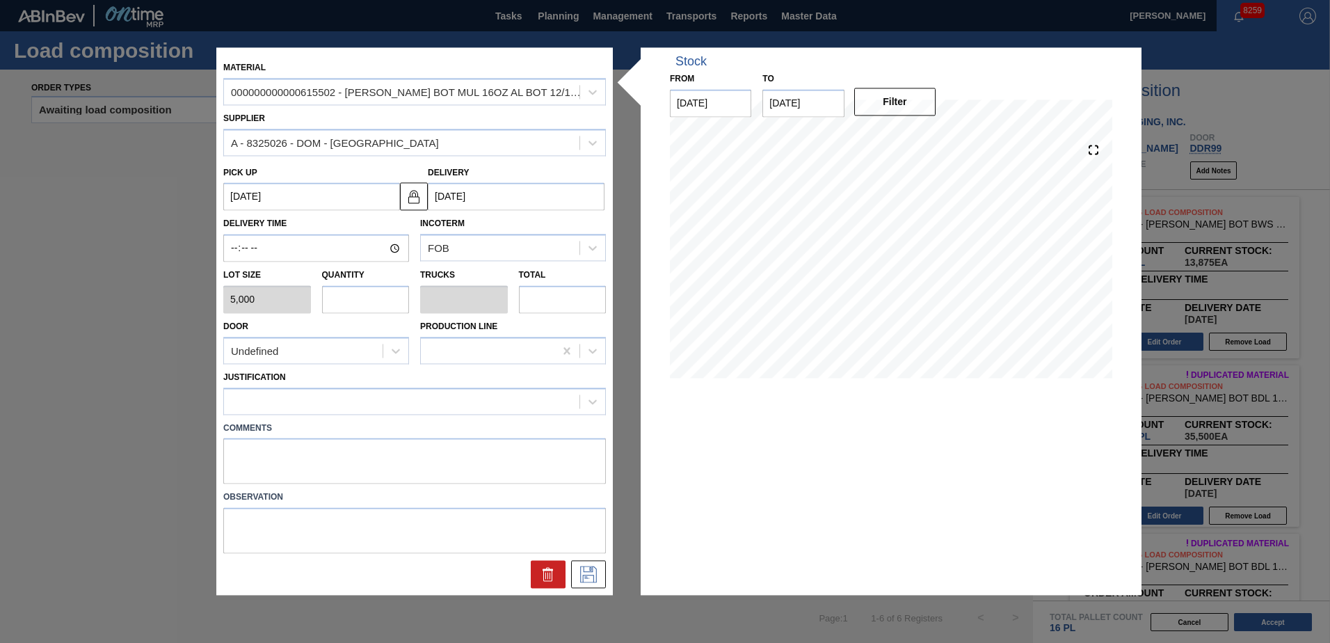
click at [389, 297] on input "text" at bounding box center [366, 299] width 88 height 28
type input "1"
type input "0.038"
type input "5,000"
type input "10"
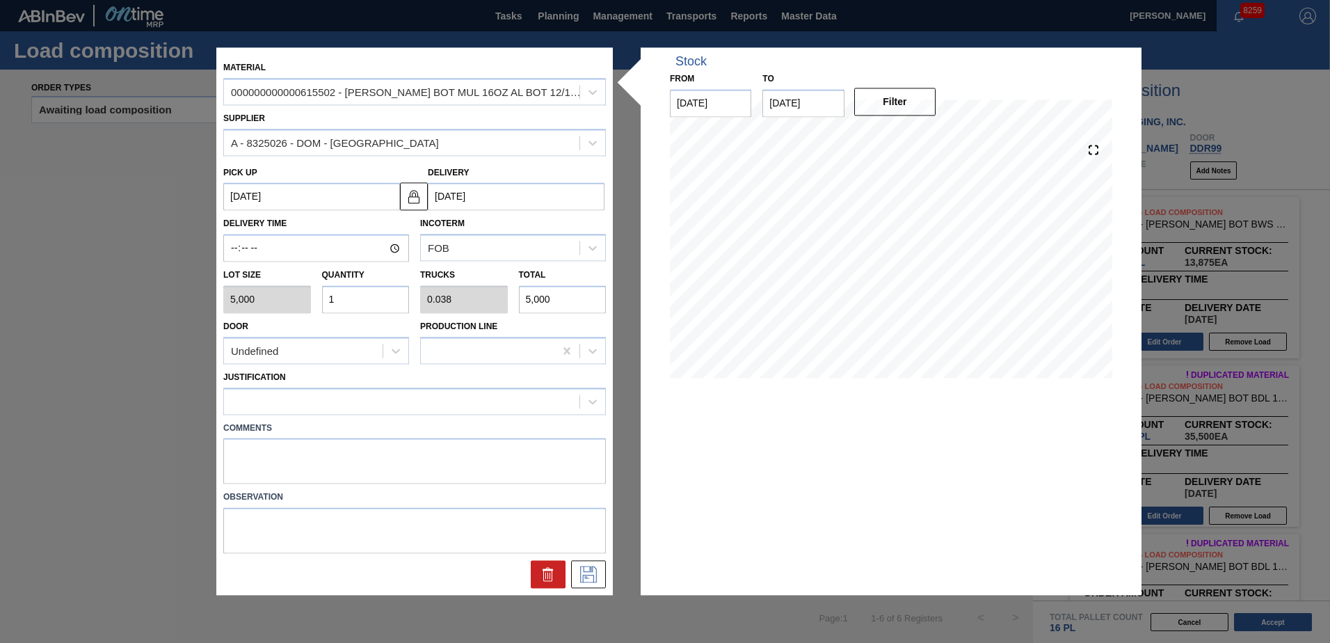
type input "0.385"
type input "50,000"
type input "10"
click at [334, 371] on div "Justification" at bounding box center [414, 390] width 382 height 47
click at [320, 348] on div "Undefined" at bounding box center [303, 351] width 159 height 20
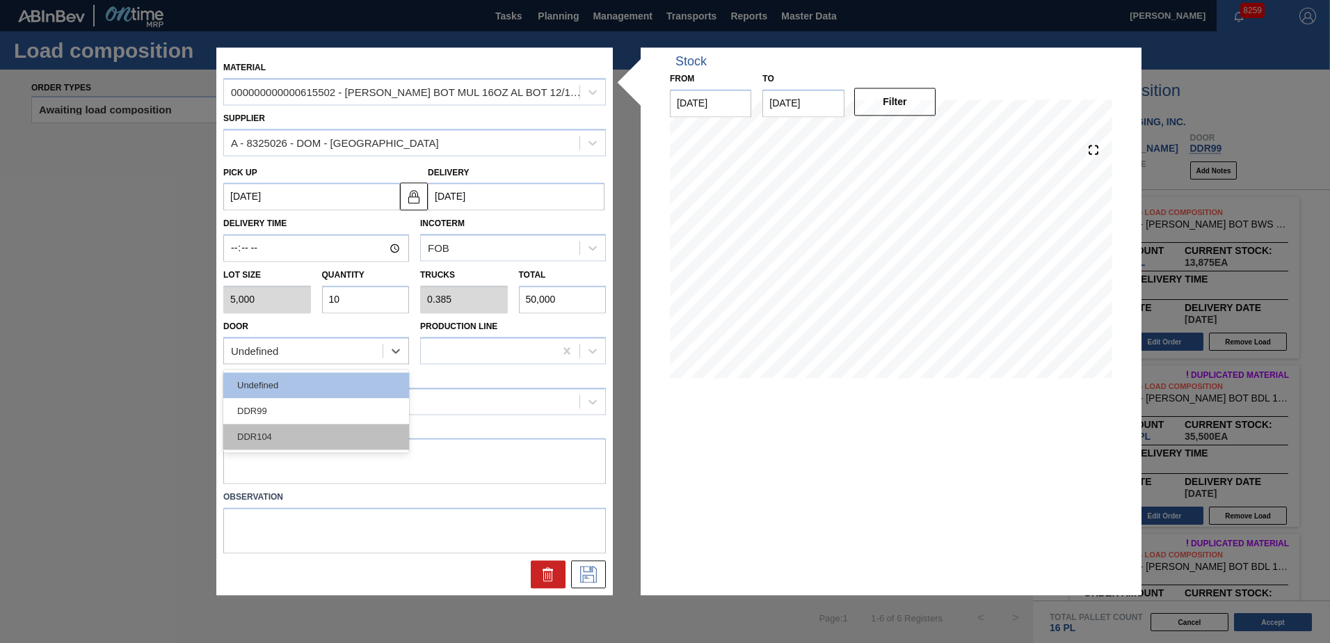
click at [307, 426] on div "DDR104" at bounding box center [316, 436] width 186 height 26
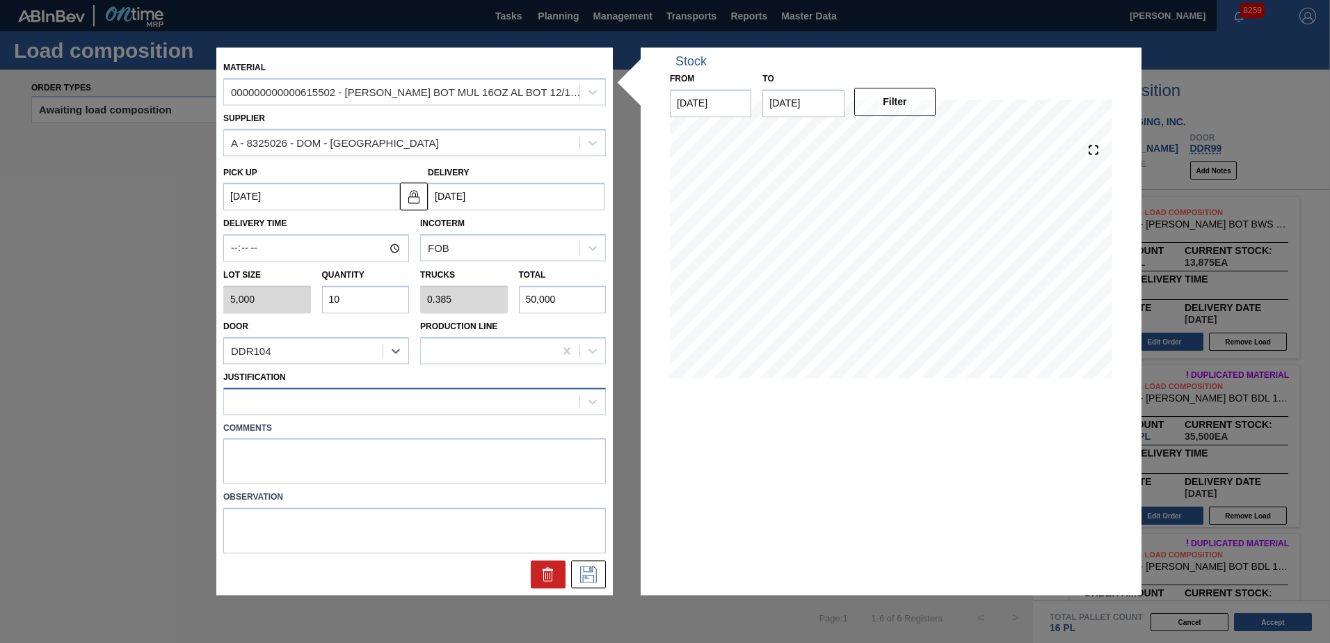
click at [306, 394] on div at bounding box center [401, 401] width 355 height 20
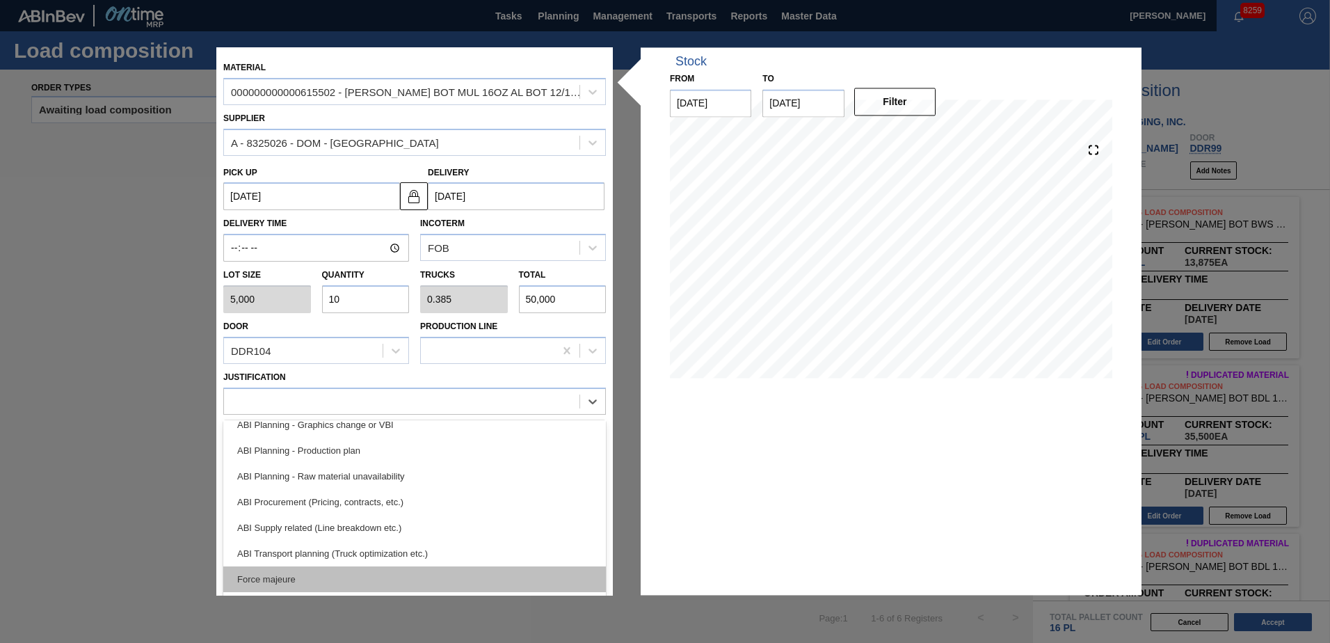
scroll to position [209, 0]
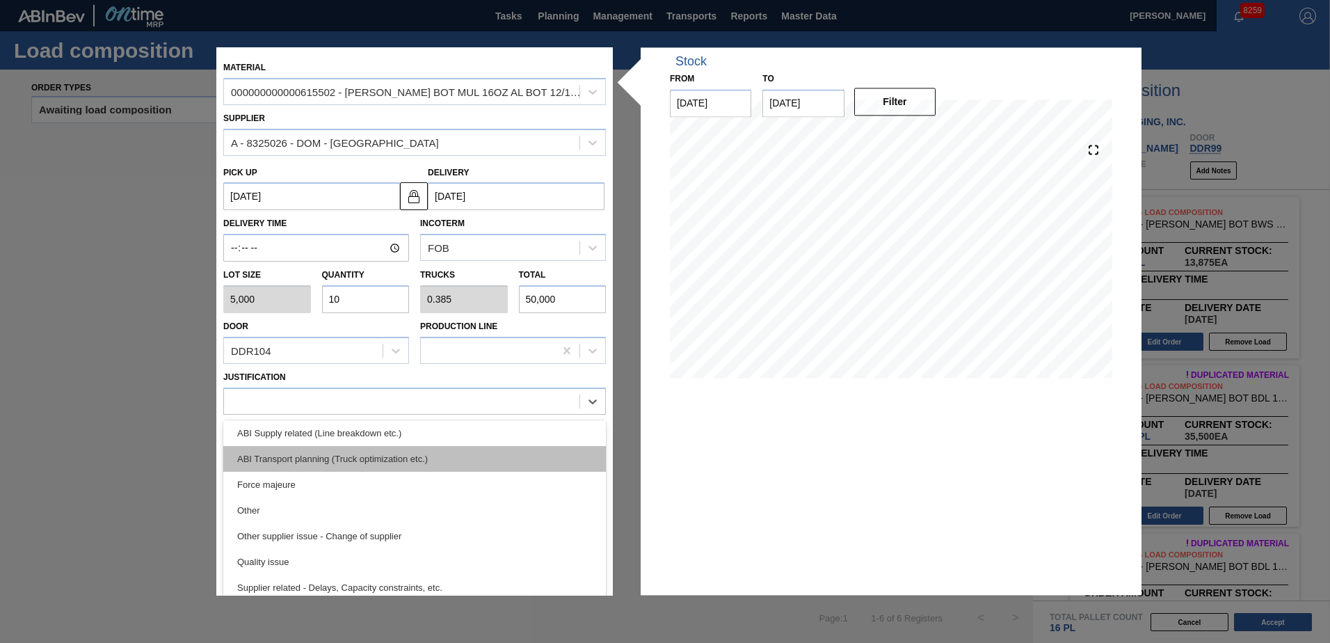
click at [353, 464] on div "ABI Transport planning (Truck optimization etc.)" at bounding box center [414, 459] width 382 height 26
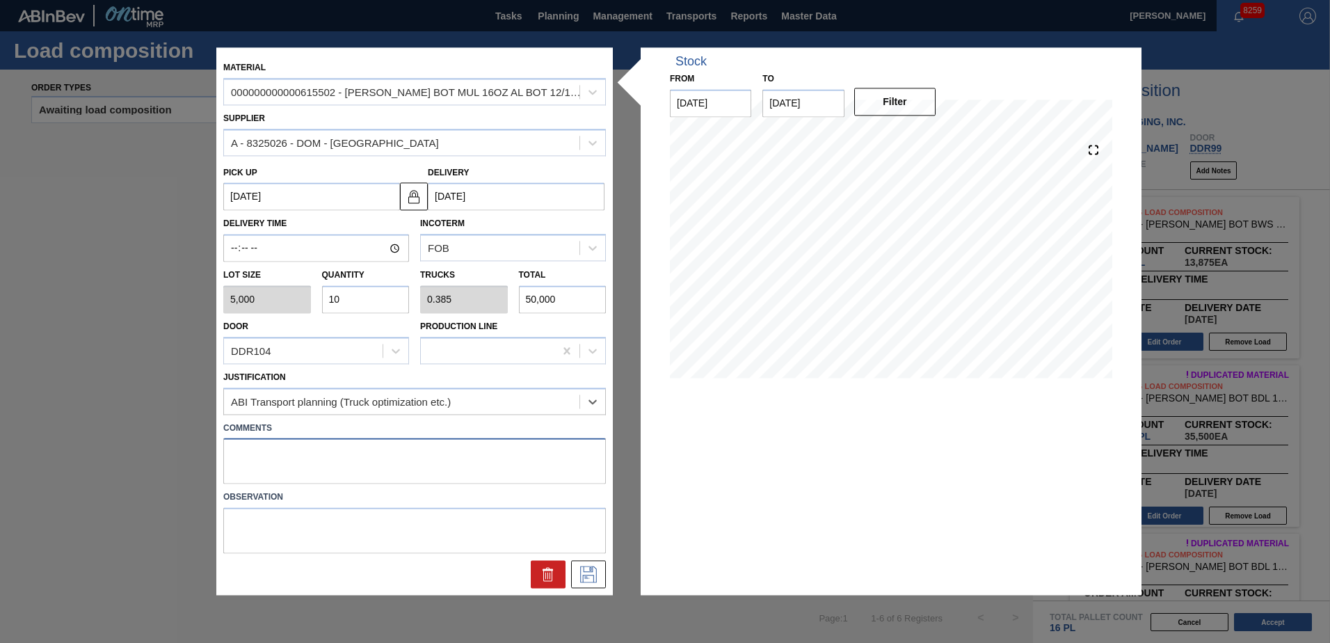
click at [301, 462] on textarea at bounding box center [414, 461] width 382 height 46
type textarea "Live unload"
click at [597, 573] on icon at bounding box center [588, 574] width 22 height 17
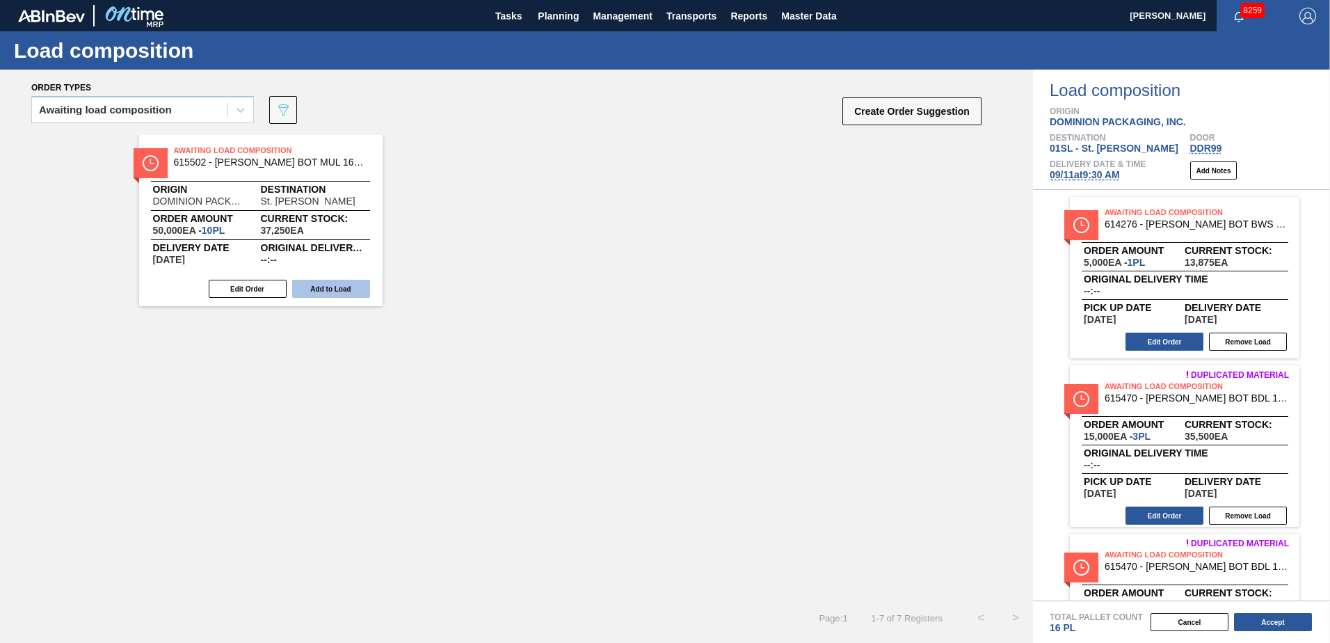
click at [323, 289] on button "Add to Load" at bounding box center [331, 289] width 78 height 18
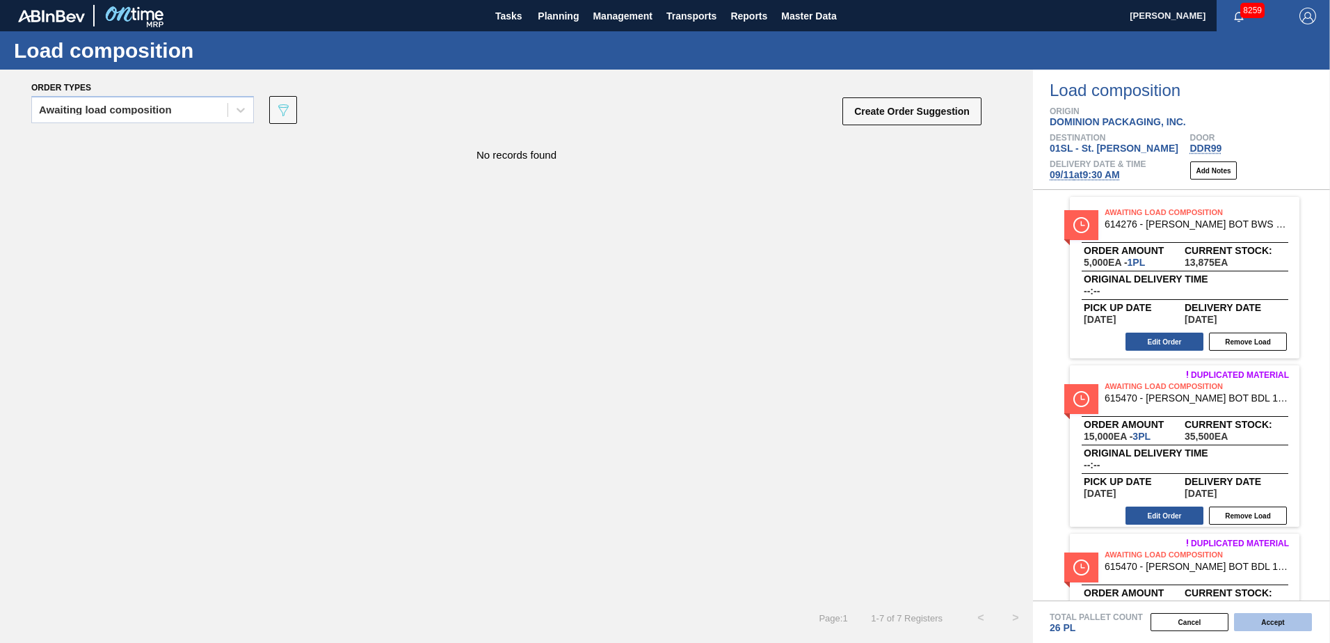
click at [1277, 617] on button "Accept" at bounding box center [1273, 622] width 78 height 18
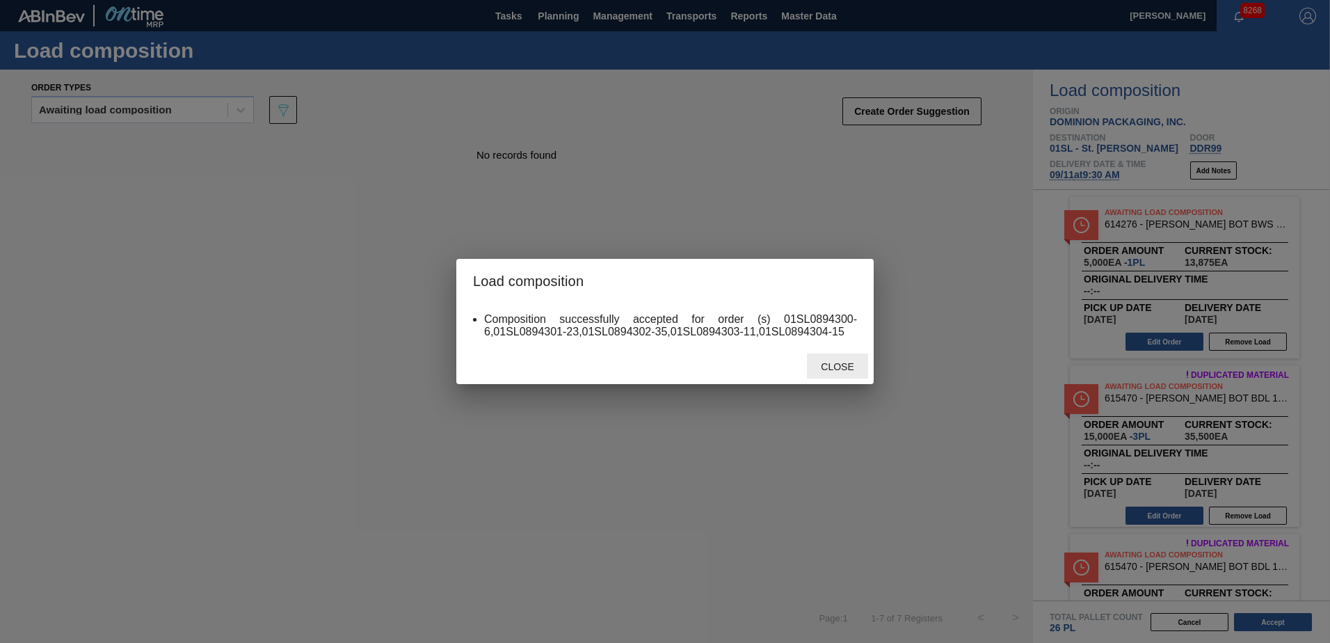
click at [859, 361] on span "Close" at bounding box center [836, 366] width 55 height 11
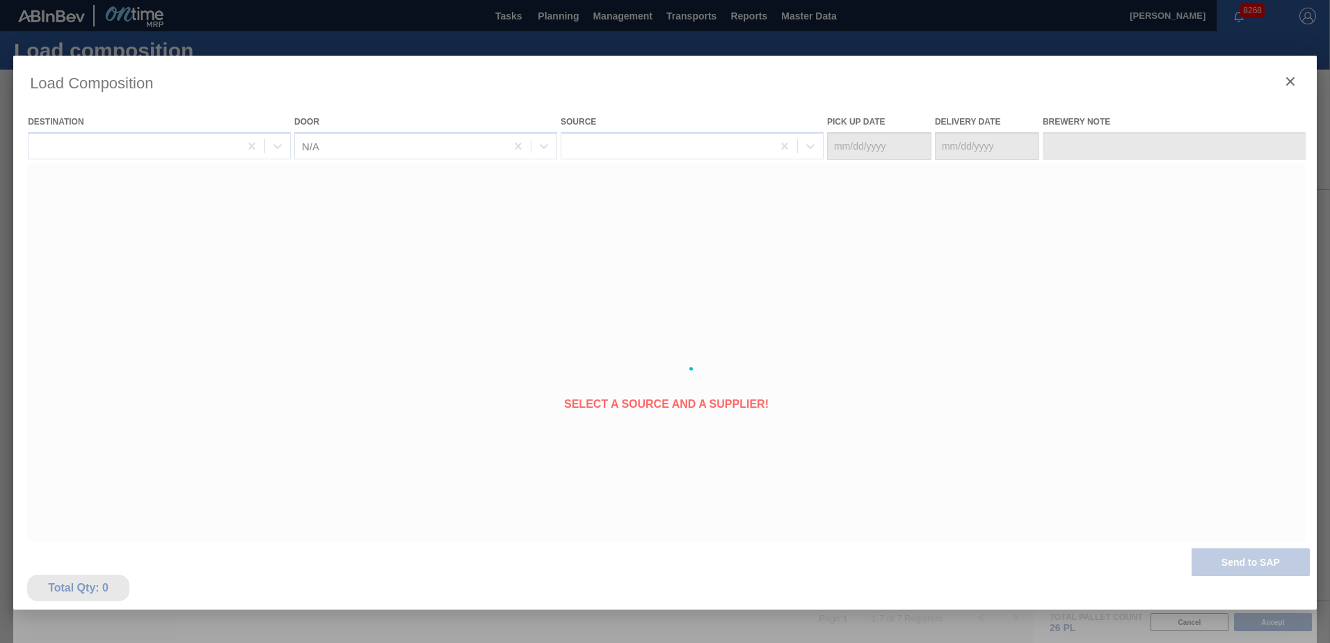
type Date "[DATE]"
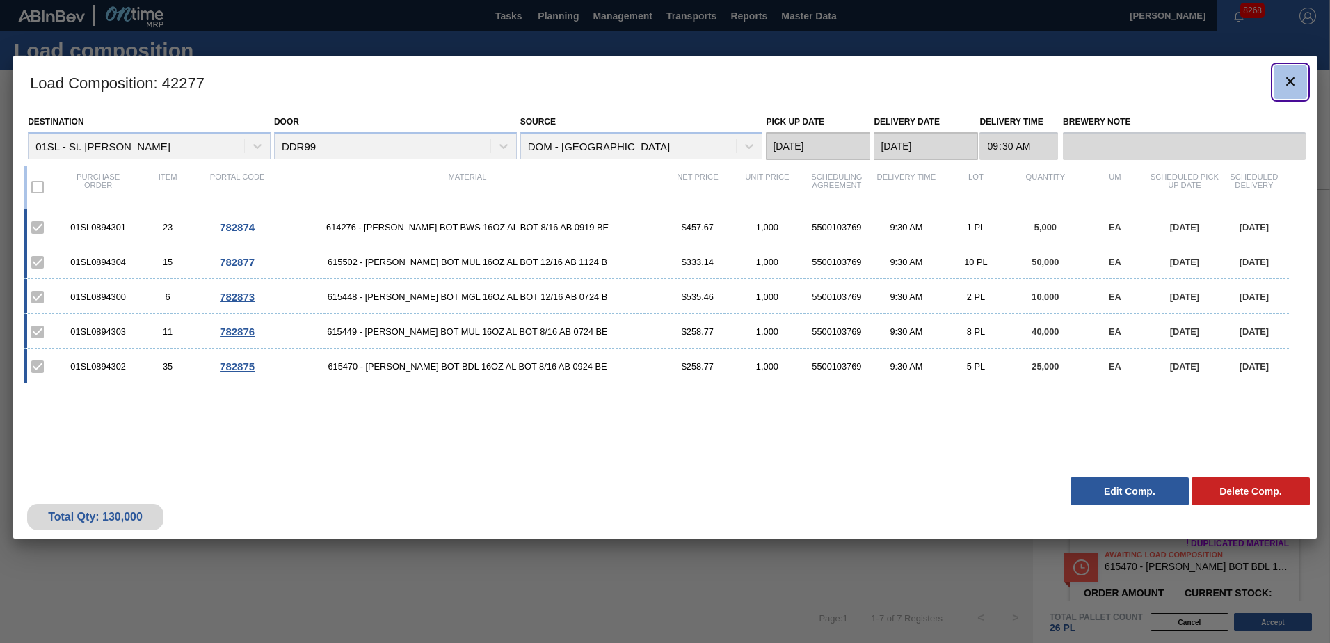
click at [1286, 79] on icon "botão de ícone" at bounding box center [1290, 81] width 8 height 8
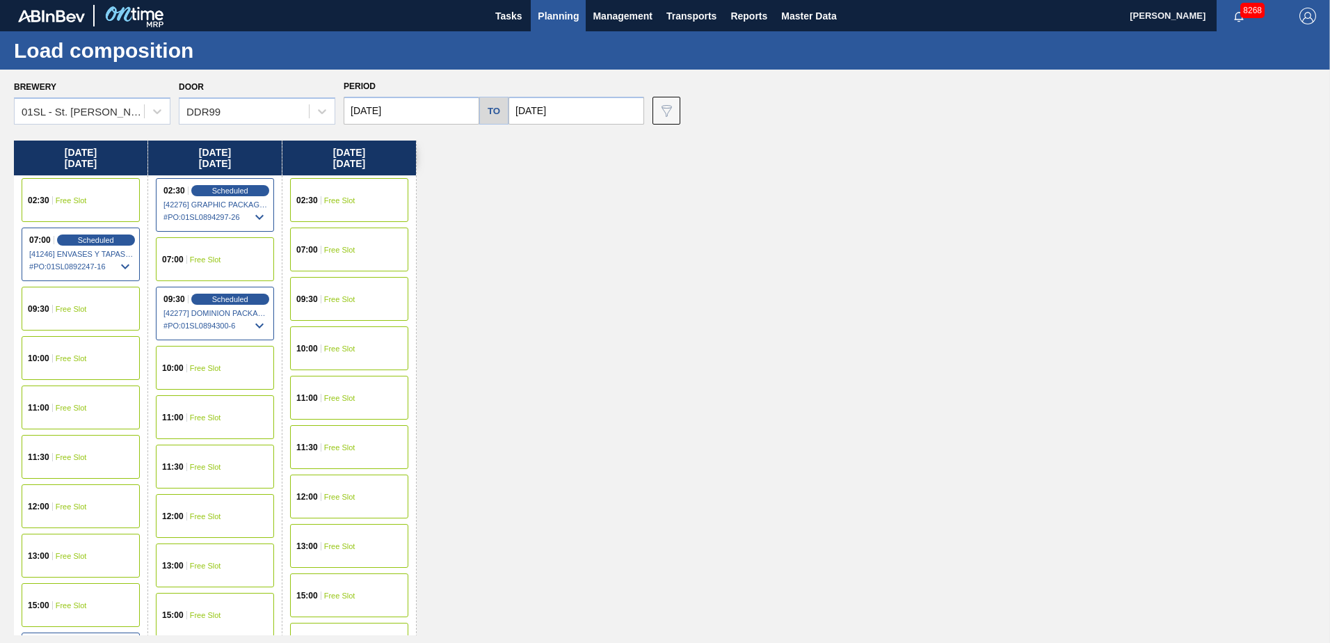
click at [556, 24] on span "Planning" at bounding box center [558, 16] width 41 height 17
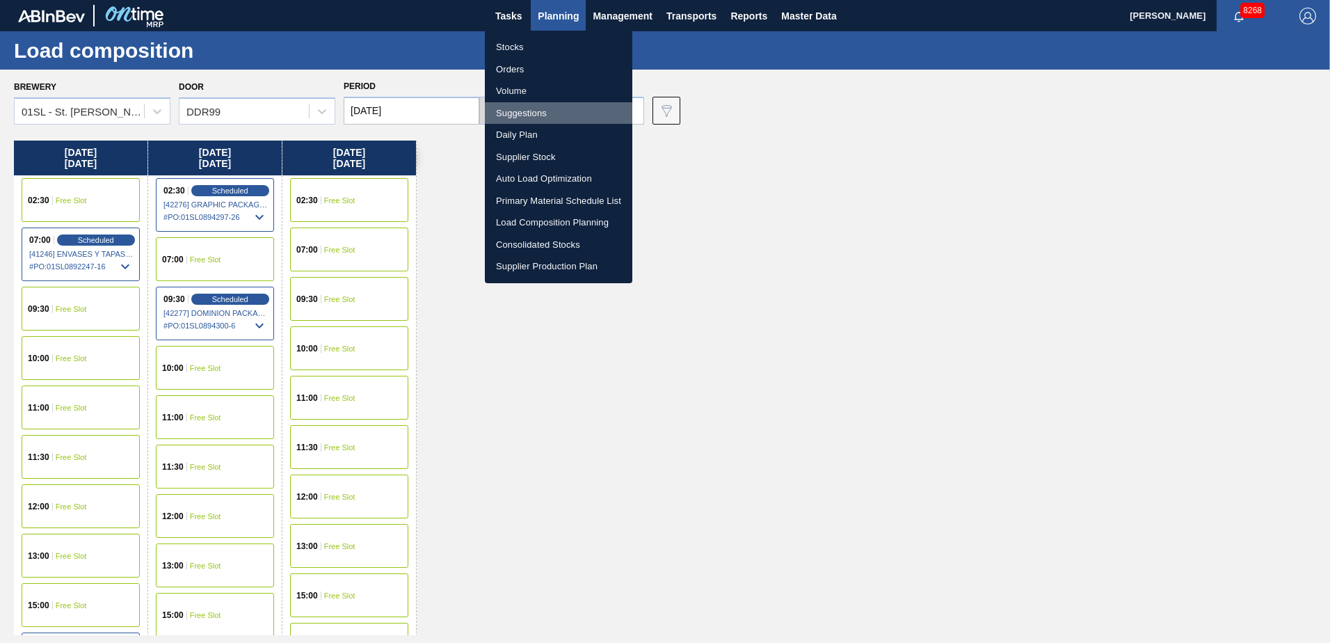
click at [526, 108] on li "Suggestions" at bounding box center [558, 113] width 147 height 22
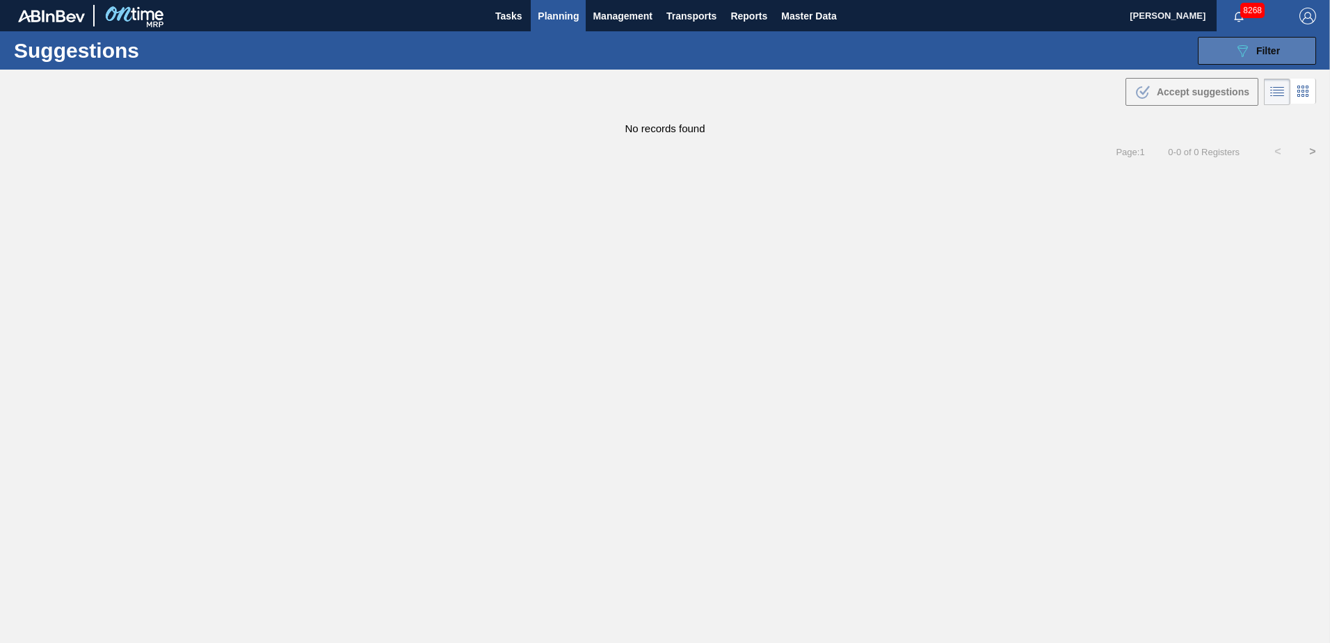
click at [1278, 43] on div "089F7B8B-B2A5-4AFE-B5C0-19BA573D28AC Filter" at bounding box center [1257, 50] width 46 height 17
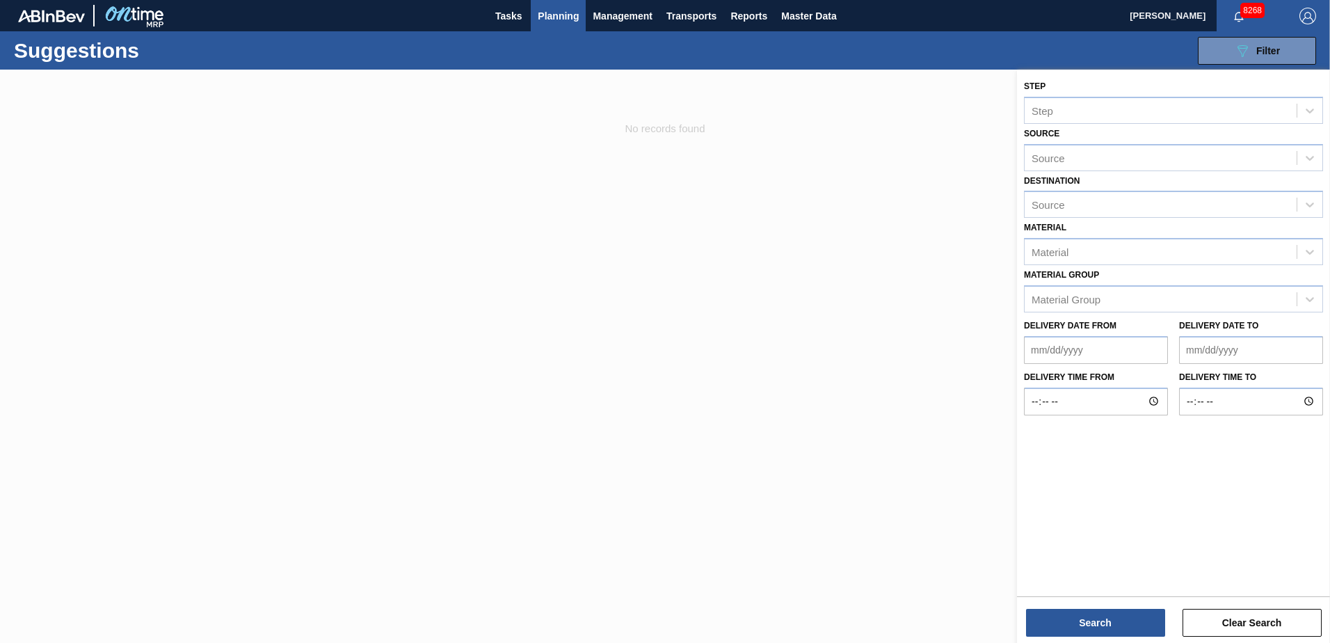
type from "[DATE]"
type to "[DATE]"
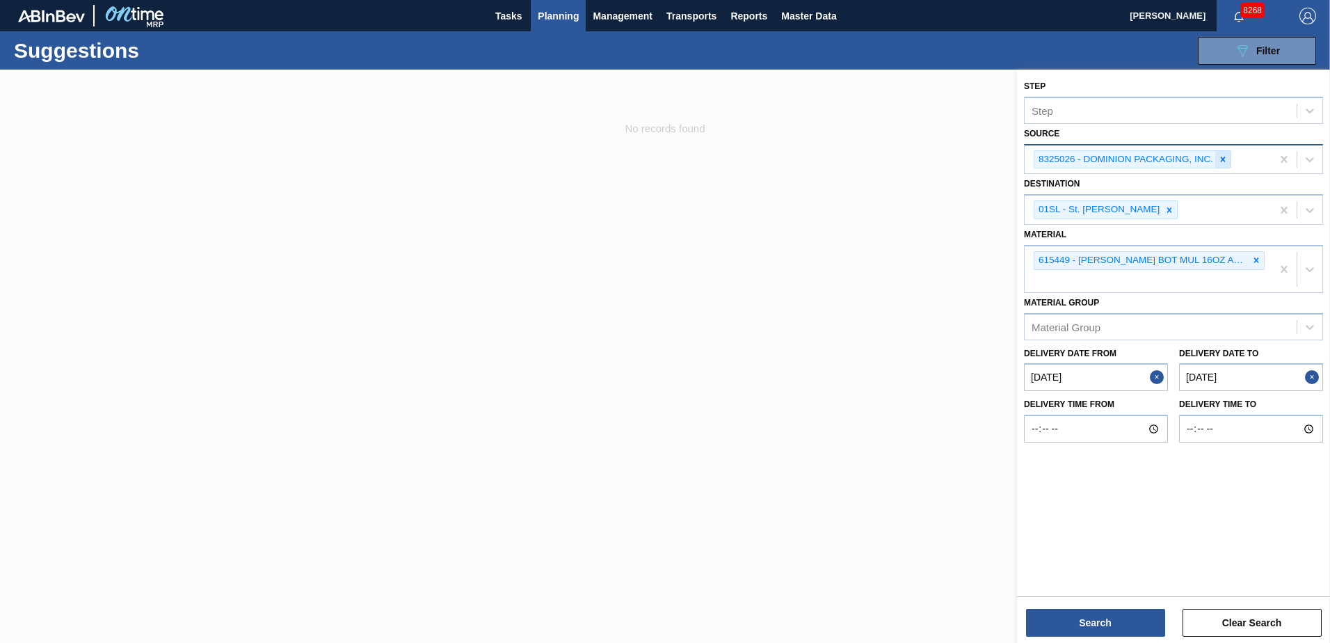
click at [1221, 159] on icon at bounding box center [1223, 159] width 10 height 10
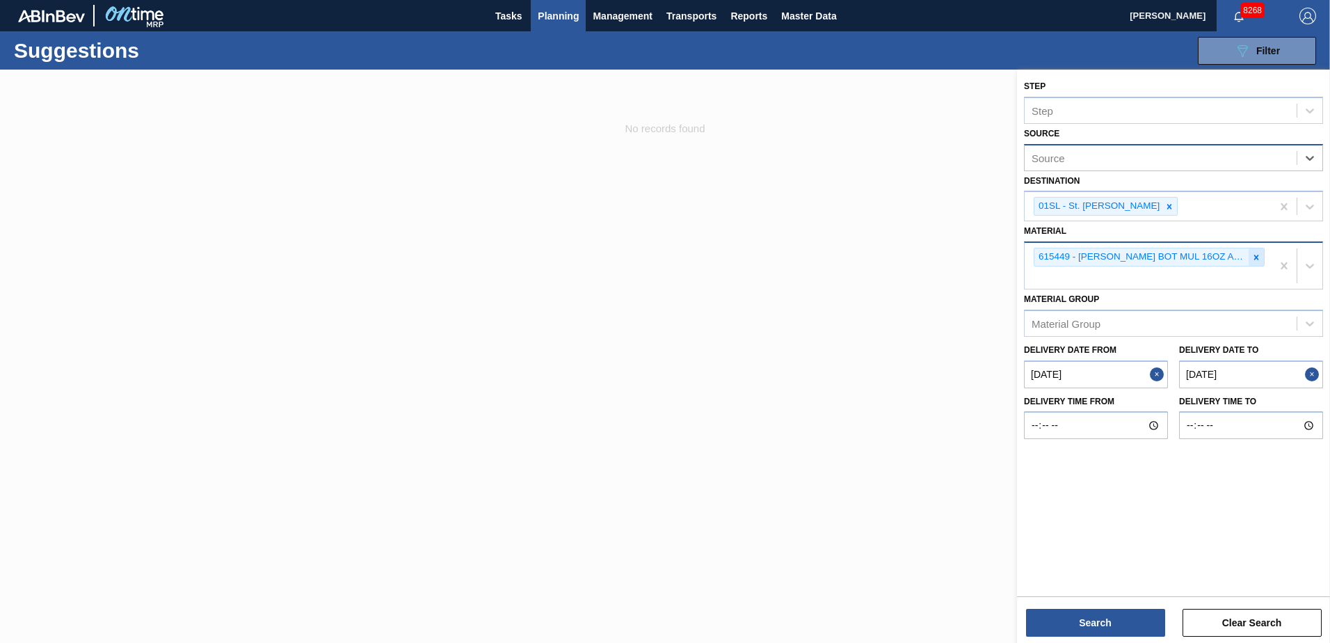
click at [1254, 259] on icon at bounding box center [1256, 257] width 5 height 5
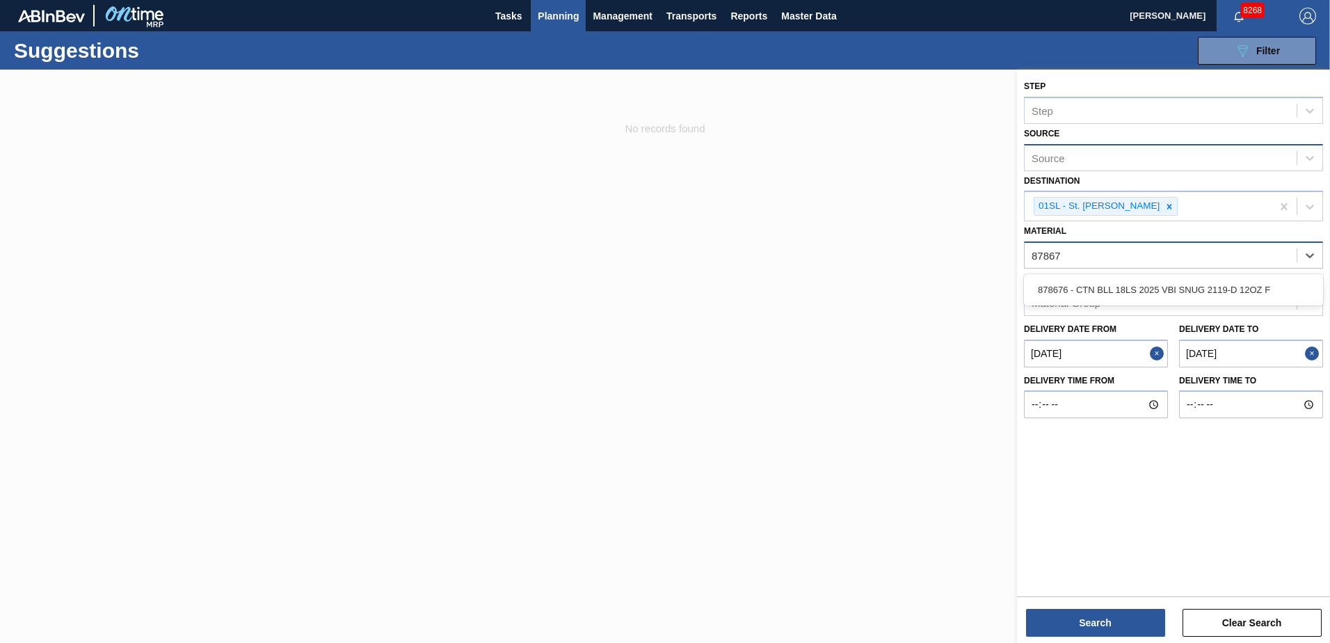
type input "878676"
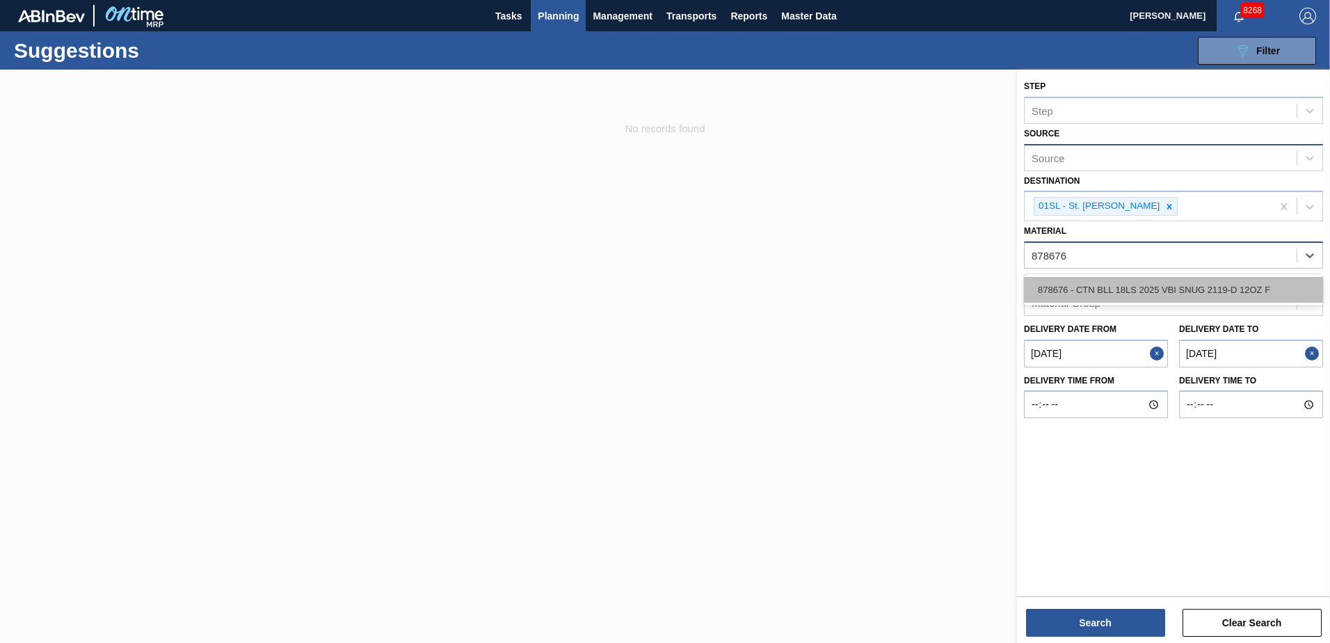
click at [1178, 283] on div "878676 - CTN BLL 18LS 2025 VBI SNUG 2119-D 12OZ F" at bounding box center [1173, 290] width 299 height 26
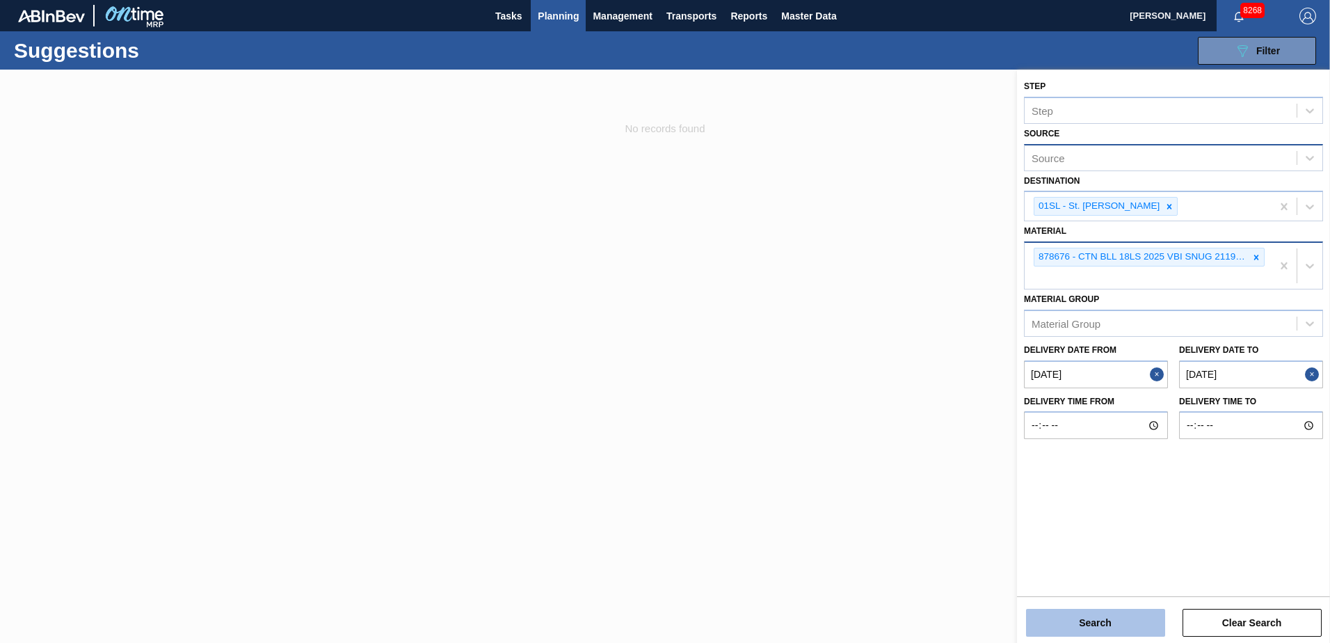
click at [1092, 619] on button "Search" at bounding box center [1095, 622] width 139 height 28
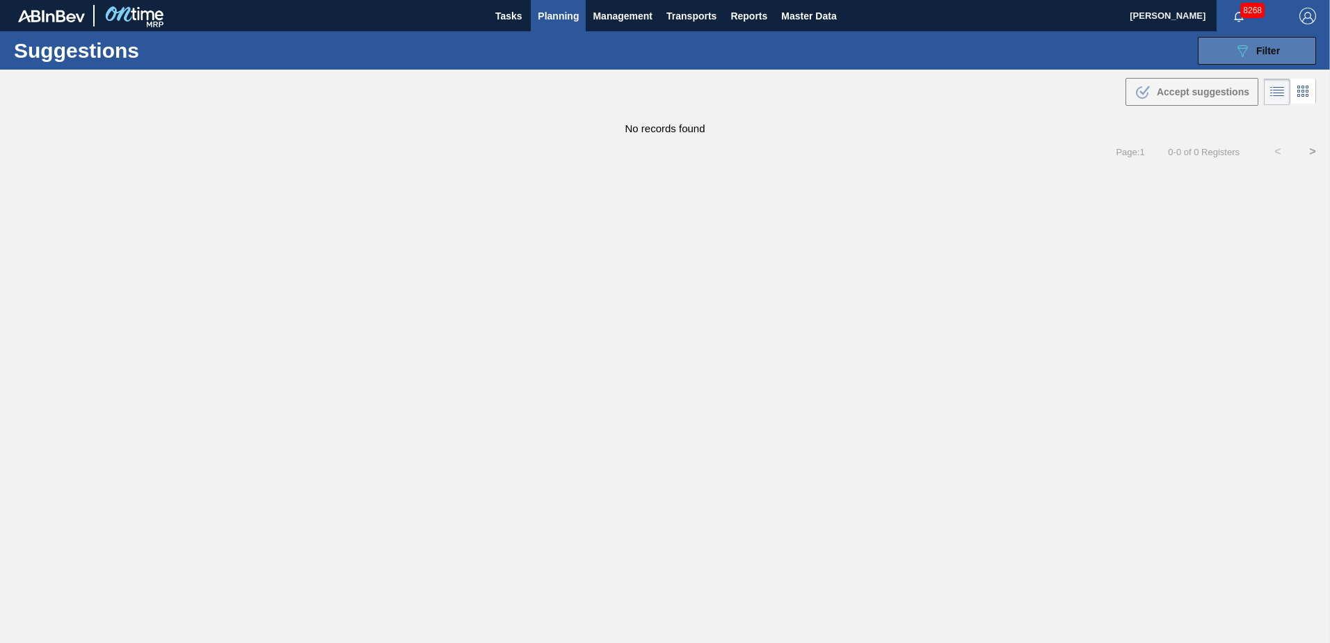
click at [1259, 54] on span "Filter" at bounding box center [1268, 50] width 24 height 11
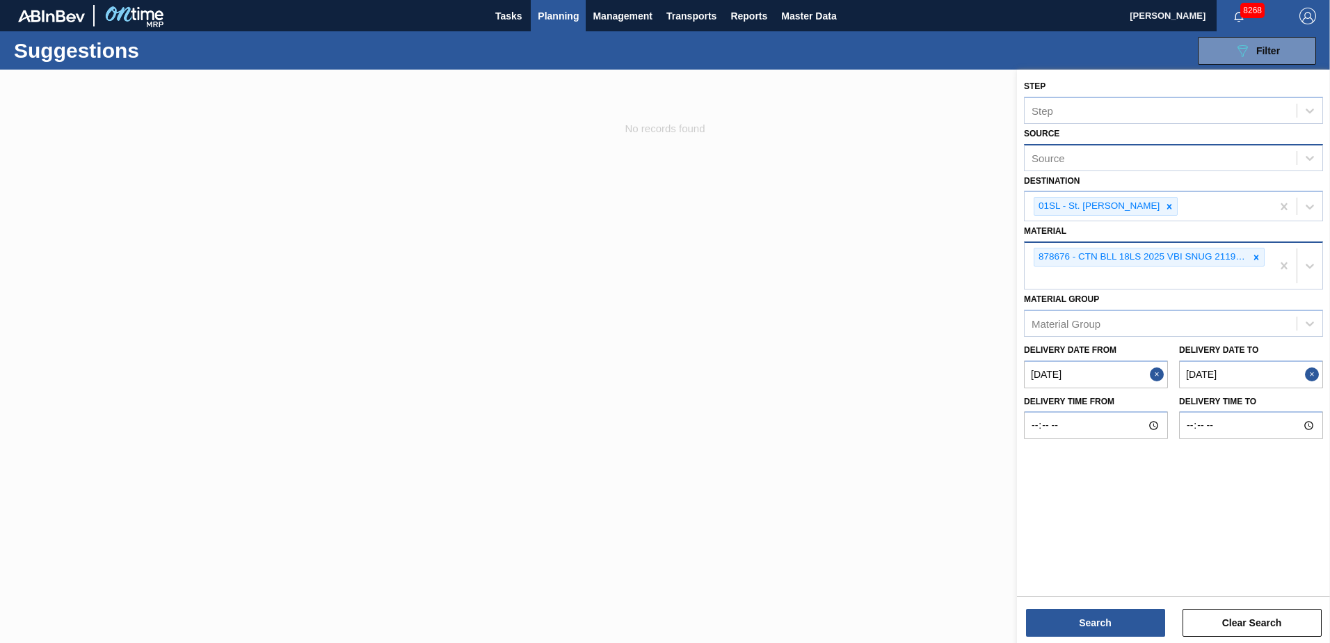
drag, startPoint x: 1257, startPoint y: 255, endPoint x: 1241, endPoint y: 248, distance: 17.2
click at [1258, 255] on icon at bounding box center [1256, 257] width 10 height 10
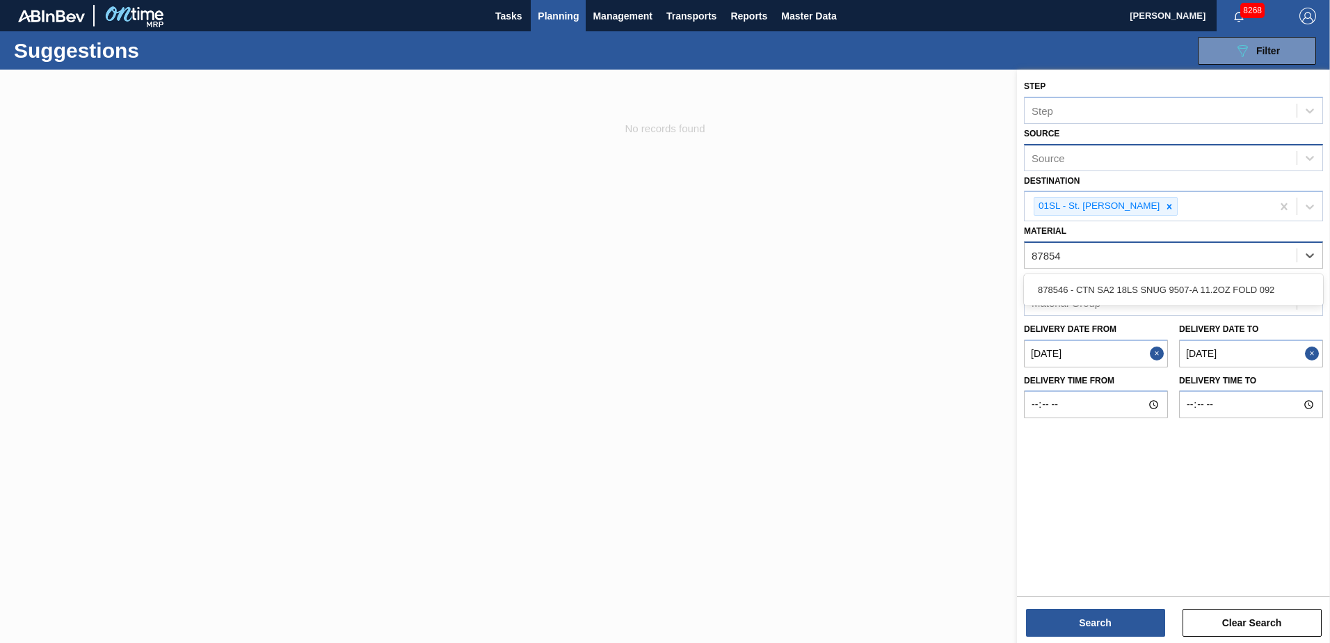
type input "878546"
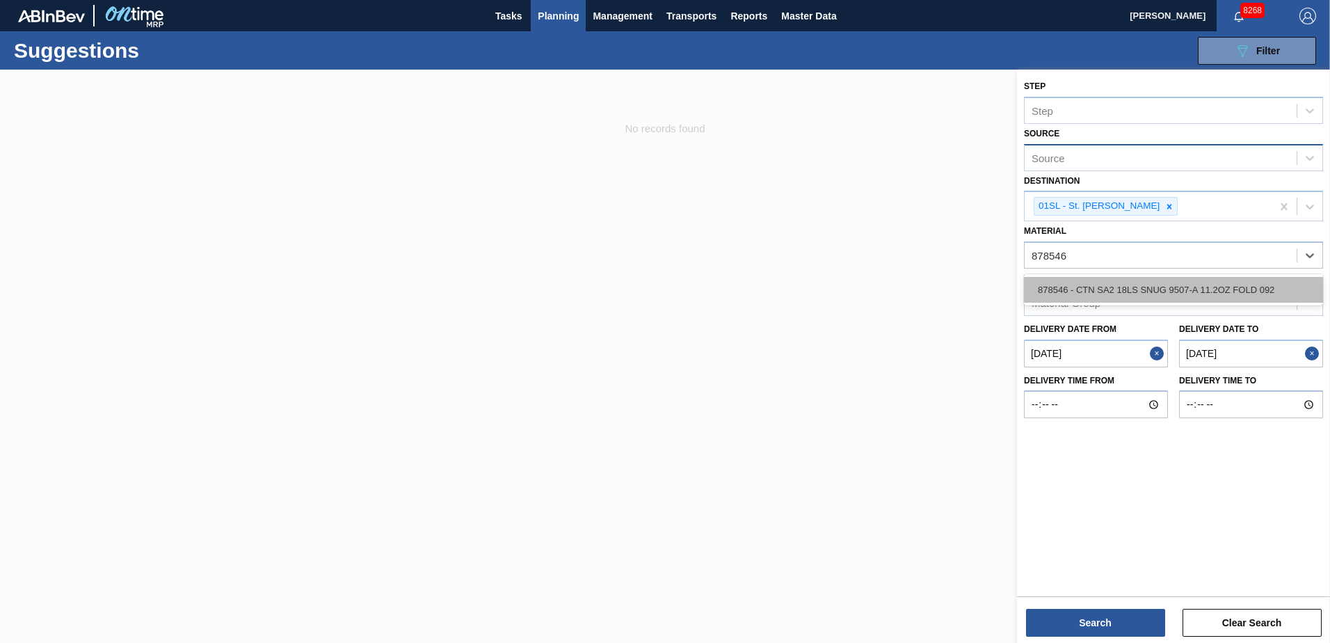
click at [1174, 291] on div "878546 - CTN SA2 18LS SNUG 9507-A 11.2OZ FOLD 092" at bounding box center [1173, 290] width 299 height 26
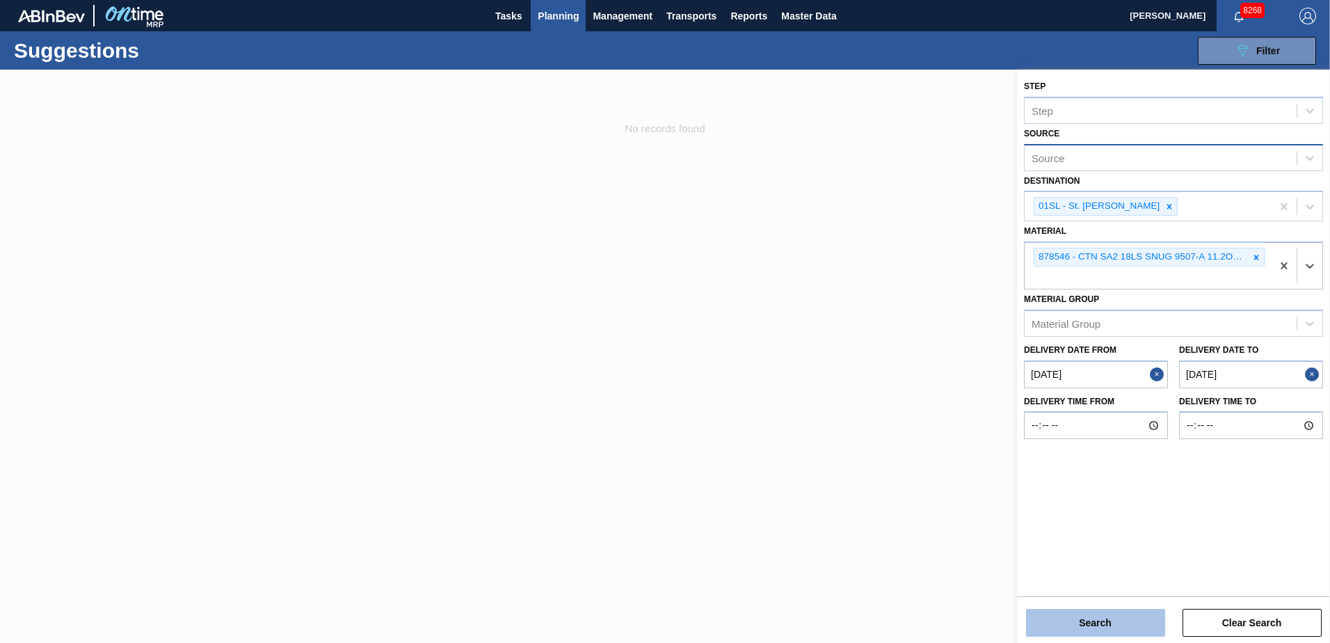
click at [1063, 622] on button "Search" at bounding box center [1095, 622] width 139 height 28
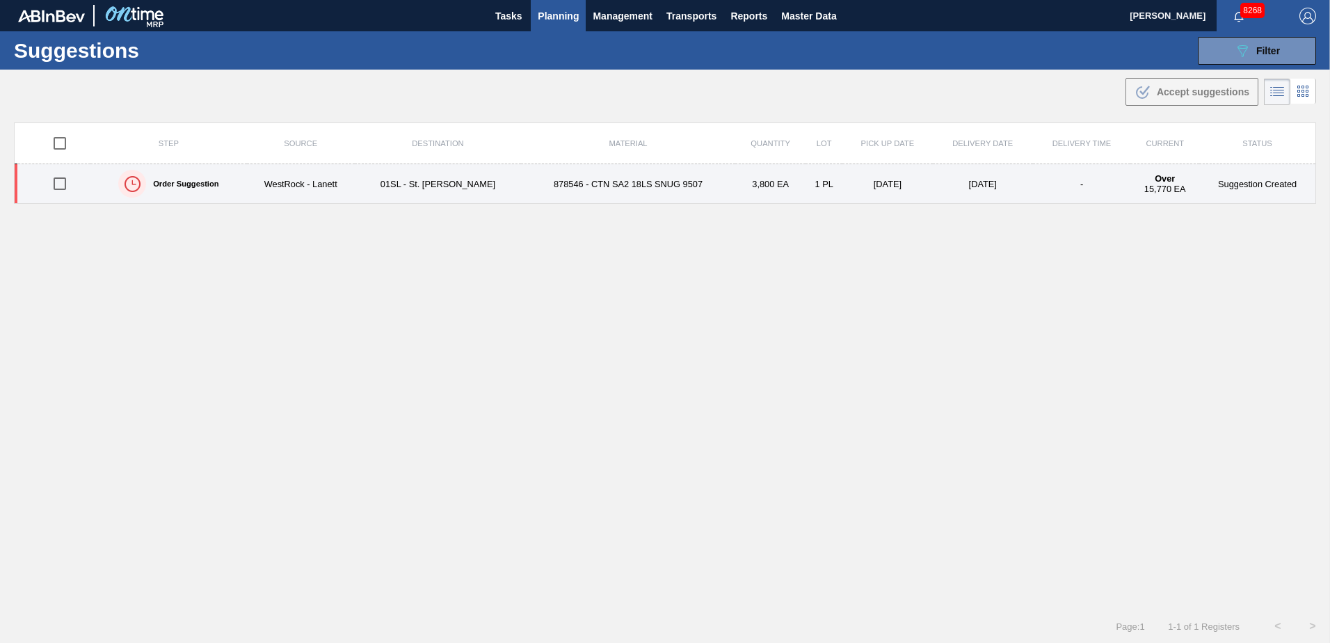
click at [58, 184] on input "checkbox" at bounding box center [59, 183] width 29 height 29
checkbox input "true"
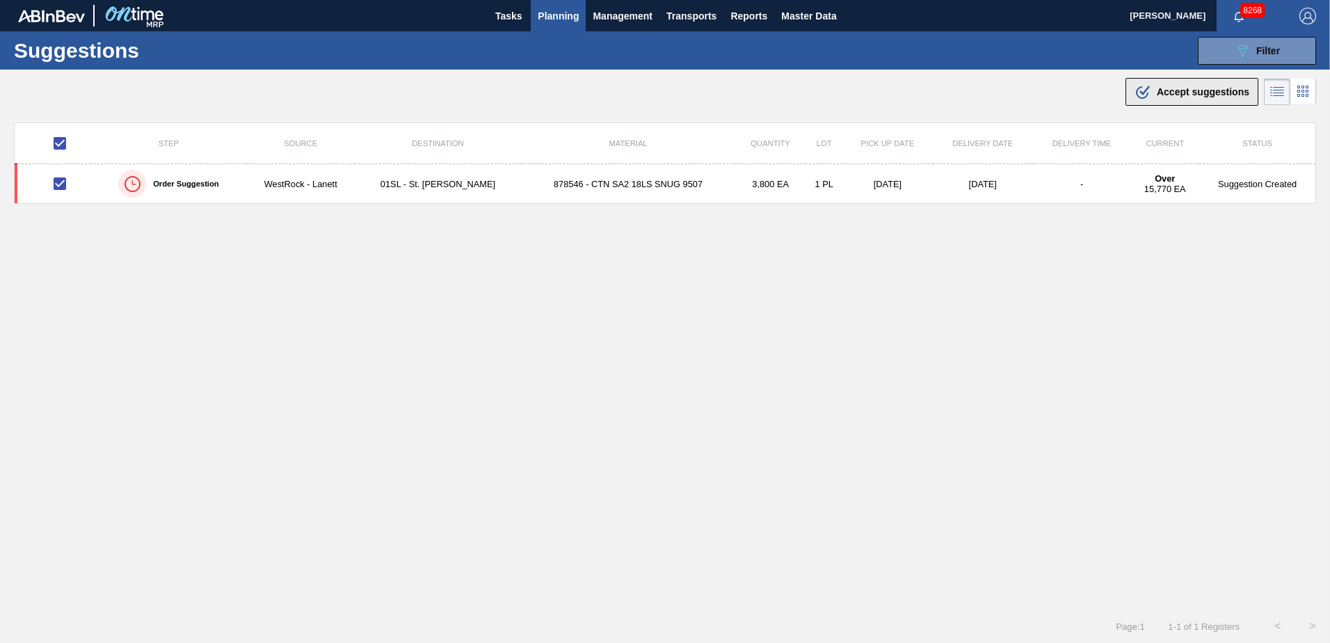
click at [1150, 87] on div ".b{fill:var(--color-action-default)} Accept suggestions" at bounding box center [1191, 91] width 115 height 17
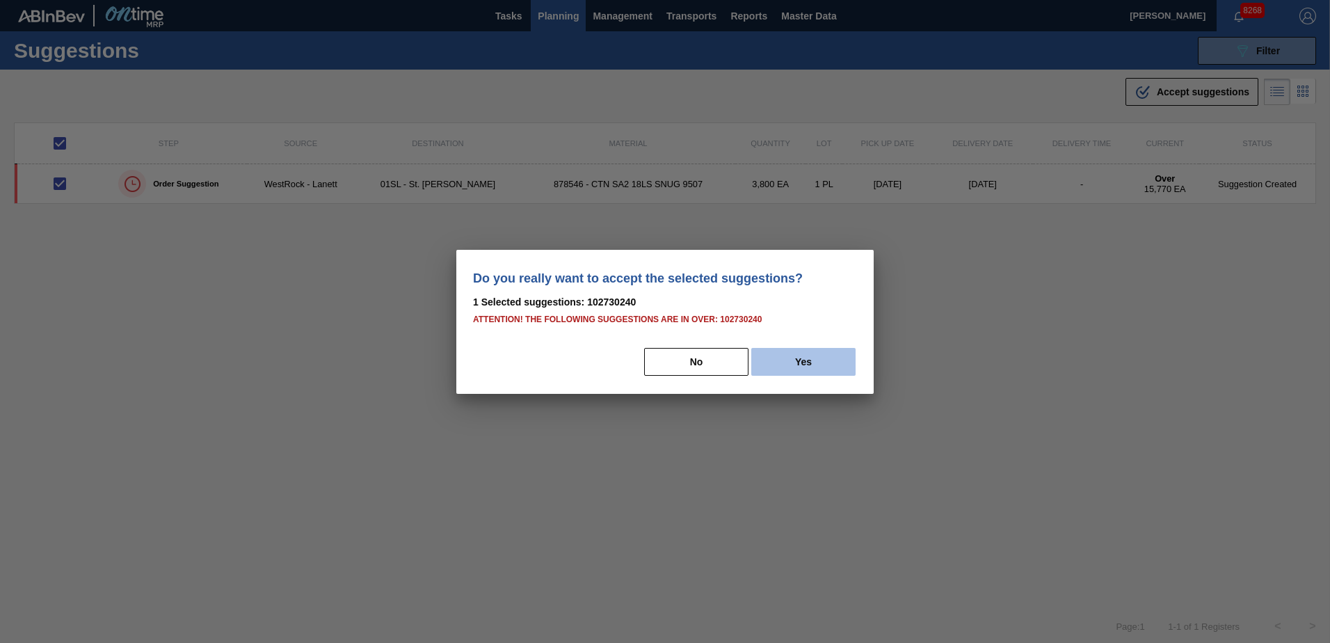
drag, startPoint x: 816, startPoint y: 348, endPoint x: 812, endPoint y: 365, distance: 17.0
click at [816, 360] on button "Yes" at bounding box center [803, 362] width 104 height 28
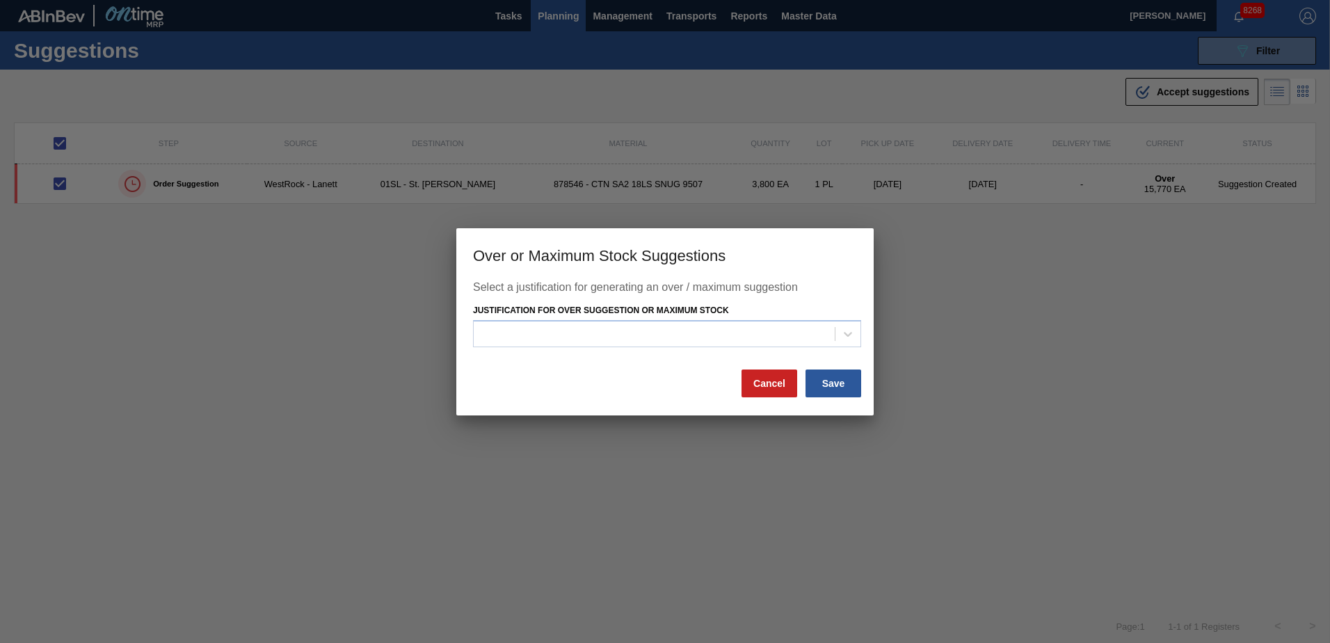
click at [812, 0] on body "Tasks Planning Management Transports Reports Master Data [PERSON_NAME] 8268 Mar…" at bounding box center [665, 0] width 1330 height 0
click at [770, 320] on div "Justification for Over Suggestion or Maximum Stock" at bounding box center [667, 323] width 388 height 47
drag, startPoint x: 769, startPoint y: 321, endPoint x: 701, endPoint y: 333, distance: 69.2
click at [701, 333] on div at bounding box center [654, 334] width 361 height 20
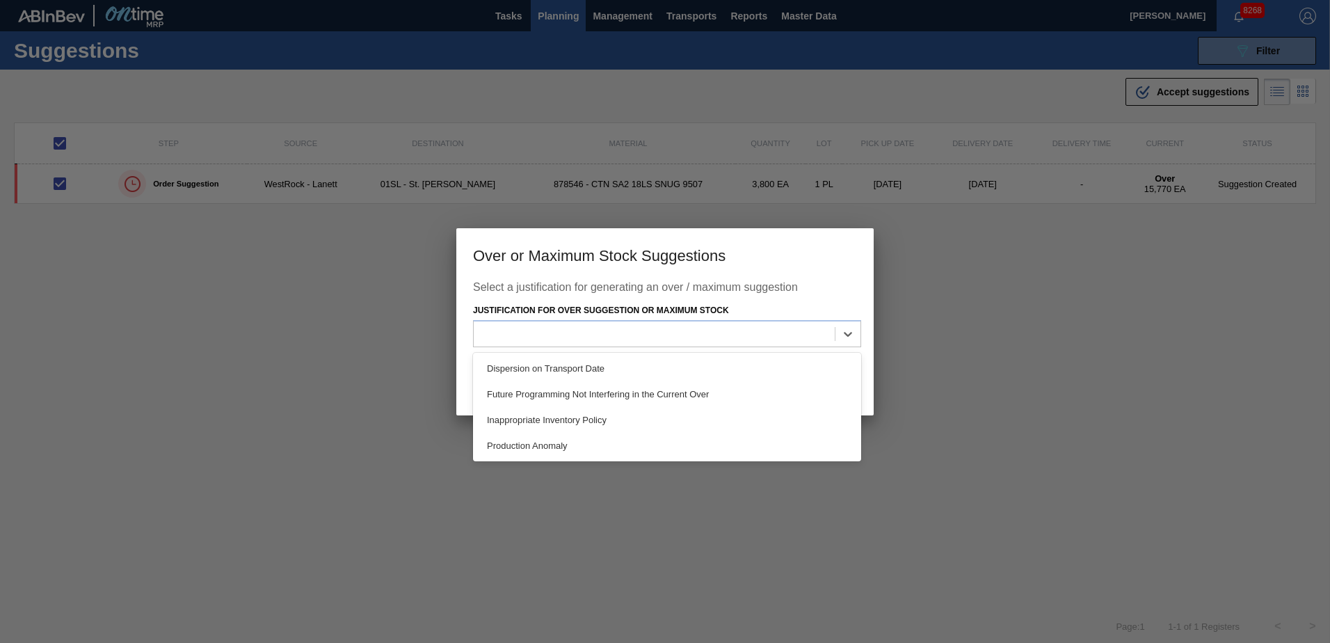
click at [666, 359] on div "Dispersion on Transport Date" at bounding box center [667, 368] width 388 height 26
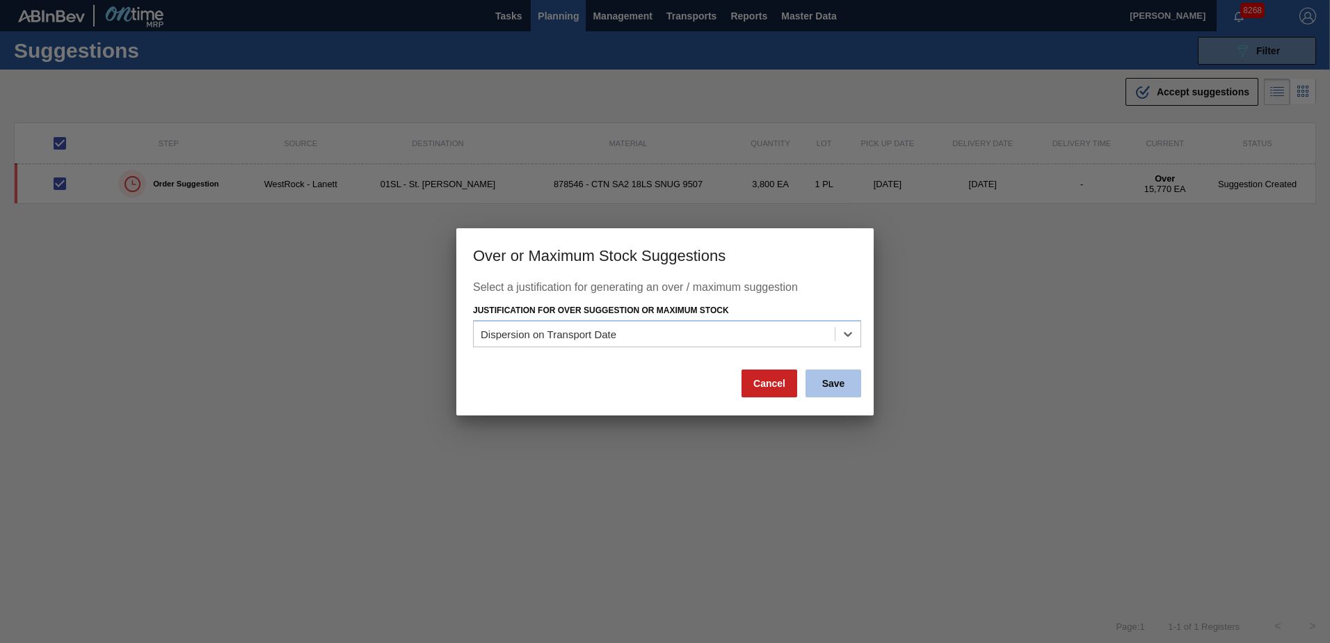
click at [832, 384] on button "Save" at bounding box center [833, 383] width 56 height 28
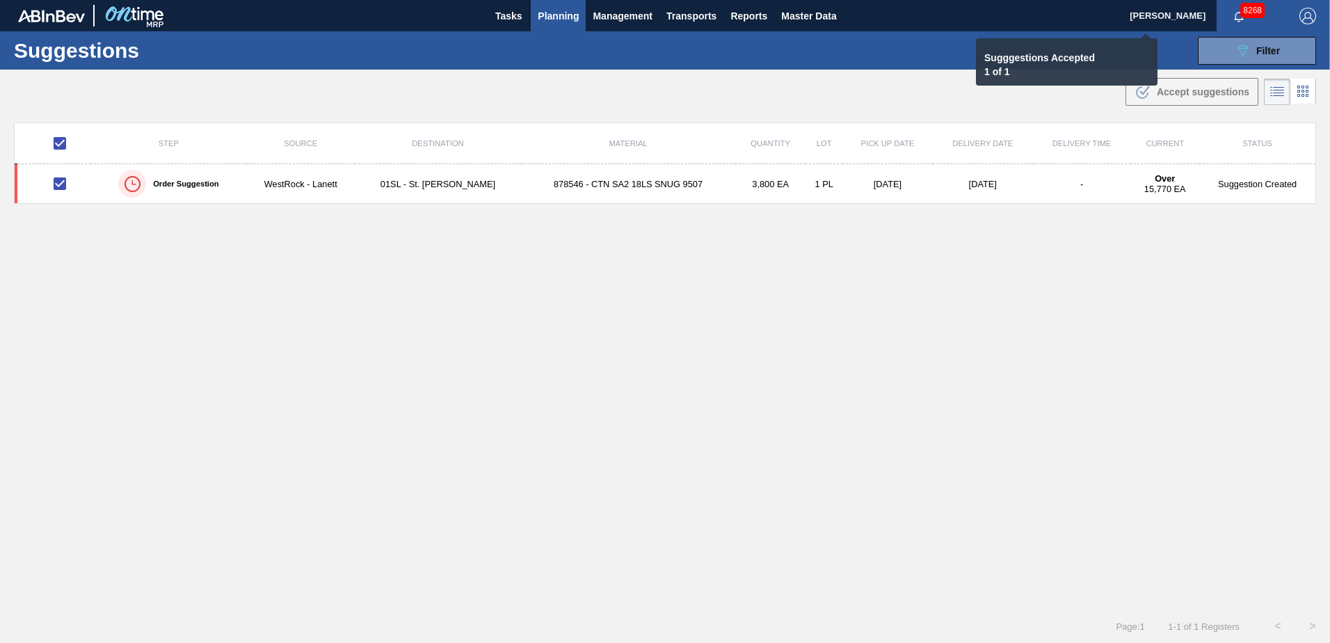
checkbox input "false"
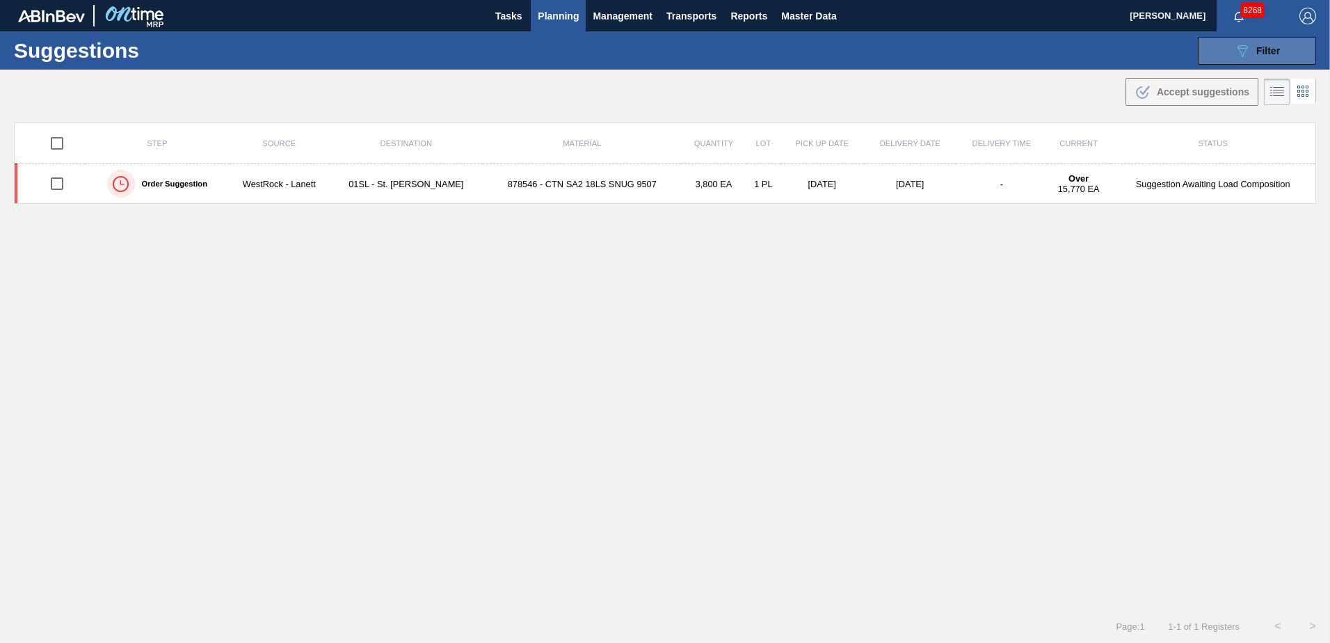
click at [1257, 49] on span "Filter" at bounding box center [1268, 50] width 24 height 11
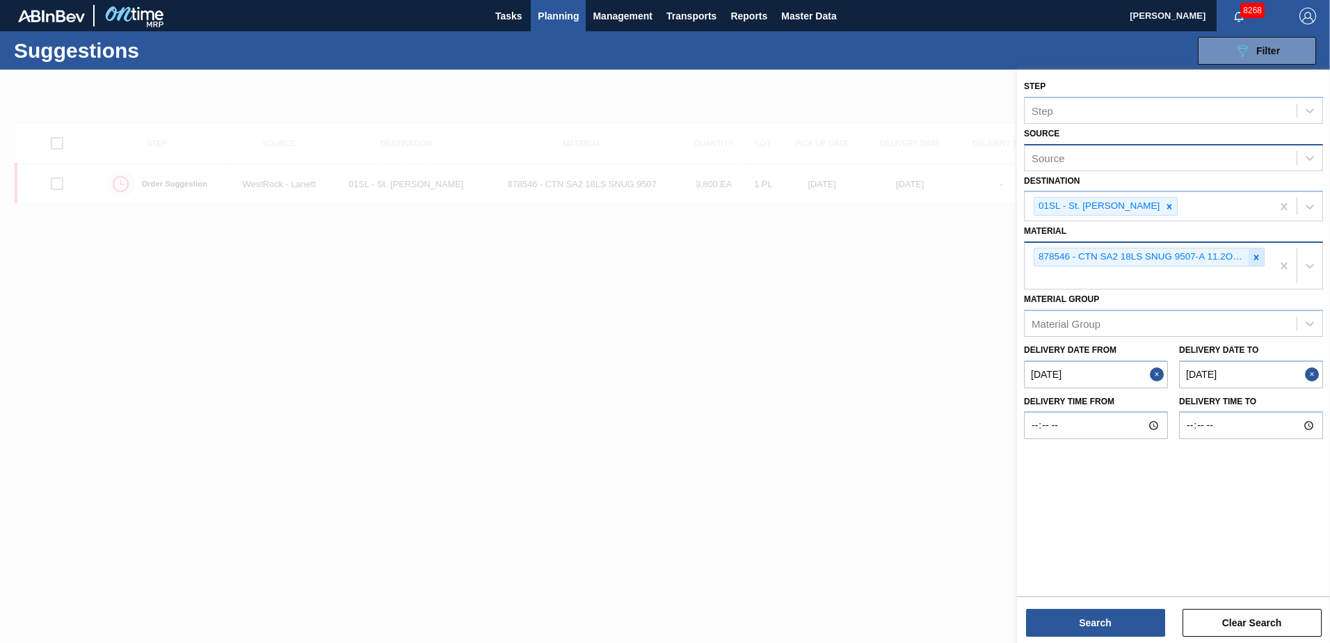
click at [1252, 255] on icon at bounding box center [1256, 257] width 10 height 10
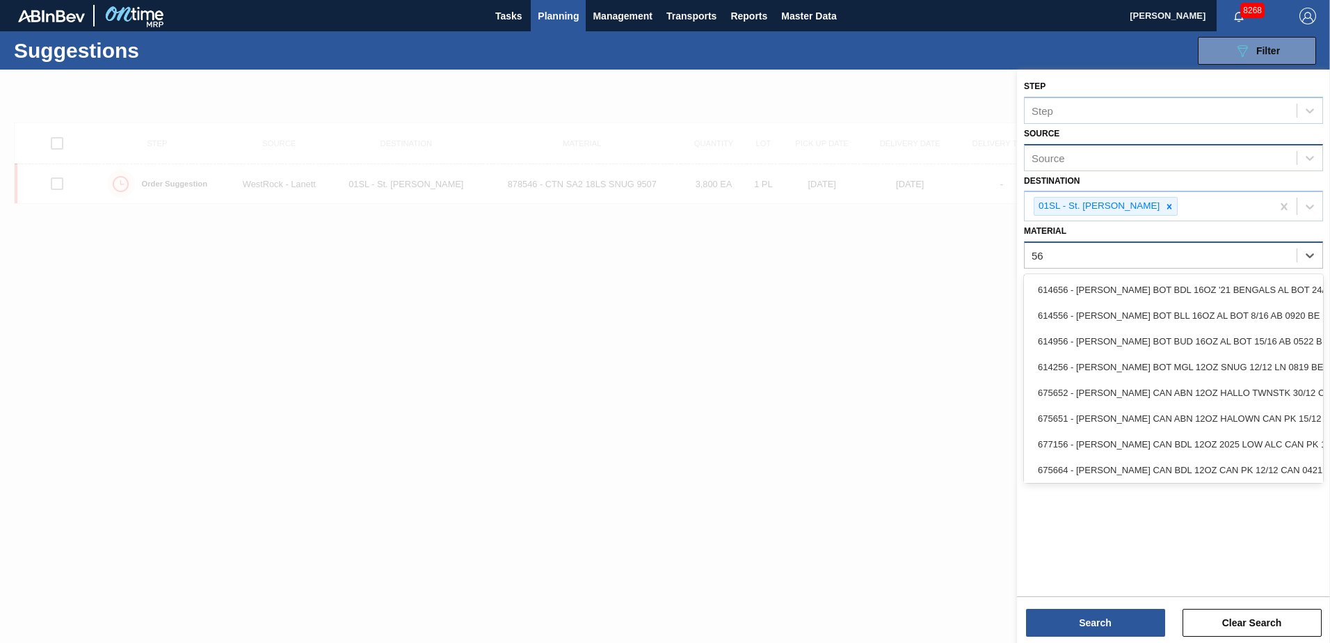
type input "5"
type input "615472"
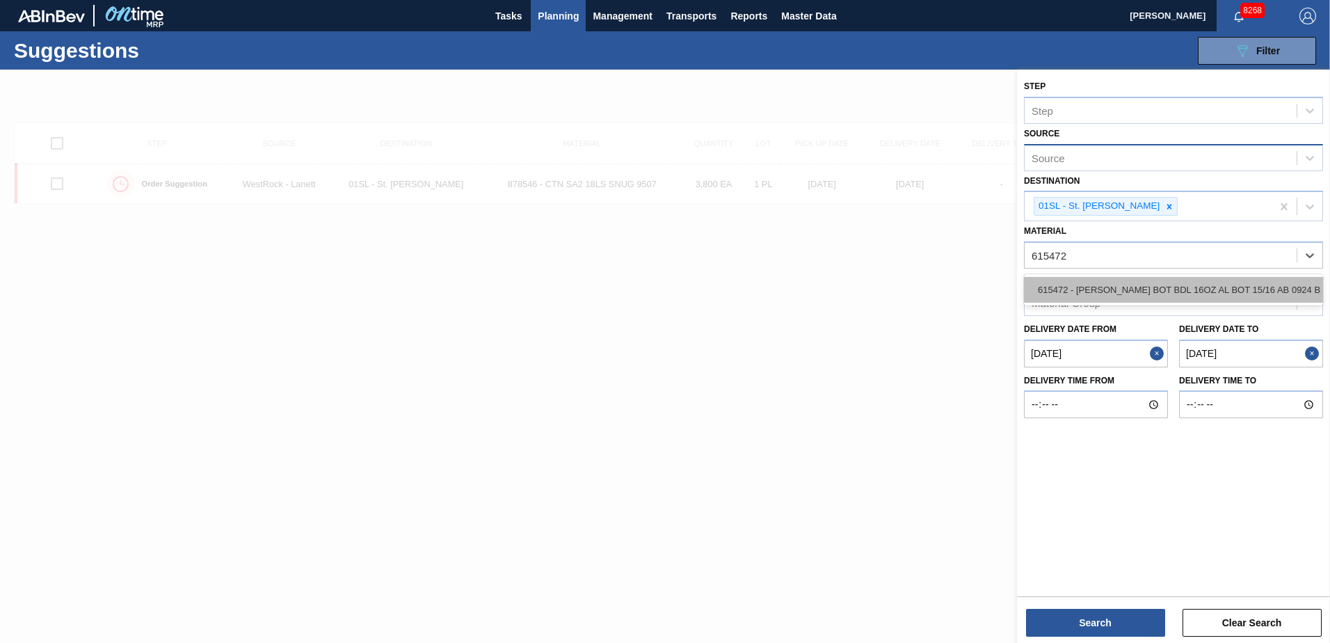
click at [1129, 290] on div "615472 - [PERSON_NAME] BOT BDL 16OZ AL BOT 15/16 AB 0924 B" at bounding box center [1173, 290] width 299 height 26
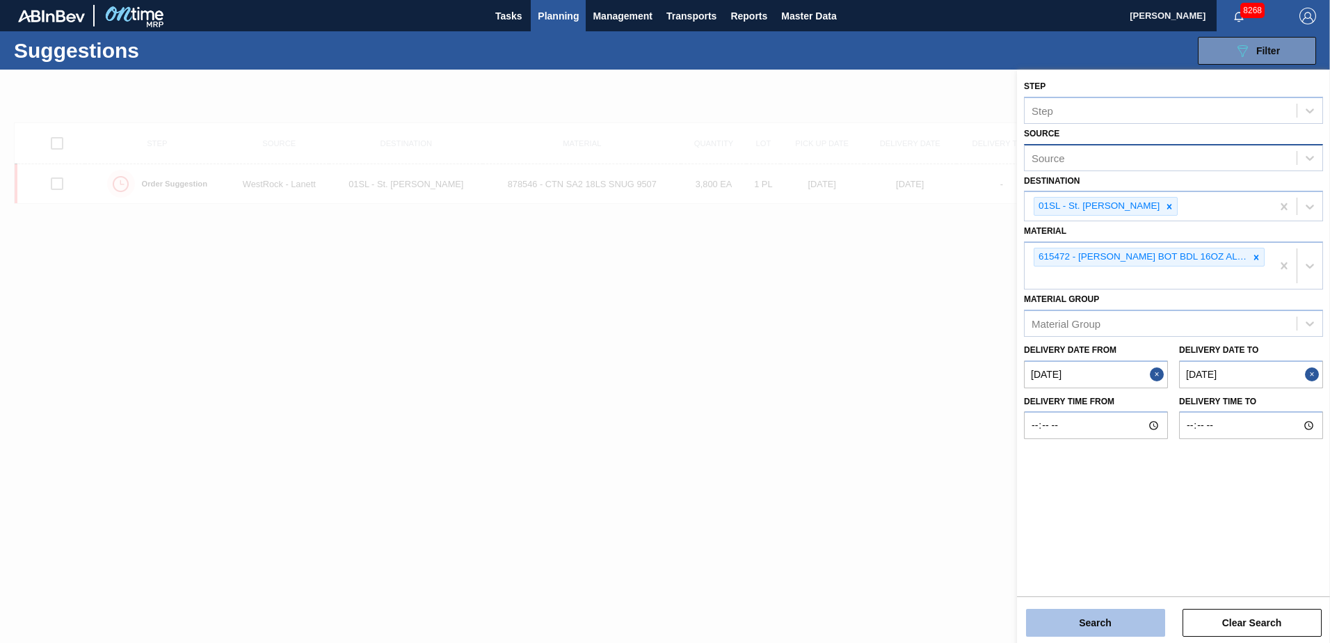
click at [1115, 613] on button "Search" at bounding box center [1095, 622] width 139 height 28
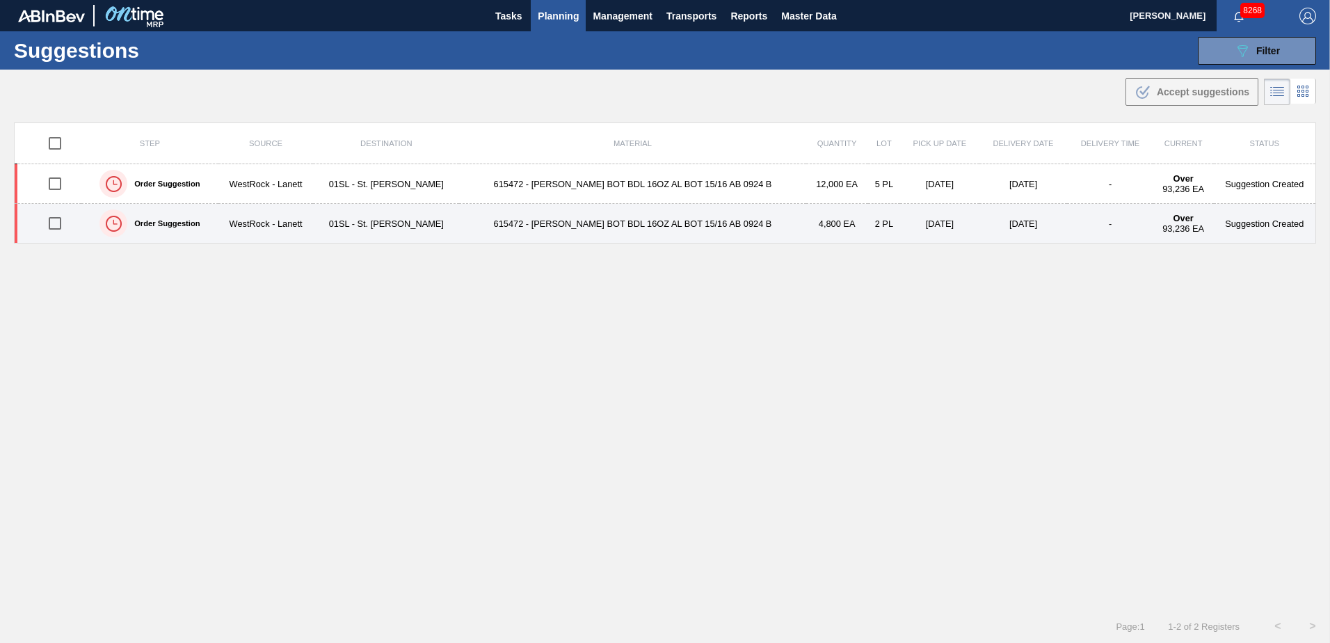
drag, startPoint x: 1115, startPoint y: 613, endPoint x: 439, endPoint y: 236, distance: 774.5
click at [734, 298] on div "Step Source Destination Material Quantity Lot Pick up Date Delivery Date Delive…" at bounding box center [665, 353] width 1302 height 462
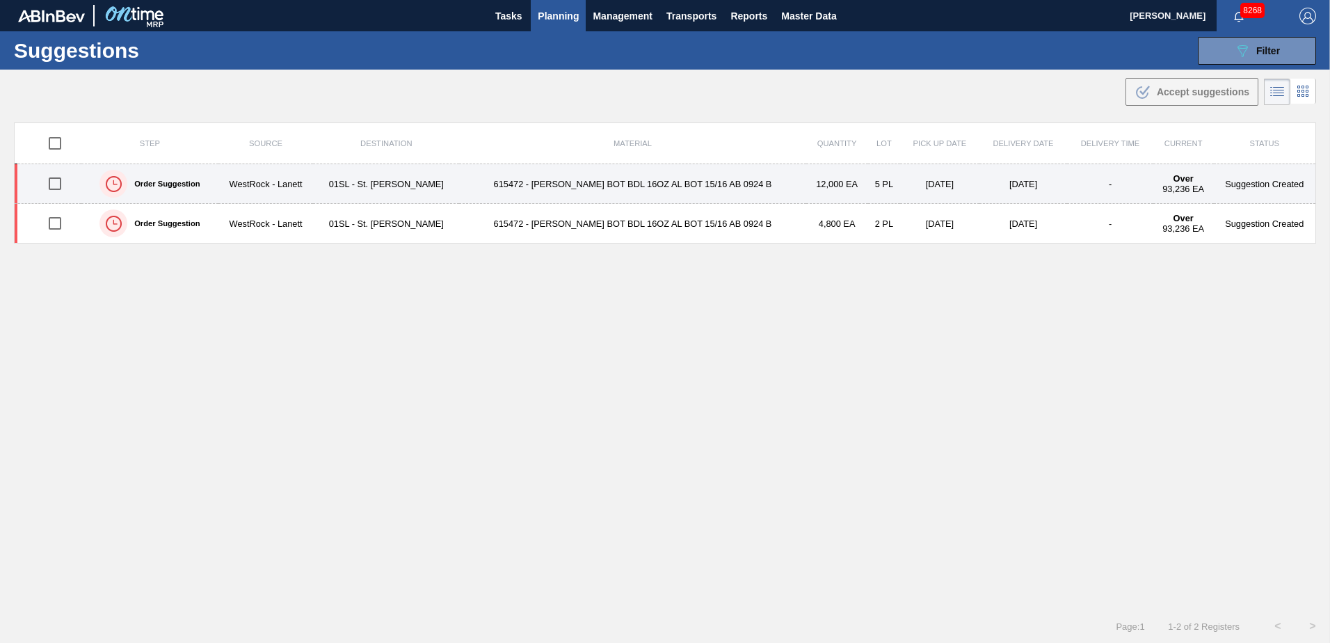
click at [56, 179] on input "checkbox" at bounding box center [54, 183] width 29 height 29
checkbox input "true"
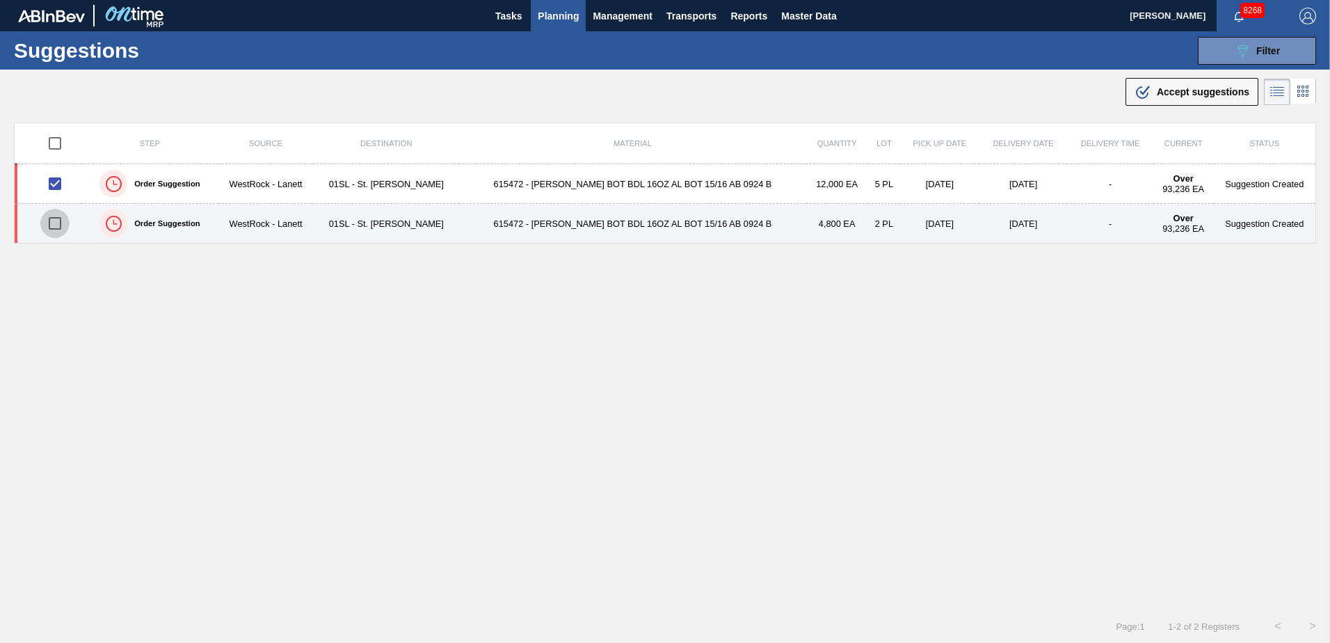
click at [58, 220] on input "checkbox" at bounding box center [54, 223] width 29 height 29
checkbox input "true"
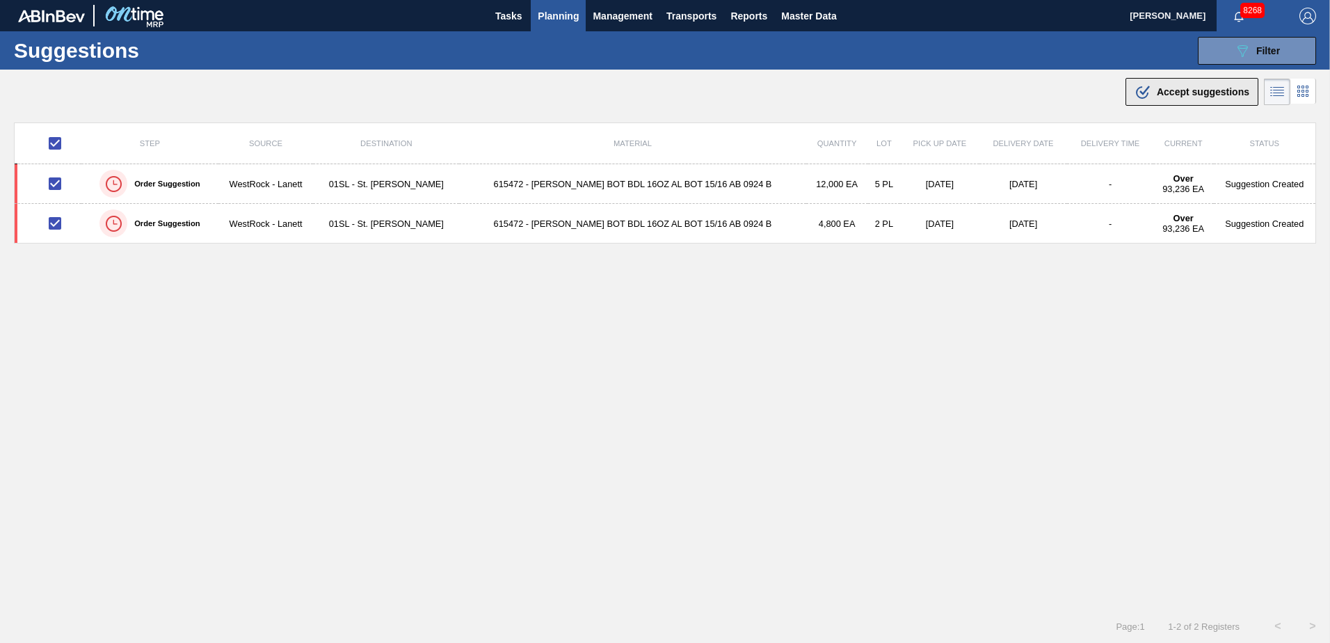
click at [1136, 97] on icon at bounding box center [1142, 92] width 13 height 13
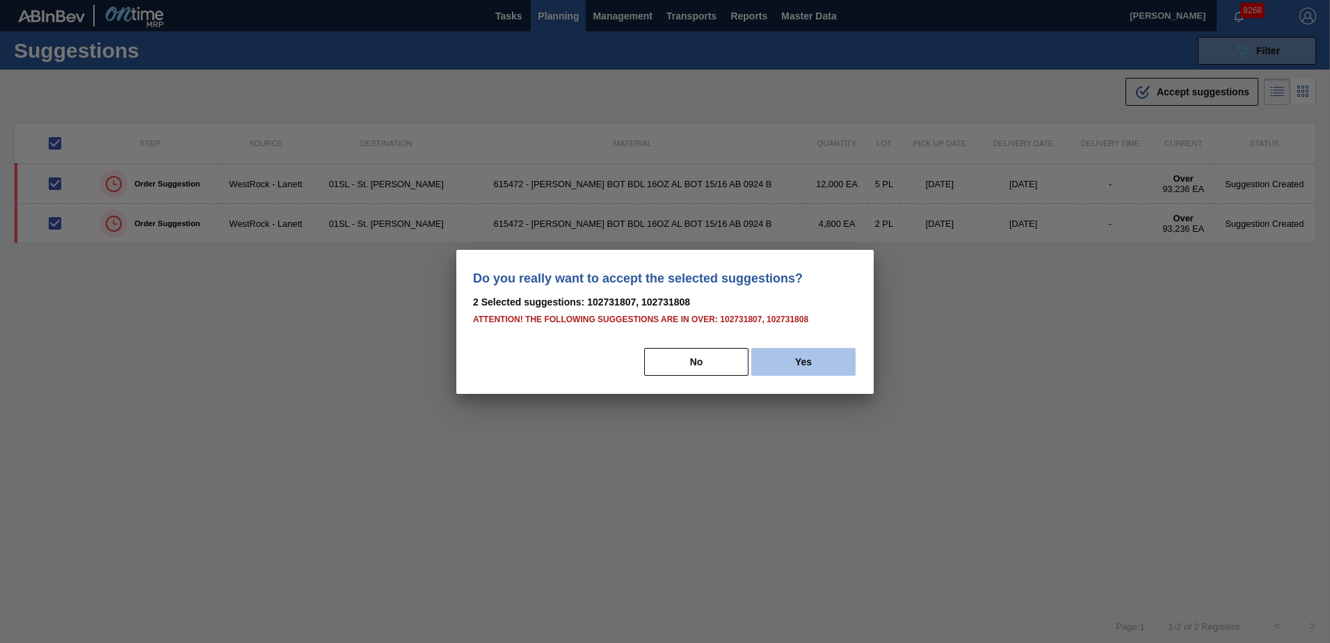
click at [802, 358] on button "Yes" at bounding box center [803, 362] width 104 height 28
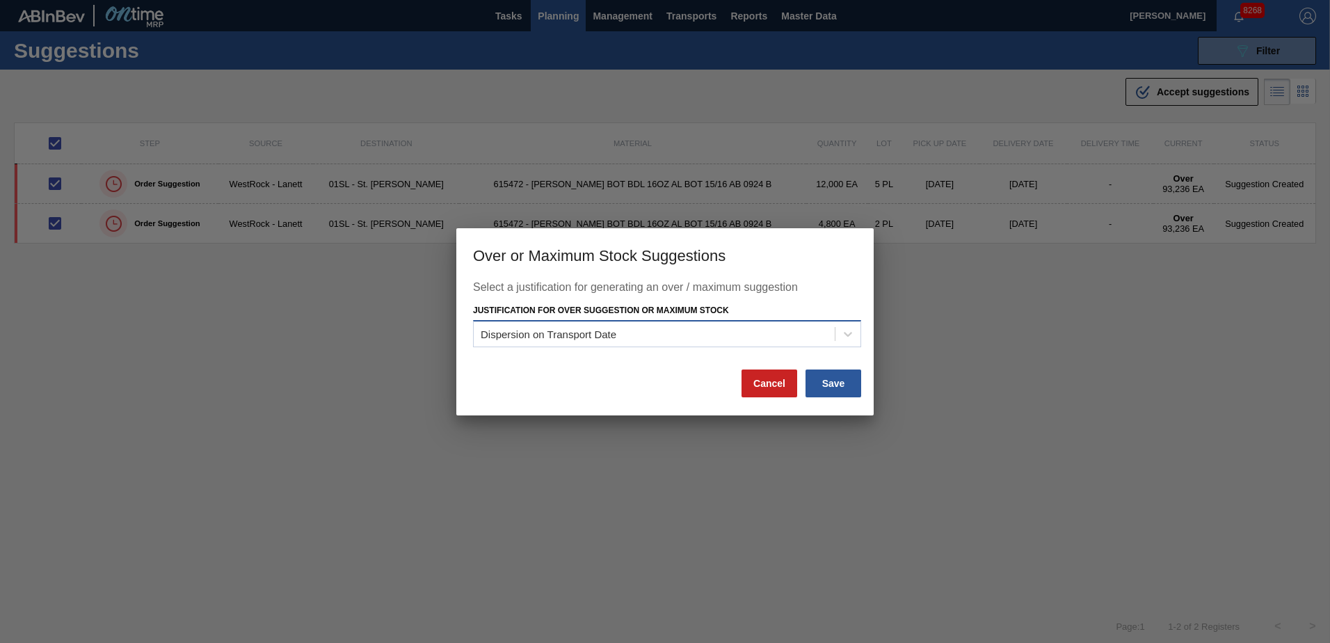
click at [786, 330] on div "Dispersion on Transport Date" at bounding box center [654, 334] width 361 height 20
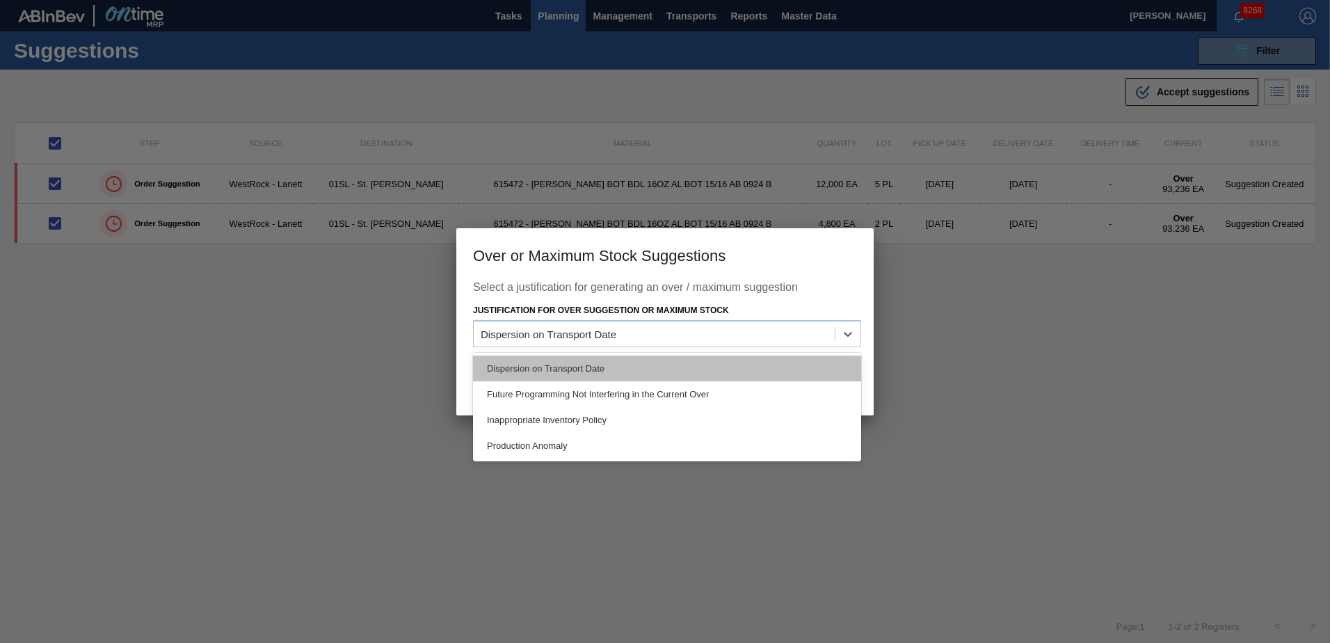
click at [830, 356] on div "Dispersion on Transport Date" at bounding box center [667, 368] width 388 height 26
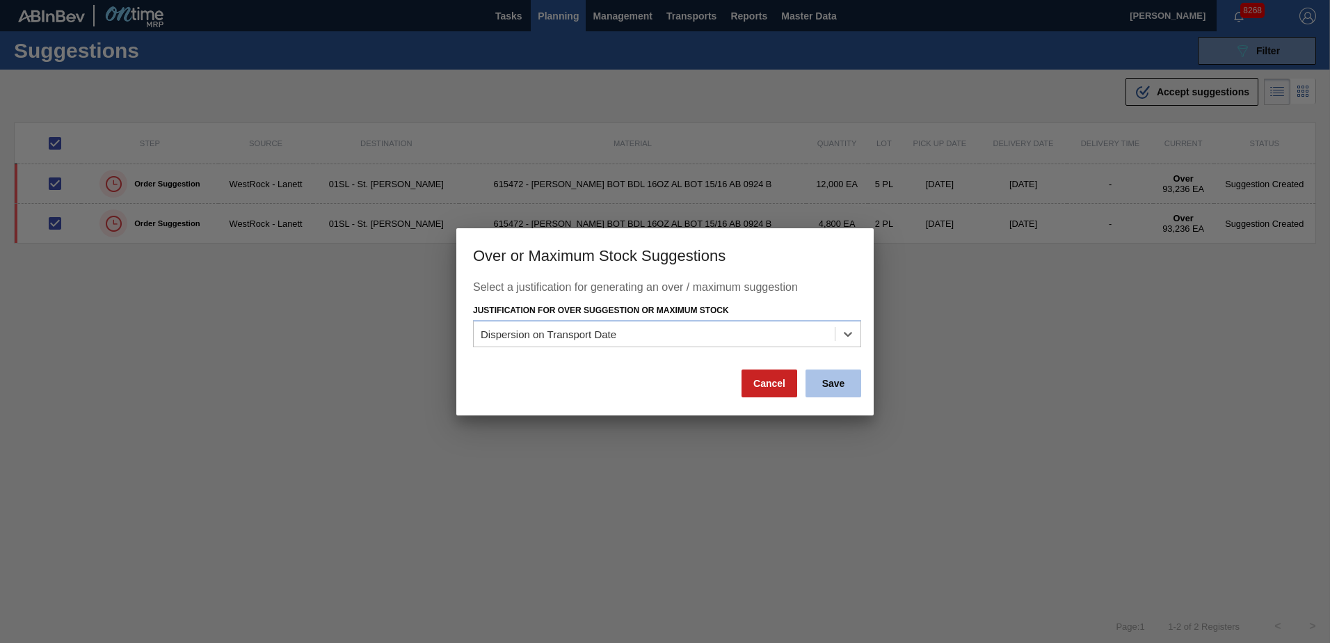
click at [837, 381] on button "Save" at bounding box center [833, 383] width 56 height 28
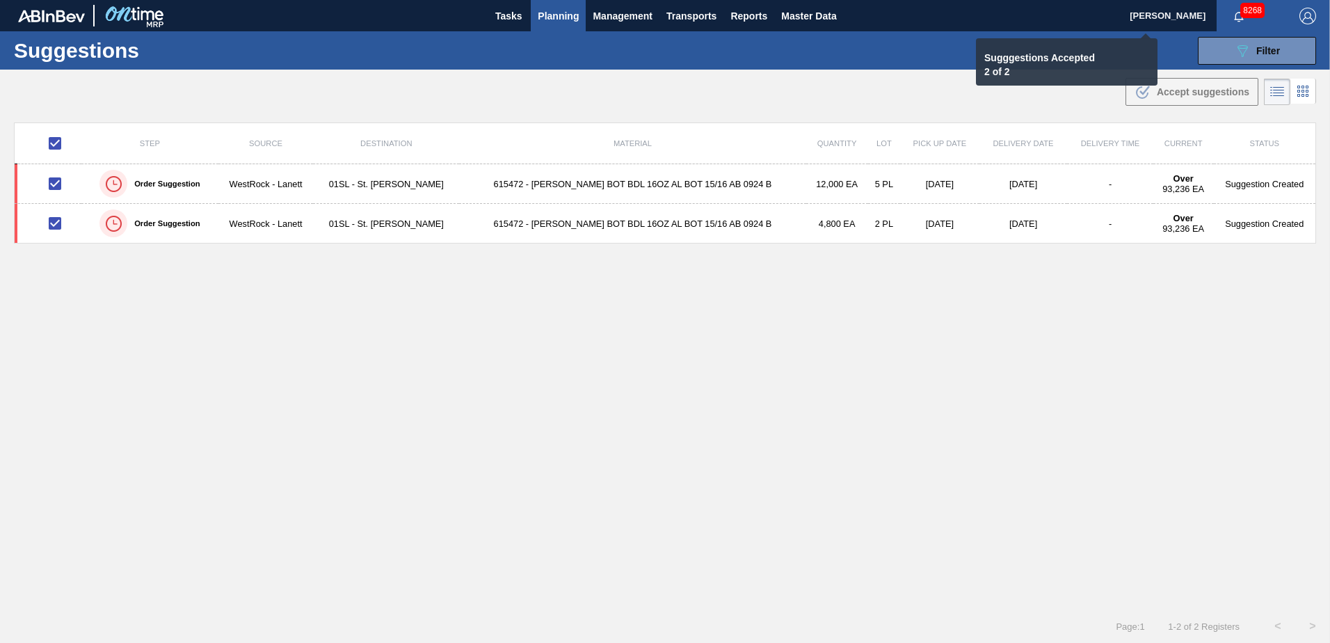
checkbox input "false"
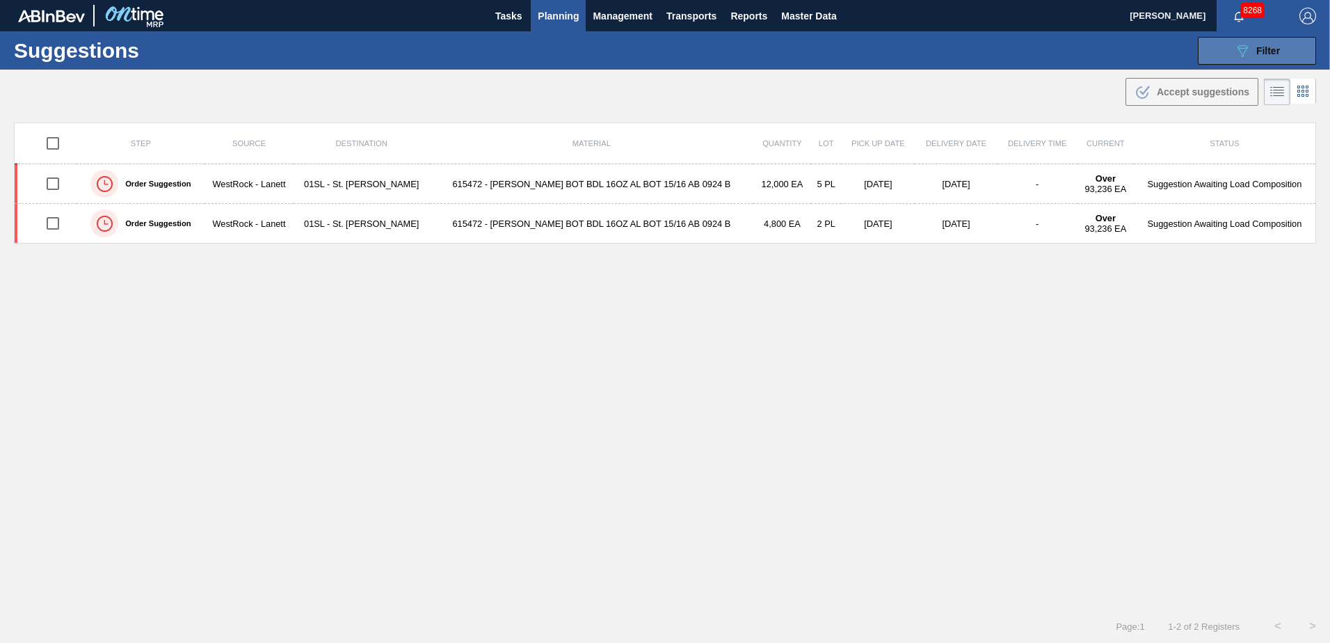
drag, startPoint x: 1237, startPoint y: 48, endPoint x: 1236, endPoint y: 55, distance: 7.1
click at [1237, 48] on icon at bounding box center [1242, 51] width 10 height 12
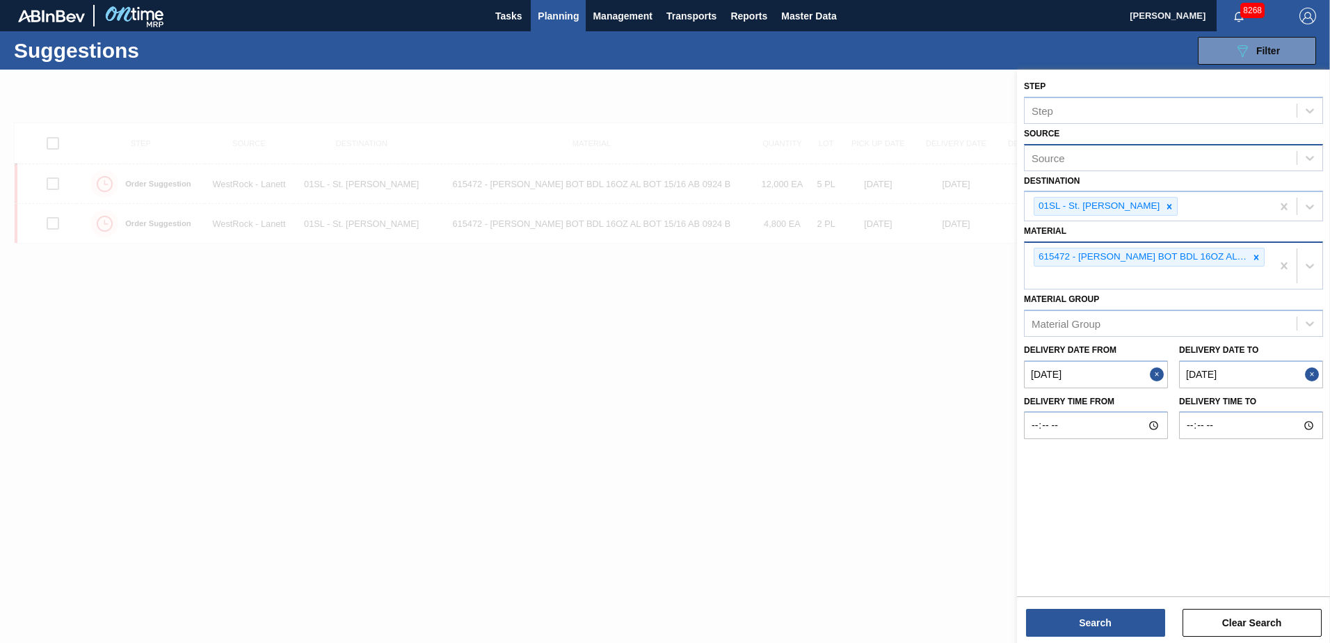
click at [1254, 252] on icon at bounding box center [1256, 257] width 10 height 10
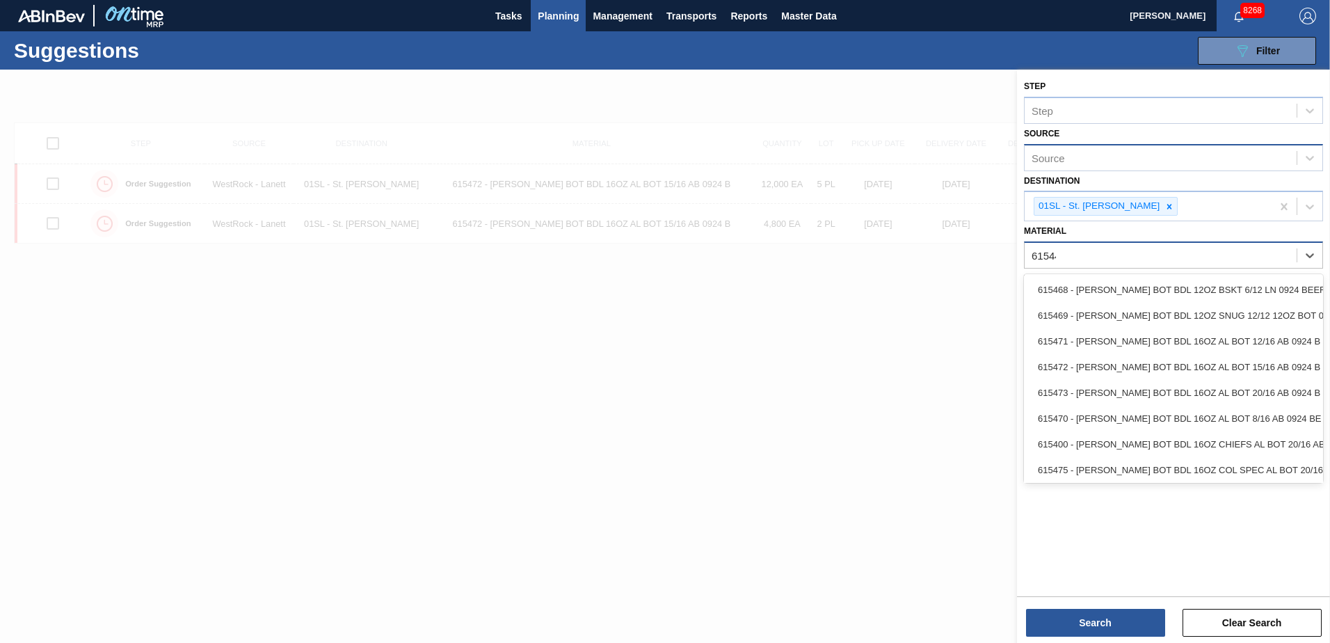
type input "615447"
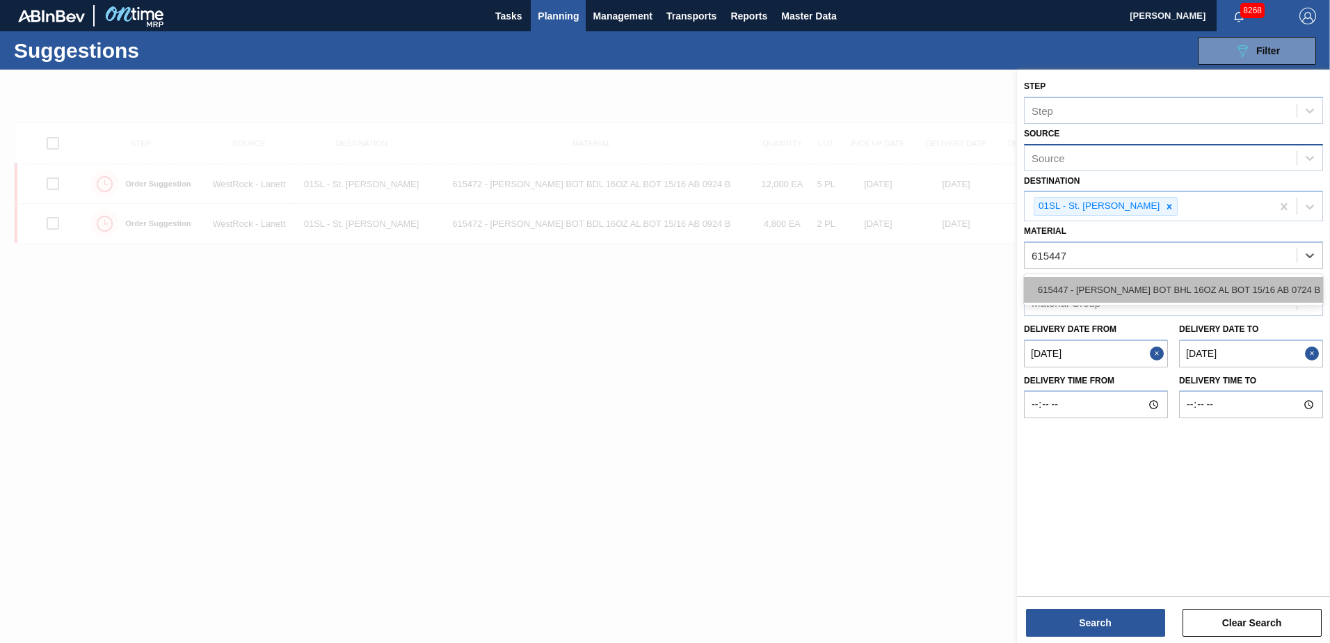
click at [1195, 282] on div "615447 - [PERSON_NAME] BOT BHL 16OZ AL BOT 15/16 AB 0724 B" at bounding box center [1173, 290] width 299 height 26
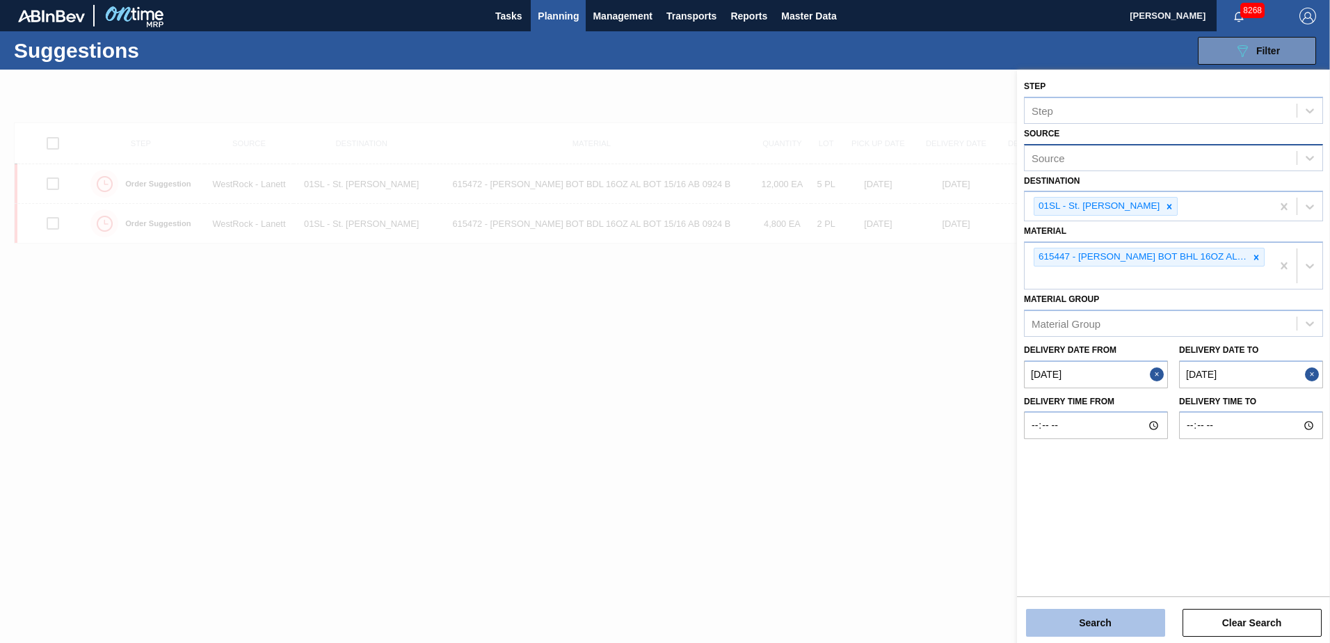
click at [1081, 612] on button "Search" at bounding box center [1095, 622] width 139 height 28
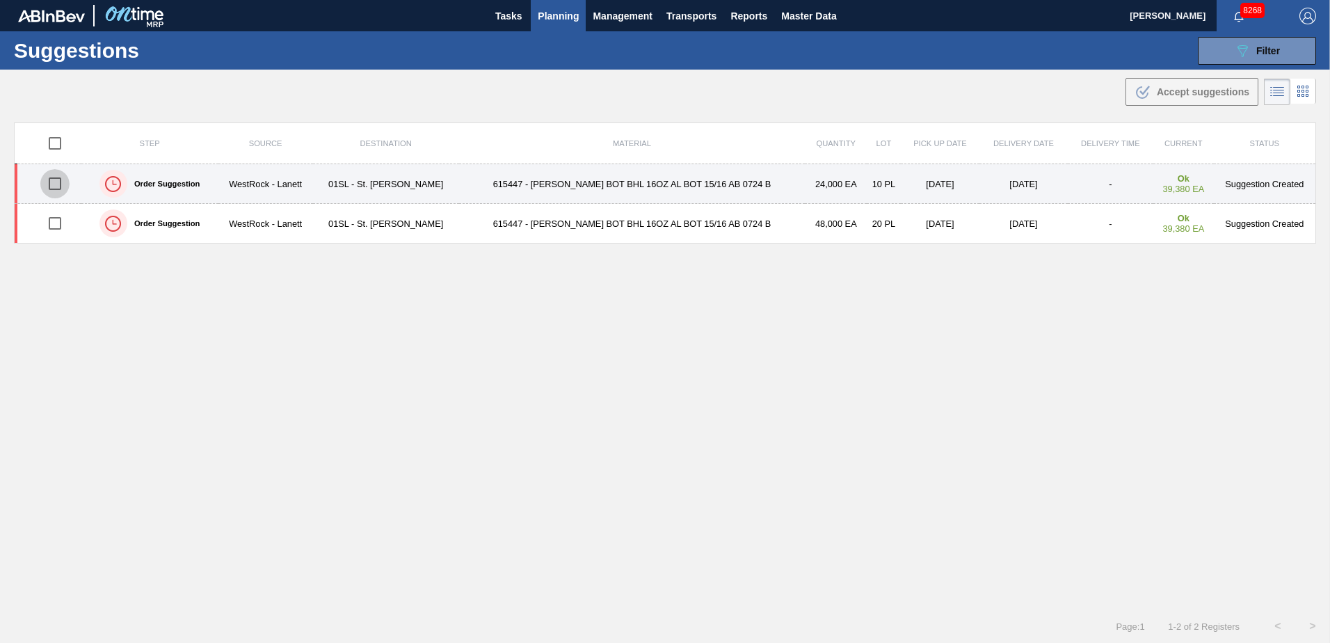
click at [55, 184] on input "checkbox" at bounding box center [54, 183] width 29 height 29
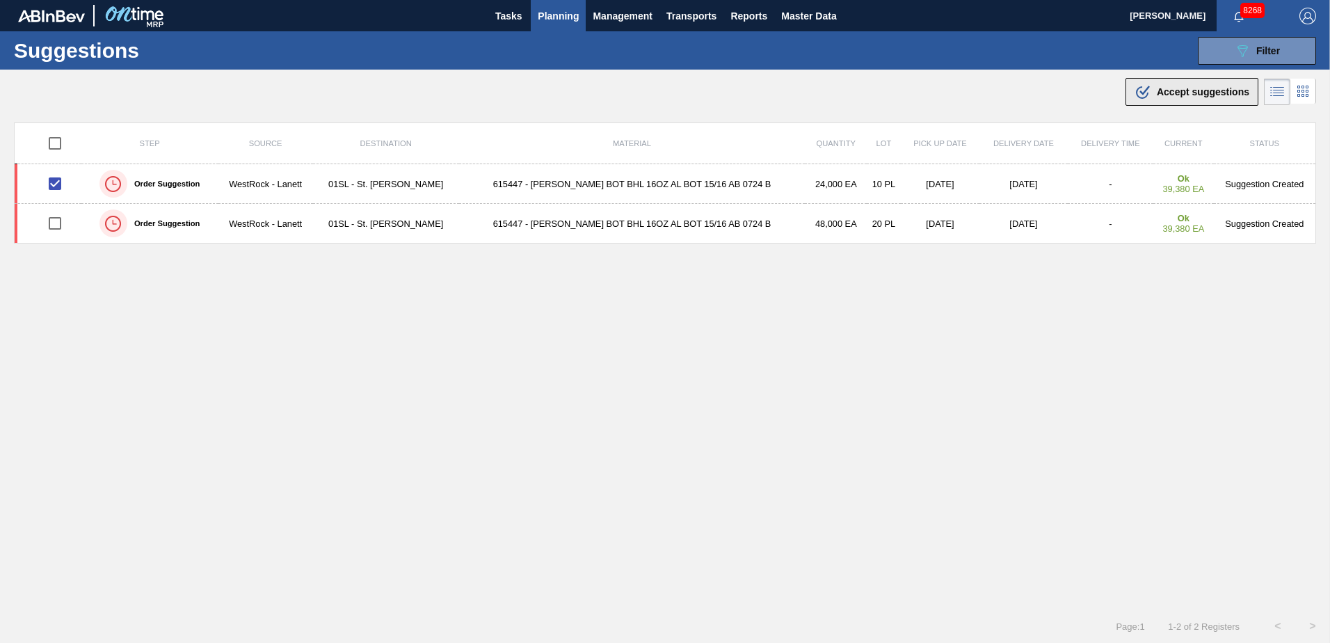
click at [1211, 91] on span "Accept suggestions" at bounding box center [1202, 91] width 92 height 11
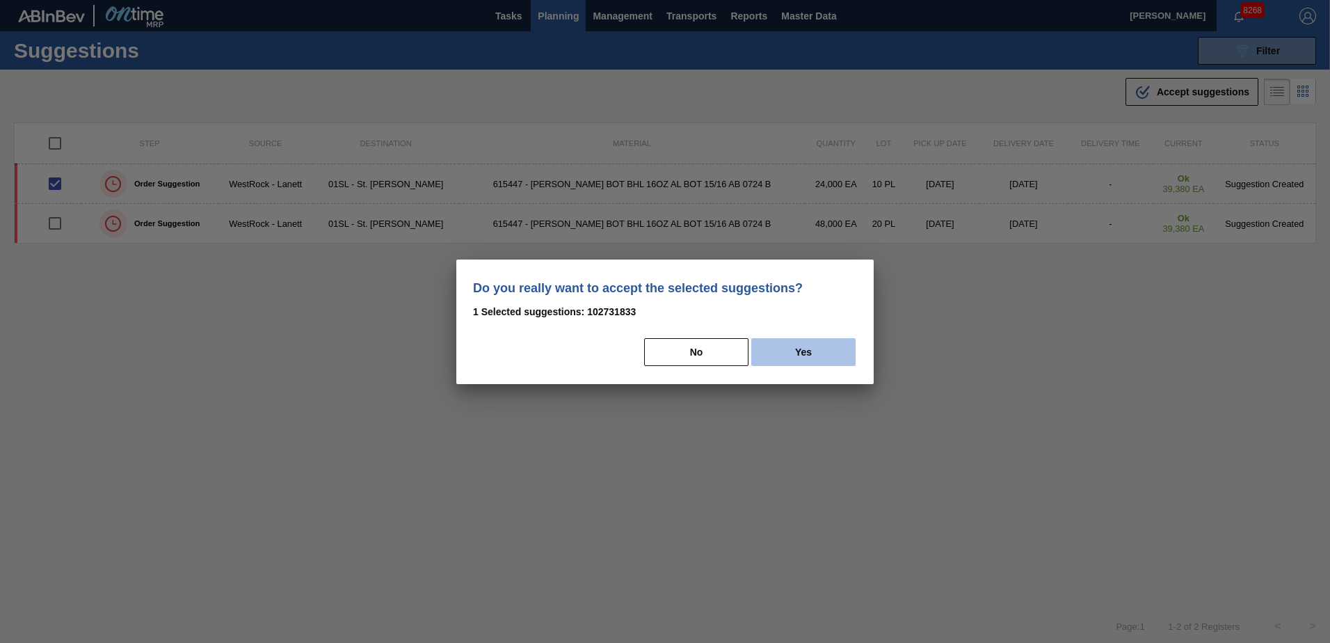
click at [825, 344] on button "Yes" at bounding box center [803, 352] width 104 height 28
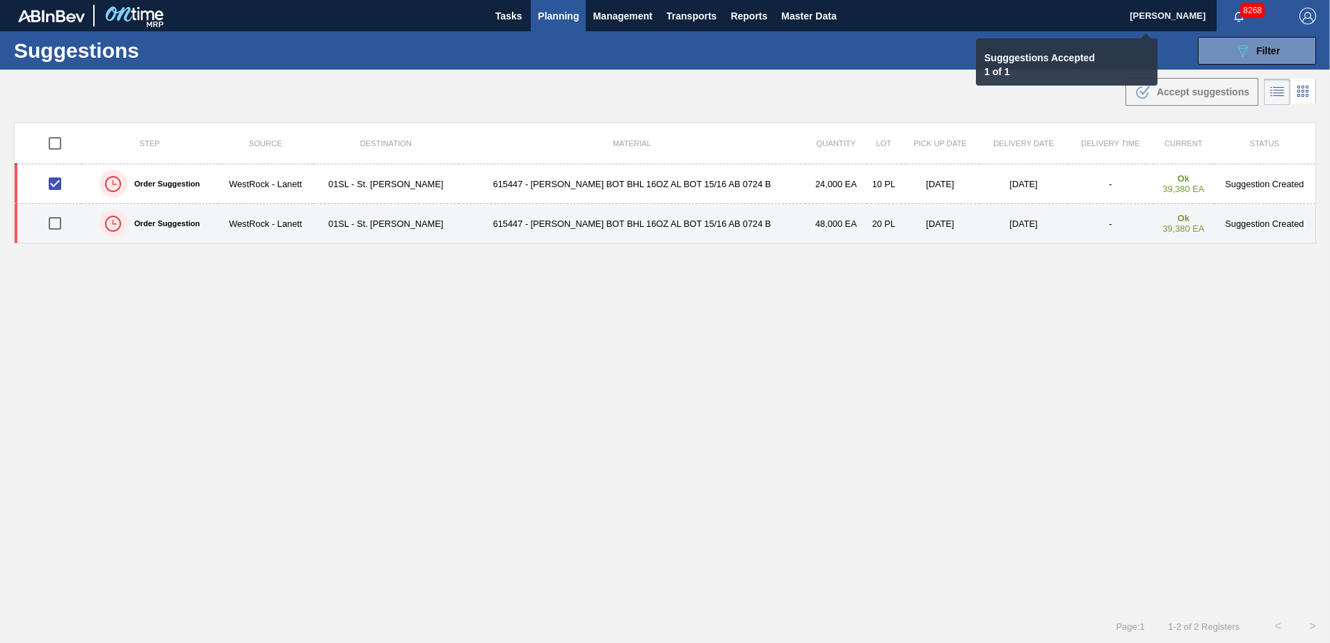
checkbox input "false"
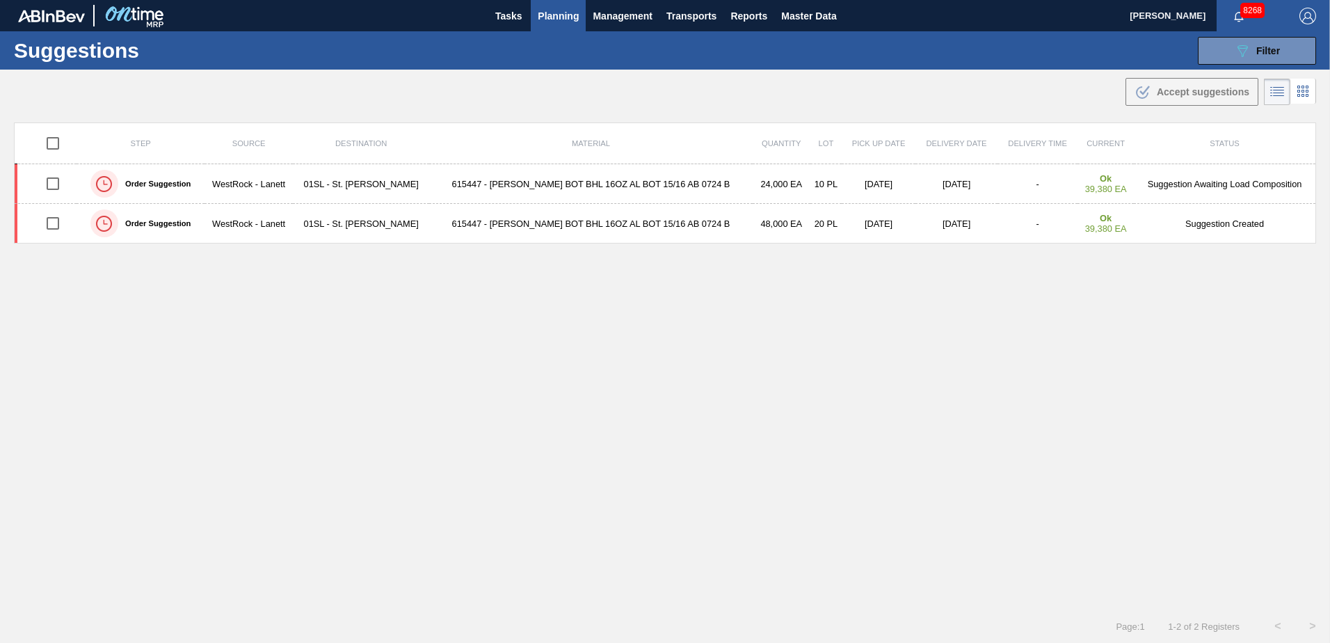
click at [560, 20] on span "Planning" at bounding box center [558, 16] width 41 height 17
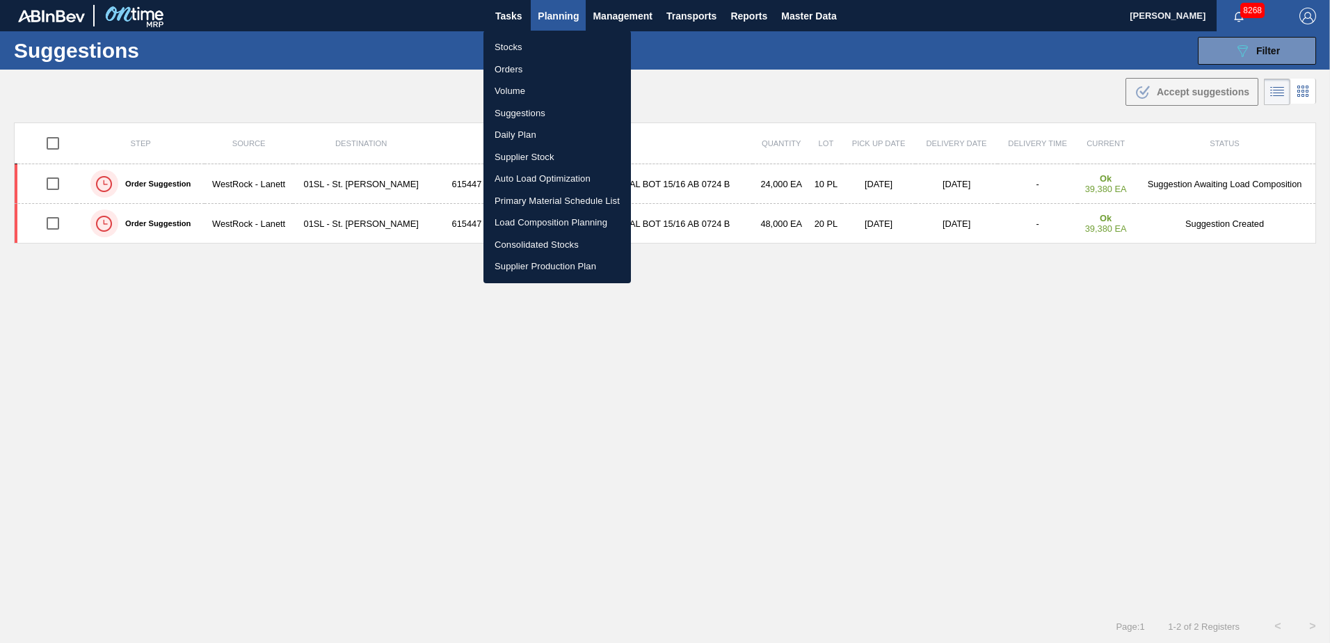
click at [531, 224] on li "Load Composition Planning" at bounding box center [556, 222] width 147 height 22
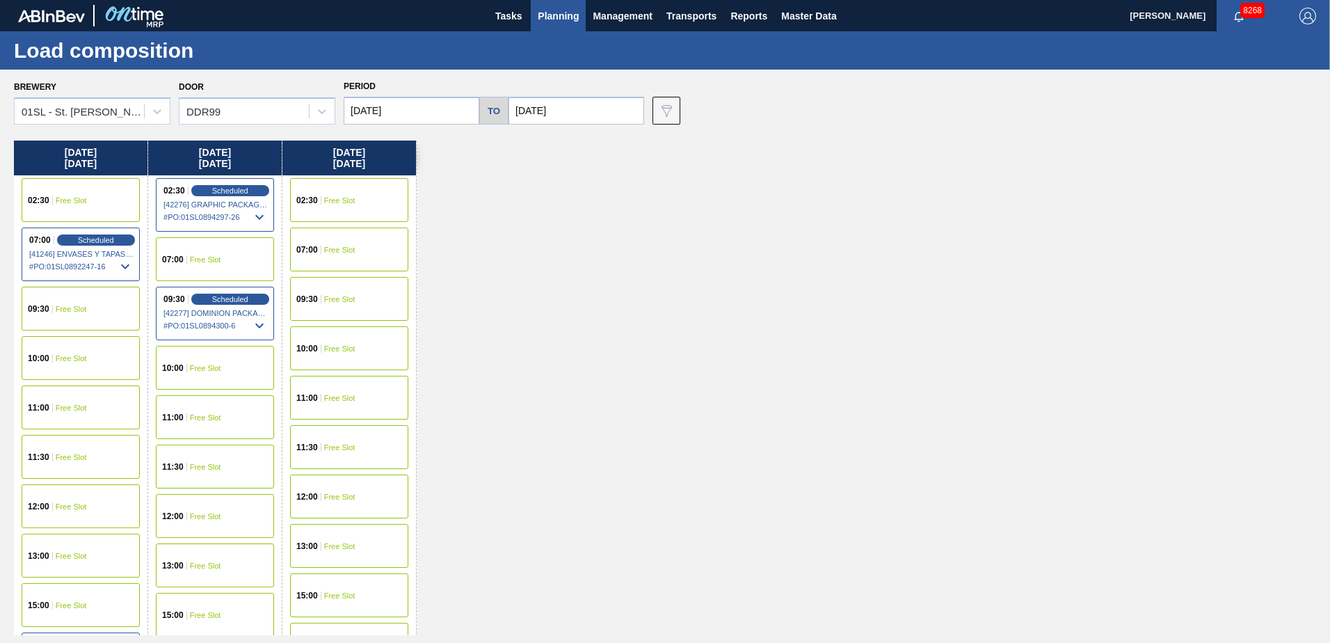
click at [377, 250] on div "07:00 Free Slot" at bounding box center [349, 249] width 118 height 44
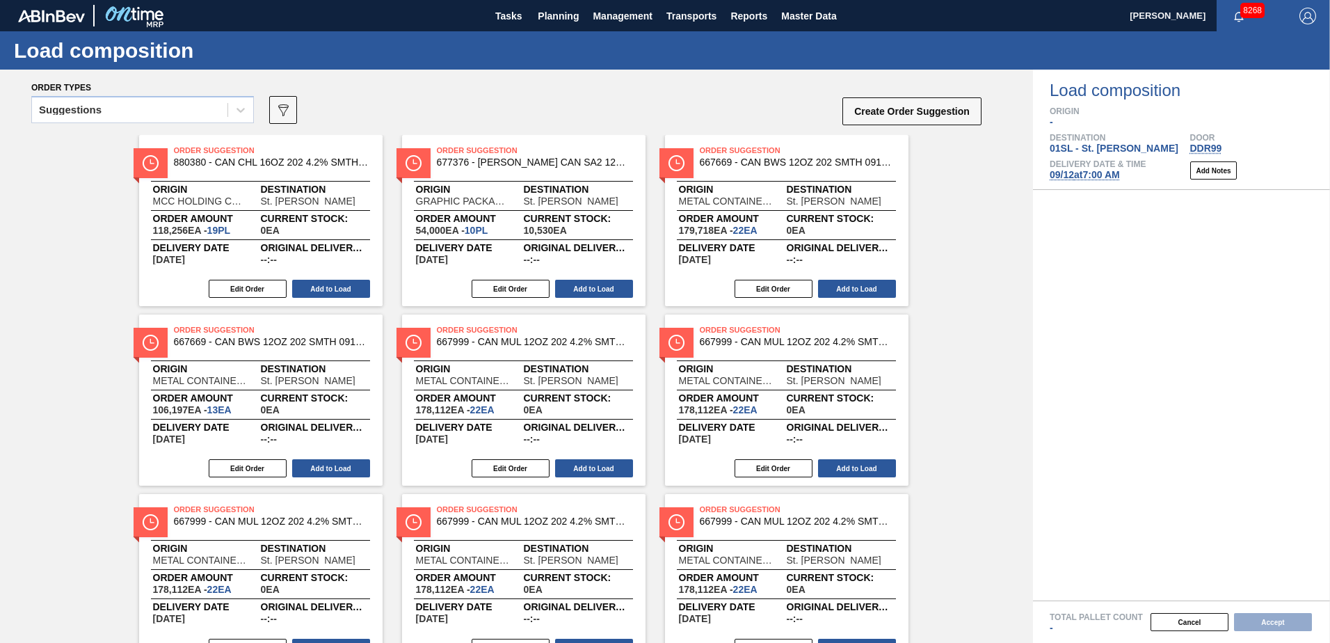
click at [1112, 174] on span "[DATE] 7:00 AM" at bounding box center [1084, 174] width 70 height 11
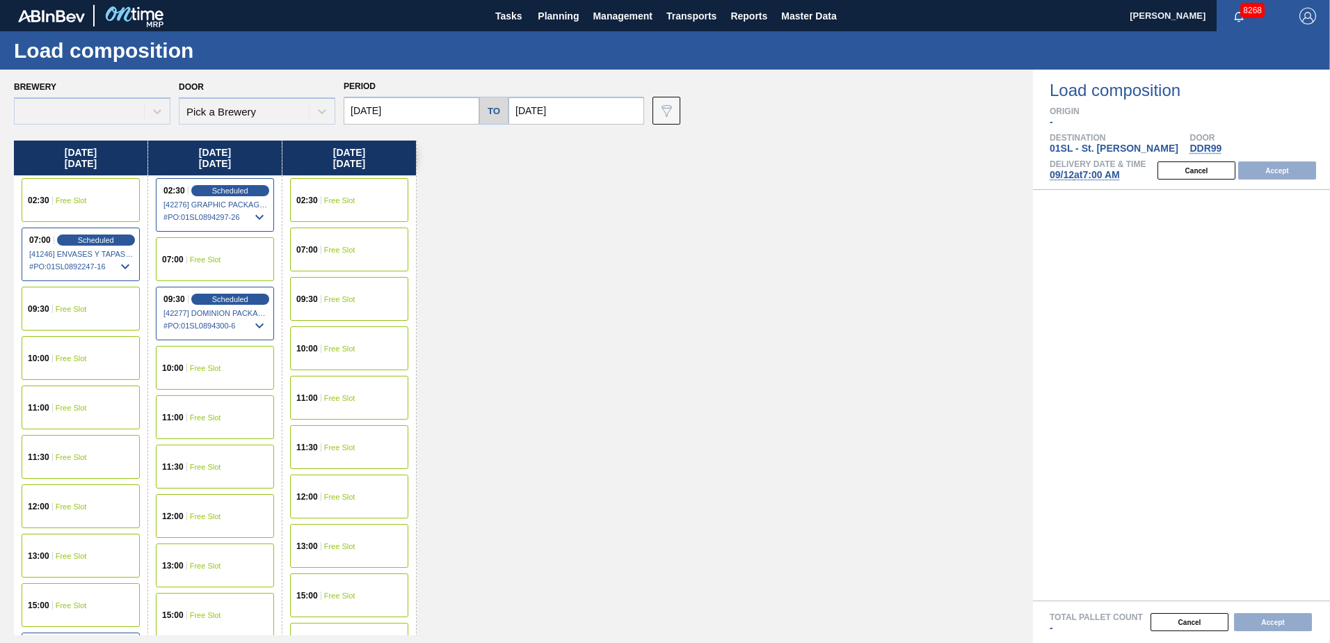
type input "[DATE]"
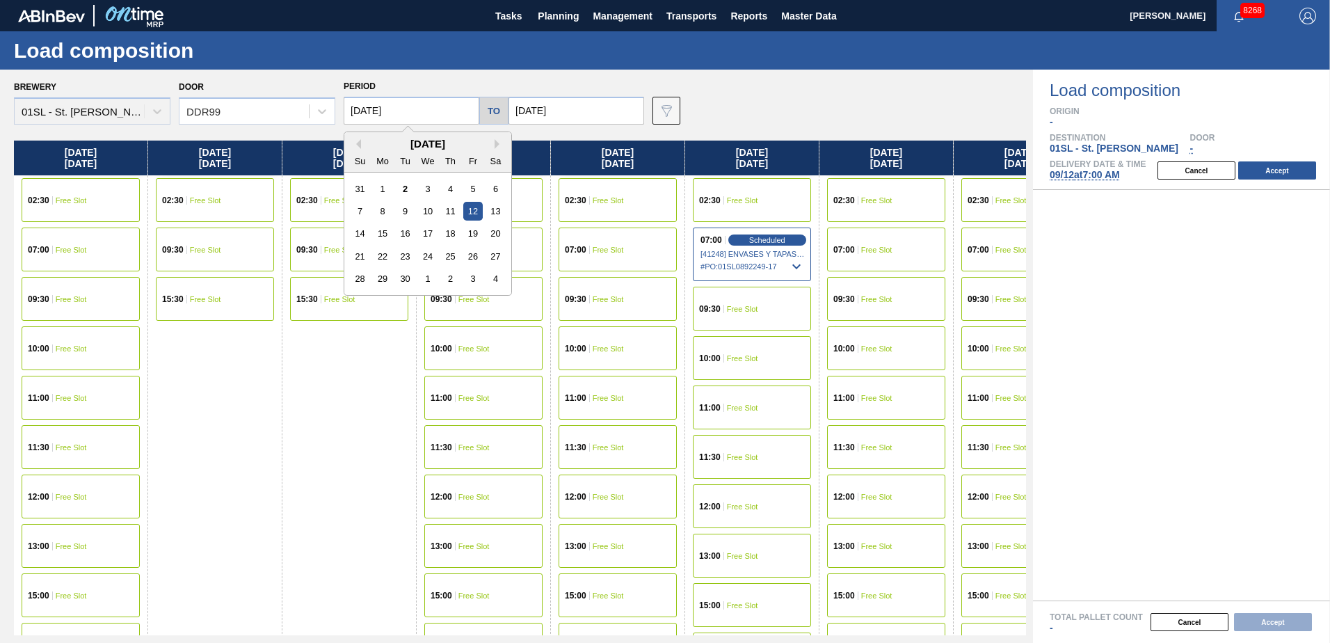
click at [439, 116] on input "[DATE]" at bounding box center [412, 111] width 136 height 28
click at [385, 210] on div "8" at bounding box center [382, 211] width 19 height 19
type input "[DATE]"
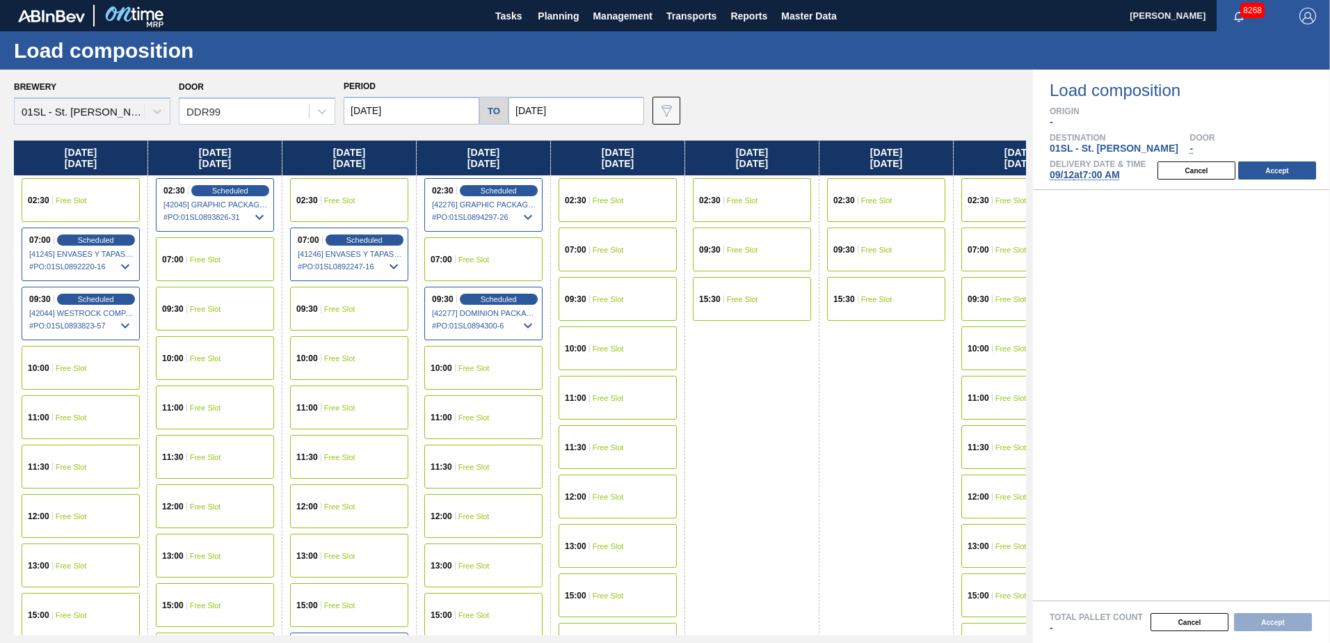
click at [575, 115] on input "[DATE]" at bounding box center [576, 111] width 136 height 28
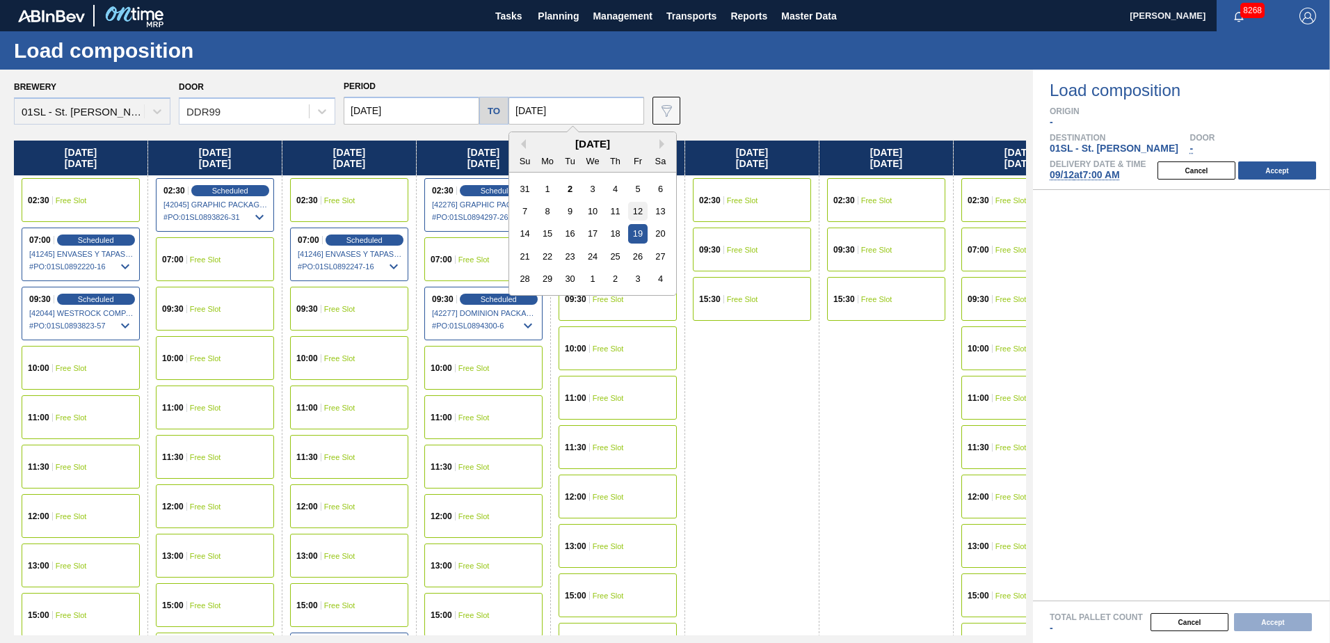
click at [638, 213] on div "12" at bounding box center [637, 211] width 19 height 19
type input "[DATE]"
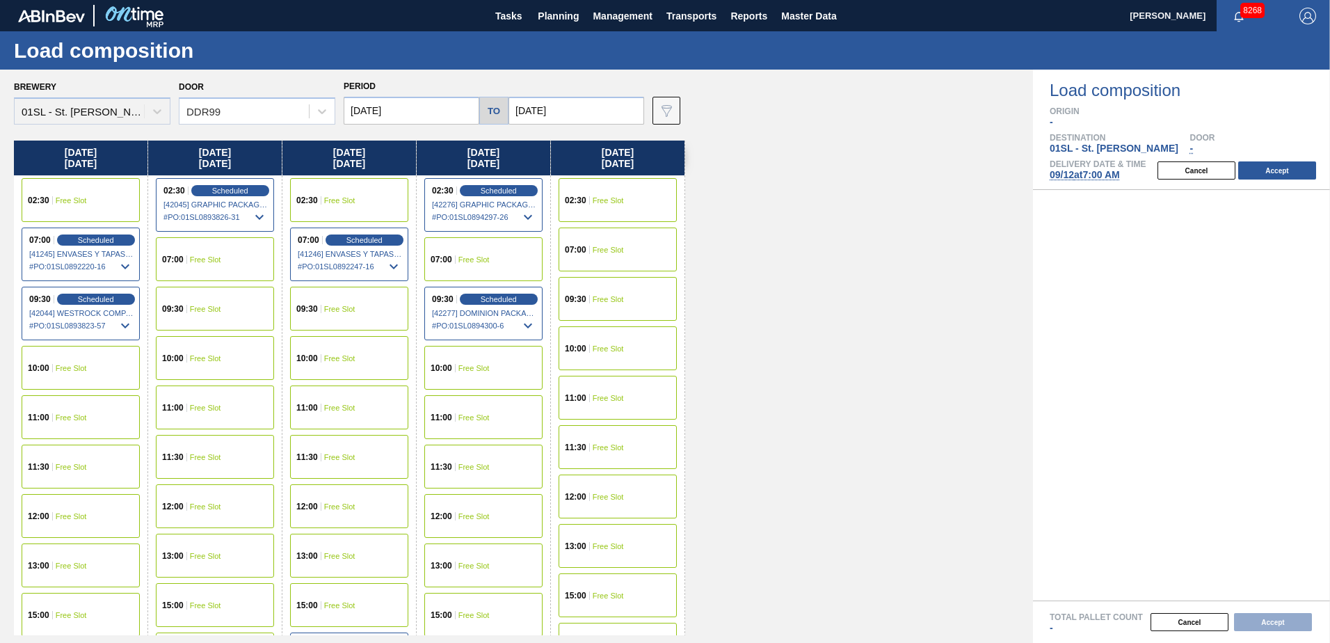
click at [605, 296] on span "Free Slot" at bounding box center [607, 299] width 31 height 8
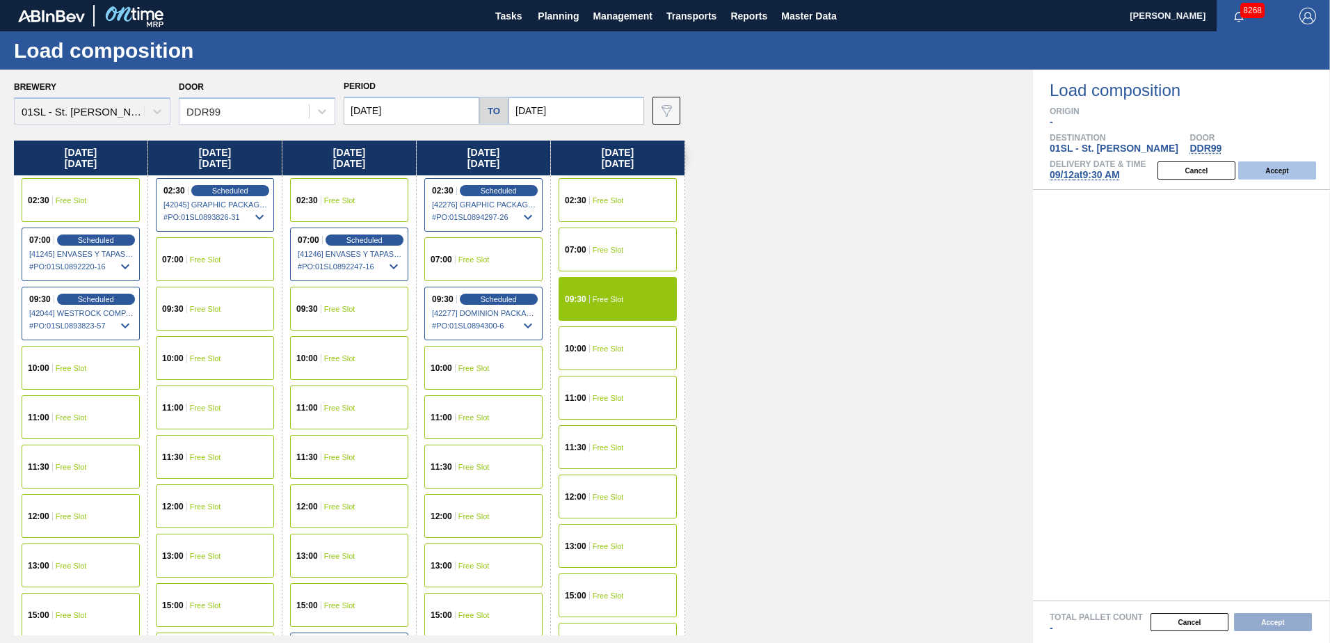
click at [1271, 175] on button "Accept" at bounding box center [1277, 170] width 78 height 18
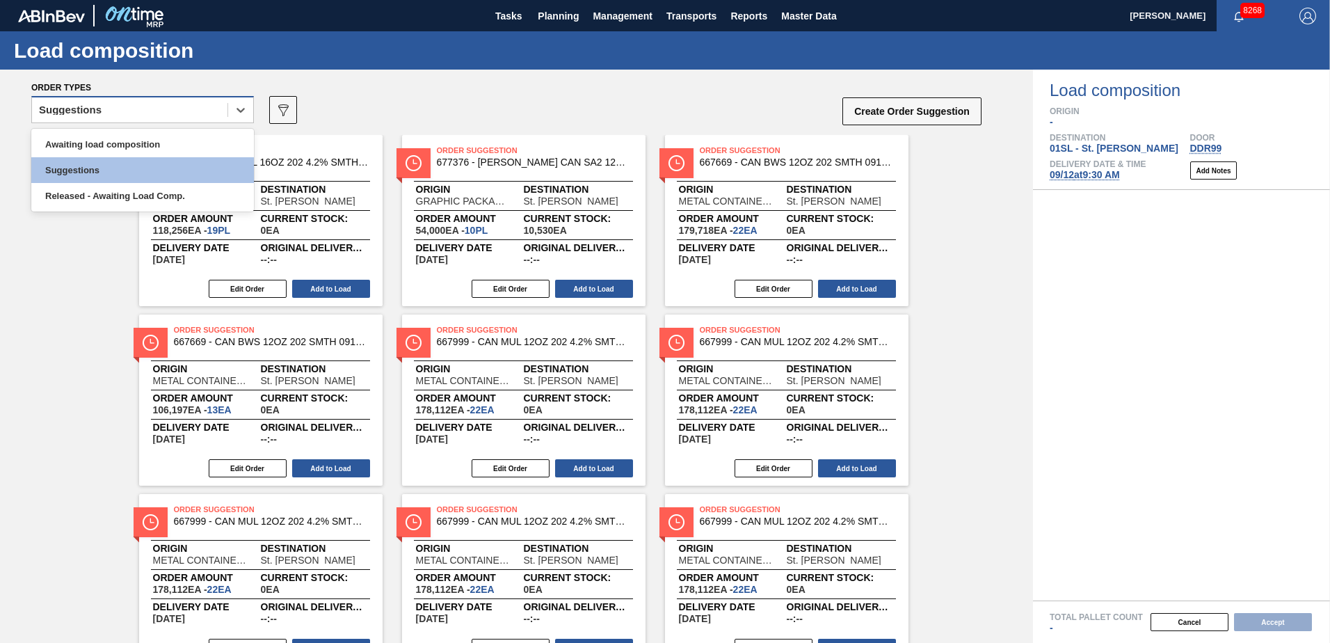
click at [184, 103] on div "Suggestions" at bounding box center [129, 110] width 195 height 20
click at [169, 134] on div "Awaiting load composition" at bounding box center [142, 144] width 223 height 26
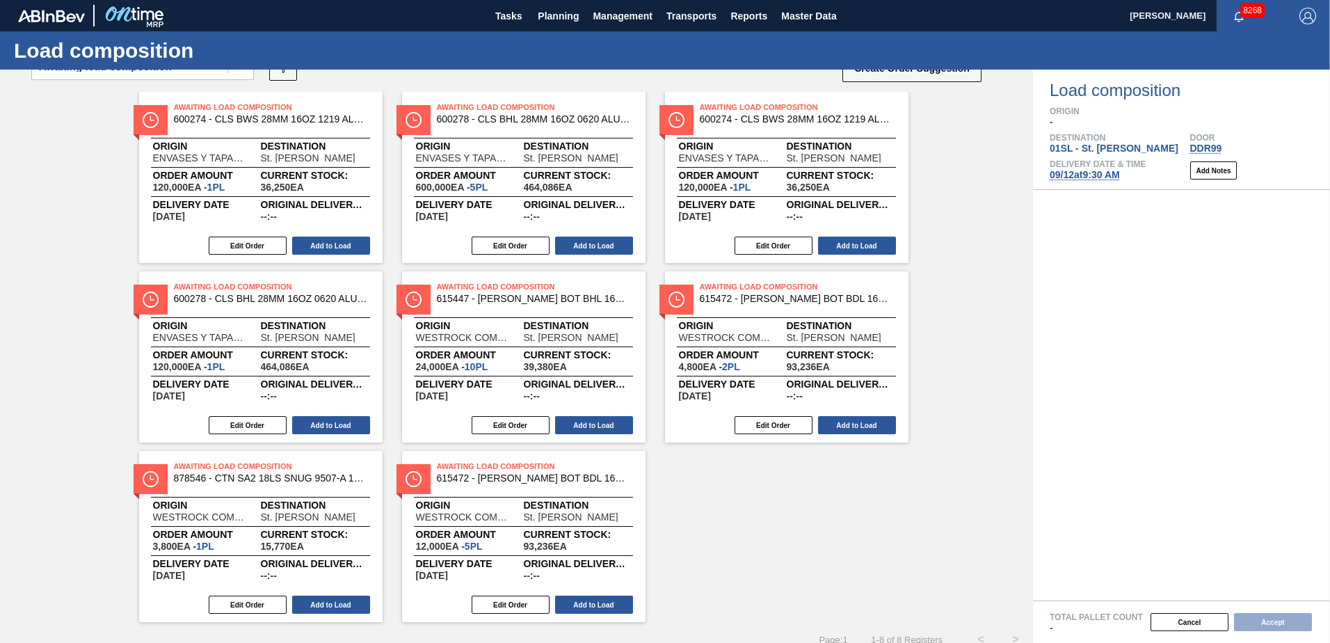
scroll to position [64, 0]
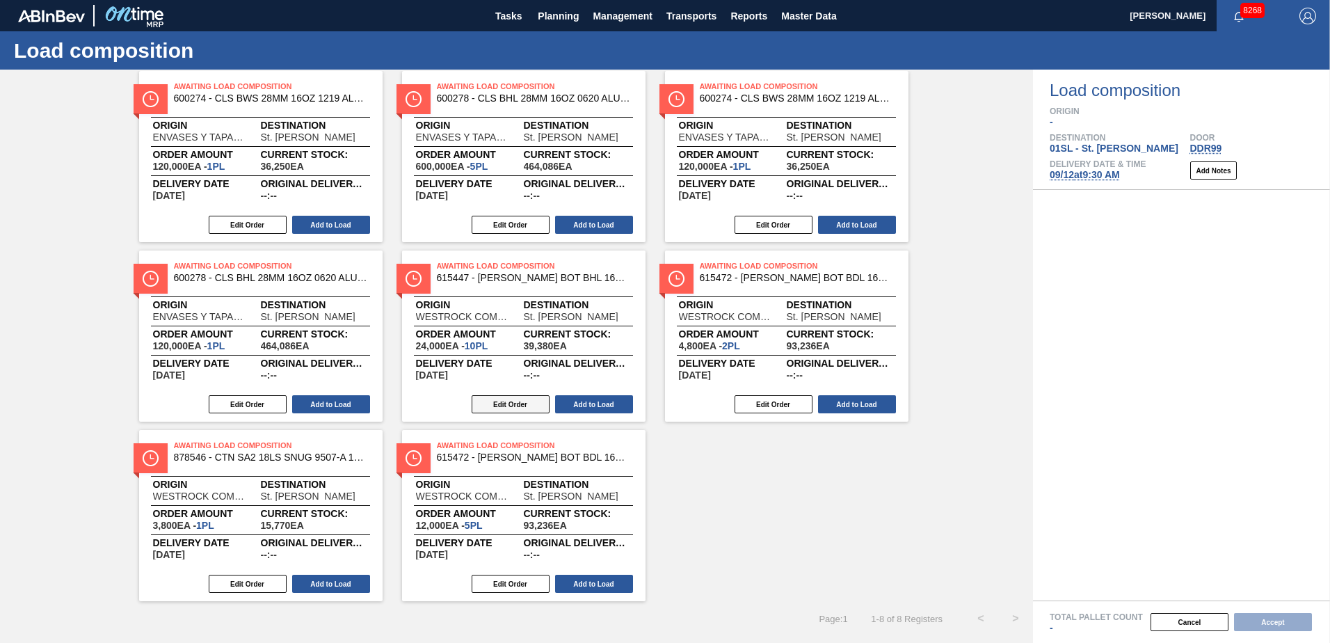
click at [499, 402] on button "Edit Order" at bounding box center [510, 404] width 78 height 18
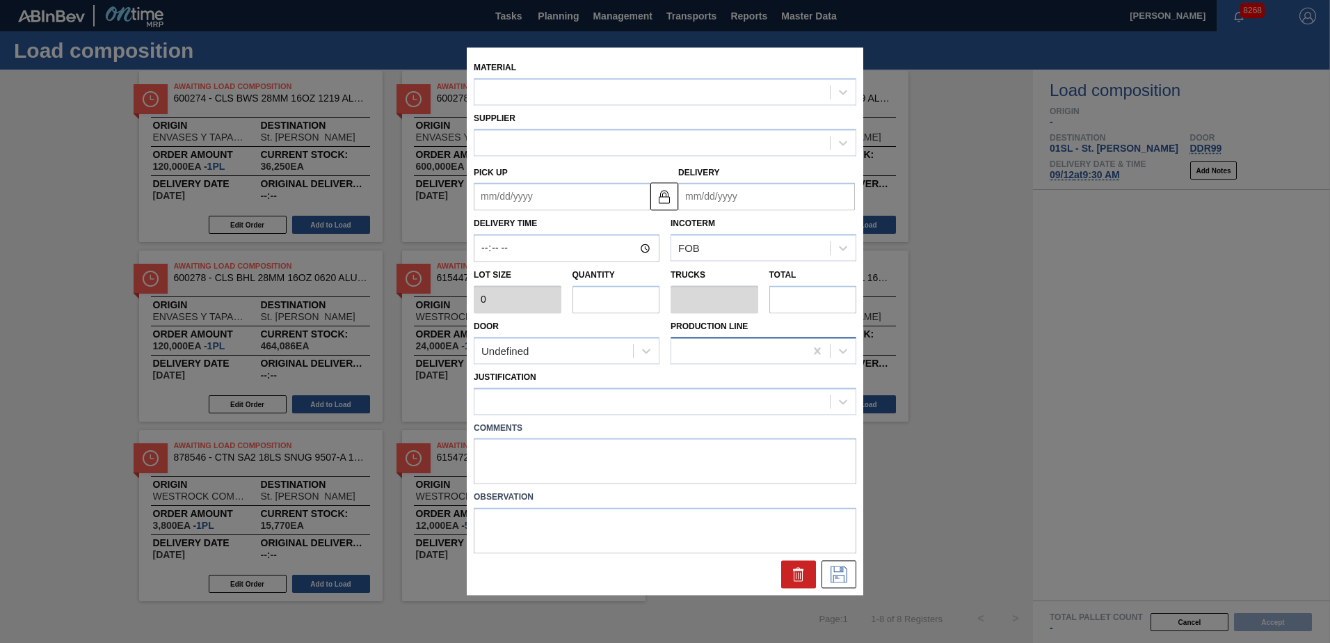
type input "2,400"
type input "10"
type input "0.385"
type input "24,000"
type up "[DATE]"
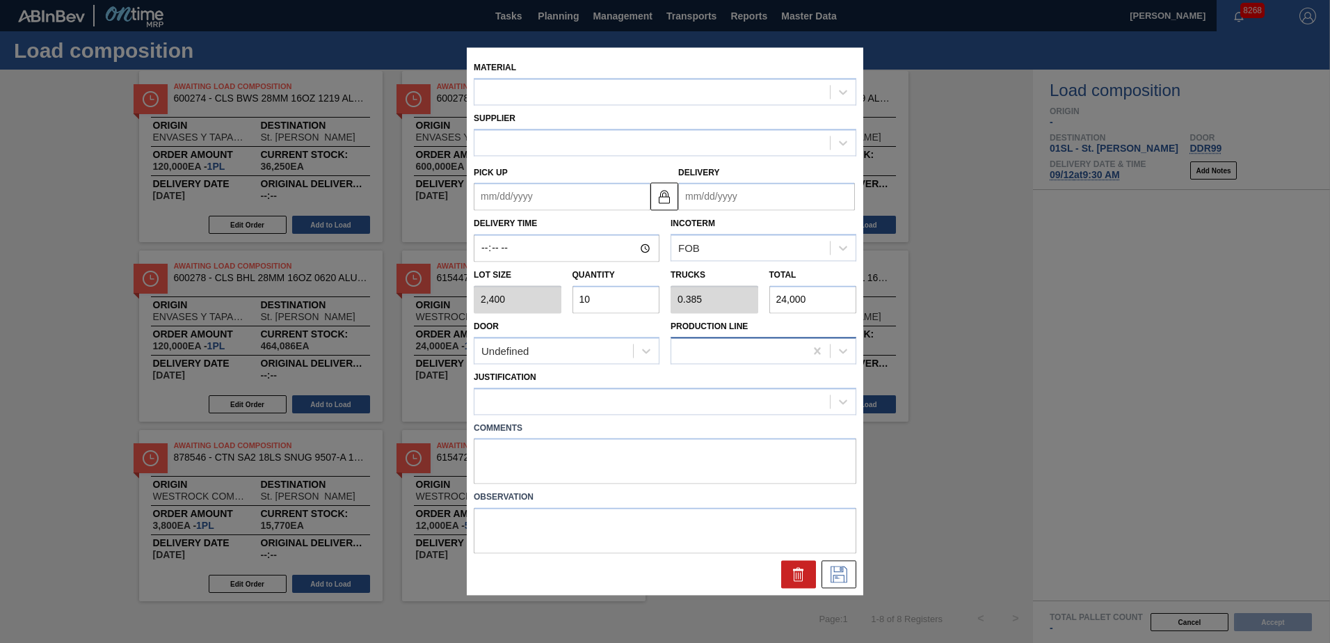
type input "[DATE]"
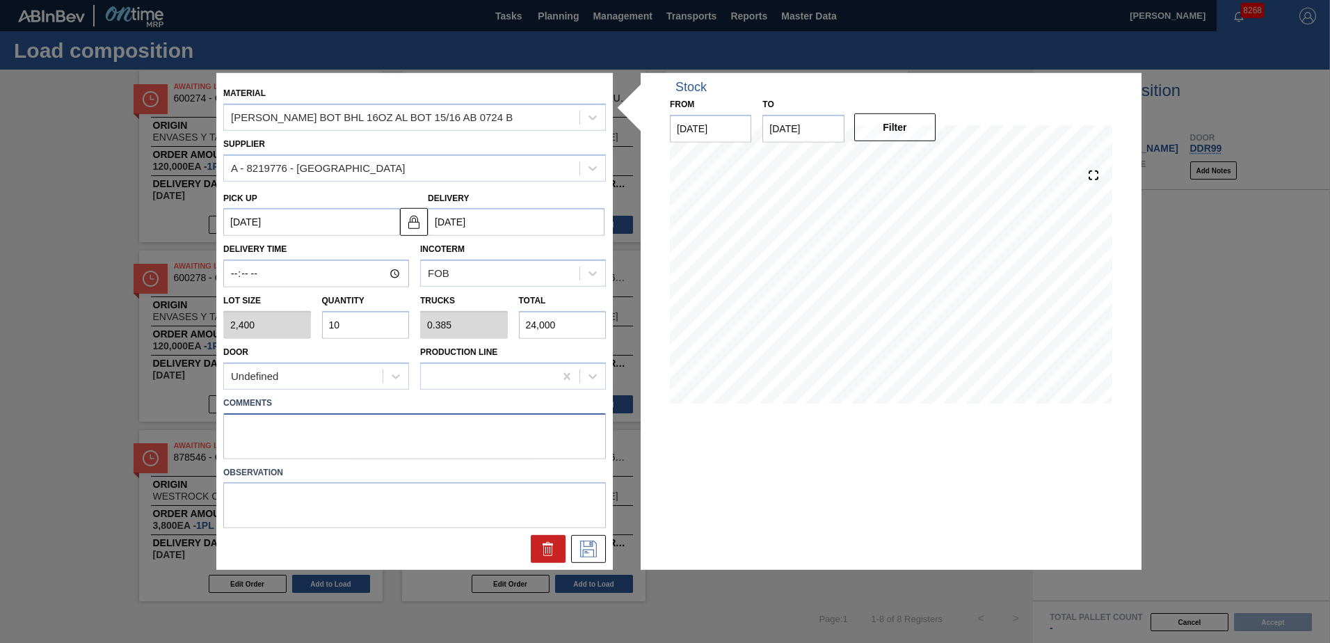
click at [291, 428] on textarea at bounding box center [414, 435] width 382 height 46
type textarea "Live unload"
click at [588, 553] on icon at bounding box center [588, 548] width 22 height 17
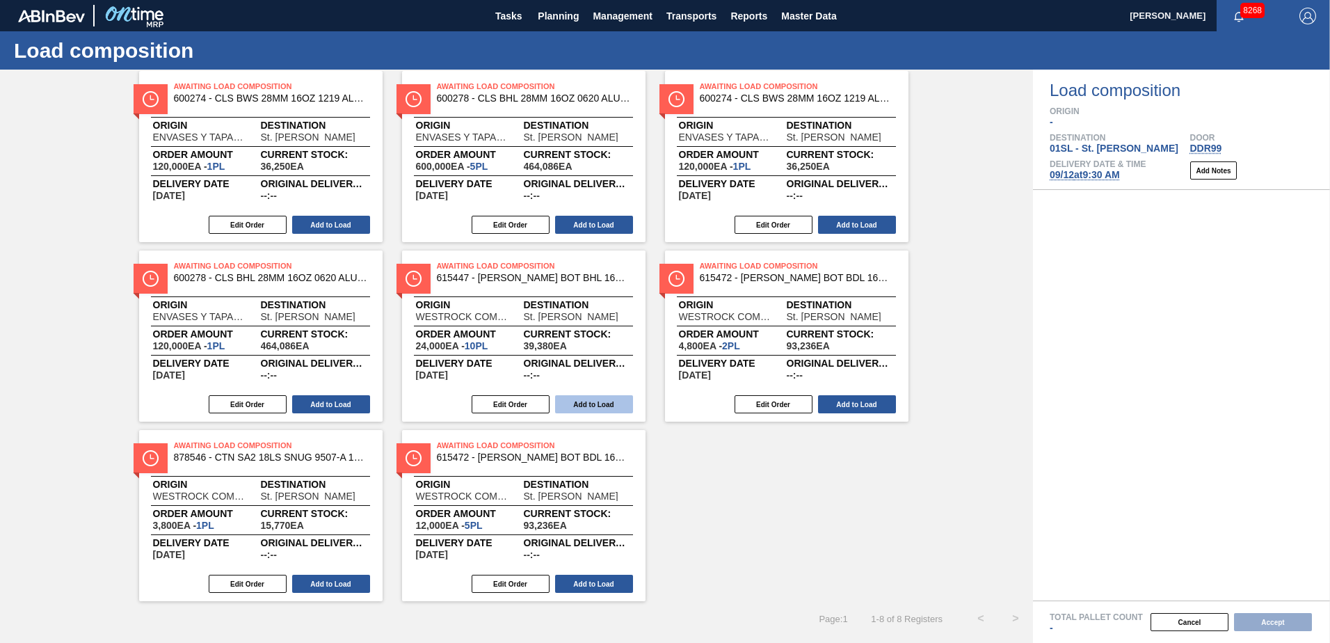
click at [612, 406] on button "Add to Load" at bounding box center [594, 404] width 78 height 18
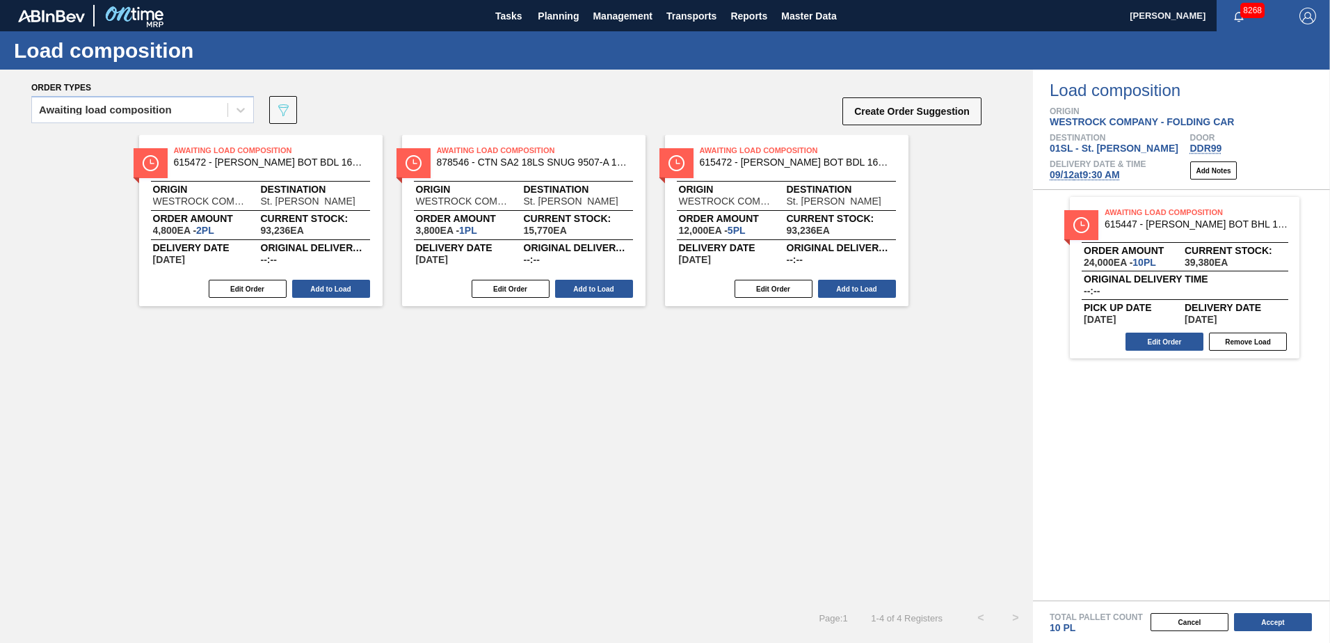
scroll to position [0, 0]
click at [255, 291] on button "Edit Order" at bounding box center [248, 289] width 78 height 18
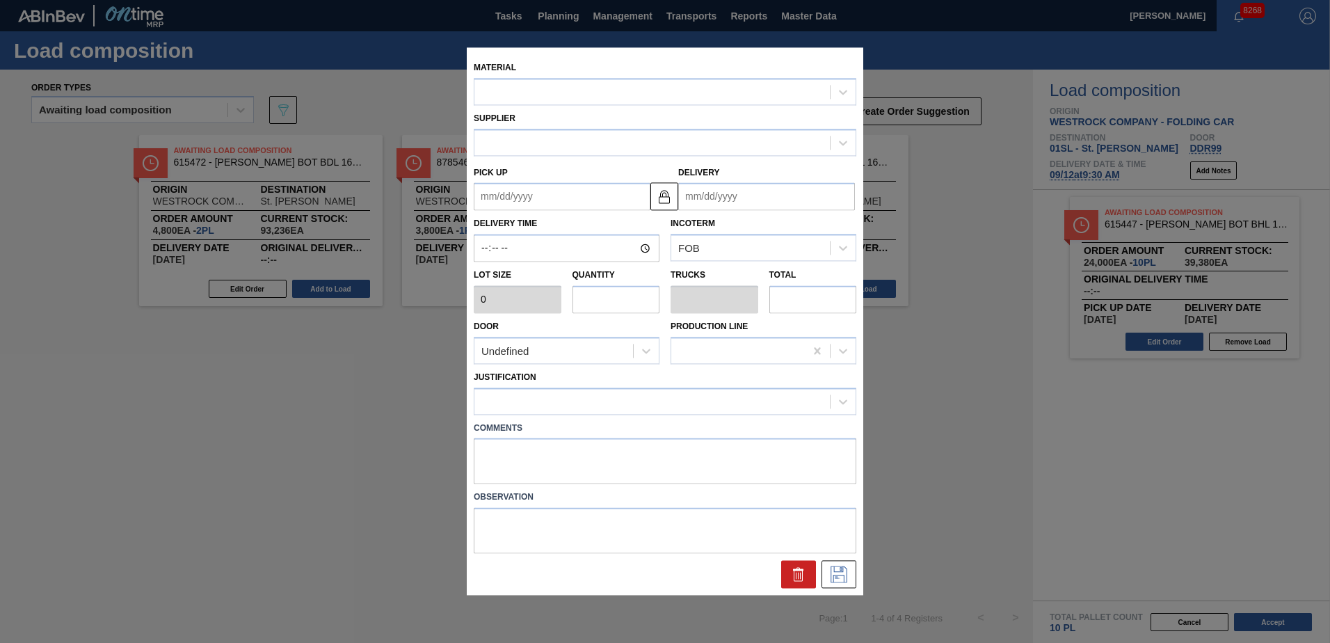
type up "[DATE]"
type input "[DATE]"
type input "2,400"
type input "2"
type input "0.077"
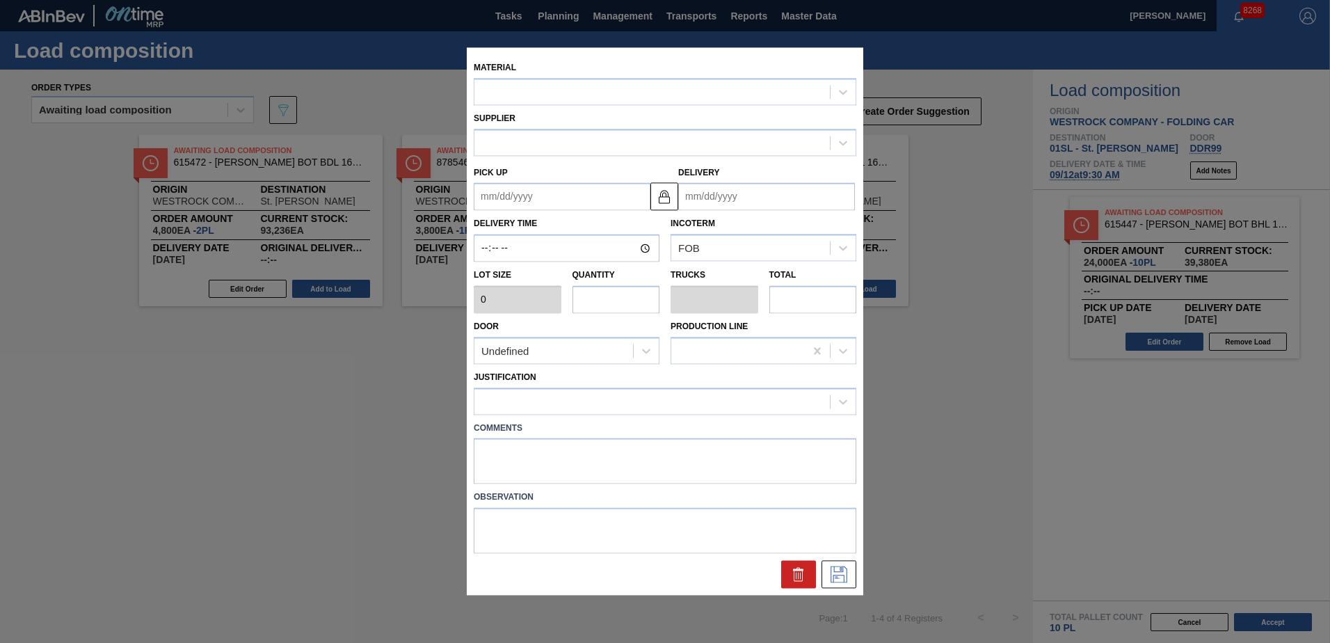
type input "4,800"
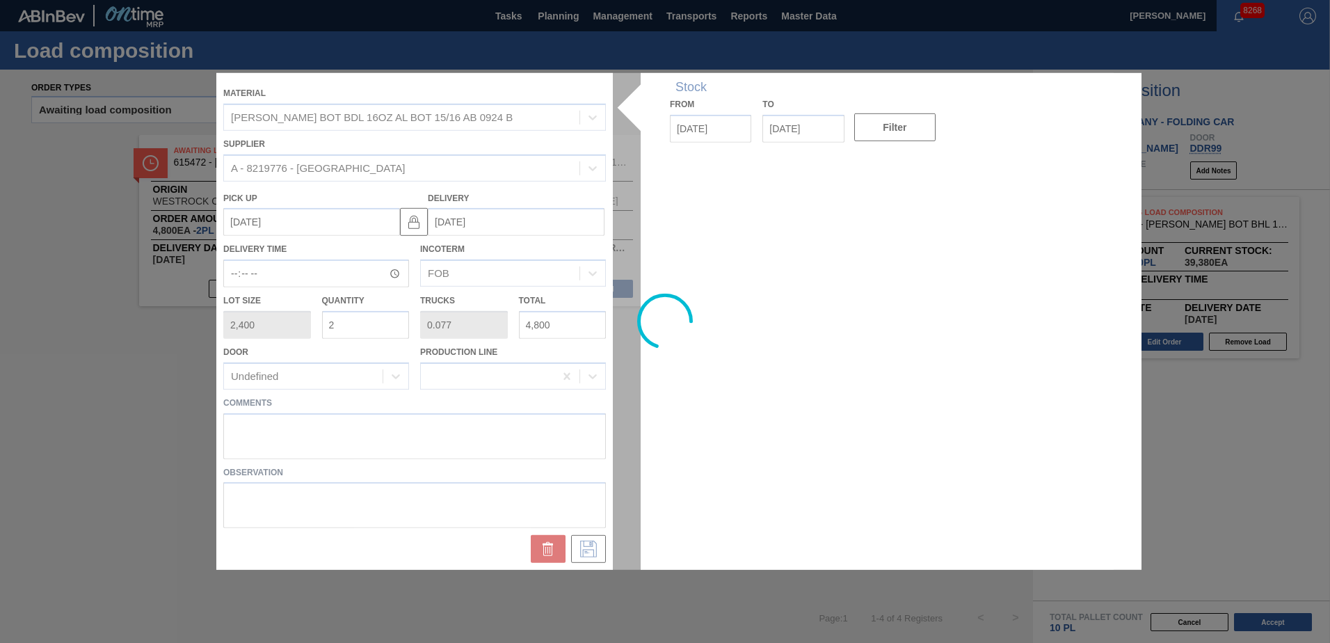
click at [277, 419] on div at bounding box center [664, 321] width 897 height 496
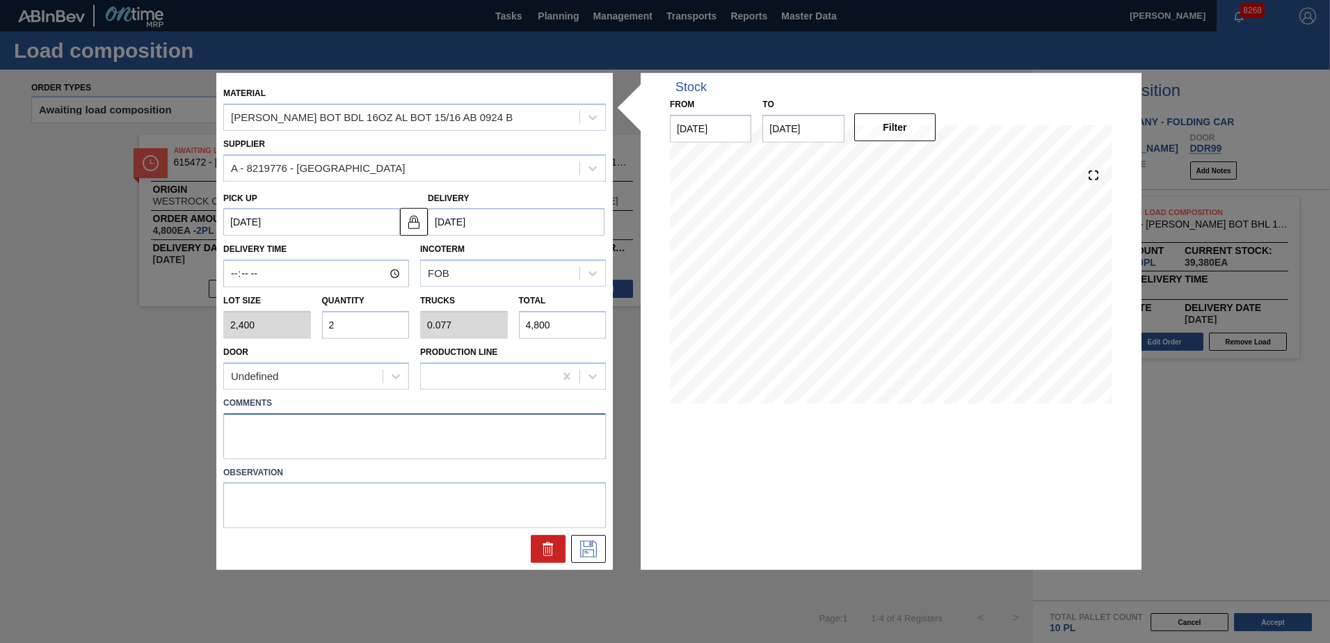
click at [257, 422] on textarea at bounding box center [414, 435] width 382 height 46
type textarea "live unload"
click at [576, 551] on button at bounding box center [588, 549] width 35 height 28
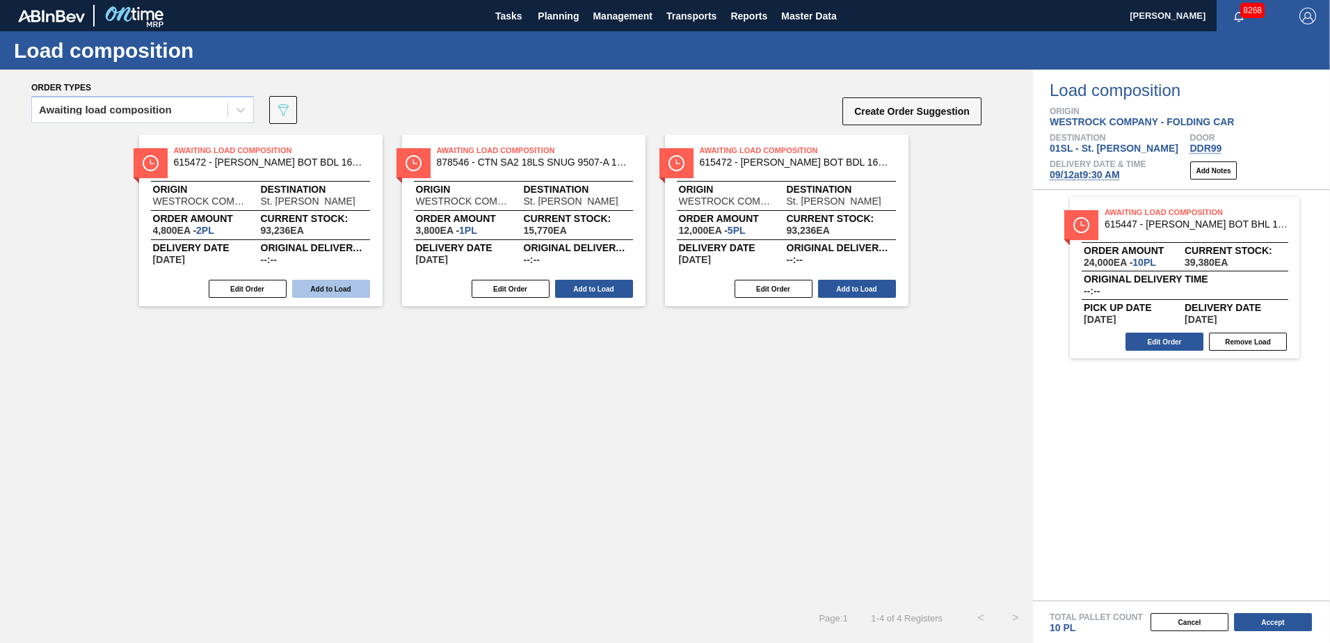
click at [351, 290] on button "Add to Load" at bounding box center [331, 289] width 78 height 18
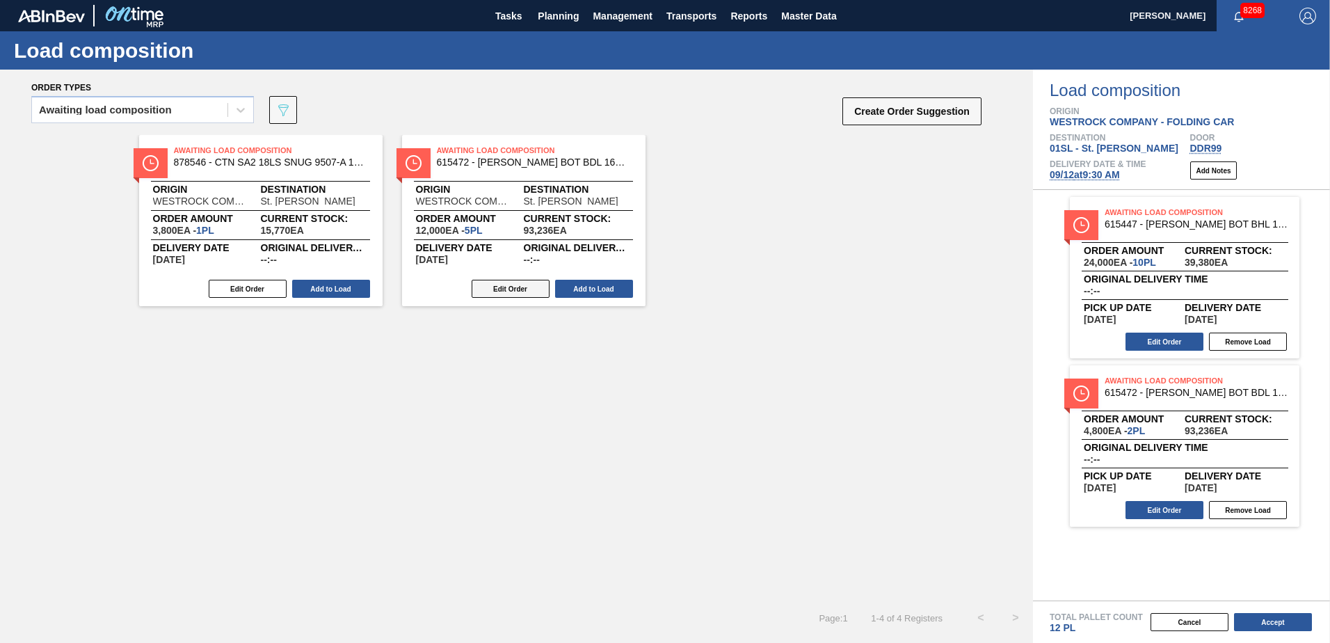
click at [489, 288] on button "Edit Order" at bounding box center [510, 289] width 78 height 18
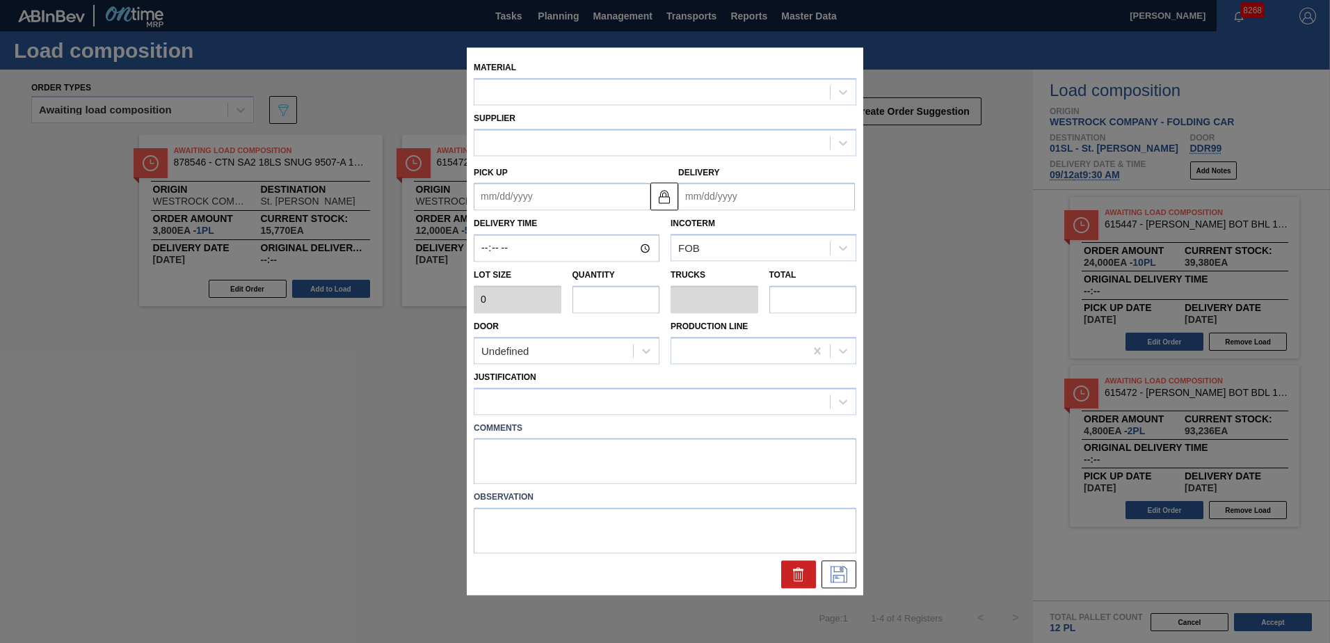
type input "2,400"
type input "5"
type input "0.192"
type input "12,000"
type up "[DATE]"
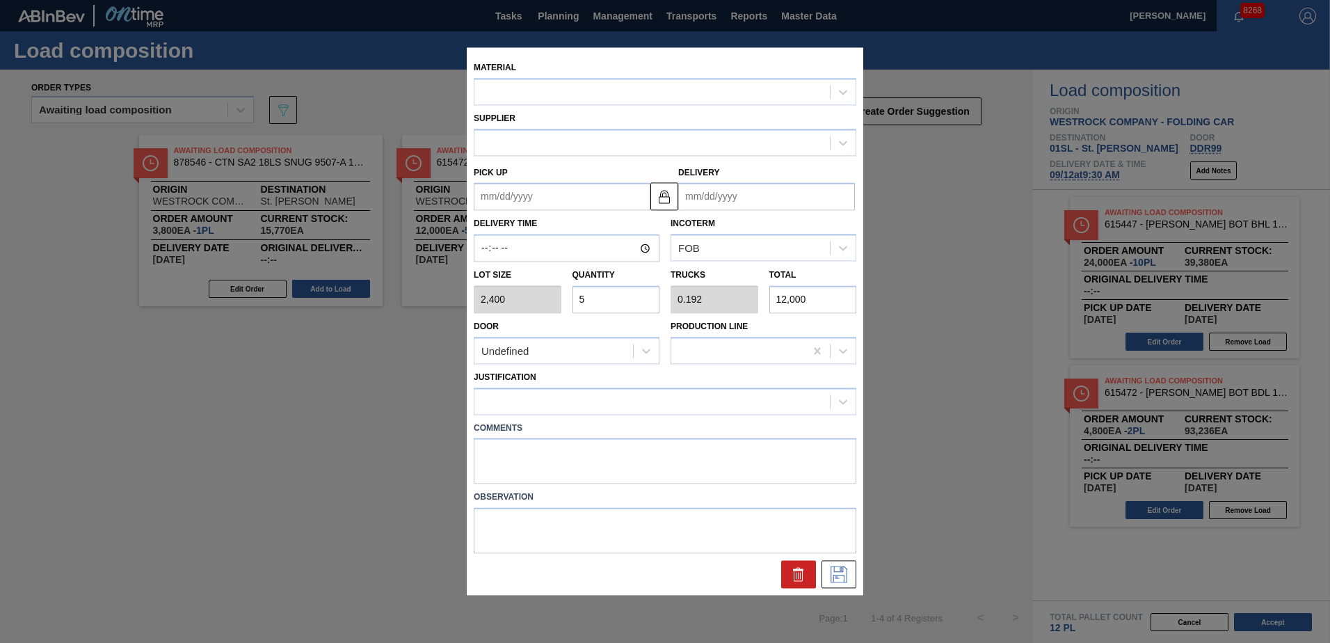
type input "[DATE]"
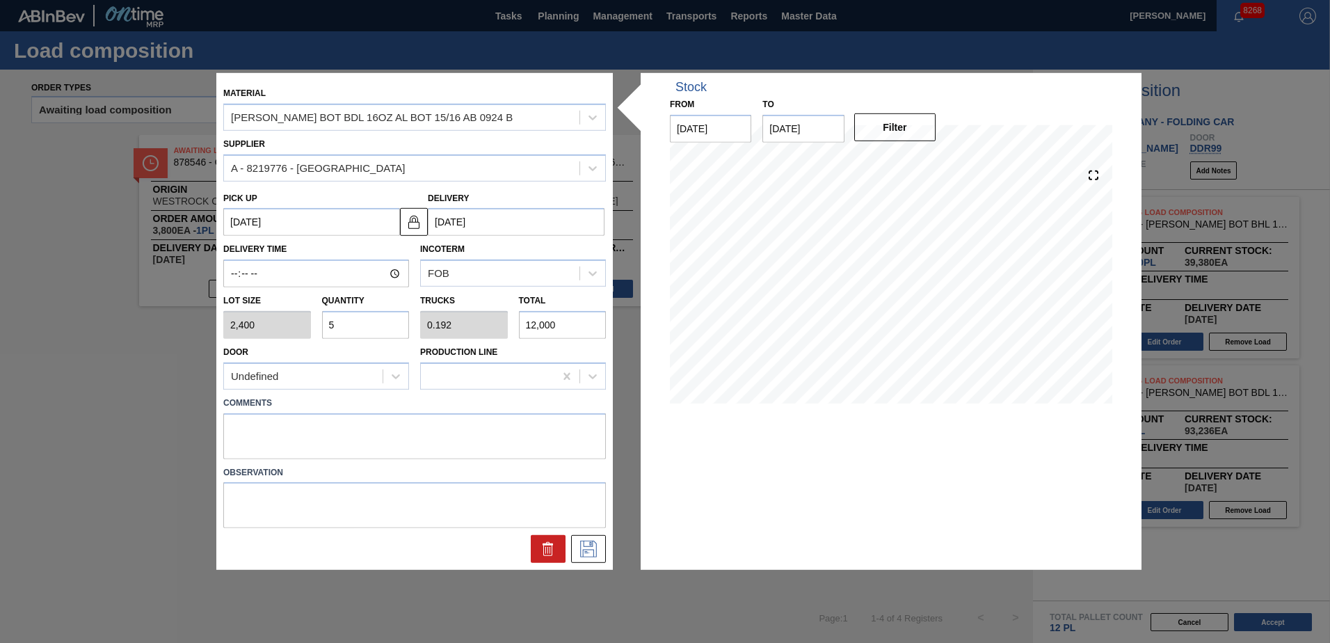
click at [328, 412] on div "Comments" at bounding box center [414, 426] width 382 height 66
click at [278, 423] on textarea at bounding box center [414, 435] width 382 height 46
type textarea "Live unload"
click at [592, 563] on div at bounding box center [588, 549] width 35 height 28
click at [588, 546] on icon at bounding box center [588, 548] width 22 height 17
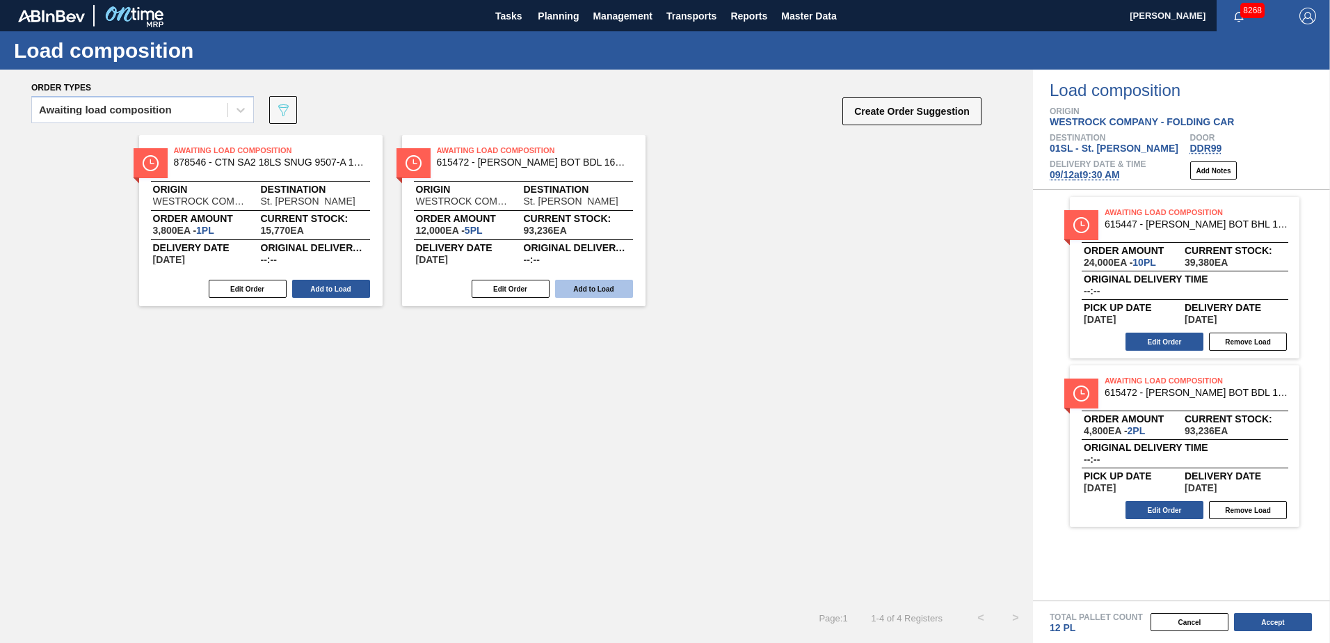
click at [579, 293] on button "Add to Load" at bounding box center [594, 289] width 78 height 18
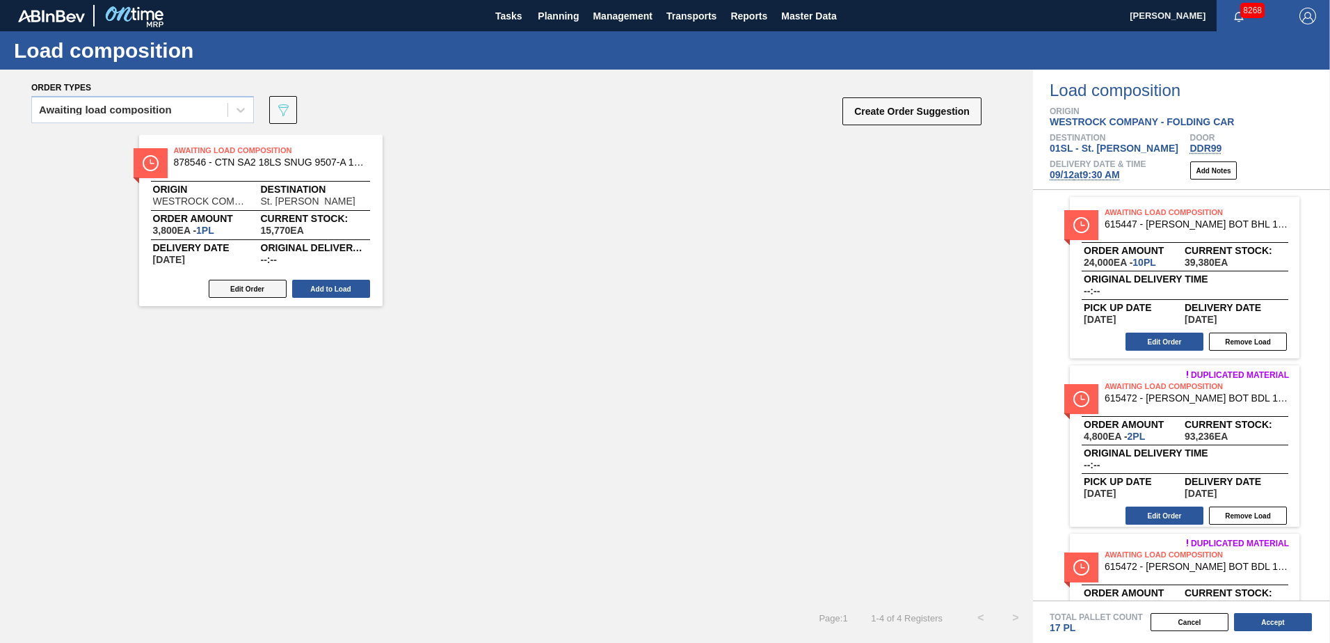
click at [225, 296] on button "Edit Order" at bounding box center [248, 289] width 78 height 18
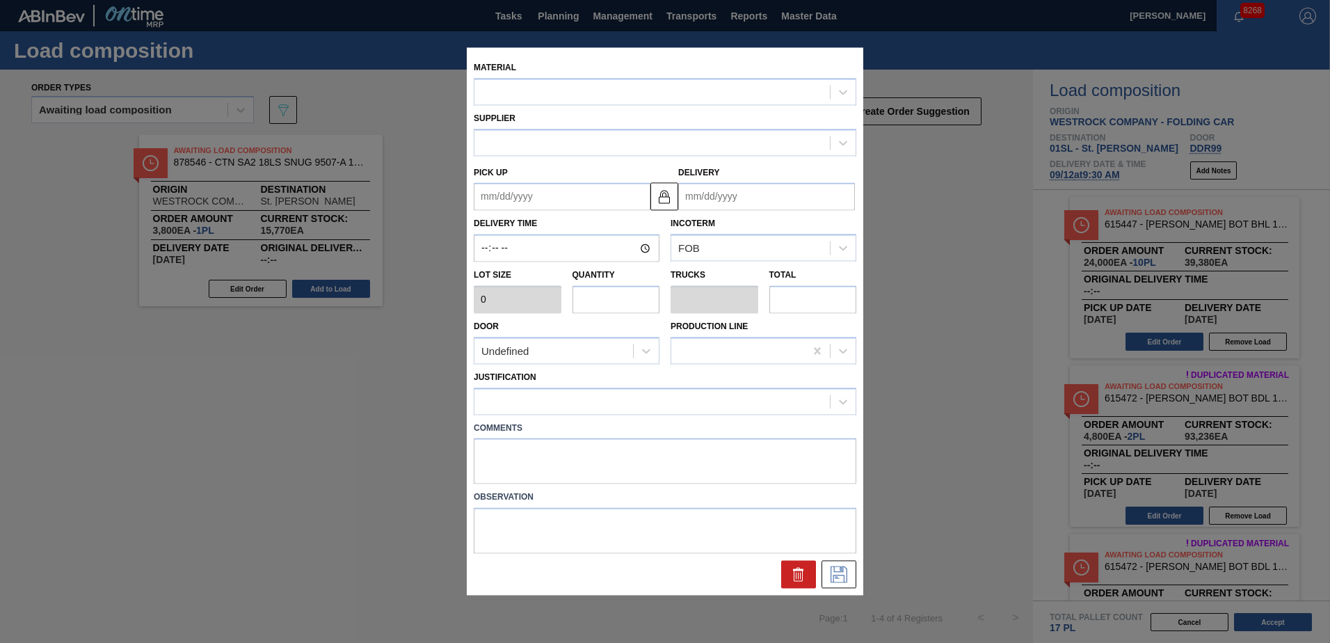
type input "3,800"
type input "1"
type input "0.05"
type input "3,800"
type up "[DATE]"
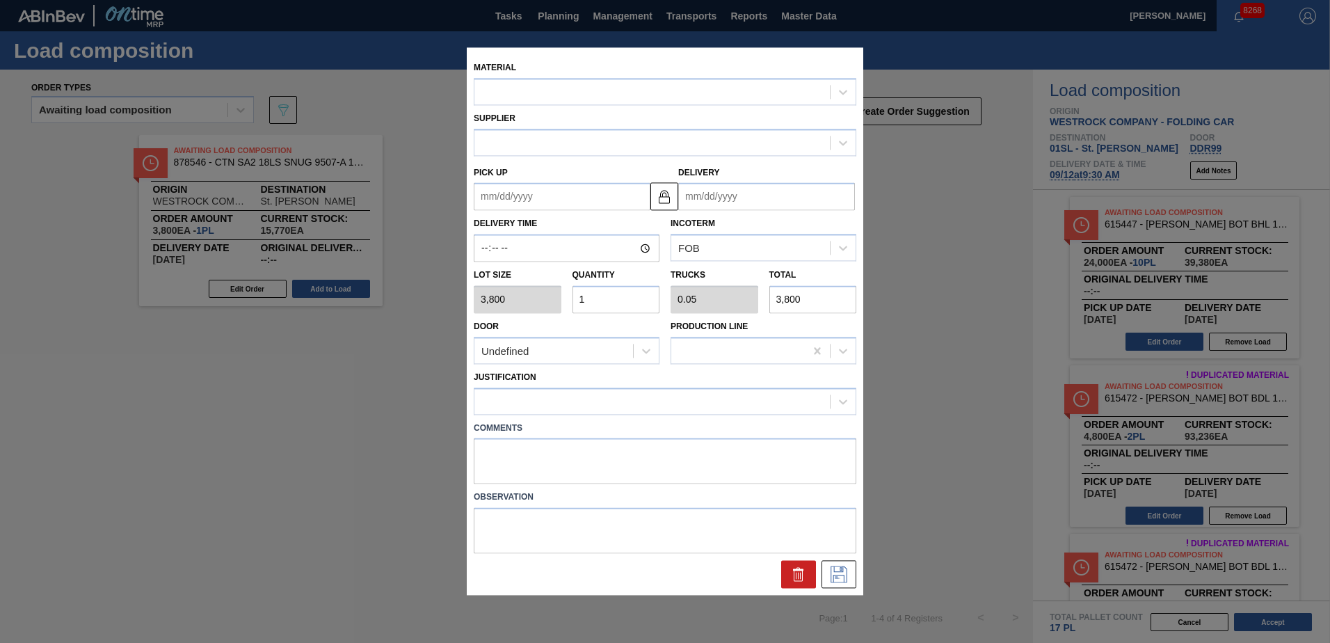
type input "[DATE]"
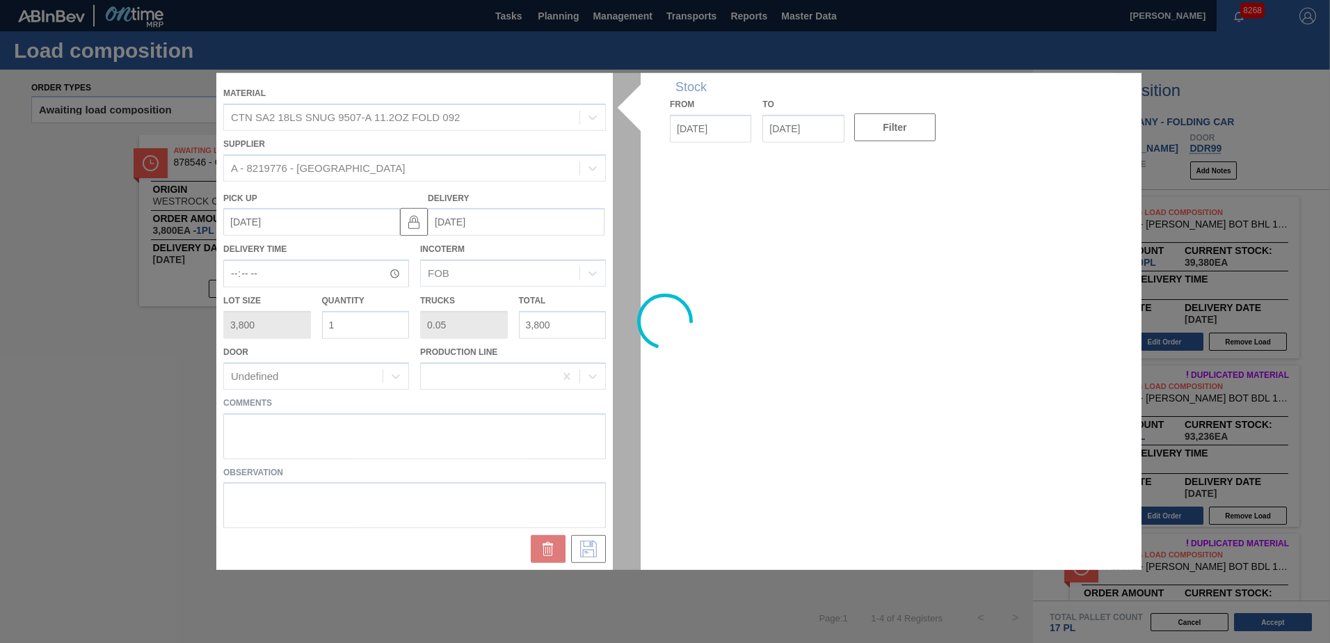
click at [239, 419] on div at bounding box center [664, 321] width 897 height 496
click at [288, 422] on div at bounding box center [664, 321] width 897 height 496
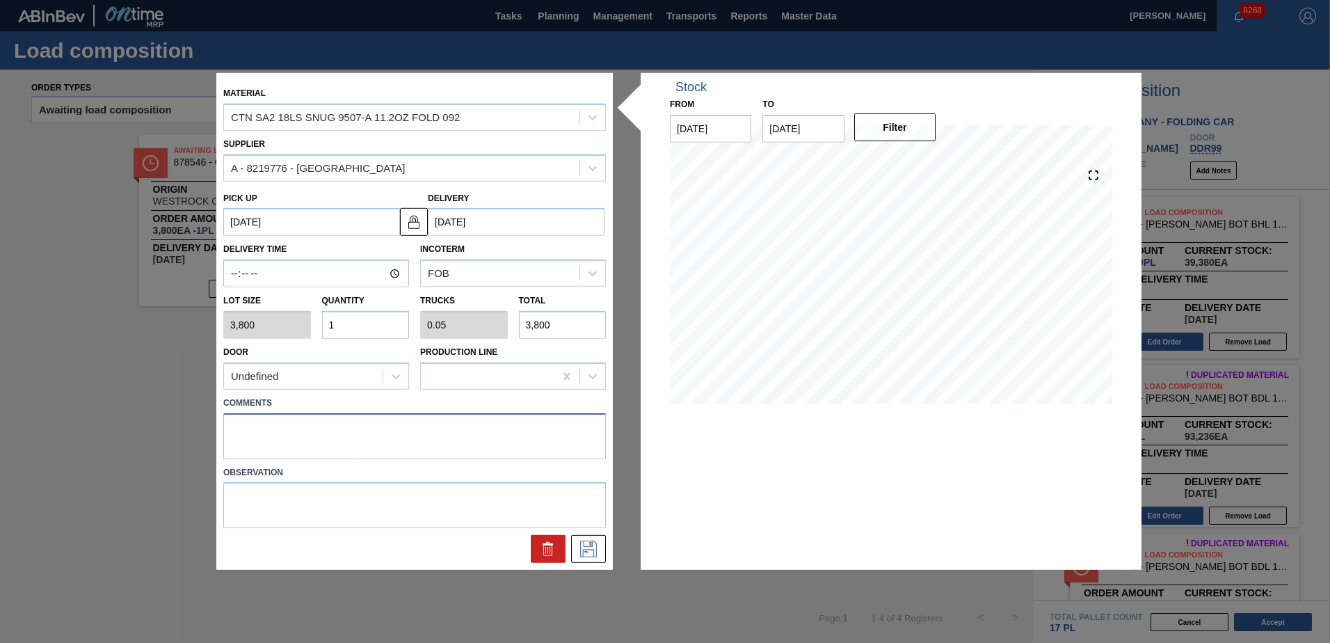
click at [312, 419] on textarea at bounding box center [414, 435] width 382 height 46
type textarea "Live unload"
click at [588, 556] on icon at bounding box center [588, 548] width 22 height 17
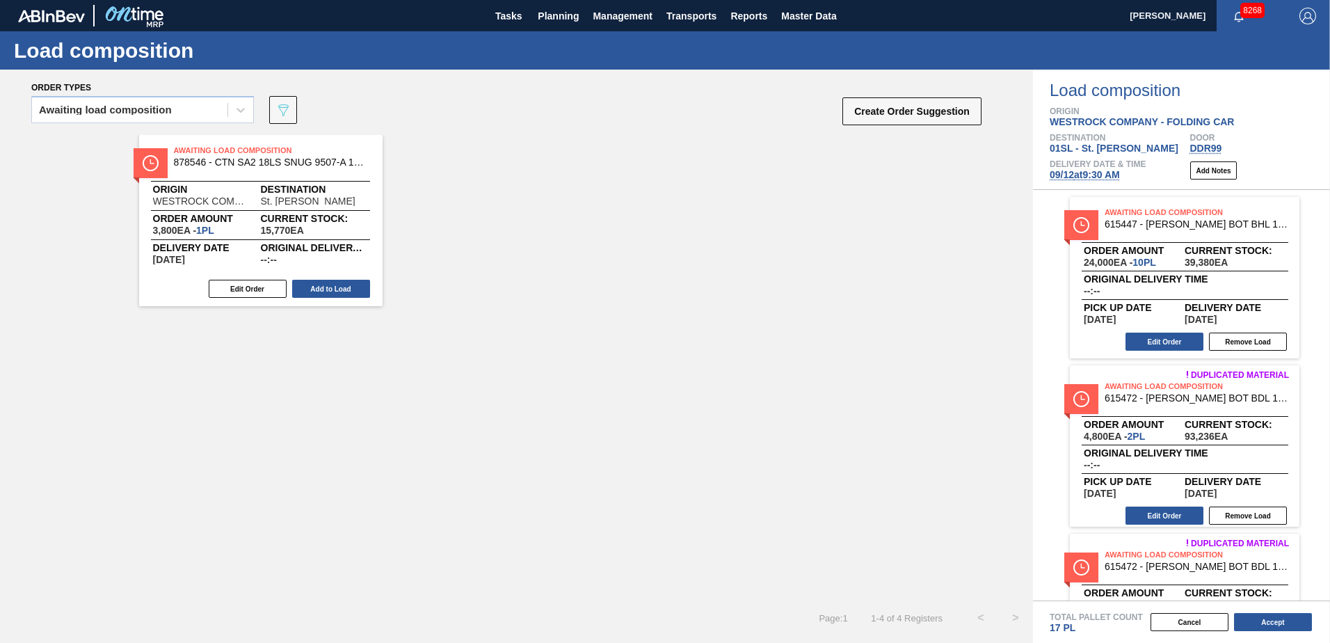
click at [330, 287] on button "Add to Load" at bounding box center [331, 289] width 78 height 18
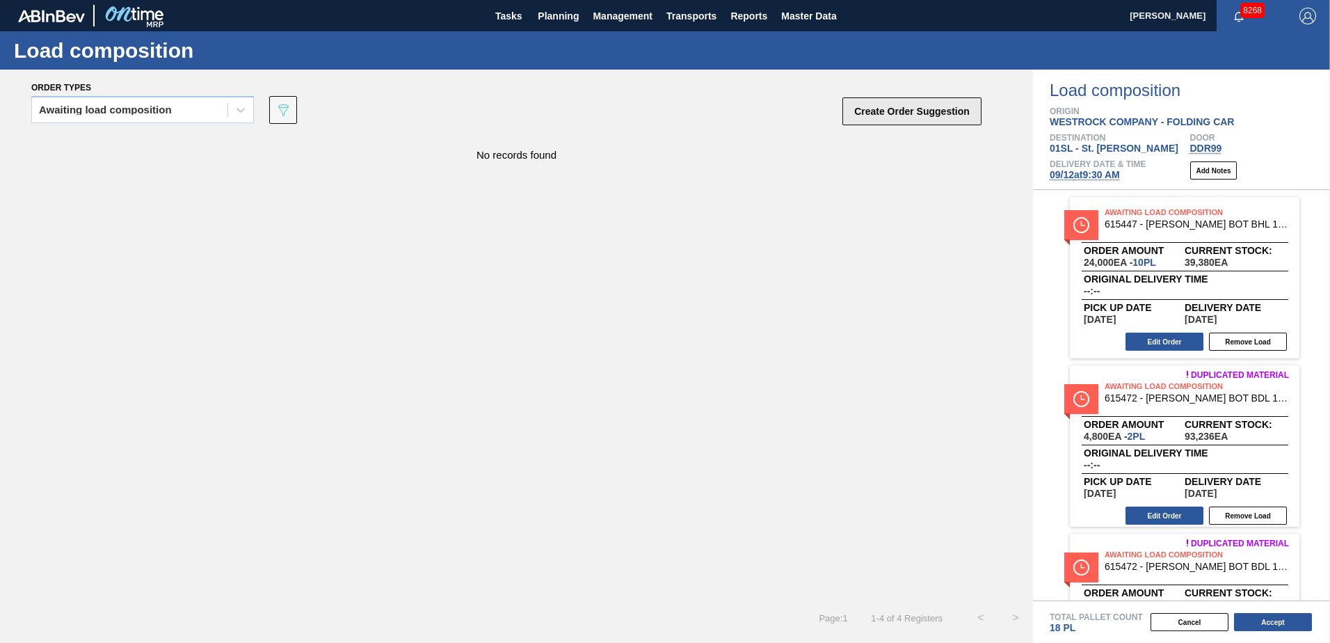
click at [904, 120] on button "Create Order Suggestion" at bounding box center [911, 111] width 139 height 28
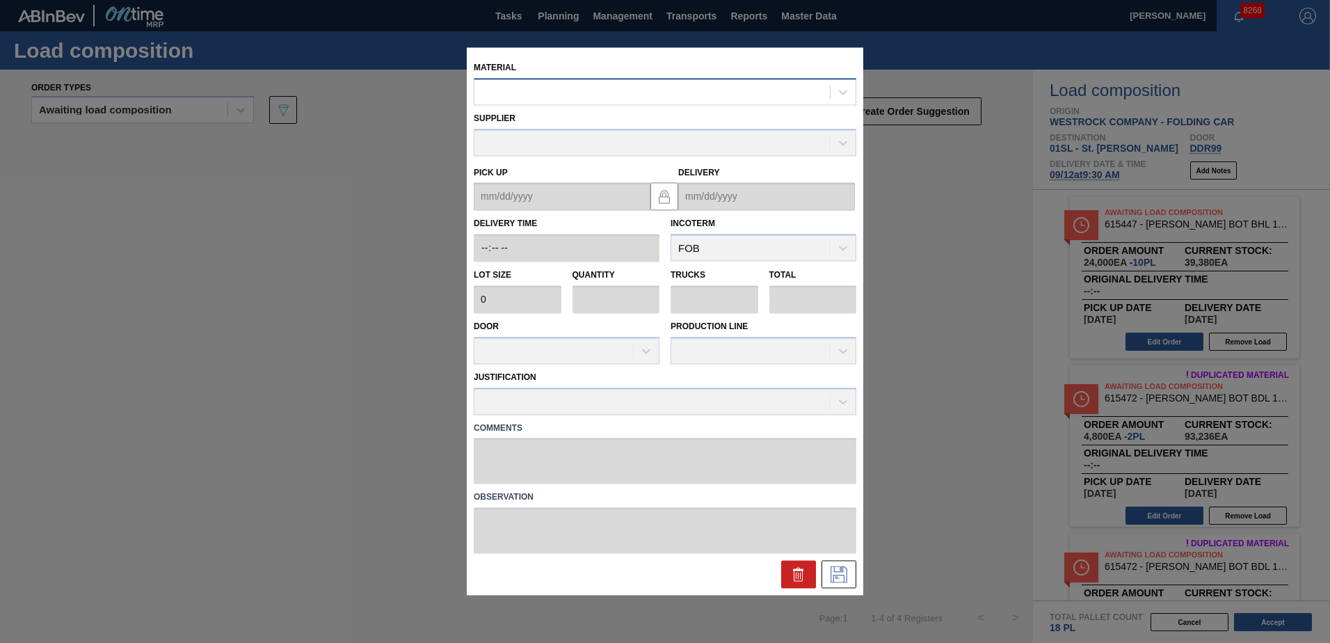
drag, startPoint x: 497, startPoint y: 100, endPoint x: 519, endPoint y: 97, distance: 22.4
click at [499, 99] on div at bounding box center [651, 92] width 355 height 20
type input "878546"
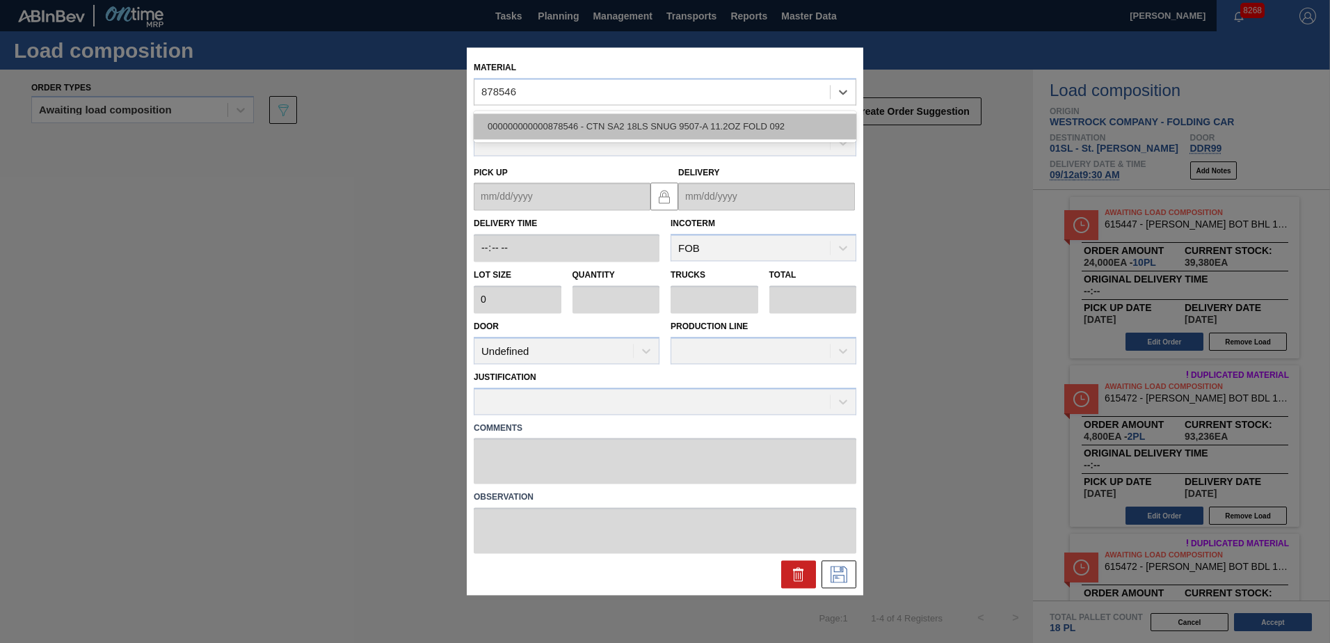
click at [548, 121] on div "000000000000878546 - CTN SA2 18LS SNUG 9507-A 11.2OZ FOLD 092" at bounding box center [665, 126] width 382 height 26
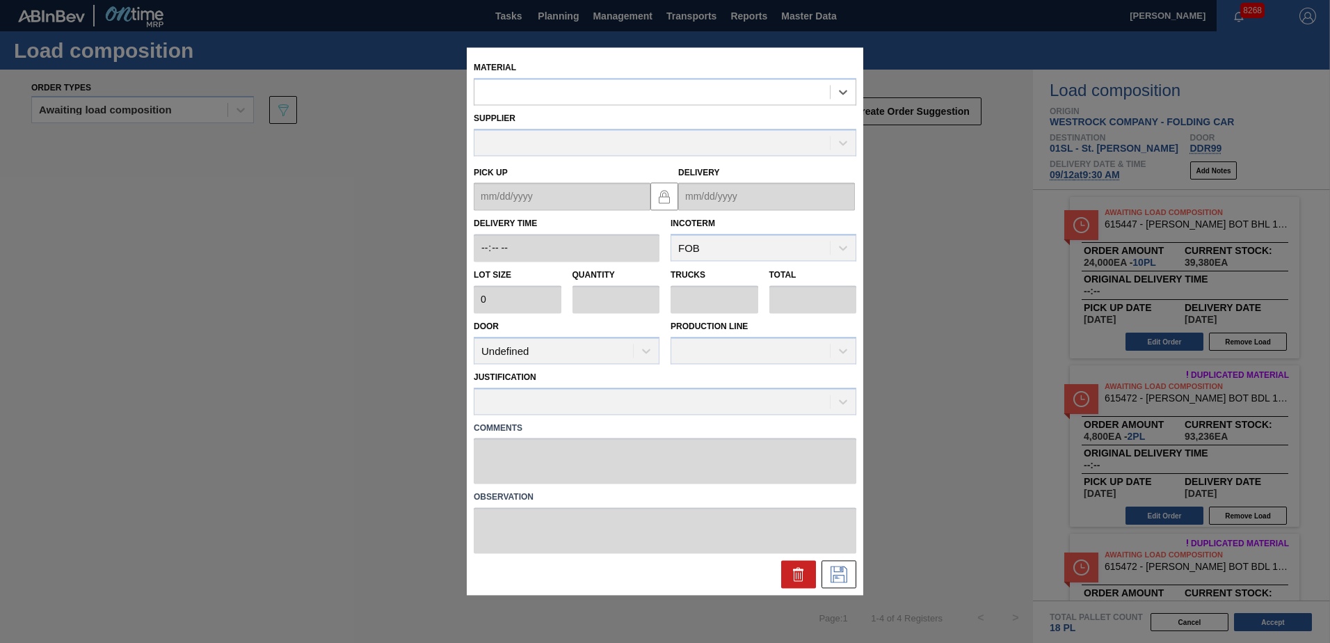
type input "3,800"
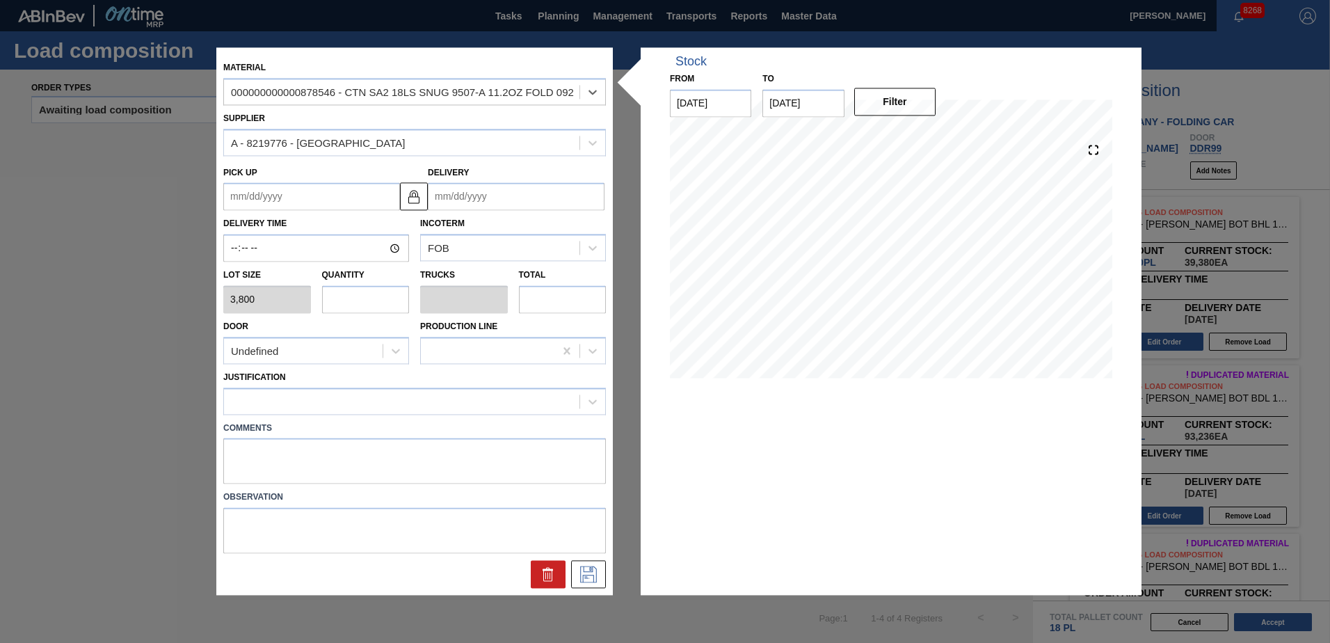
click at [493, 197] on input "Delivery" at bounding box center [516, 197] width 177 height 28
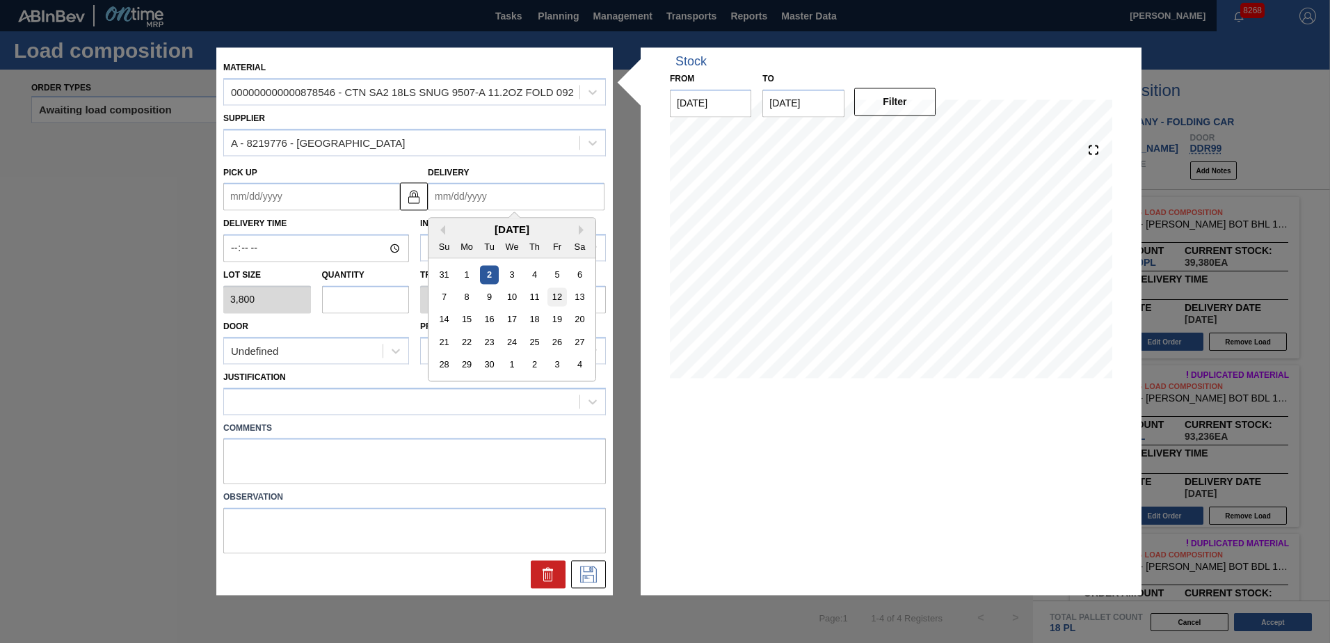
click at [552, 300] on div "12" at bounding box center [556, 297] width 19 height 19
type up "[DATE]"
type input "[DATE]"
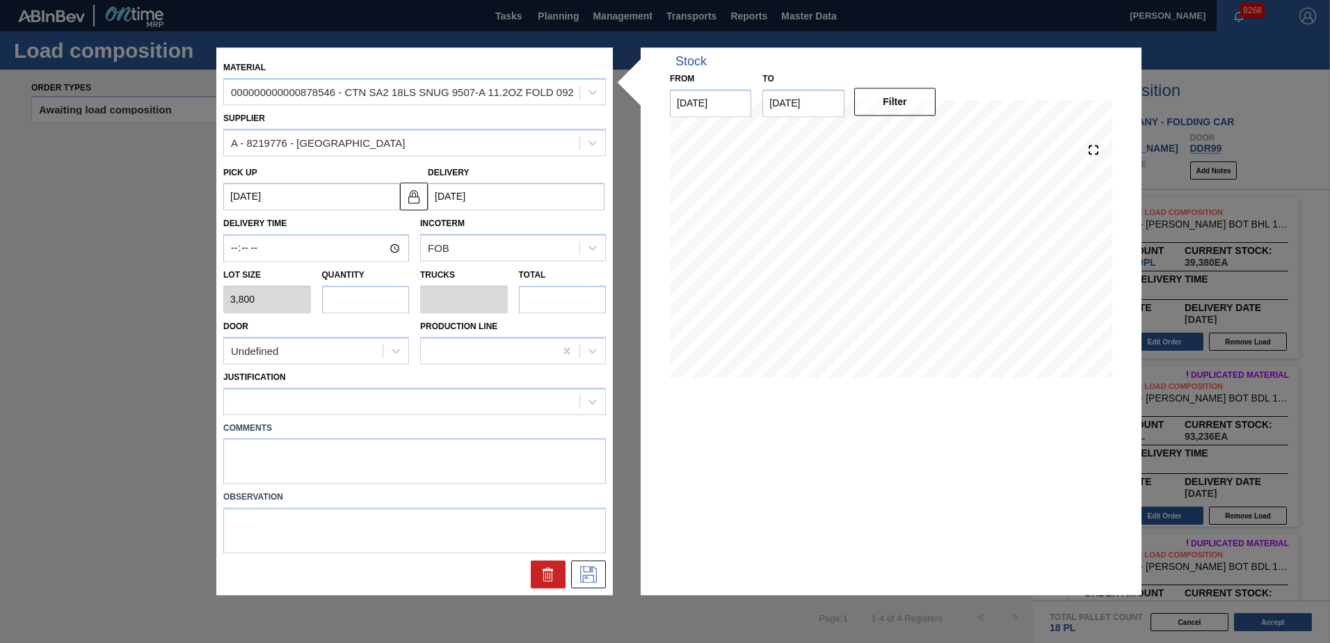
click at [373, 301] on input "text" at bounding box center [366, 299] width 88 height 28
type input "2"
type input "0.1"
type input "7,600"
type input "2"
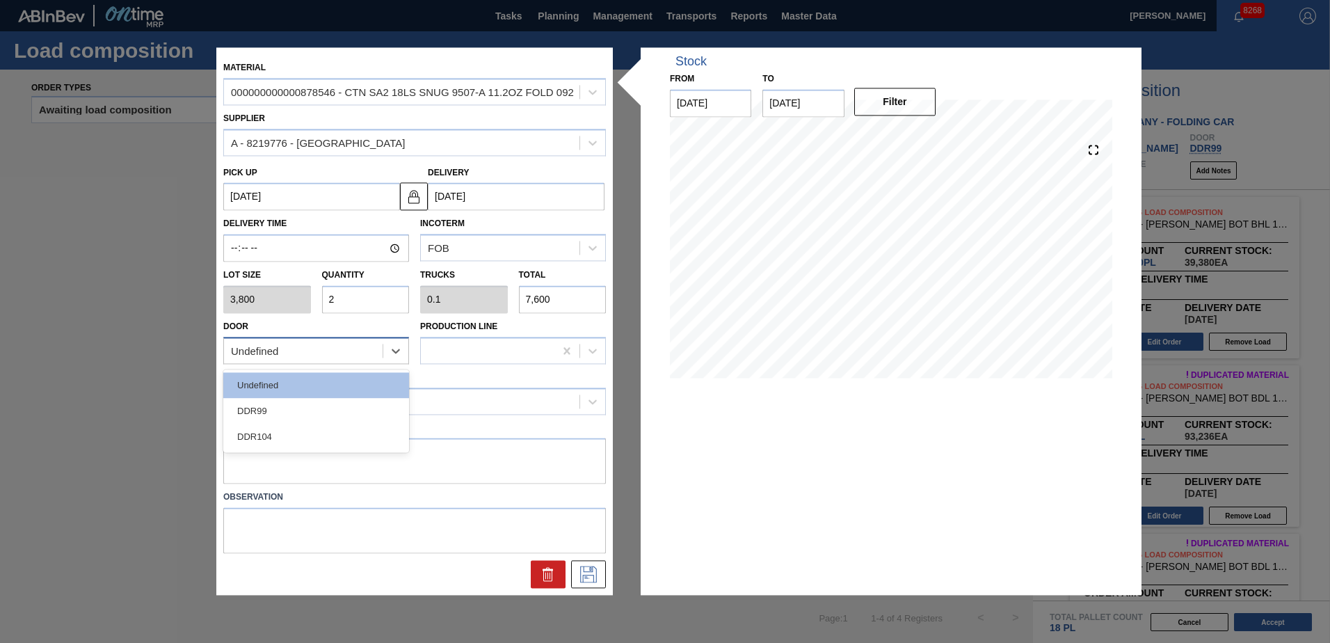
click at [361, 344] on div "Undefined" at bounding box center [303, 351] width 159 height 20
click at [285, 447] on div "DDR104" at bounding box center [316, 436] width 186 height 26
click at [296, 402] on div at bounding box center [401, 401] width 355 height 20
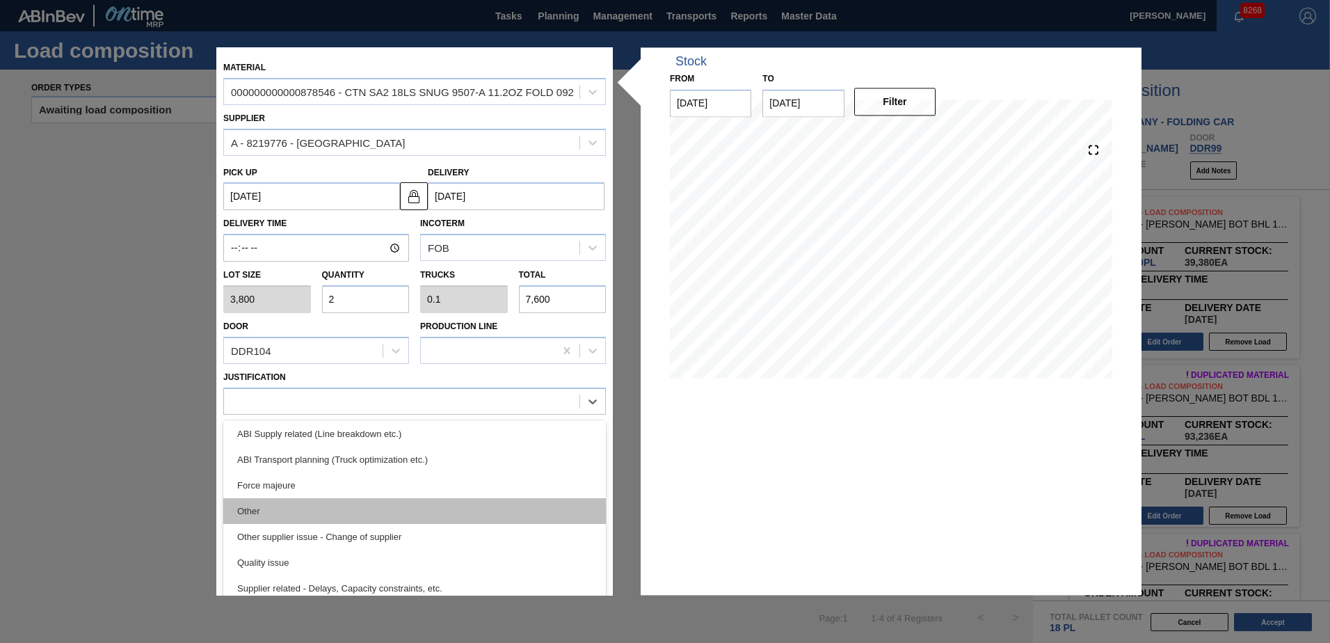
scroll to position [209, 0]
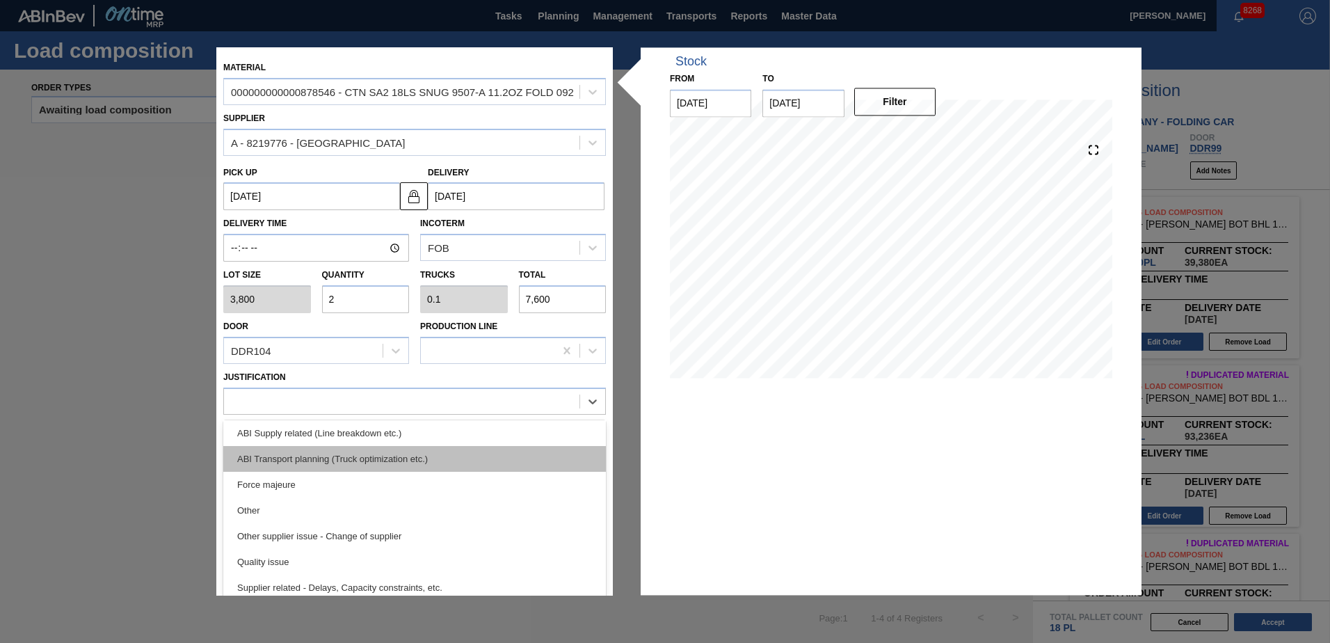
click at [337, 458] on div "ABI Transport planning (Truck optimization etc.)" at bounding box center [414, 459] width 382 height 26
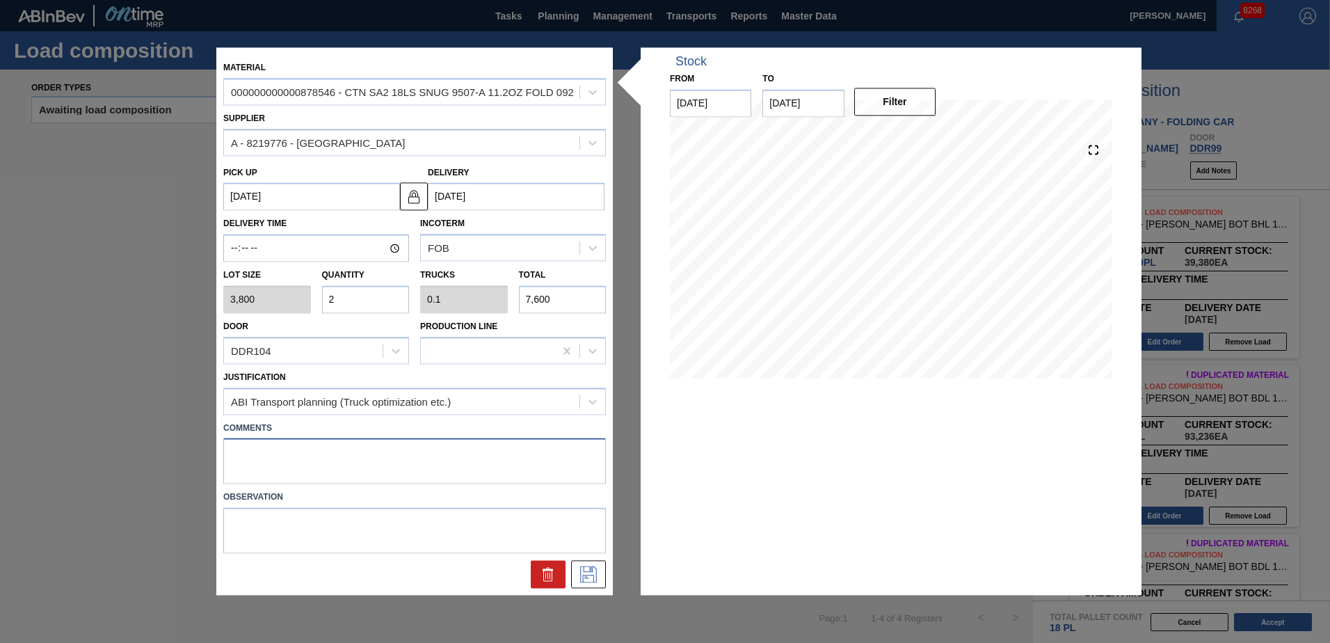
click at [308, 450] on textarea at bounding box center [414, 461] width 382 height 46
type textarea "Live unload"
click at [588, 575] on icon at bounding box center [588, 574] width 17 height 17
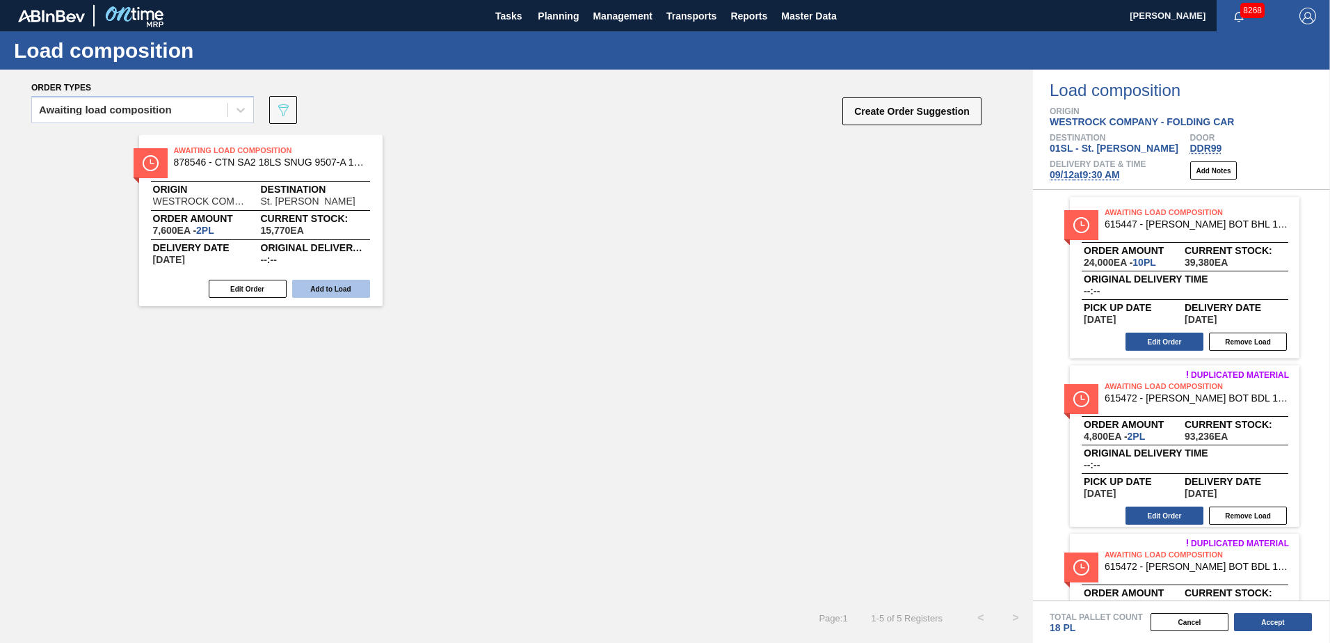
click at [336, 289] on button "Add to Load" at bounding box center [331, 289] width 78 height 18
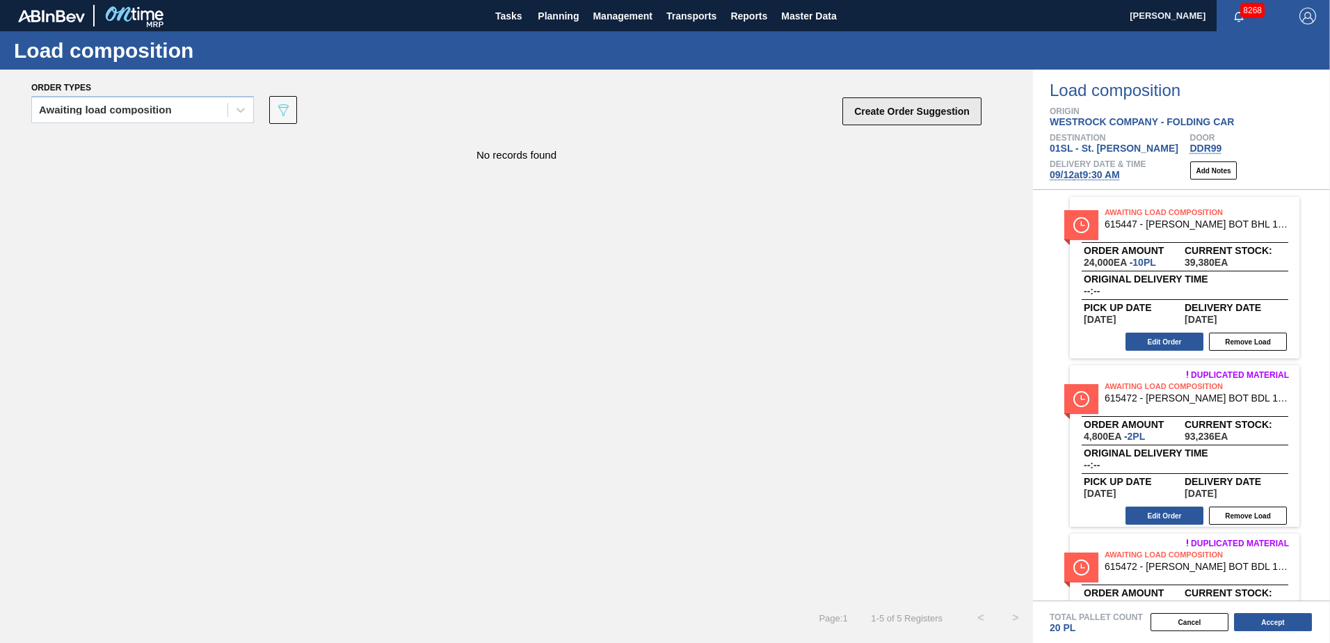
click at [906, 113] on button "Create Order Suggestion" at bounding box center [911, 111] width 139 height 28
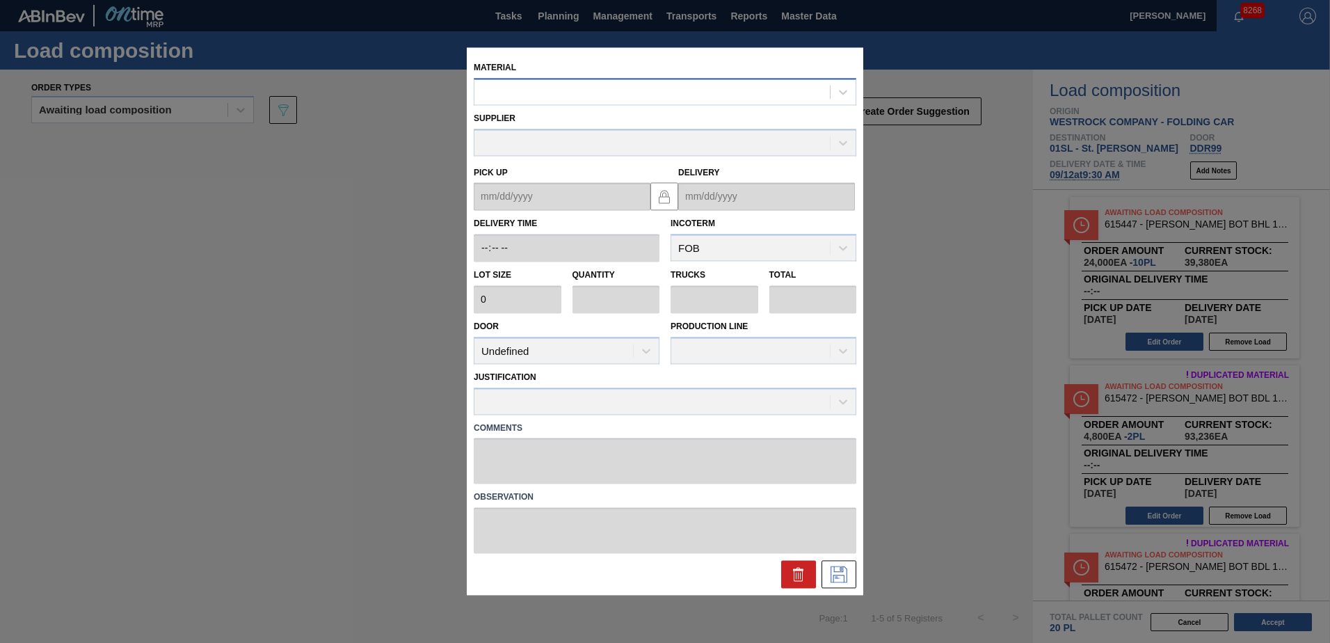
click at [583, 92] on div at bounding box center [651, 92] width 355 height 20
type input "878676"
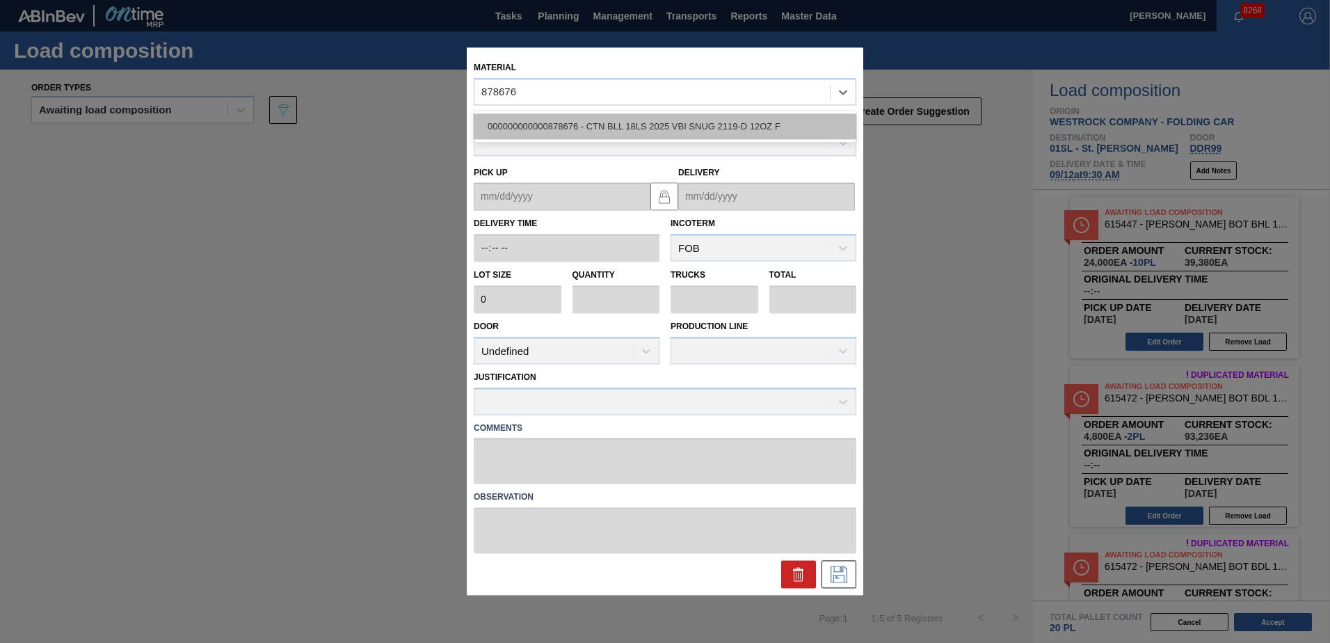
click at [649, 121] on div "000000000000878676 - CTN BLL 18LS 2025 VBI SNUG 2119-D 12OZ F" at bounding box center [665, 126] width 382 height 26
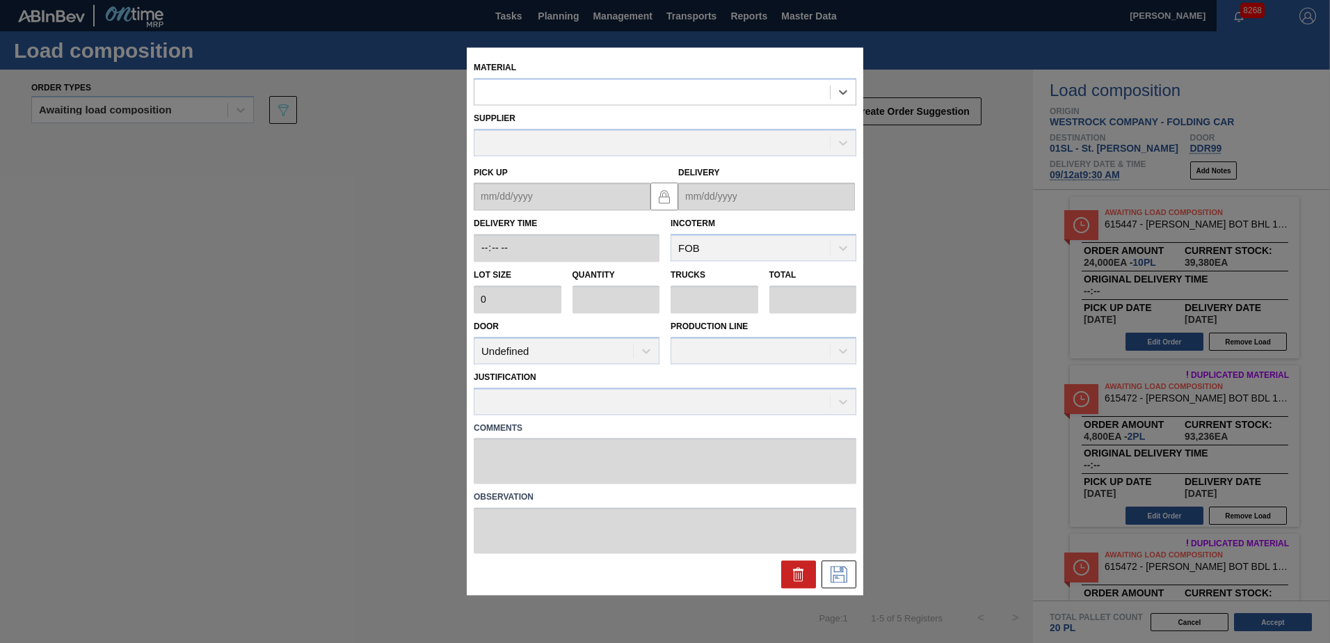
type input "3,800"
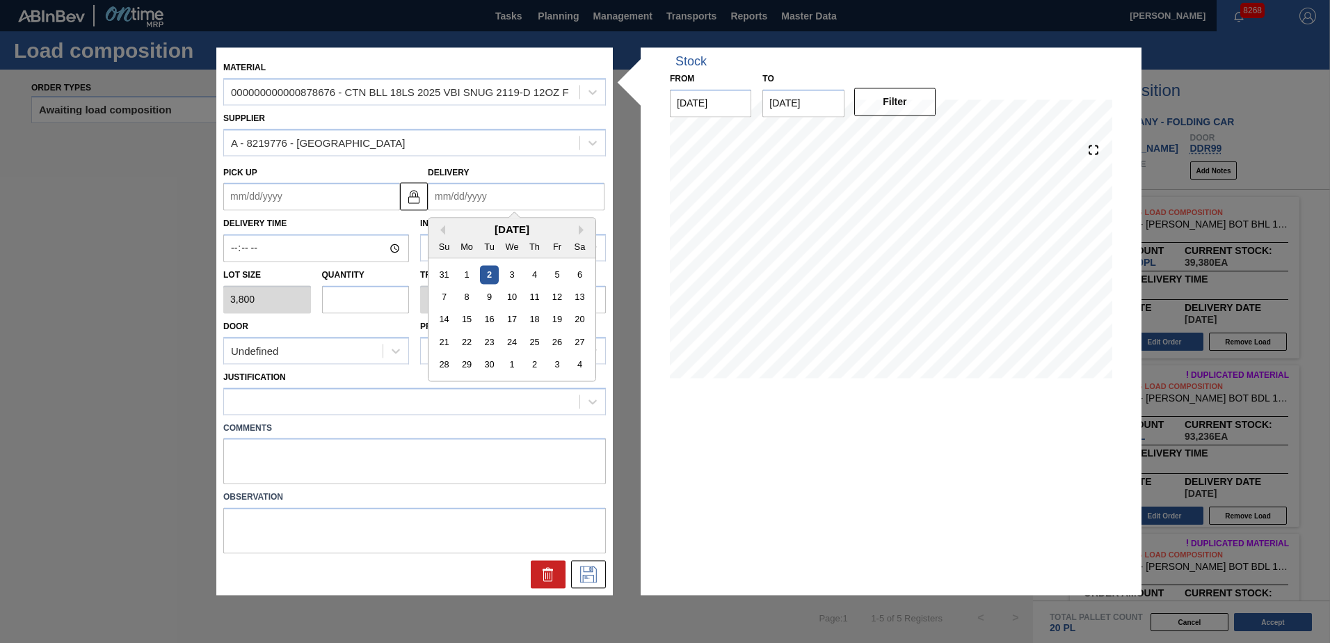
click at [489, 197] on input "Delivery" at bounding box center [516, 197] width 177 height 28
click at [555, 298] on div "12" at bounding box center [556, 297] width 19 height 19
type up "[DATE]"
type input "[DATE]"
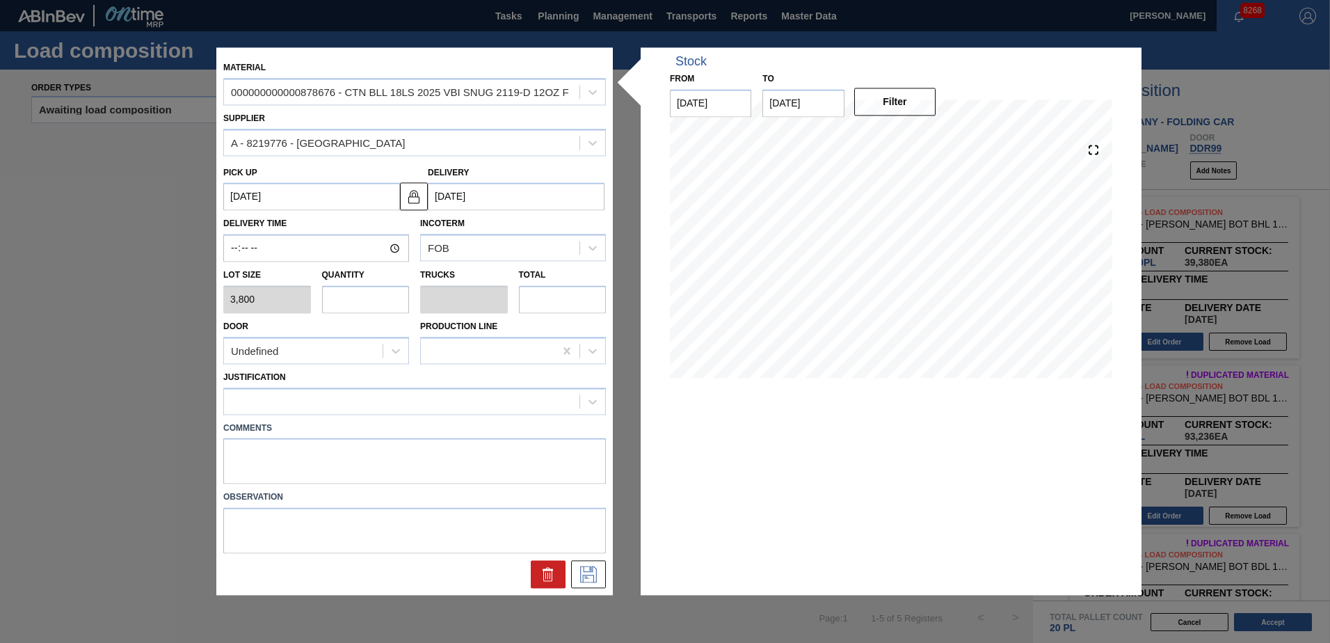
click at [389, 301] on input "text" at bounding box center [366, 299] width 88 height 28
type input "1"
type input "0.05"
type input "3,800"
type input "1"
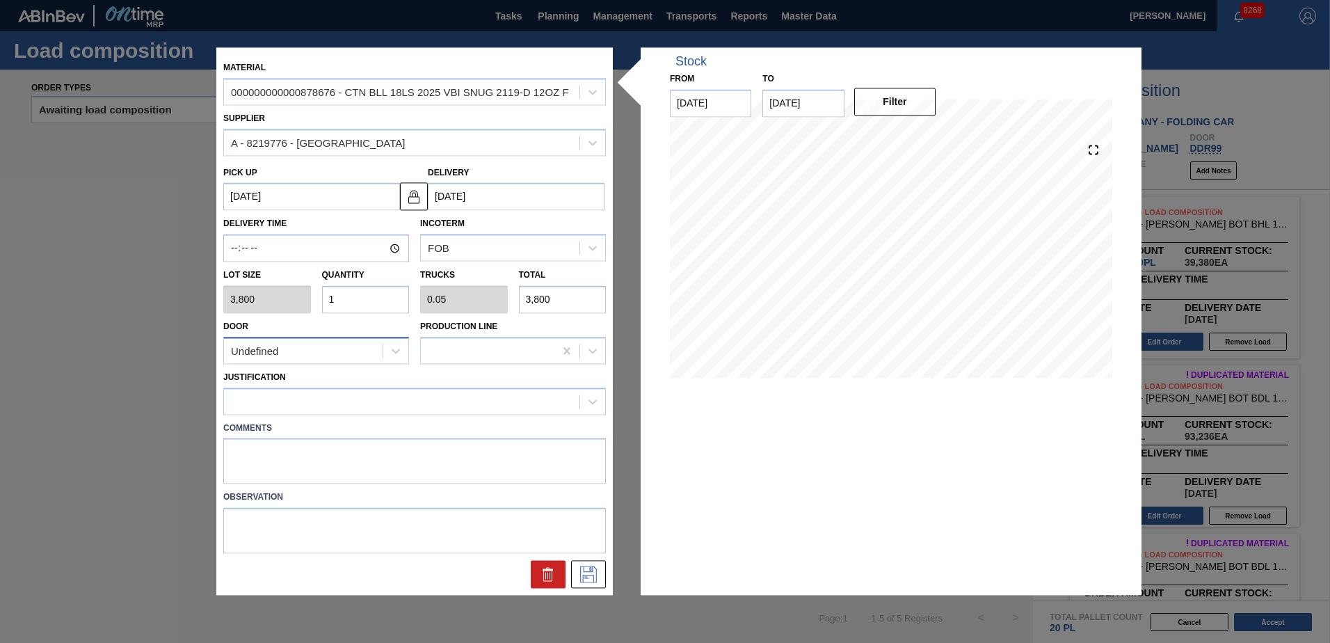
click at [360, 344] on div "Undefined" at bounding box center [303, 351] width 159 height 20
click at [282, 435] on div "DDR104" at bounding box center [316, 436] width 186 height 26
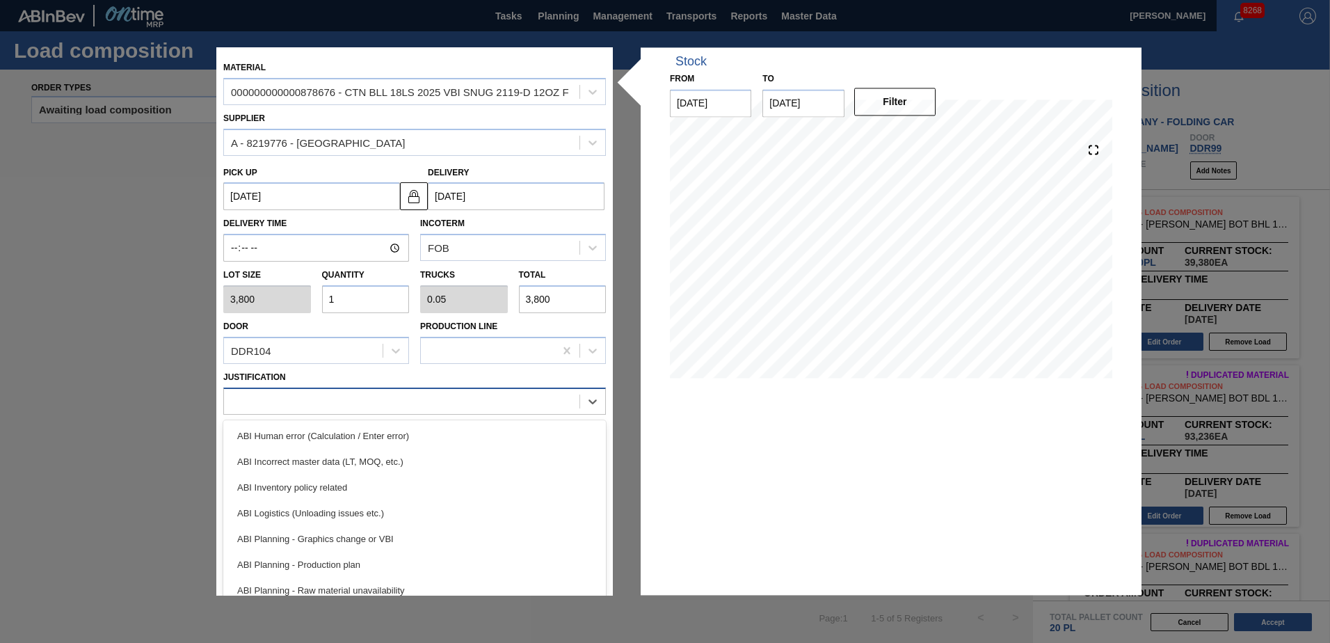
click at [271, 395] on div at bounding box center [401, 401] width 355 height 20
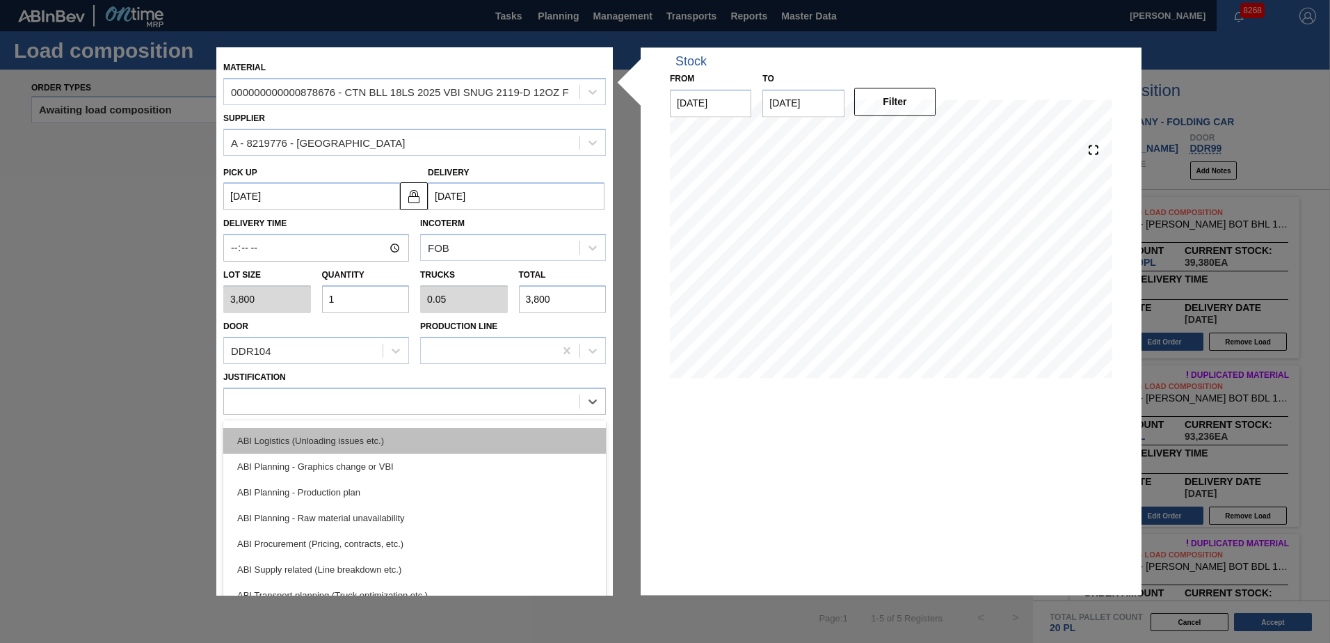
scroll to position [139, 0]
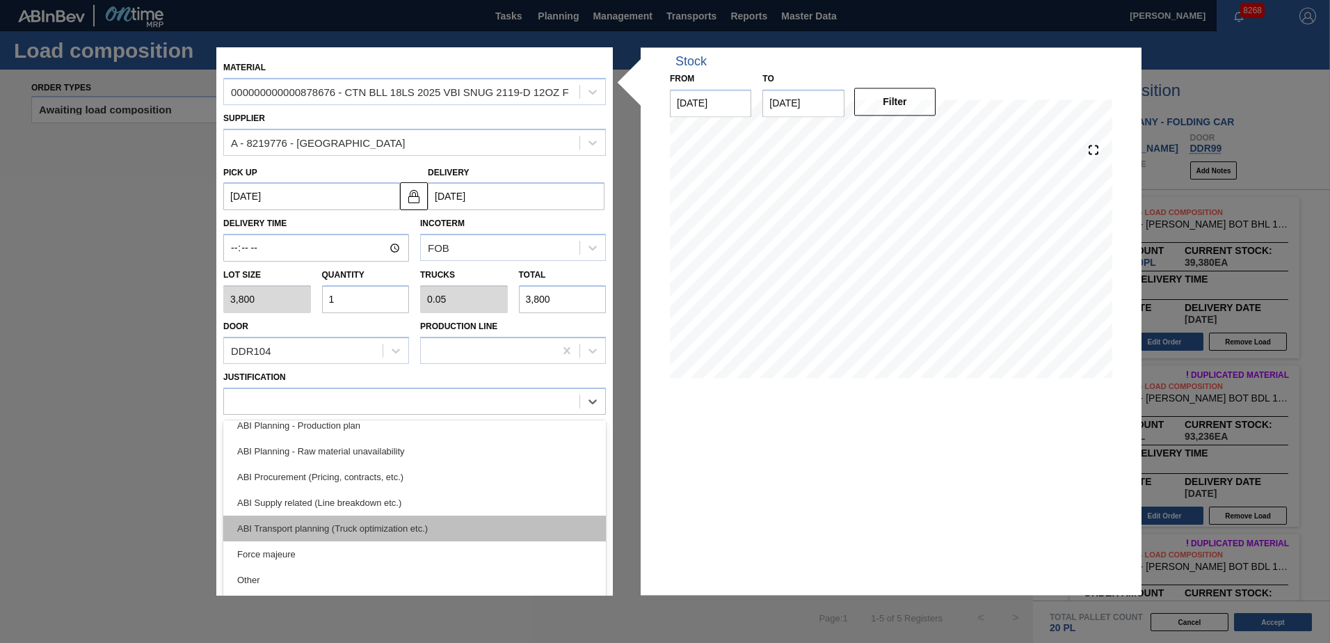
click at [311, 520] on div "ABI Transport planning (Truck optimization etc.)" at bounding box center [414, 528] width 382 height 26
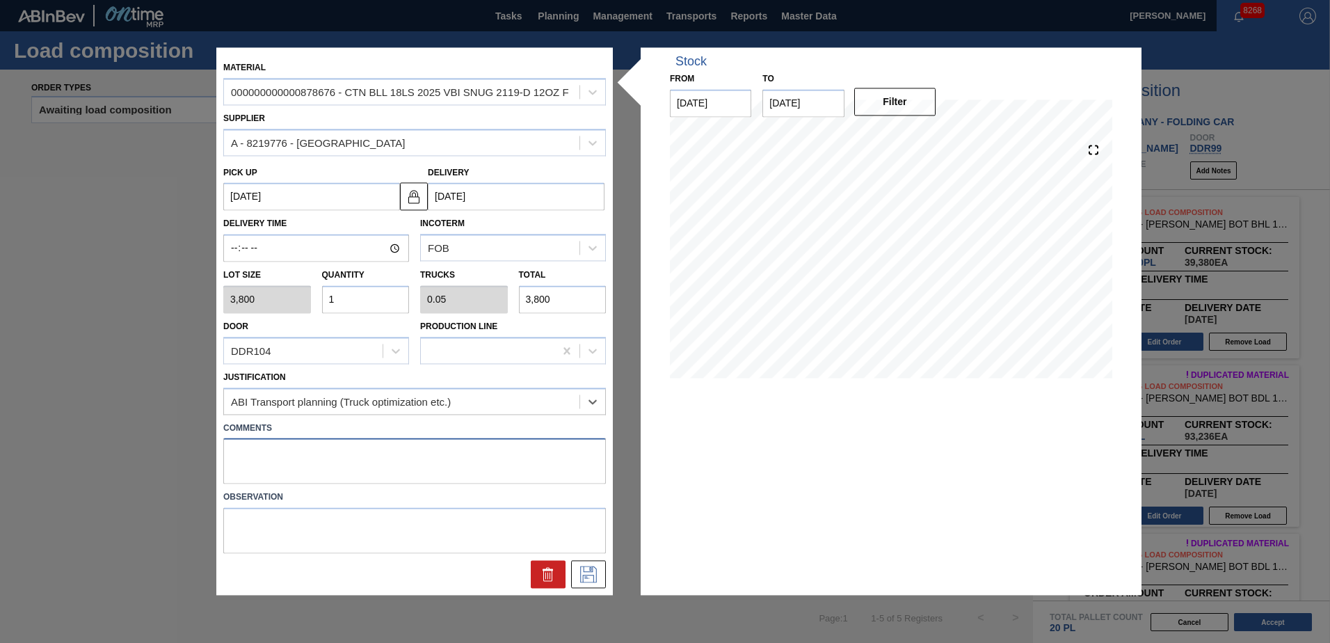
click at [281, 456] on textarea at bounding box center [414, 461] width 382 height 46
type textarea "Live unload"
click at [592, 581] on icon at bounding box center [588, 574] width 22 height 17
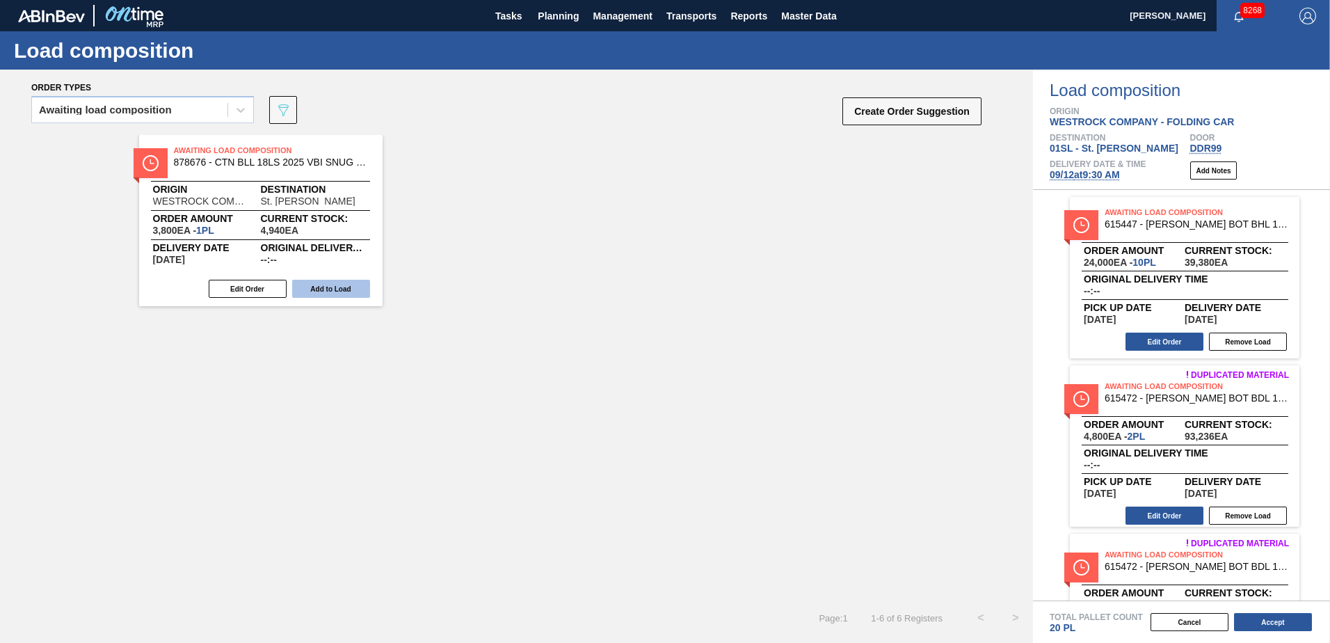
click at [360, 293] on button "Add to Load" at bounding box center [331, 289] width 78 height 18
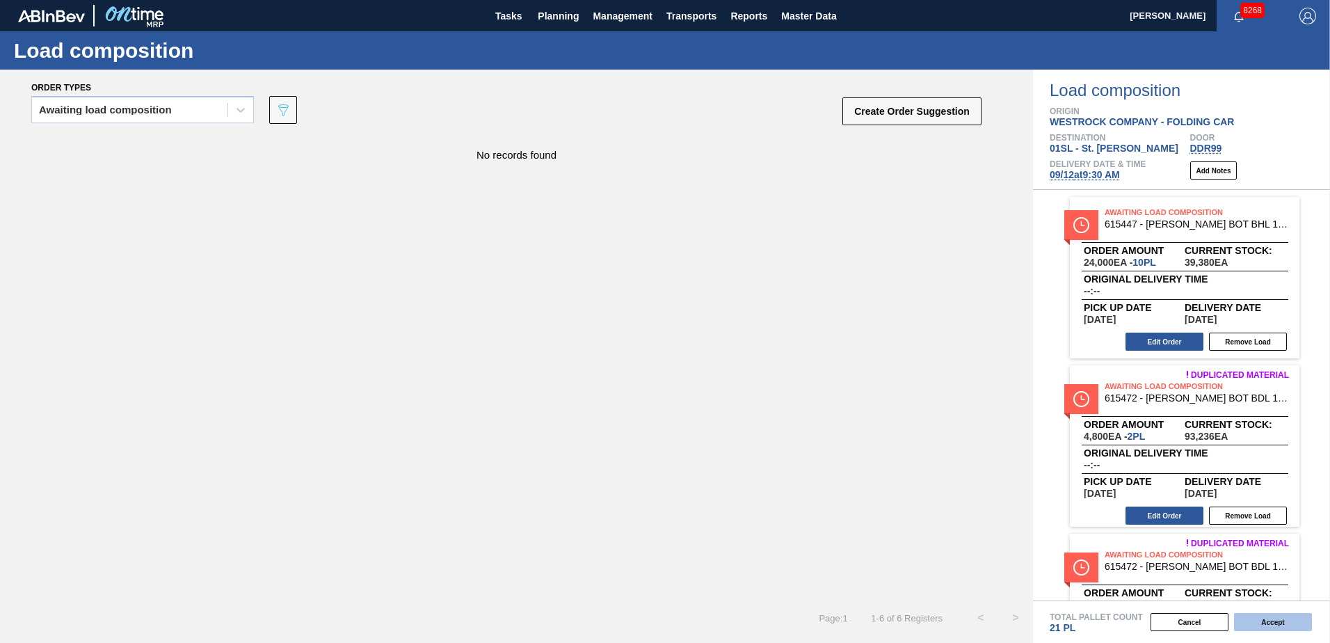
click at [1274, 628] on button "Accept" at bounding box center [1273, 622] width 78 height 18
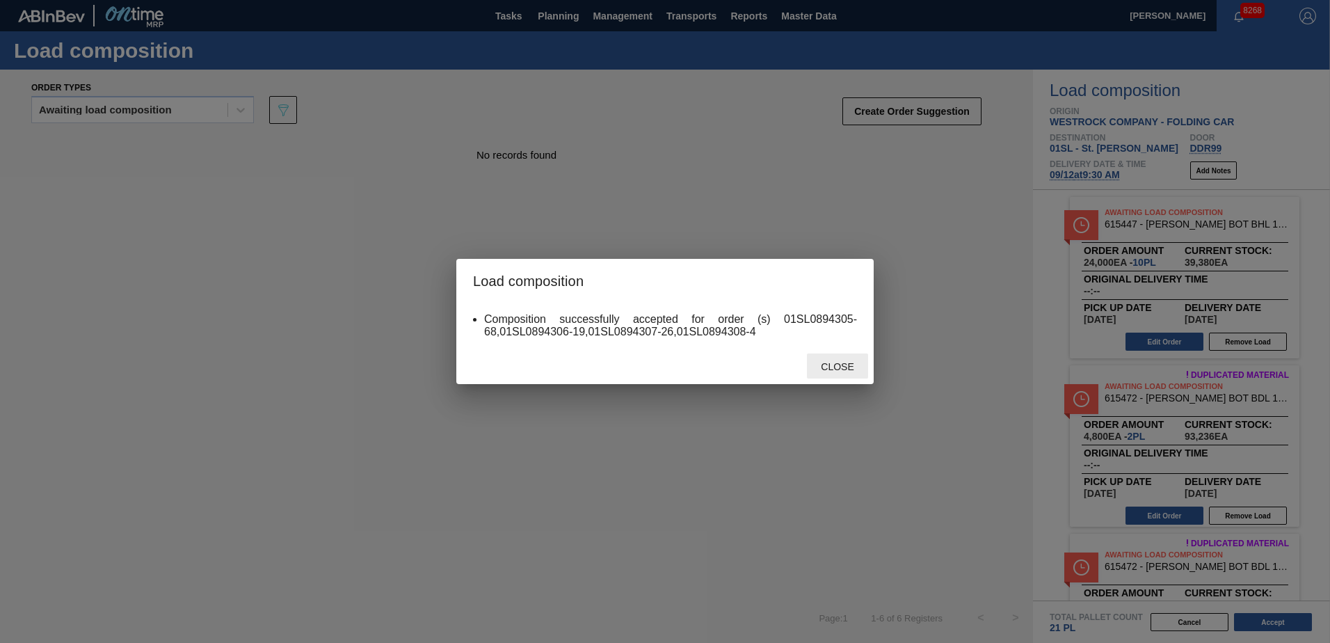
click at [821, 373] on div "Close" at bounding box center [837, 366] width 61 height 26
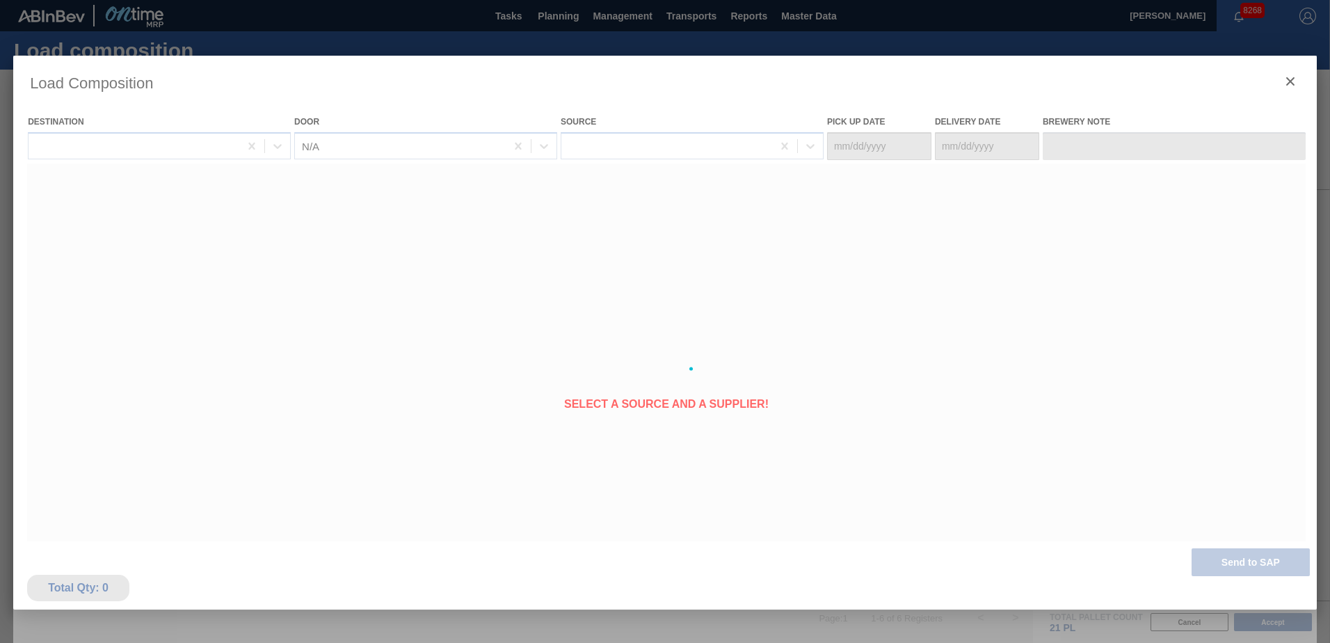
type Date "[DATE]"
